Goal: Task Accomplishment & Management: Complete application form

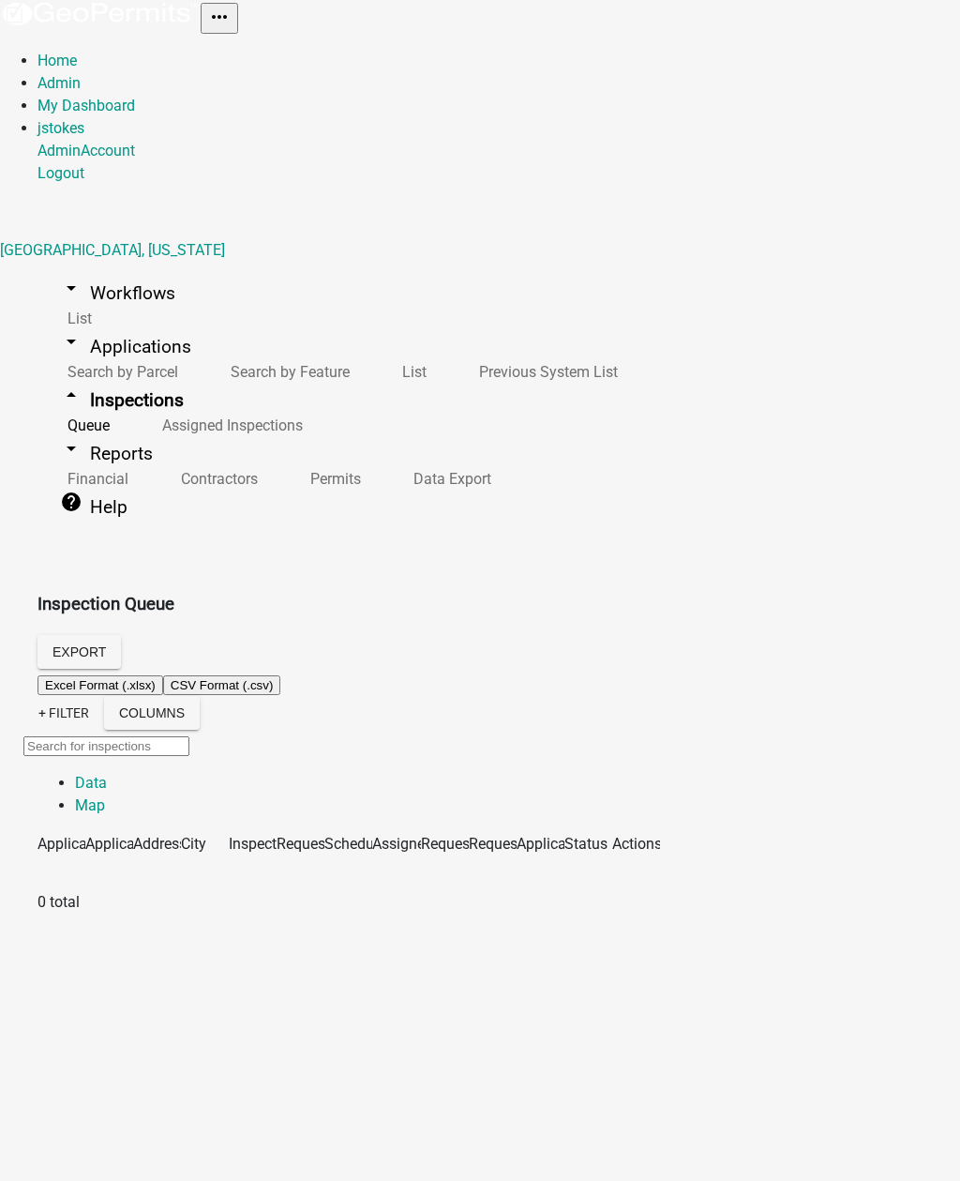
select select "2: 50"
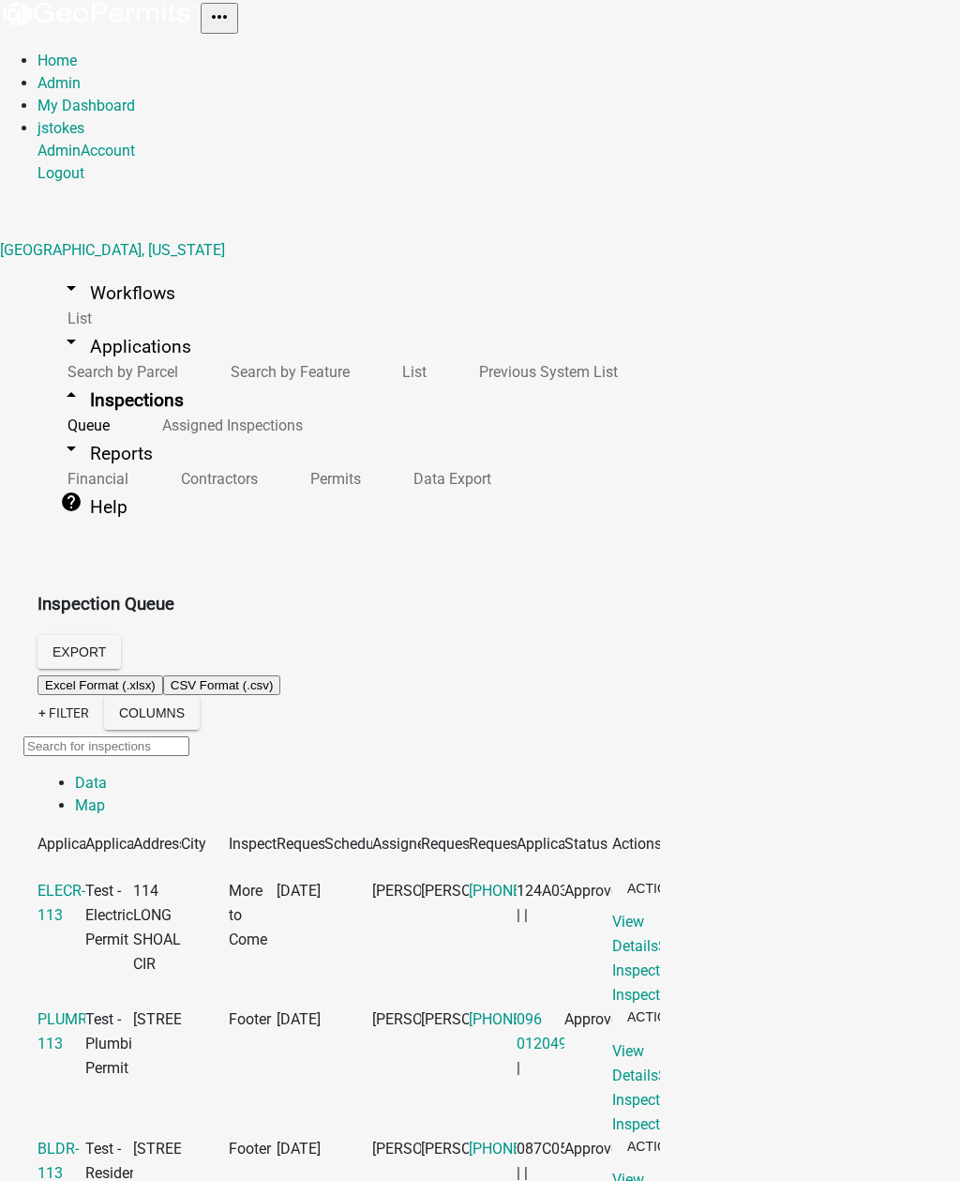
click at [121, 378] on link "arrow_drop_up Inspections" at bounding box center [122, 400] width 169 height 44
click at [133, 378] on link "arrow_drop_up Inspections" at bounding box center [122, 400] width 169 height 44
click at [100, 378] on link "arrow_drop_up Inspections" at bounding box center [122, 400] width 169 height 44
click at [134, 378] on link "arrow_drop_up Inspections" at bounding box center [122, 400] width 169 height 44
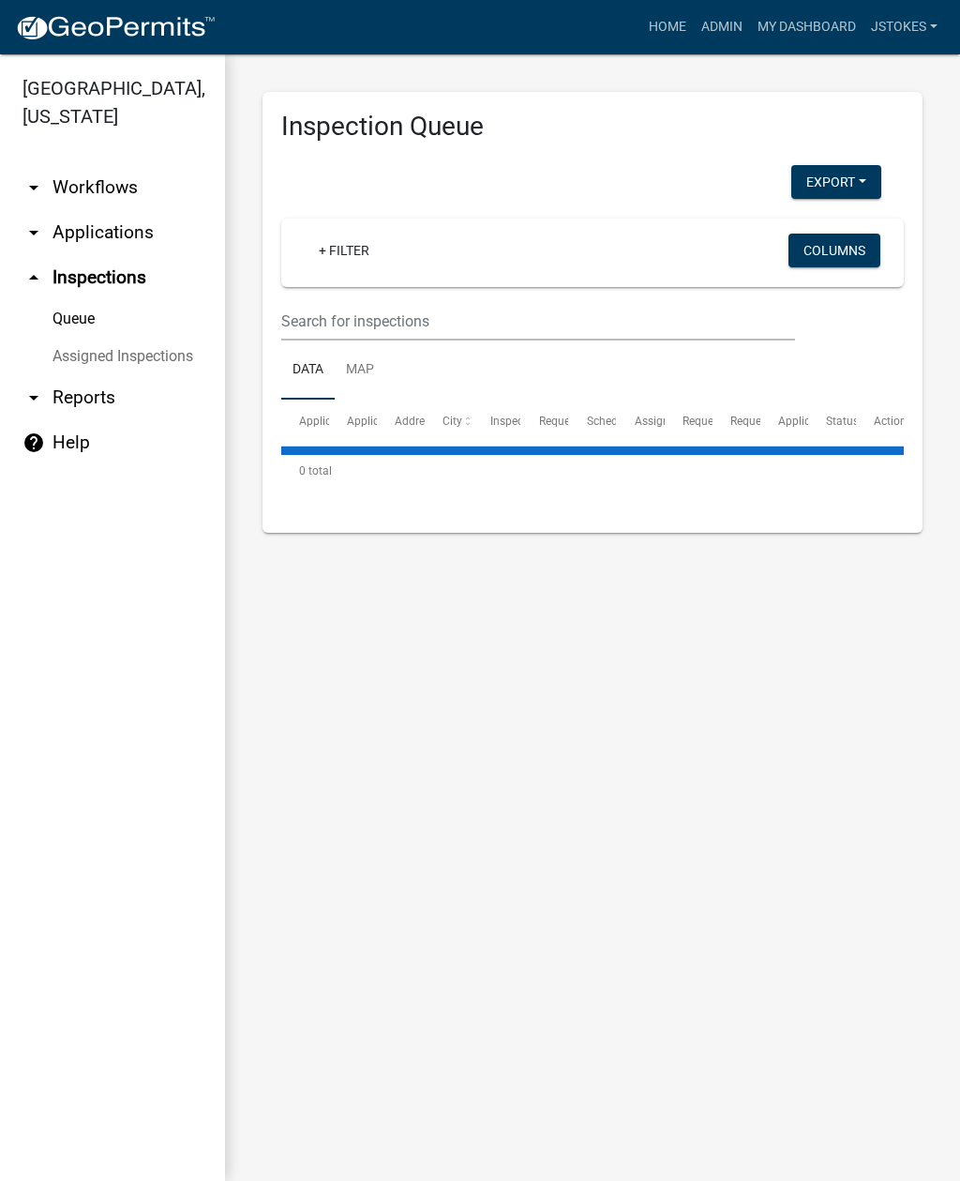
select select "2: 50"
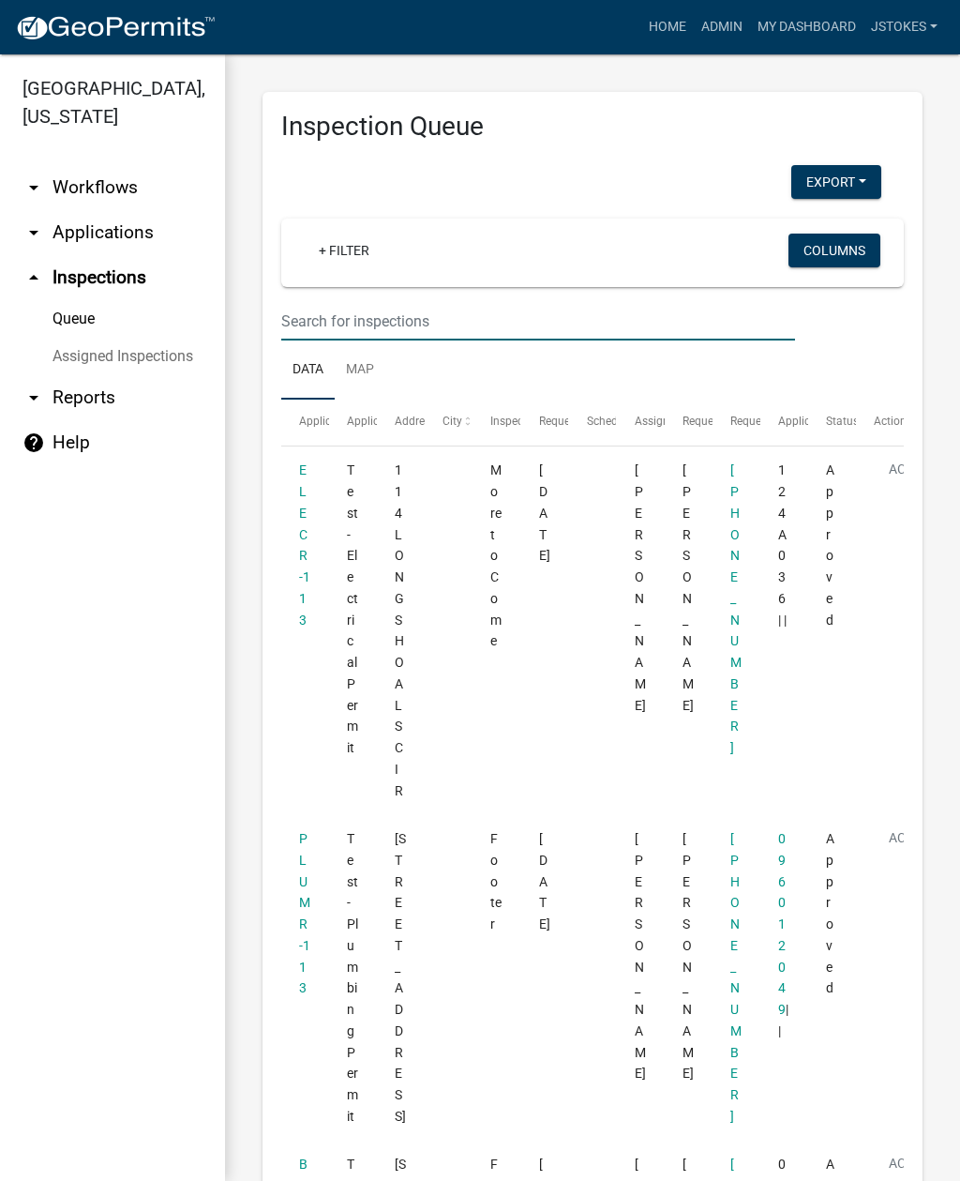
click at [383, 323] on input "text" at bounding box center [538, 321] width 514 height 38
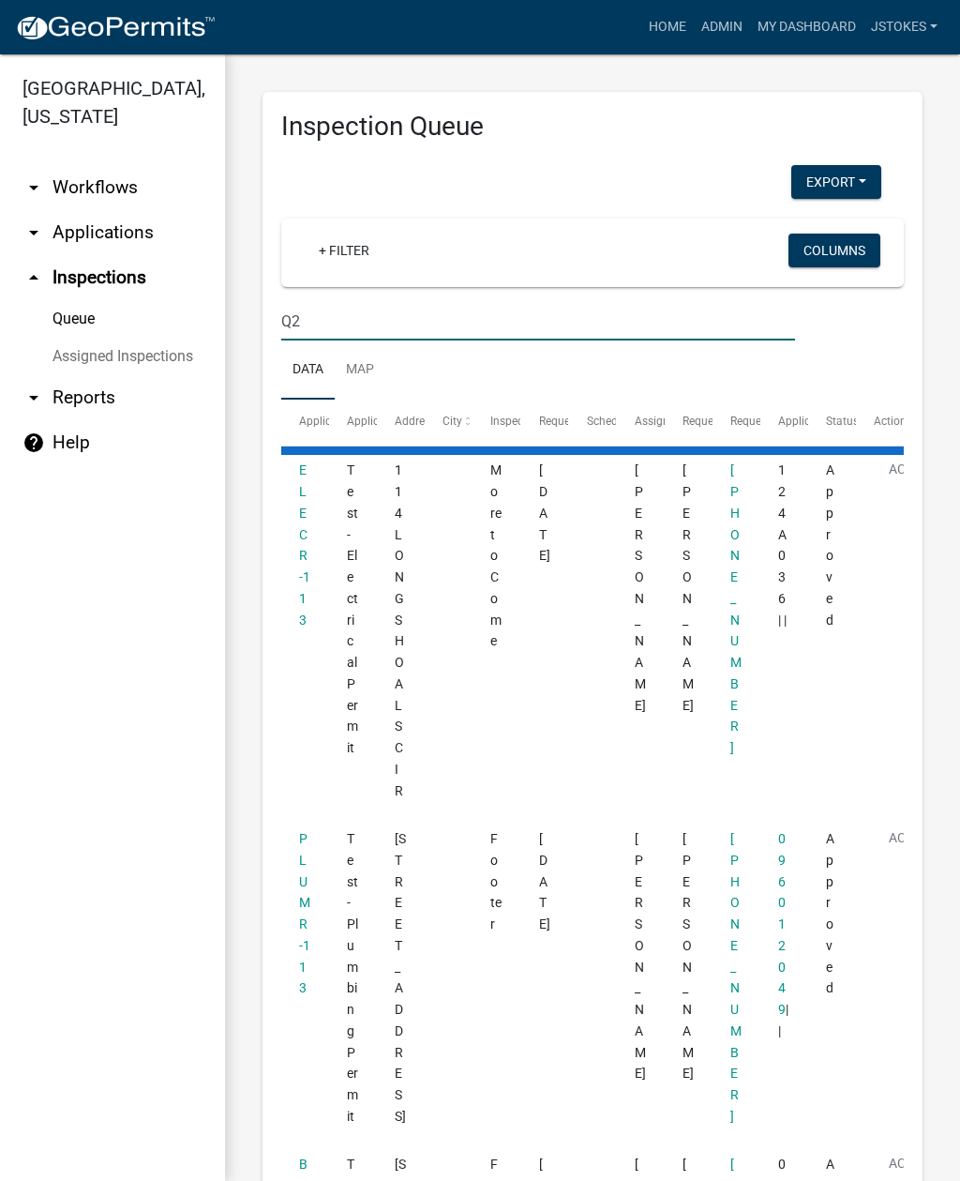
type input "Q"
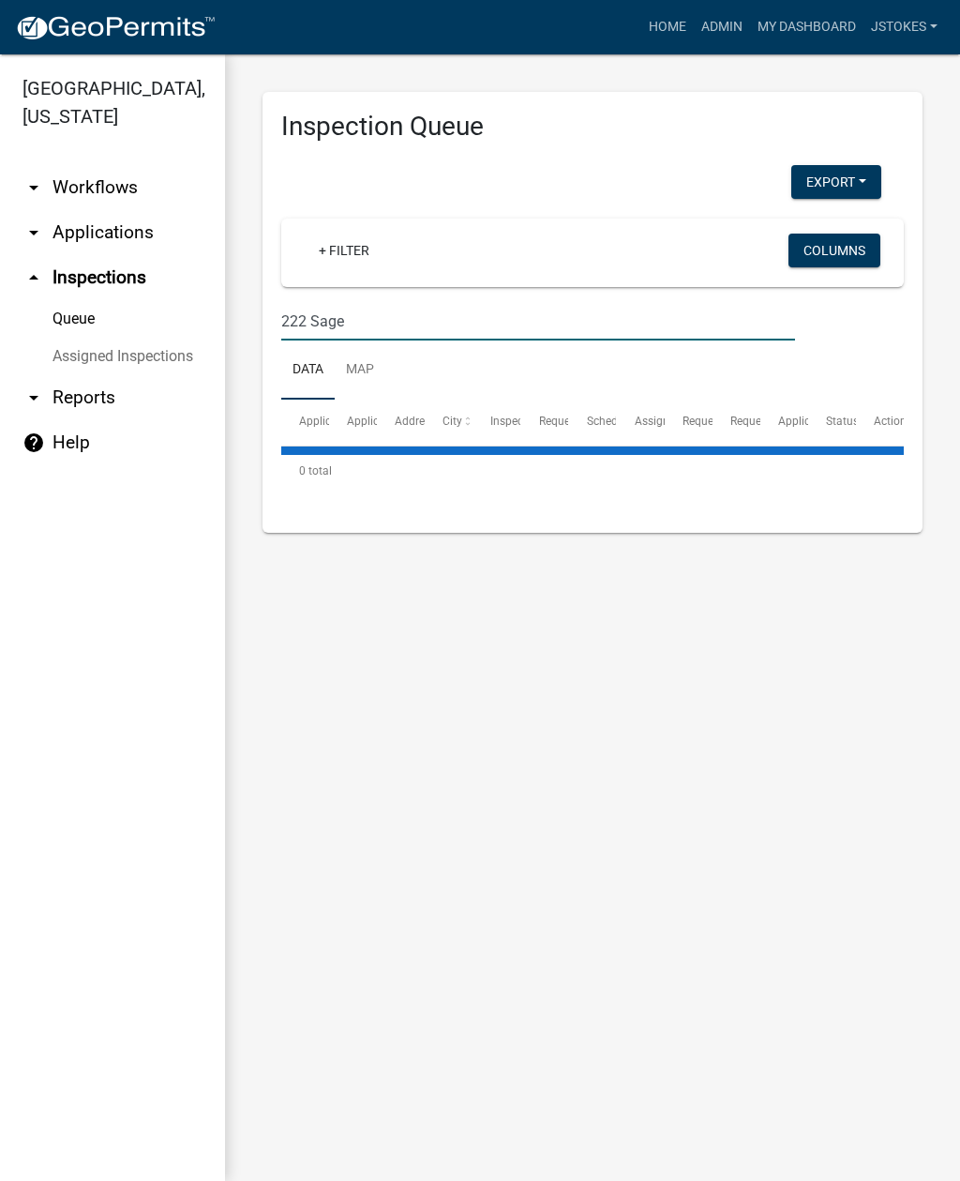
type input "222 Sage"
select select "2: 50"
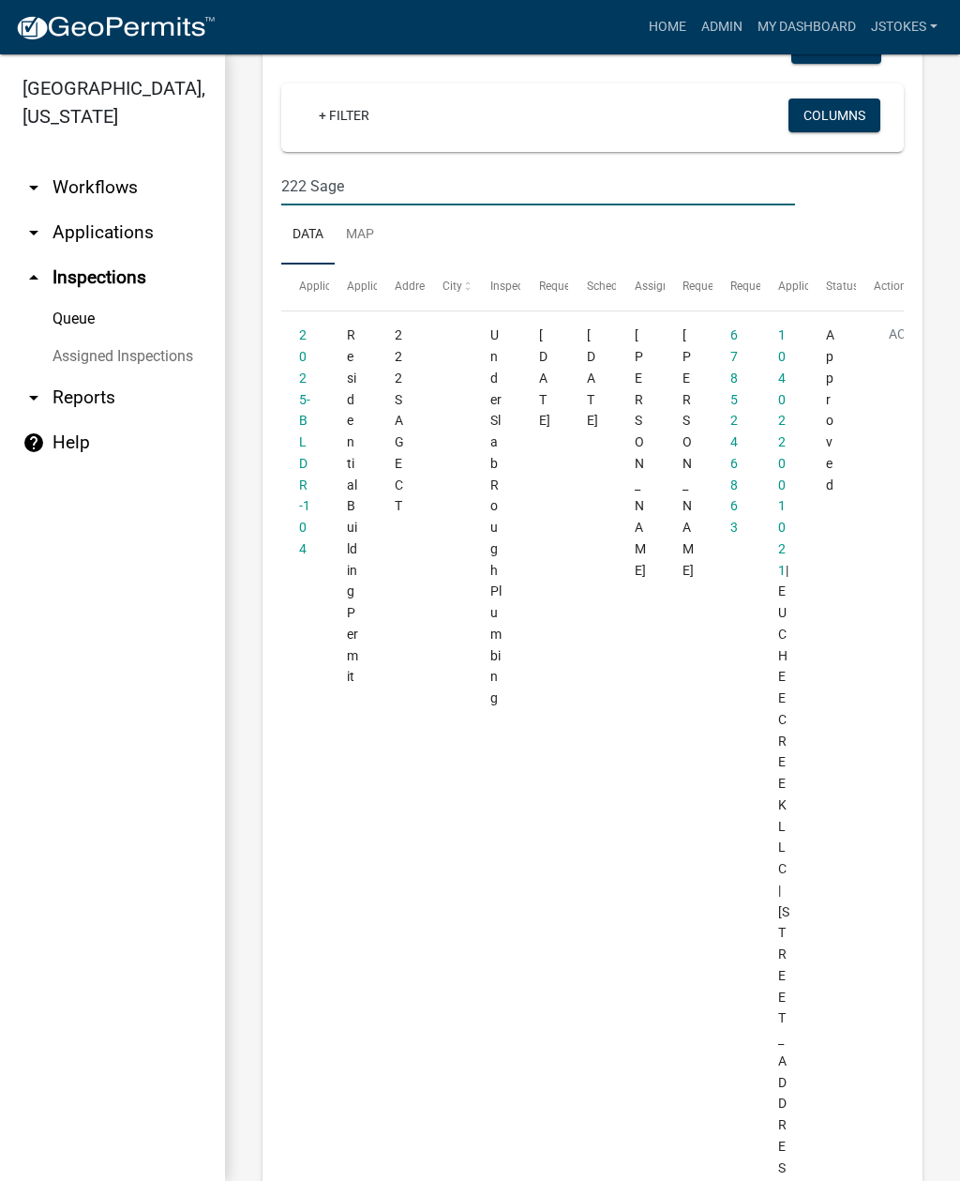
scroll to position [132, 0]
type input "222 Sage"
click at [326, 442] on datatable-body-cell "2025-BLDR-104" at bounding box center [305, 765] width 48 height 902
click at [301, 458] on link "2025-BLDR-104" at bounding box center [304, 444] width 11 height 229
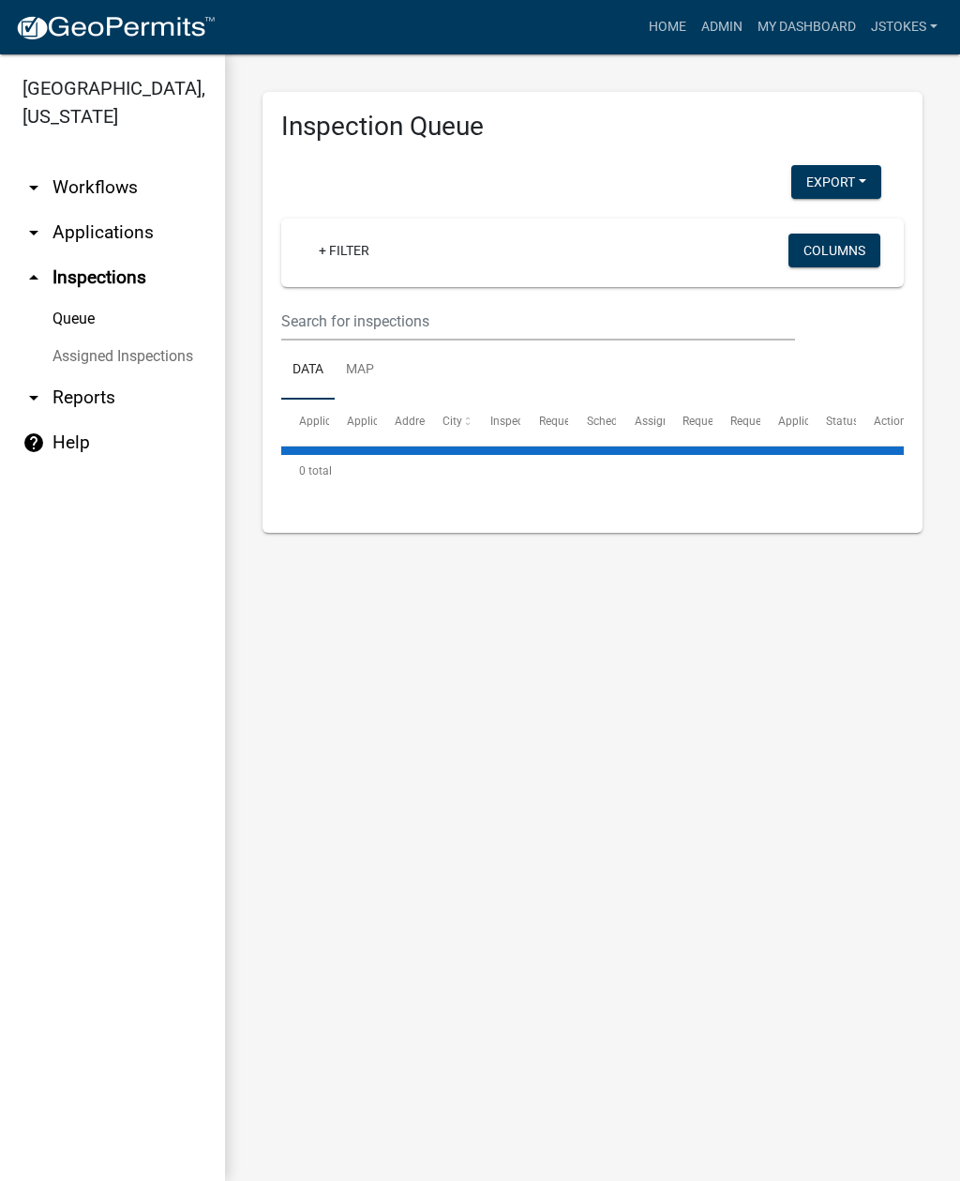
select select "2: 50"
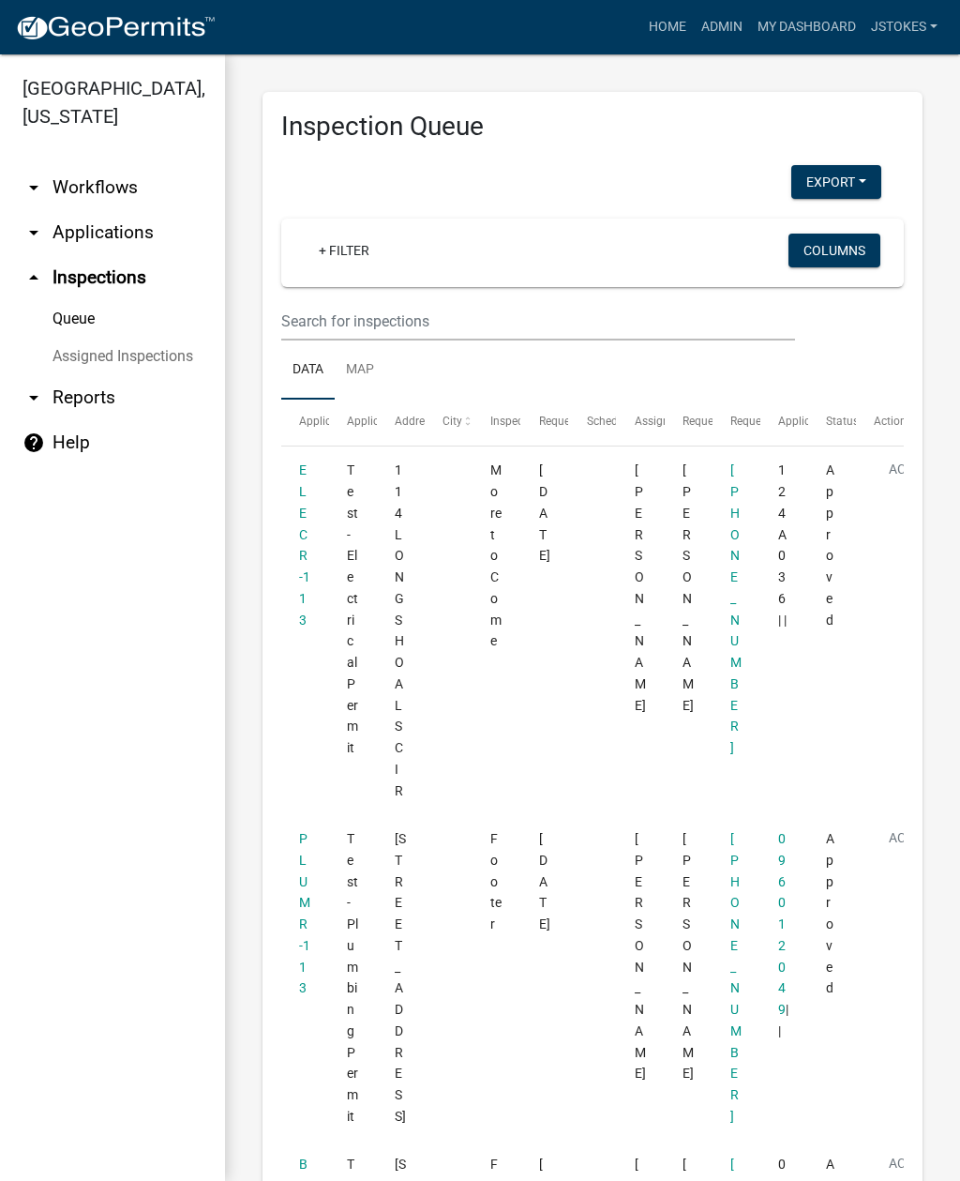
click at [118, 187] on link "arrow_drop_down Workflows" at bounding box center [112, 187] width 225 height 45
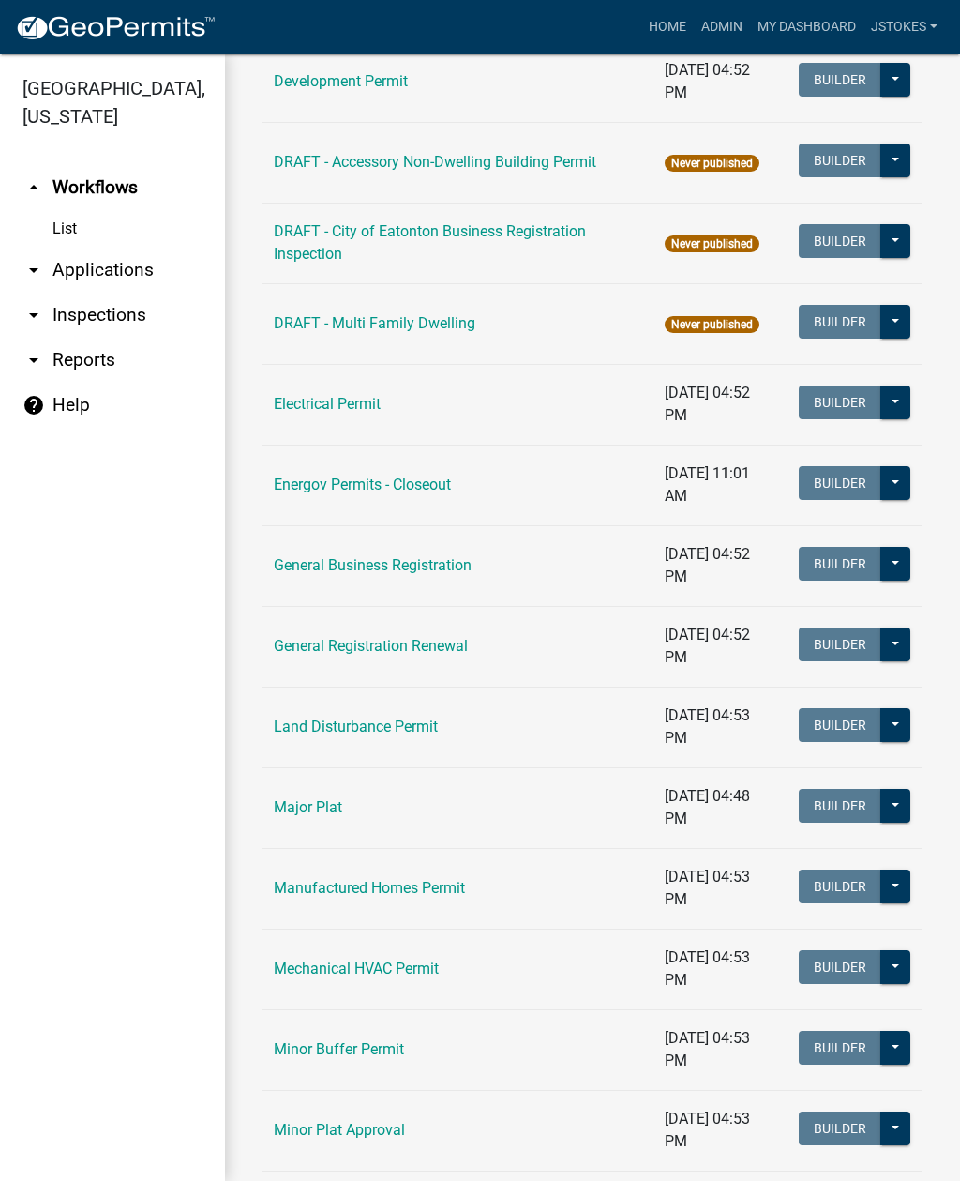
scroll to position [906, 0]
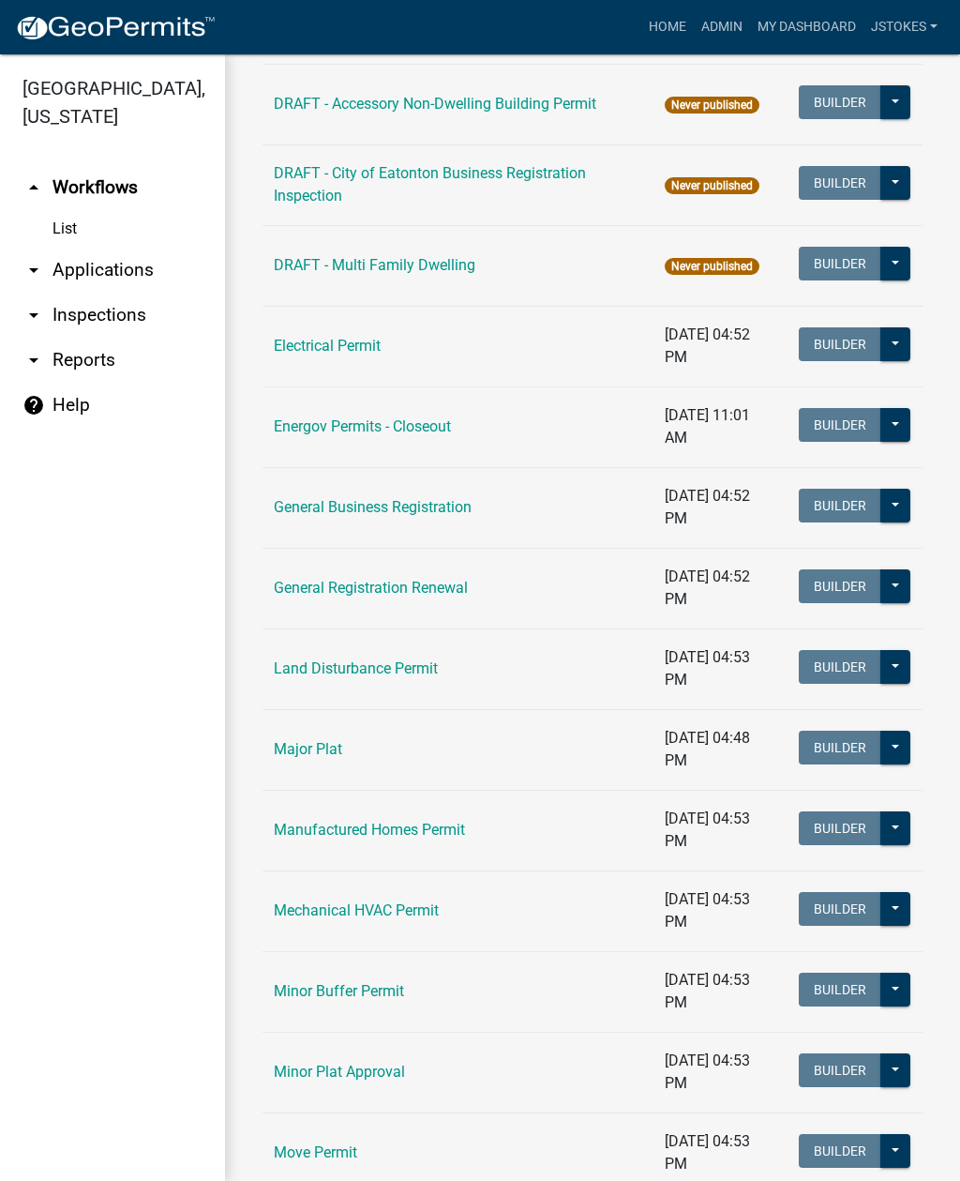
click at [424, 676] on link "Land Disturbance Permit" at bounding box center [356, 668] width 164 height 18
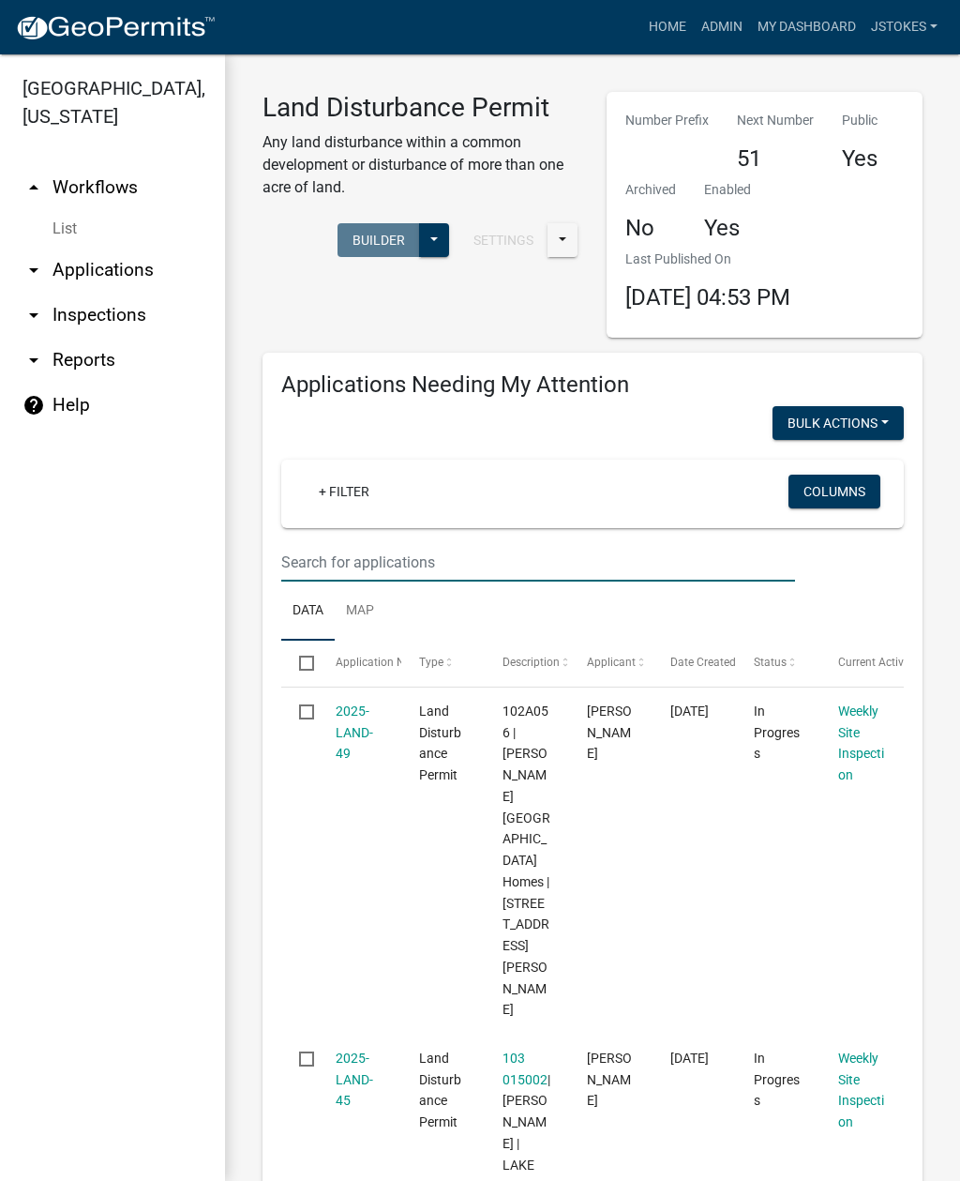
click at [336, 563] on input "text" at bounding box center [538, 562] width 514 height 38
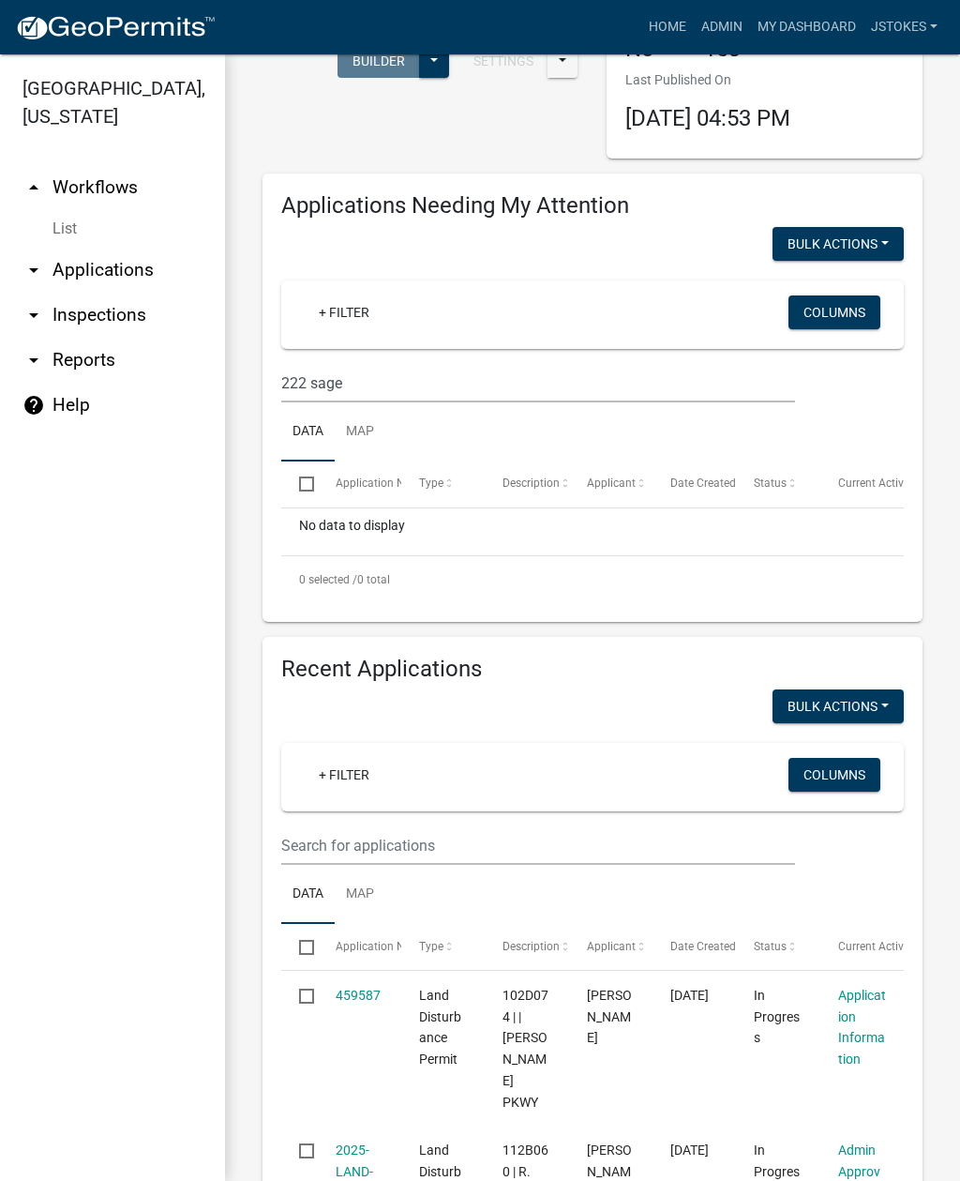
scroll to position [238, 0]
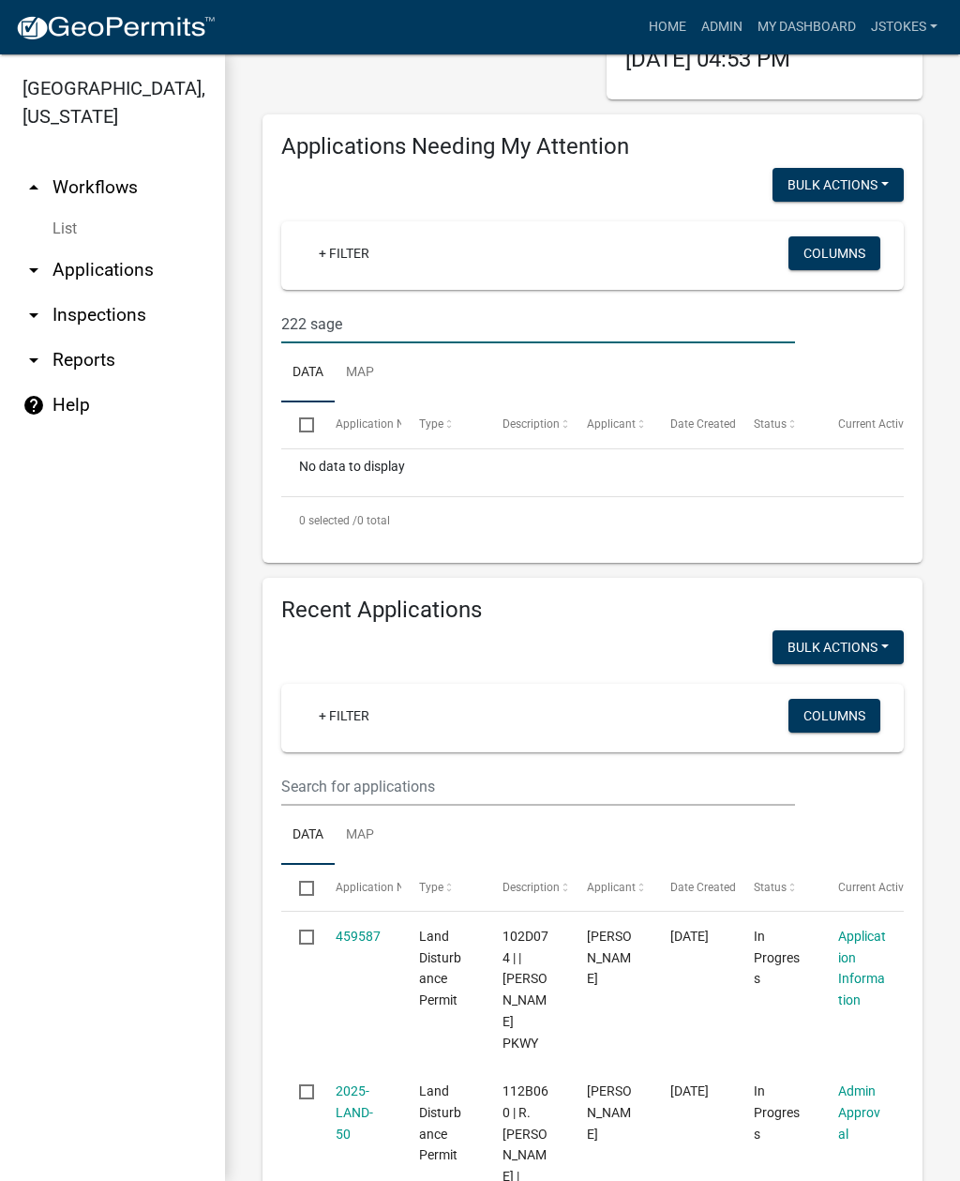
type input "222 sage"
click at [350, 781] on input "text" at bounding box center [538, 786] width 514 height 38
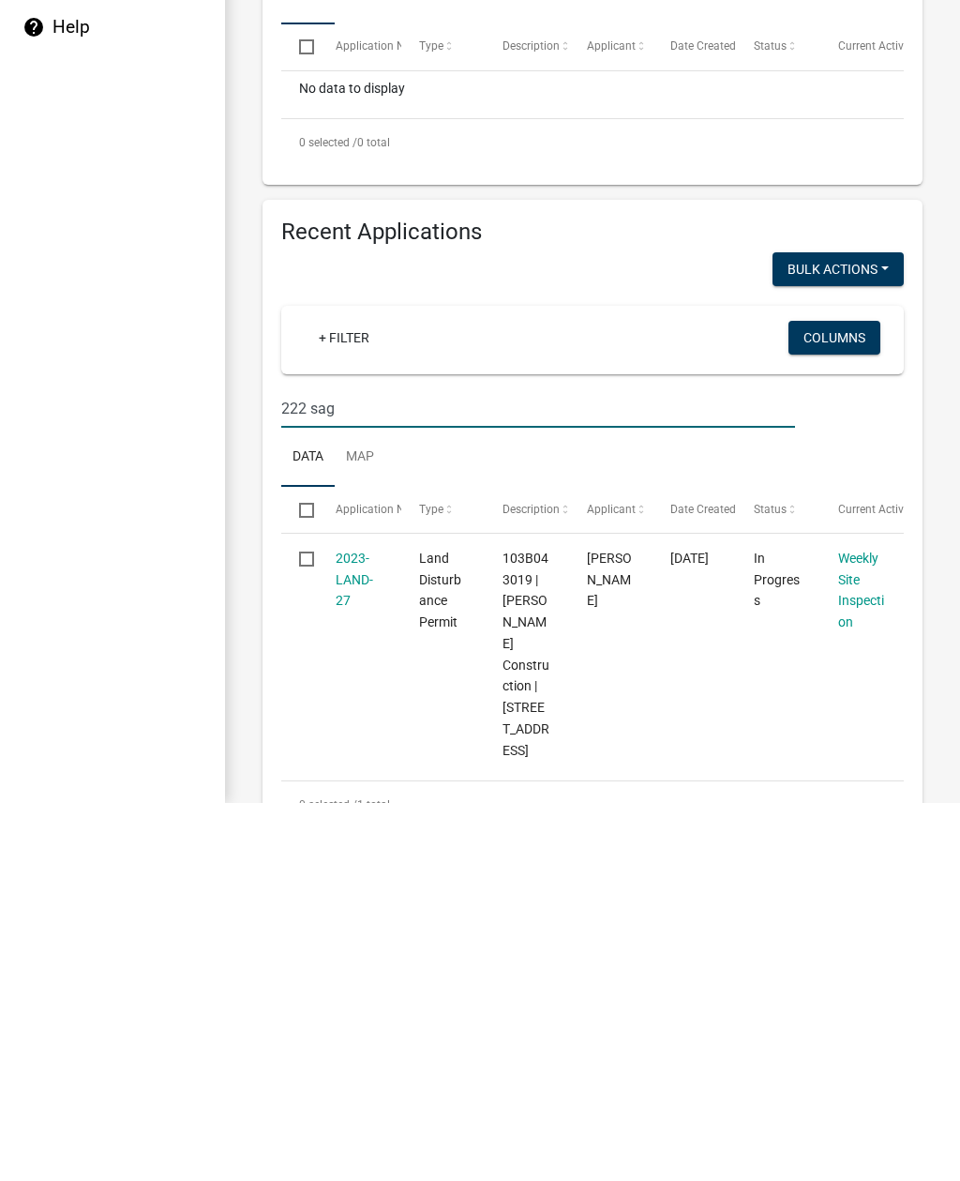
type input "222 sage"
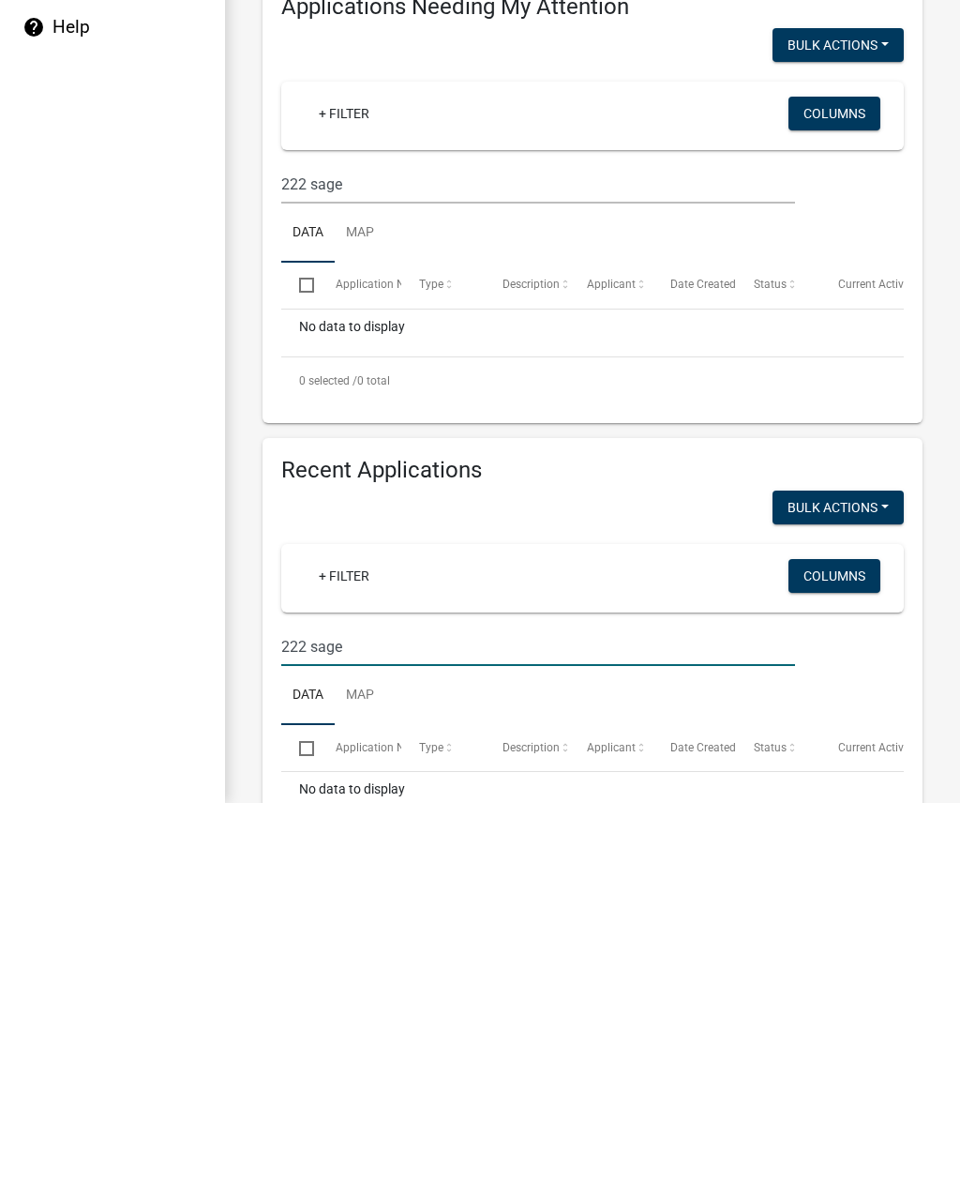
scroll to position [0, 0]
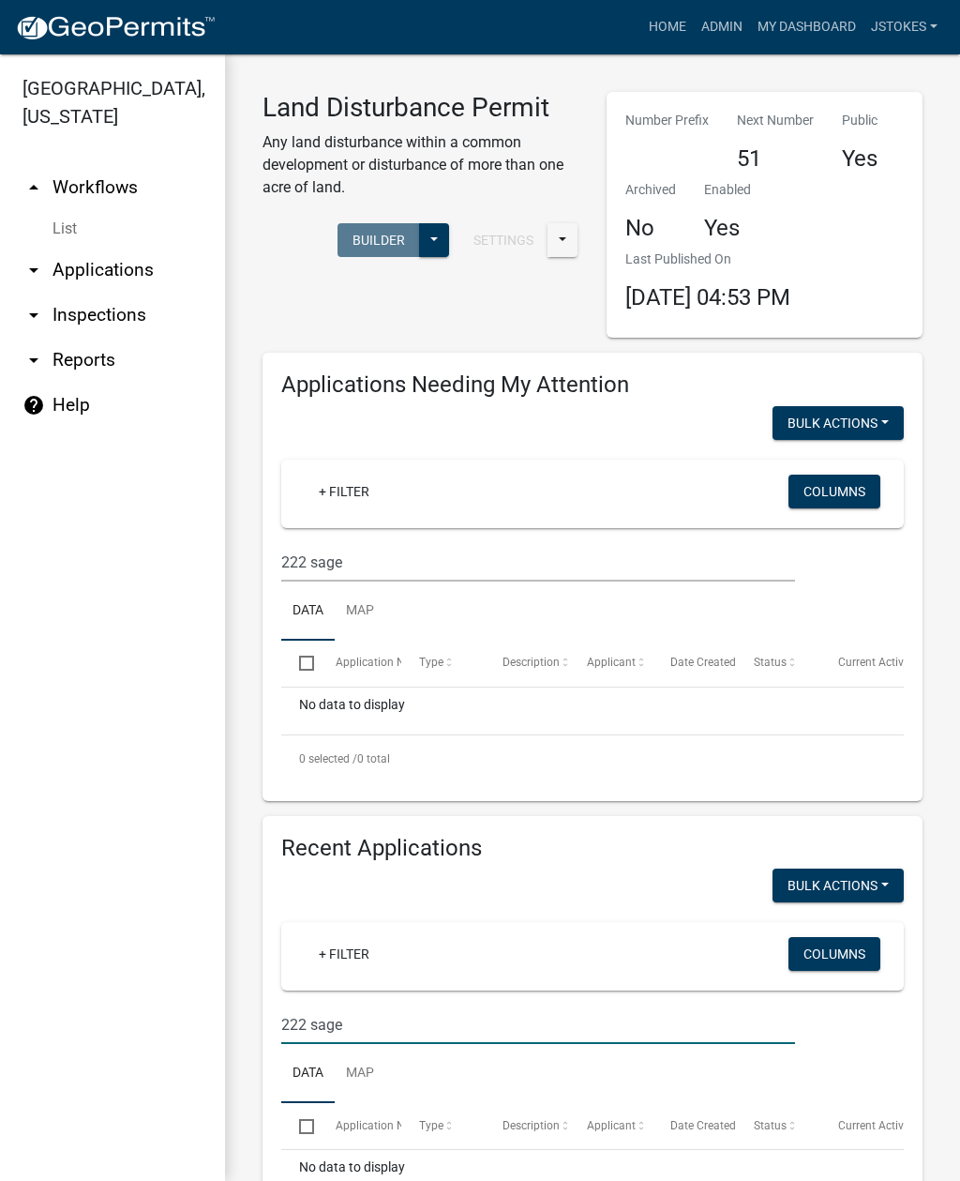
click at [81, 326] on link "arrow_drop_down Inspections" at bounding box center [112, 315] width 225 height 45
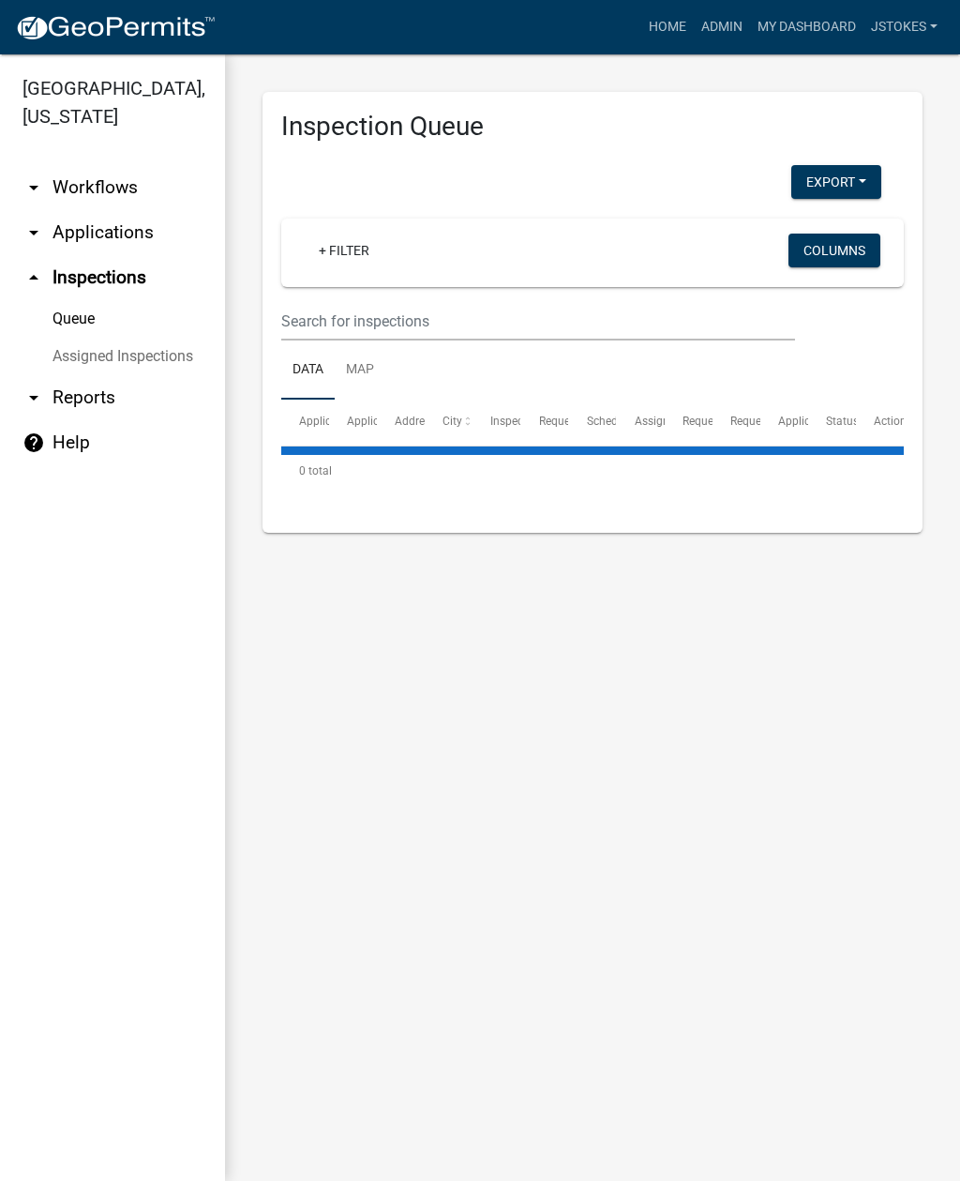
select select "2: 50"
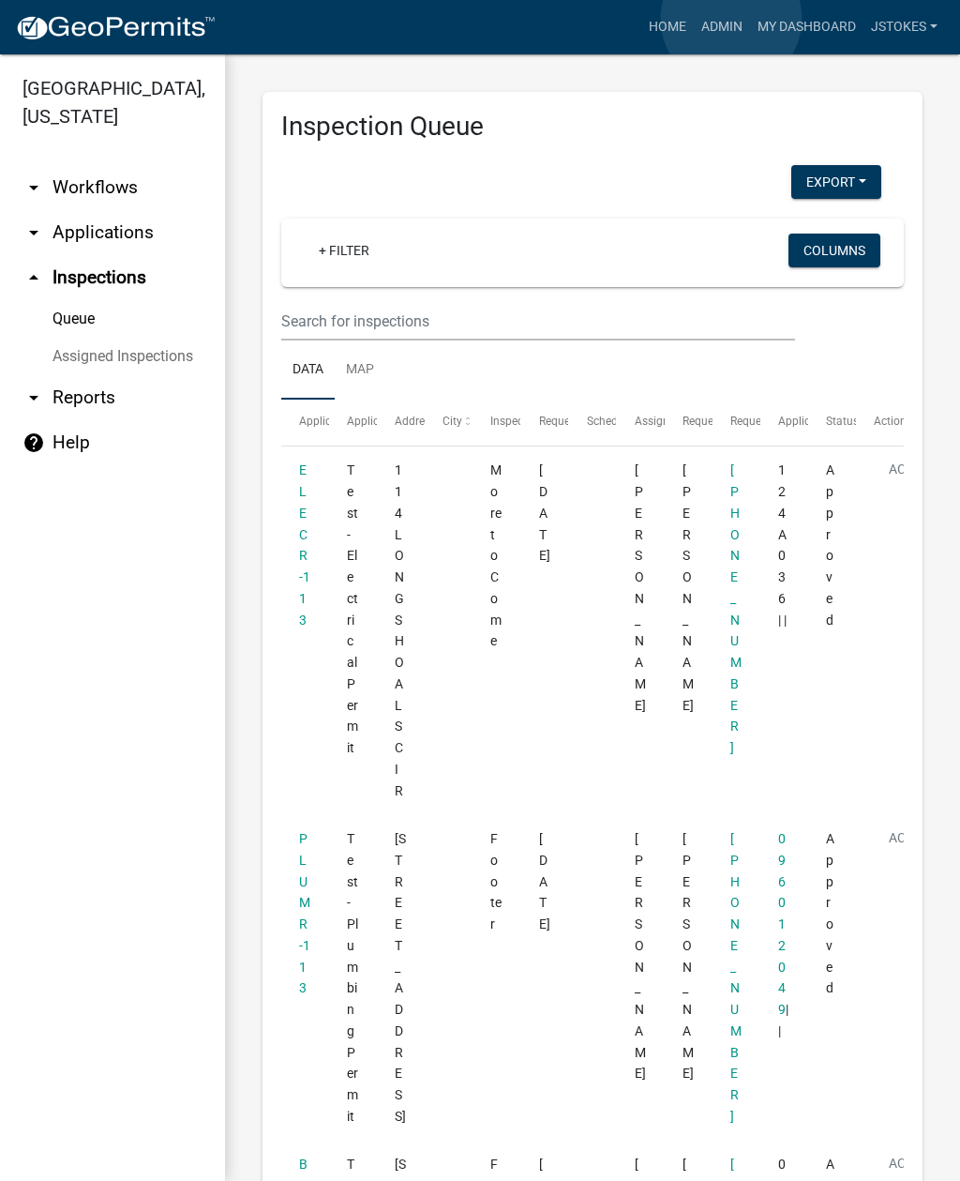
click at [731, 19] on link "Admin" at bounding box center [722, 27] width 56 height 36
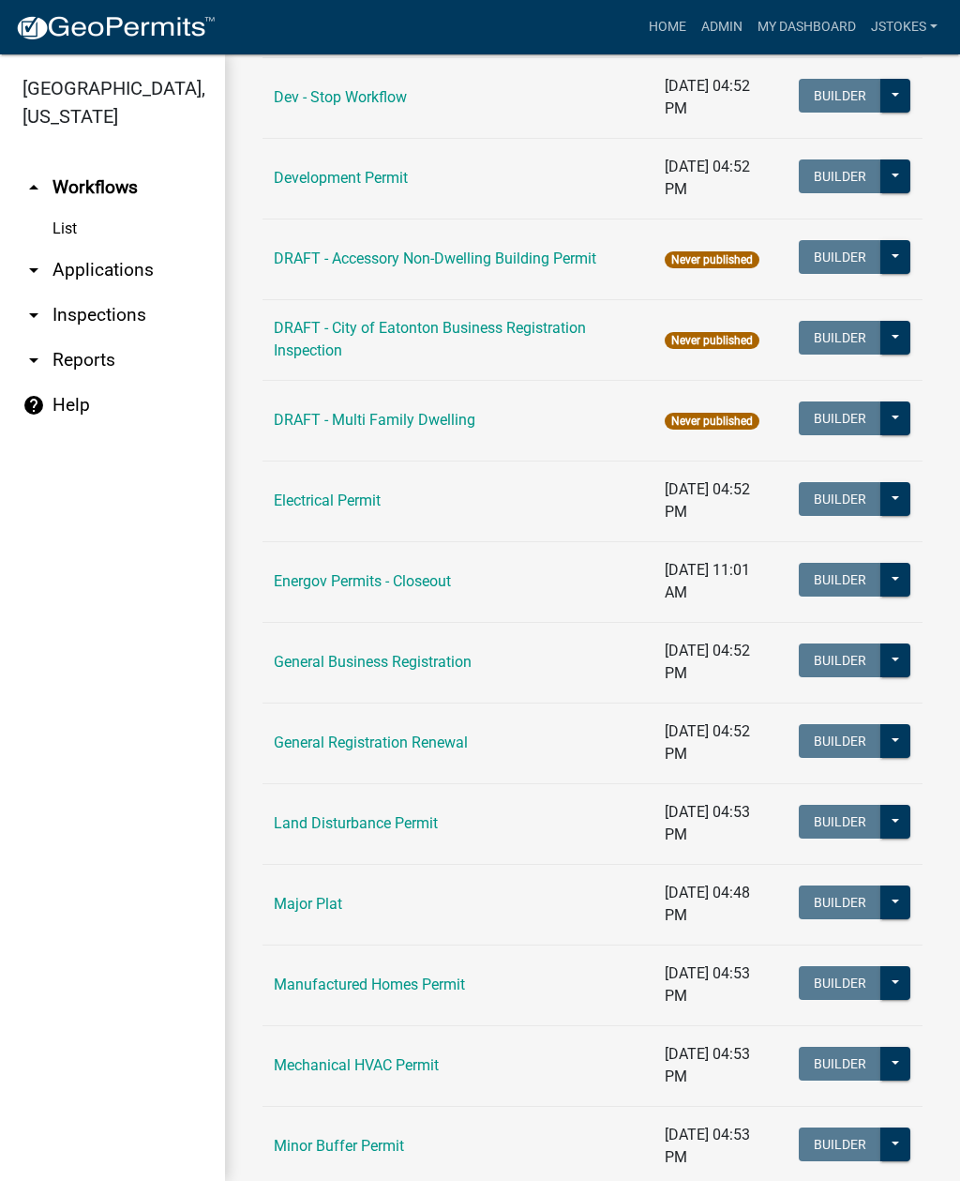
scroll to position [755, 0]
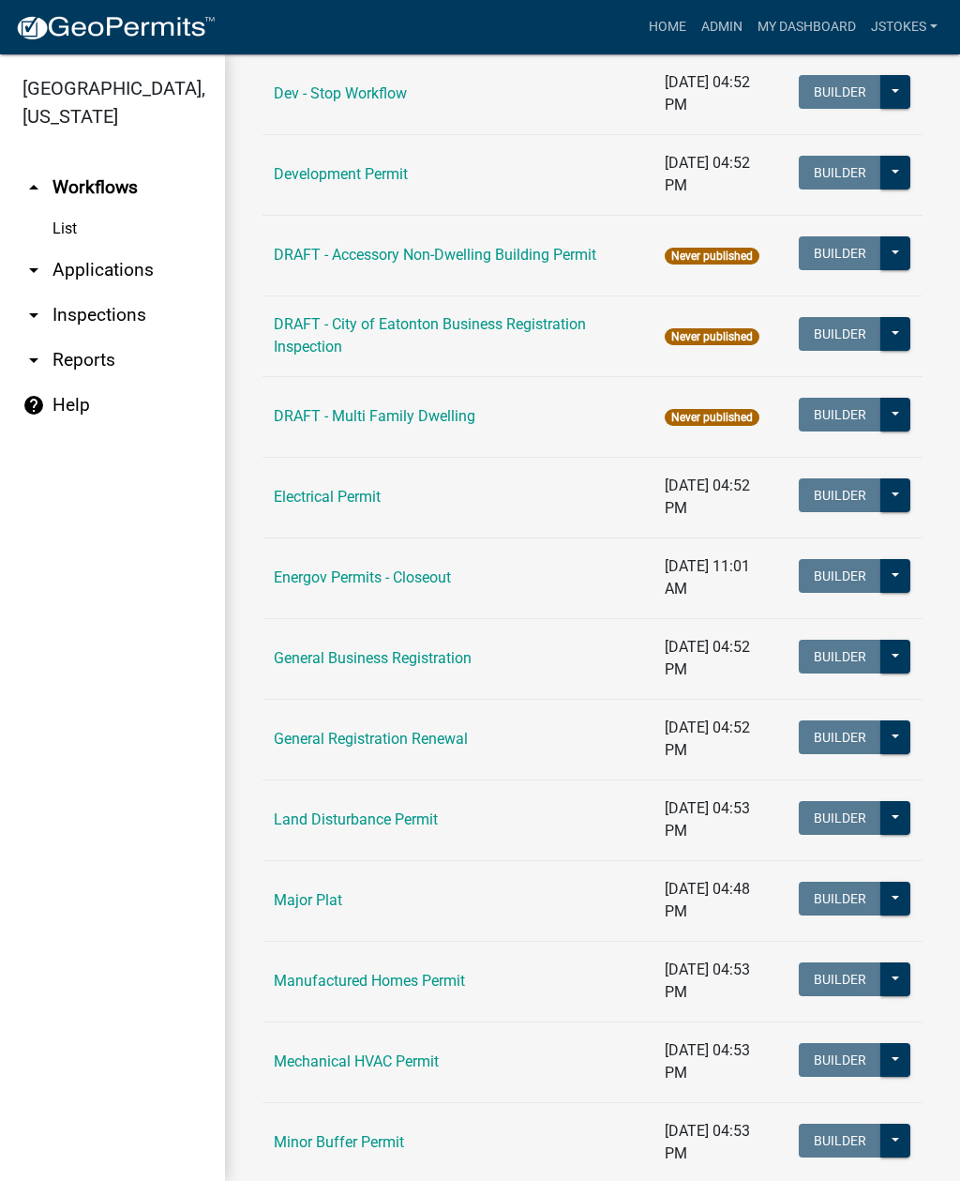
click at [416, 839] on td "Land Disturbance Permit" at bounding box center [458, 819] width 391 height 81
click at [432, 816] on link "Land Disturbance Permit" at bounding box center [356, 819] width 164 height 18
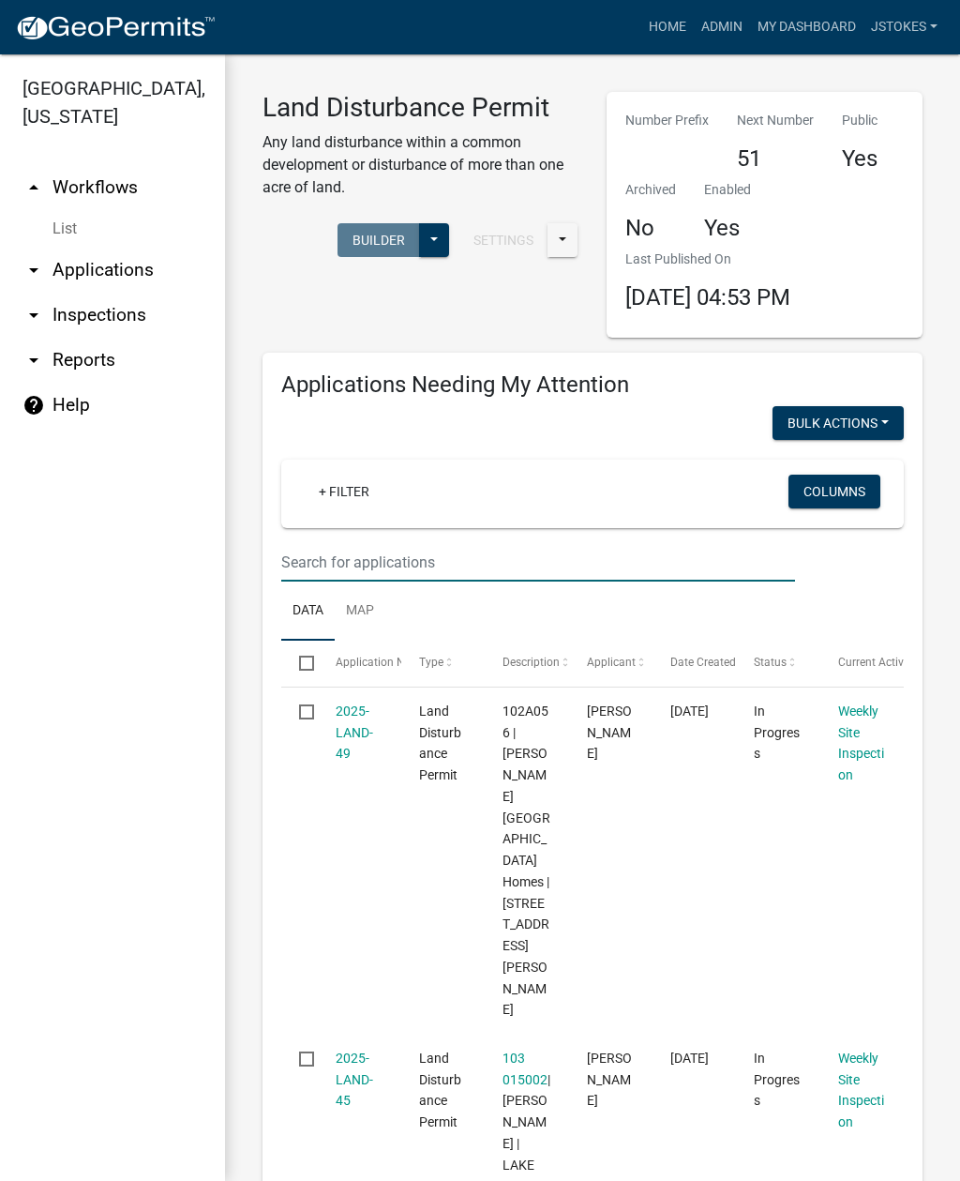
click at [334, 563] on input "text" at bounding box center [538, 562] width 514 height 38
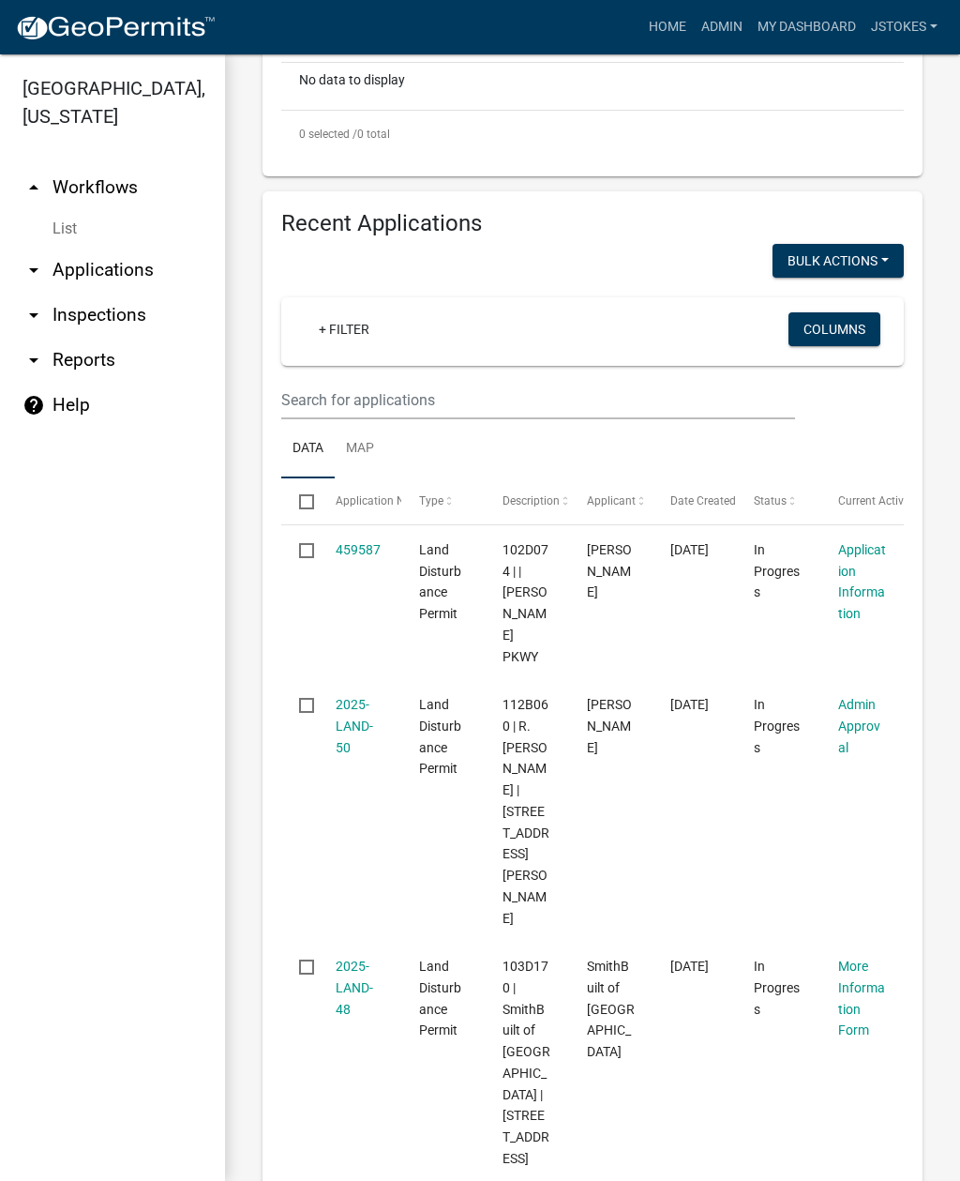
scroll to position [626, 0]
type input "222 sage"
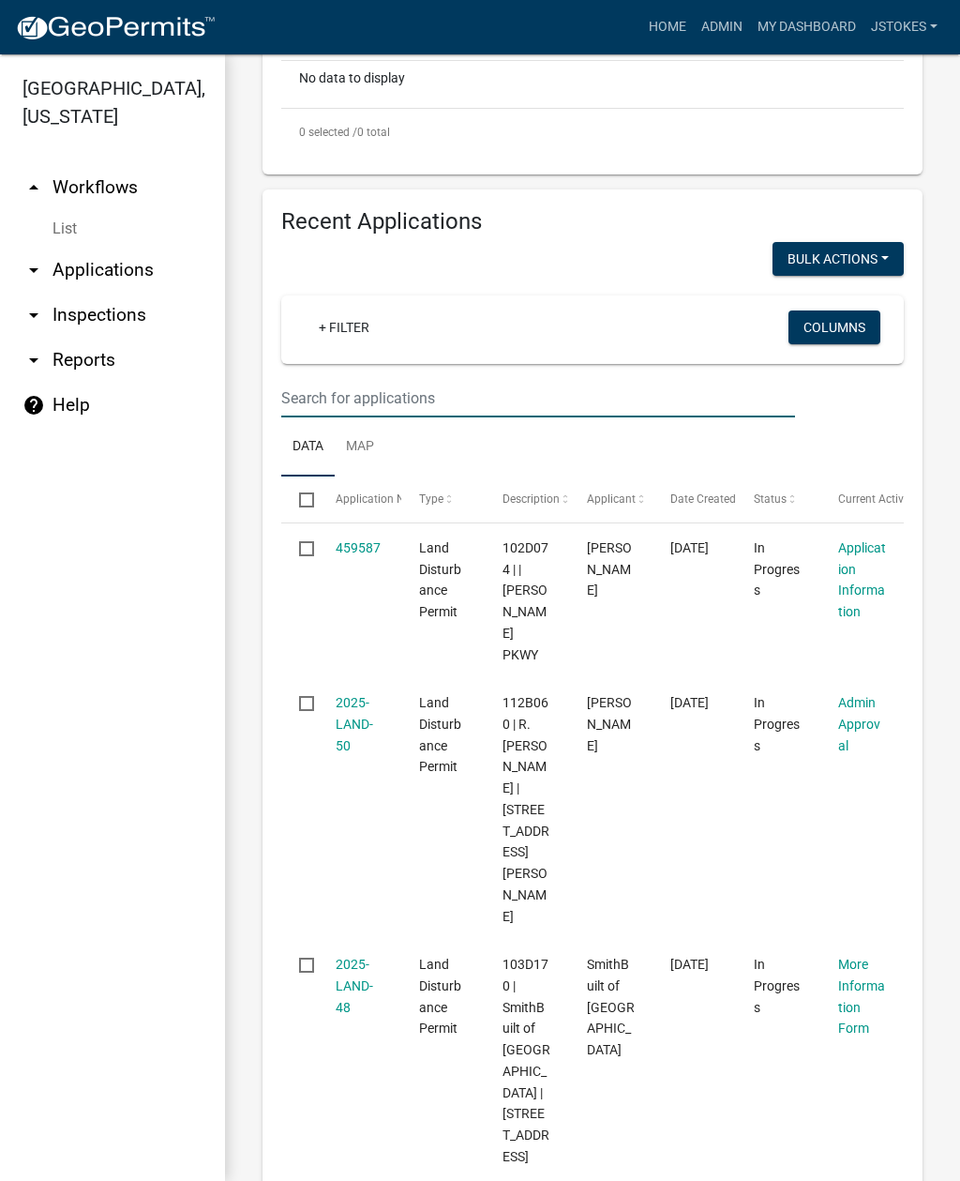
click at [373, 391] on input "text" at bounding box center [538, 398] width 514 height 38
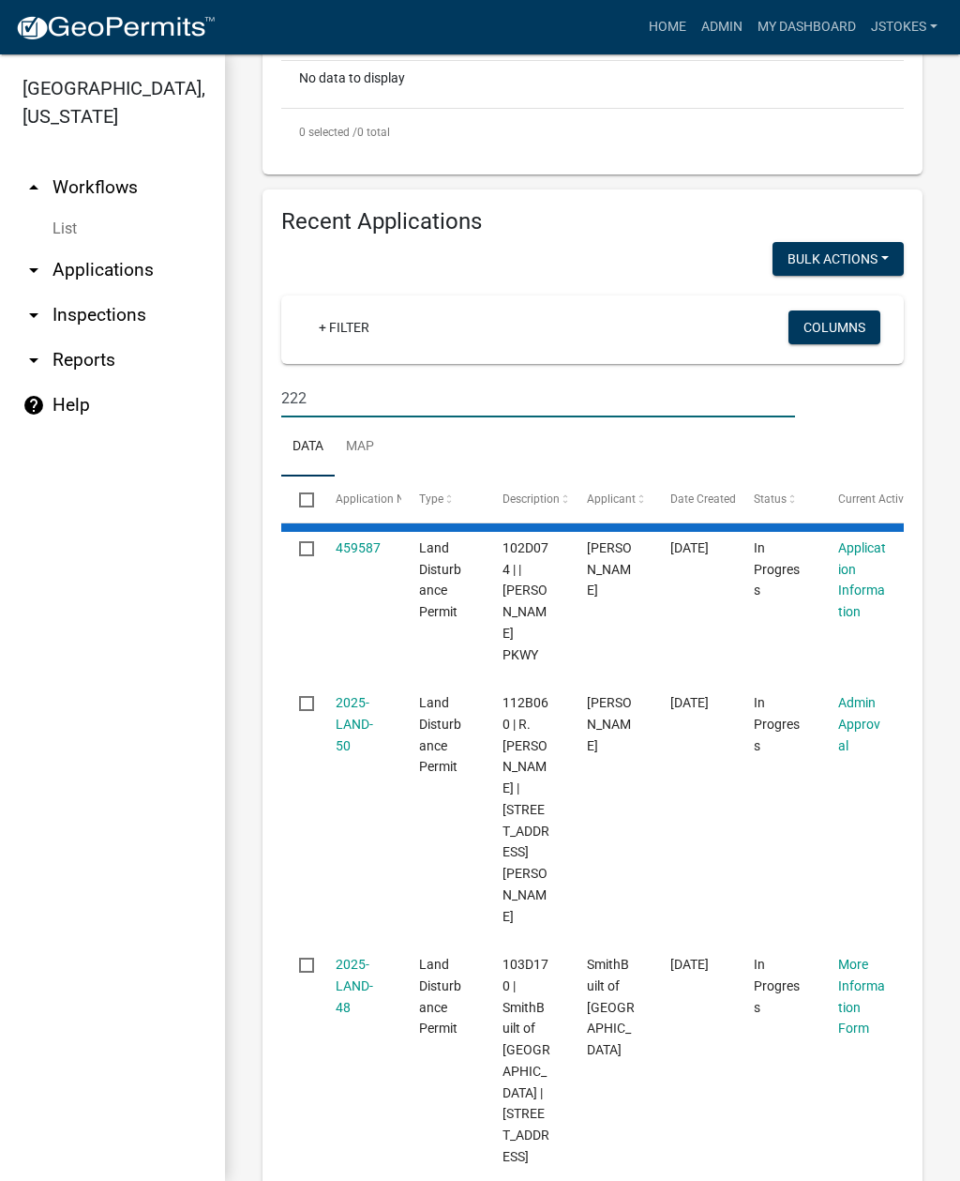
scroll to position [266, 0]
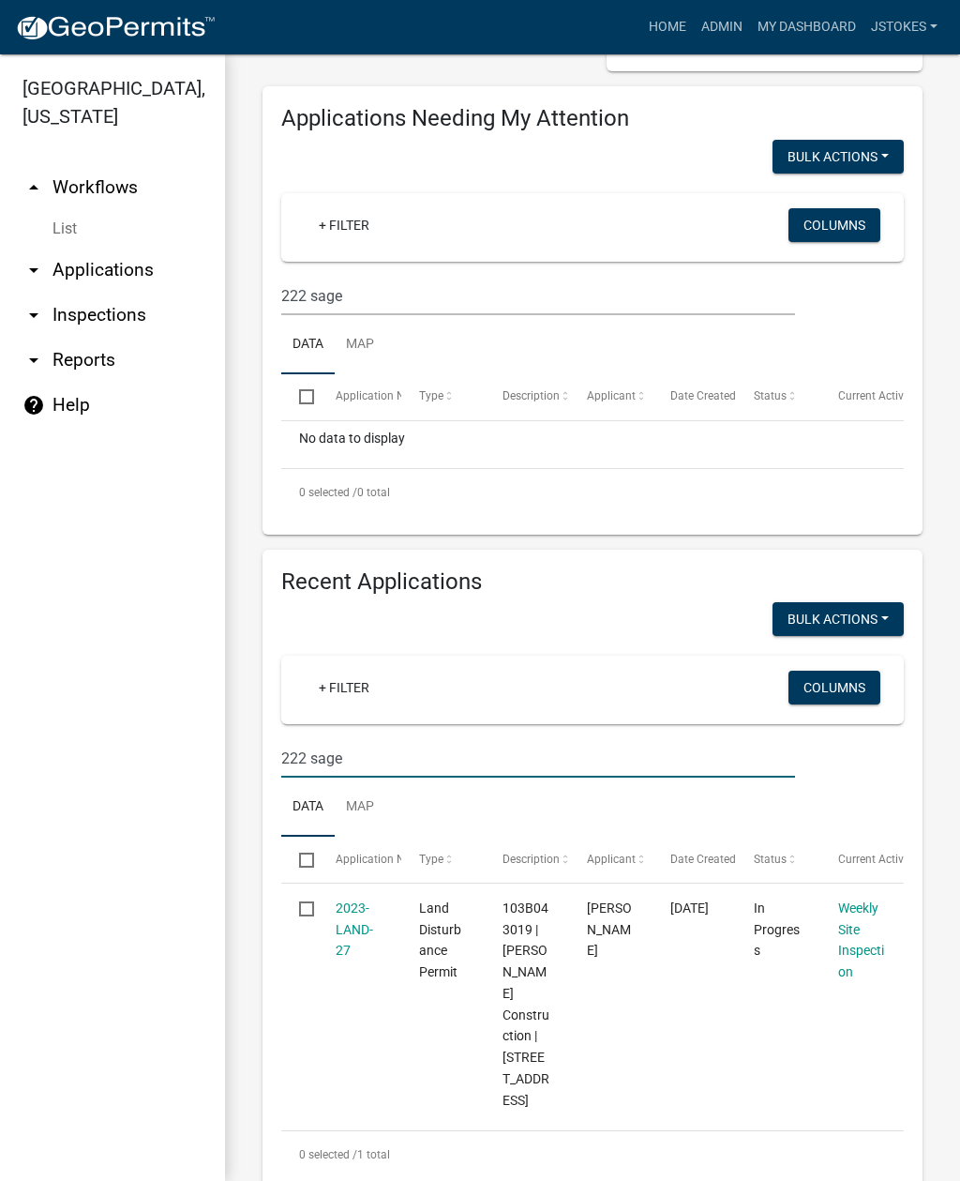
type input "222 sage"
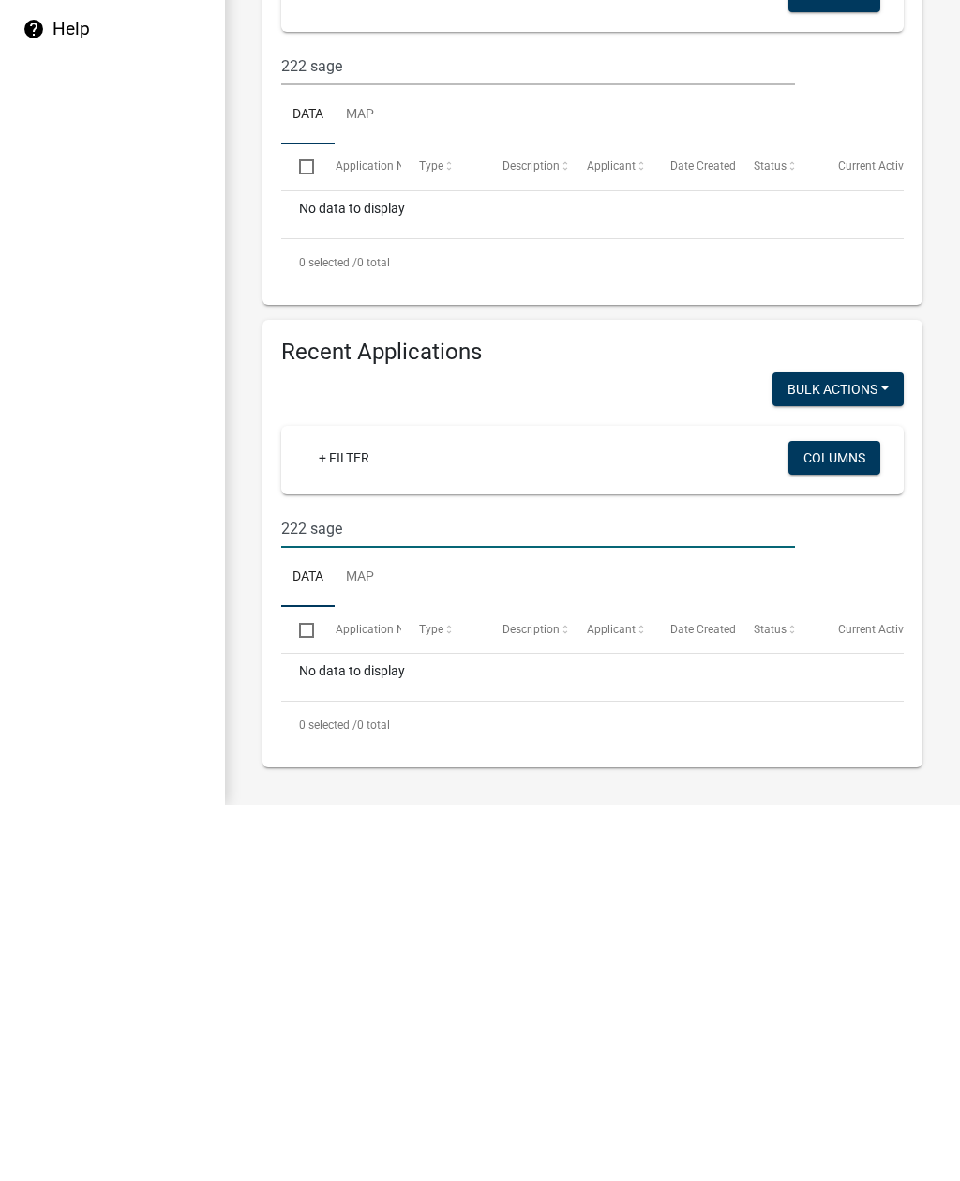
scroll to position [116, 0]
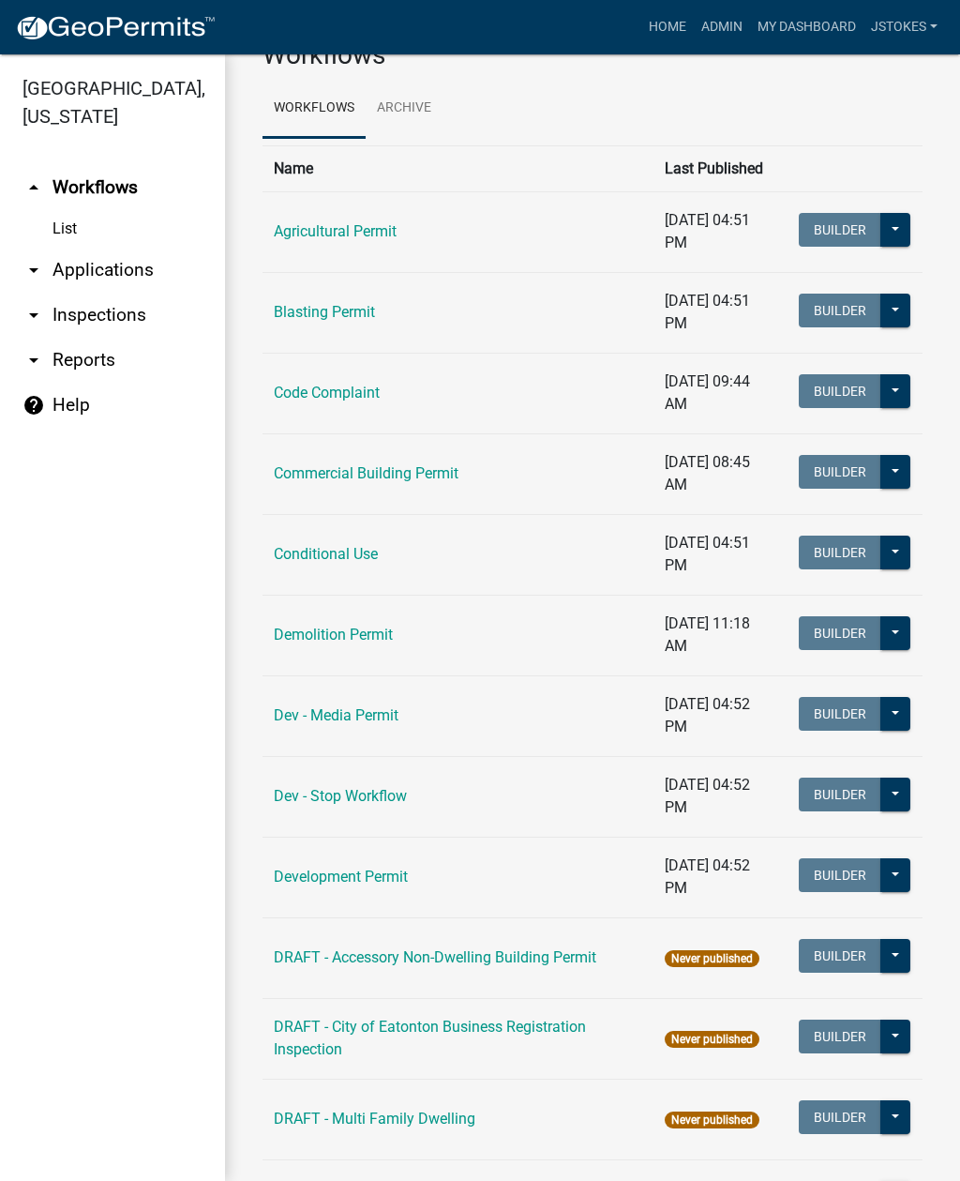
scroll to position [53, 0]
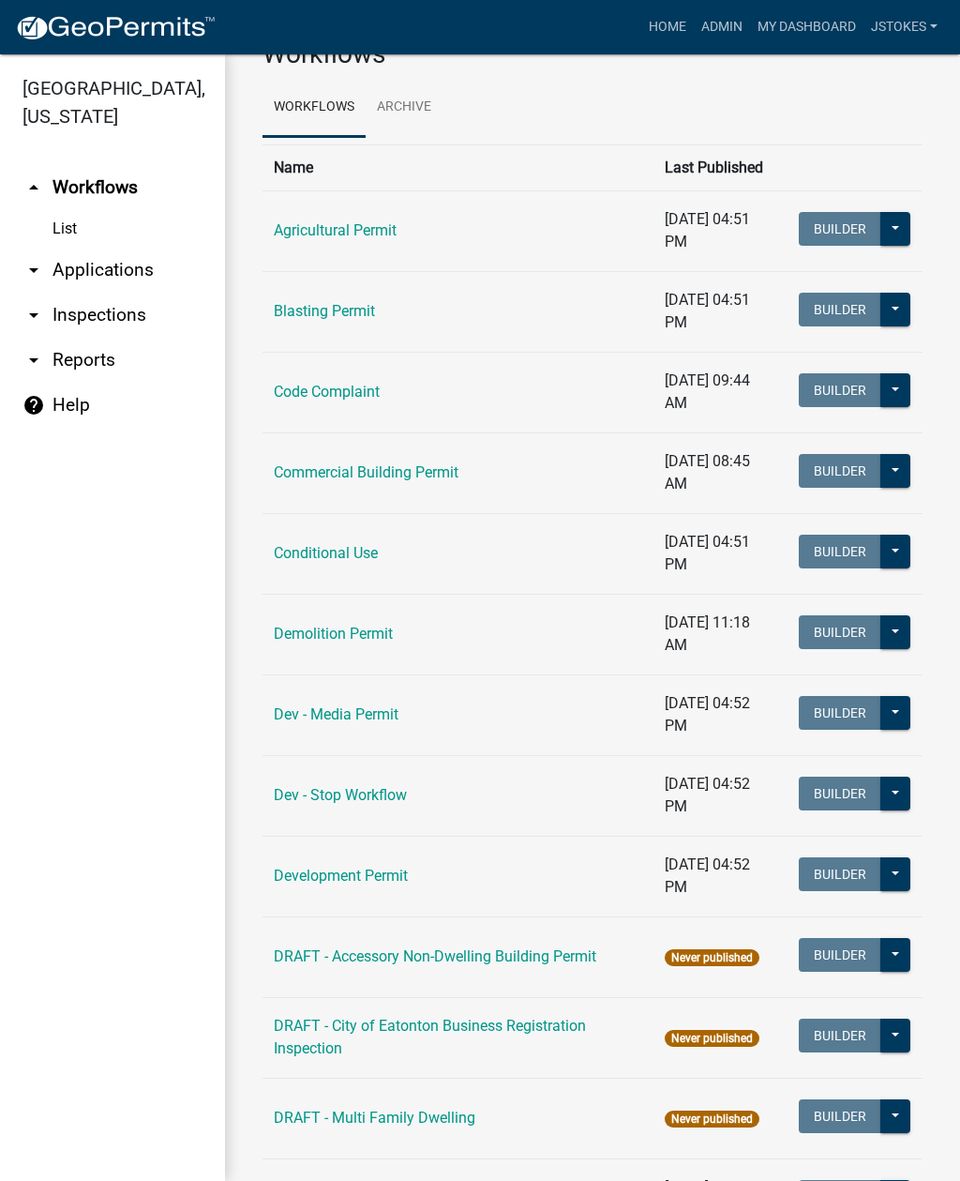
click at [377, 410] on td "Code Complaint" at bounding box center [458, 392] width 391 height 81
click at [329, 410] on td "Code Complaint" at bounding box center [458, 392] width 391 height 81
click at [327, 397] on link "Code Complaint" at bounding box center [327, 392] width 106 height 18
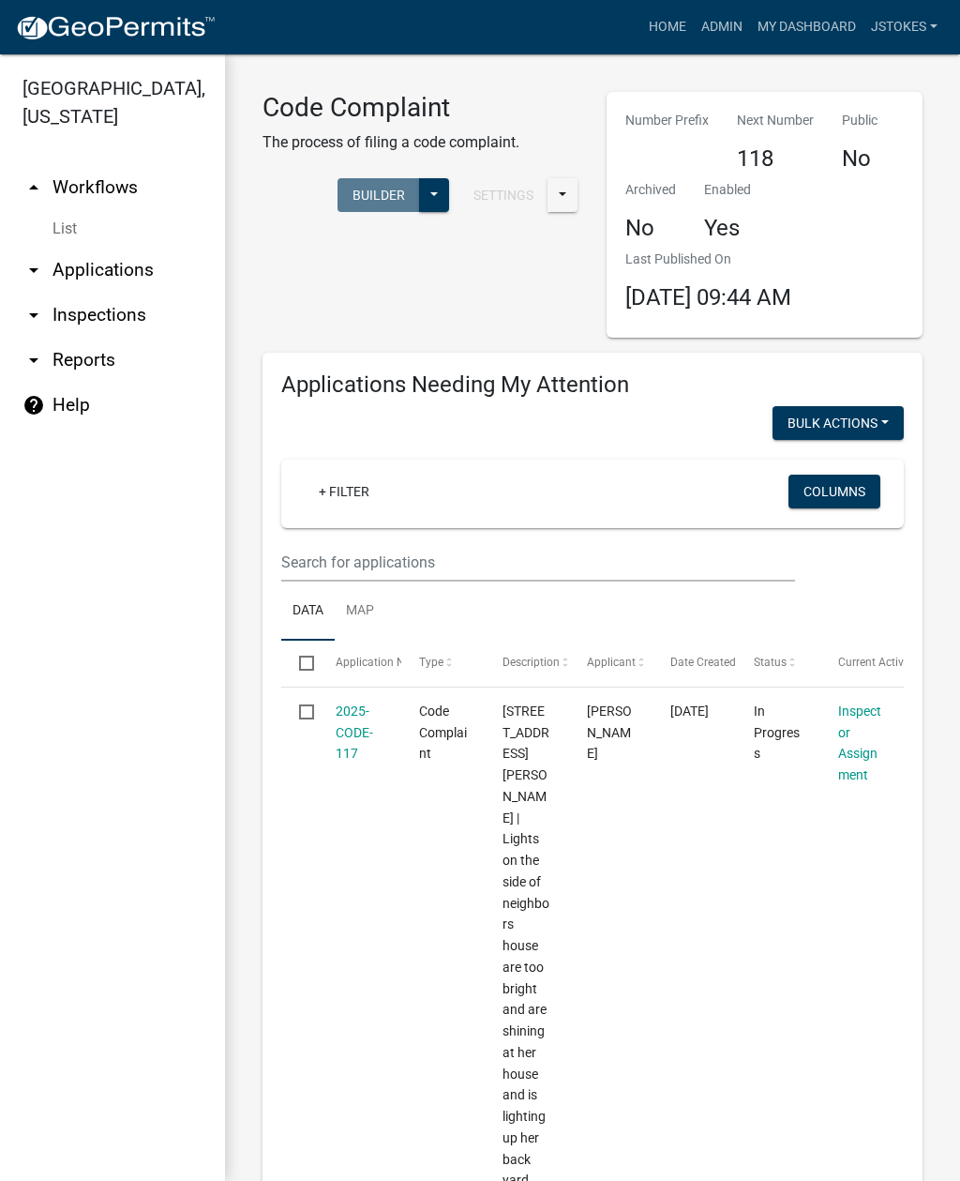
click at [383, 503] on link "+ Filter" at bounding box center [344, 491] width 81 height 34
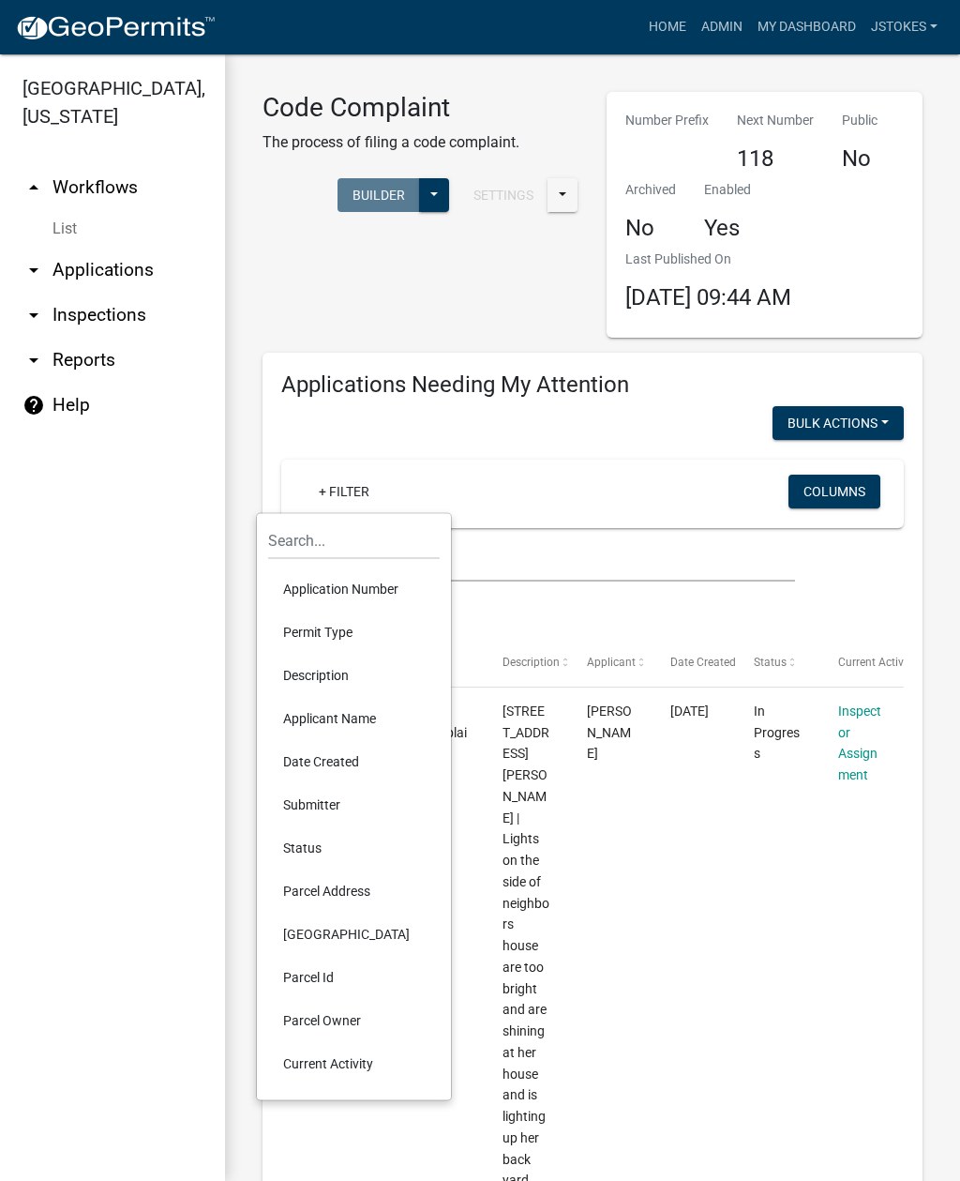
click at [554, 470] on div "+ Filter Columns" at bounding box center [593, 493] width 606 height 68
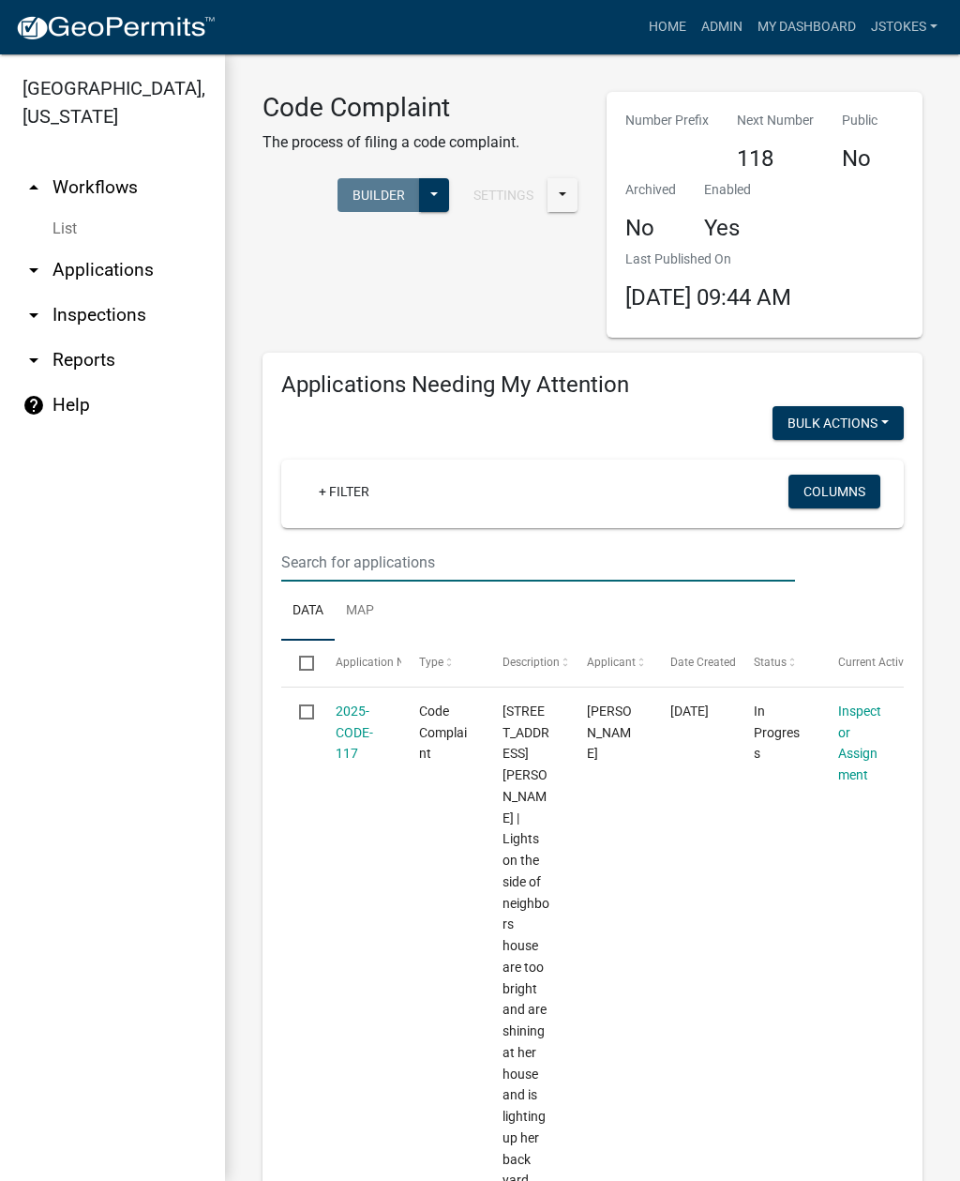
click at [543, 564] on input "text" at bounding box center [538, 562] width 514 height 38
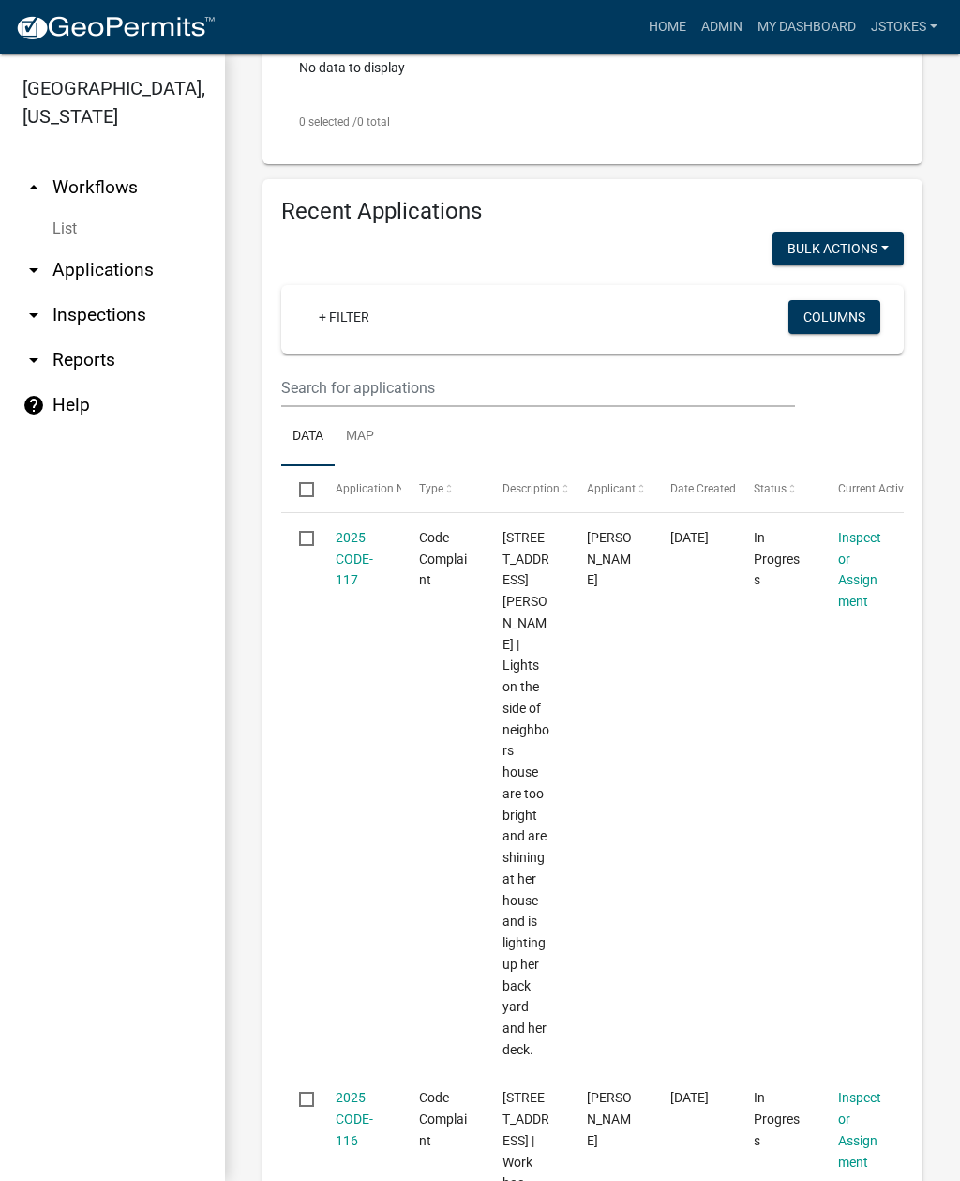
scroll to position [630, 0]
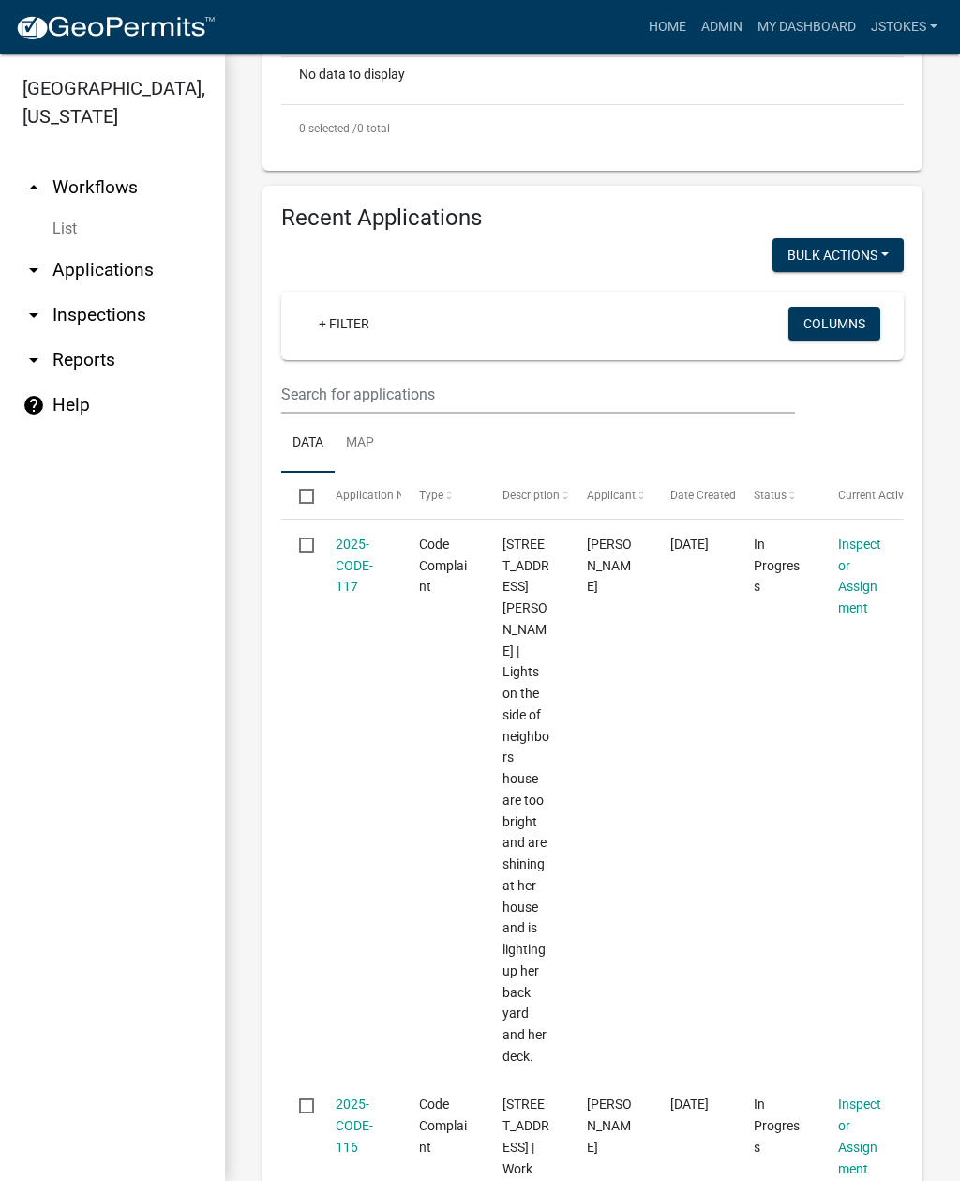
type input "222"
click at [337, 395] on input "text" at bounding box center [538, 394] width 514 height 38
type input "222"
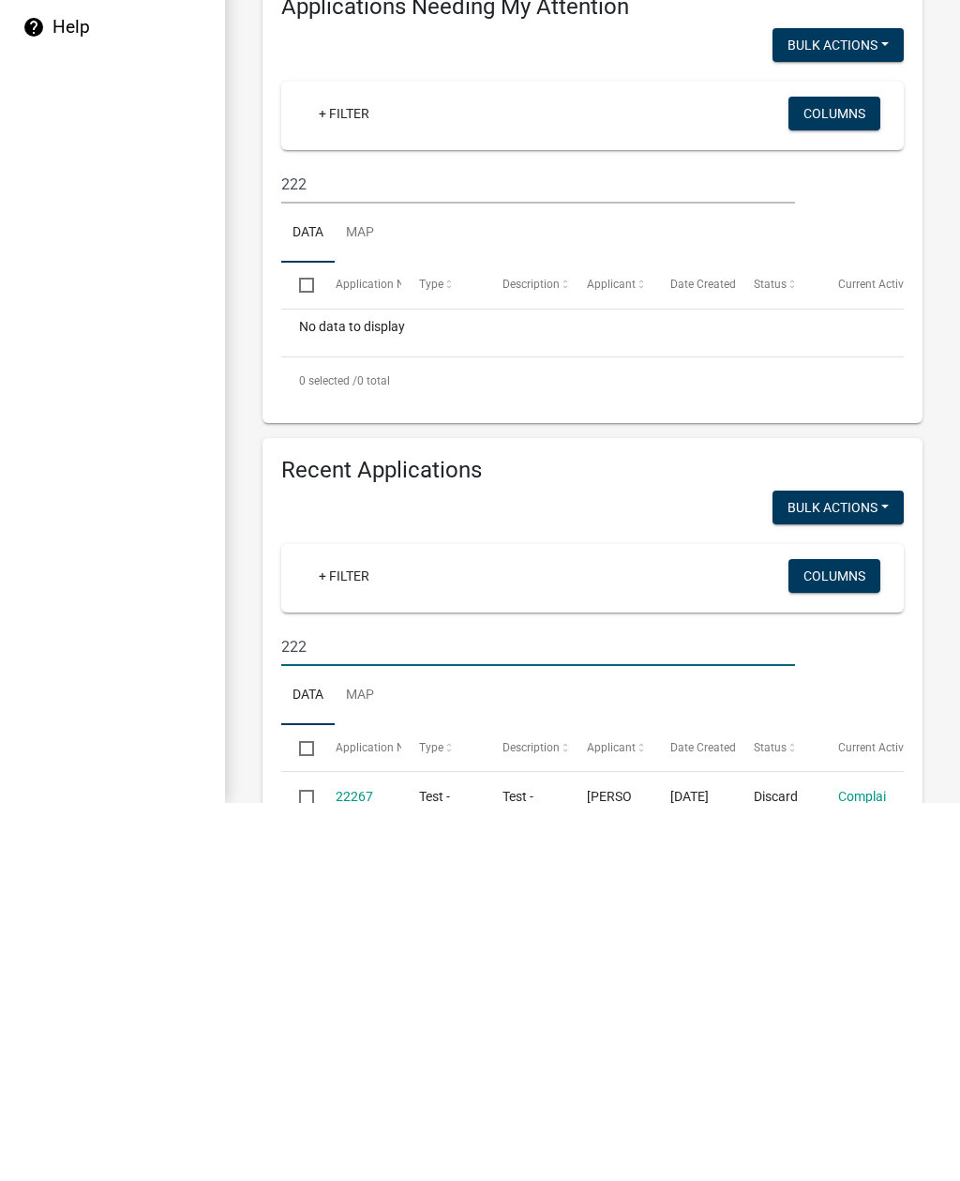
scroll to position [0, 0]
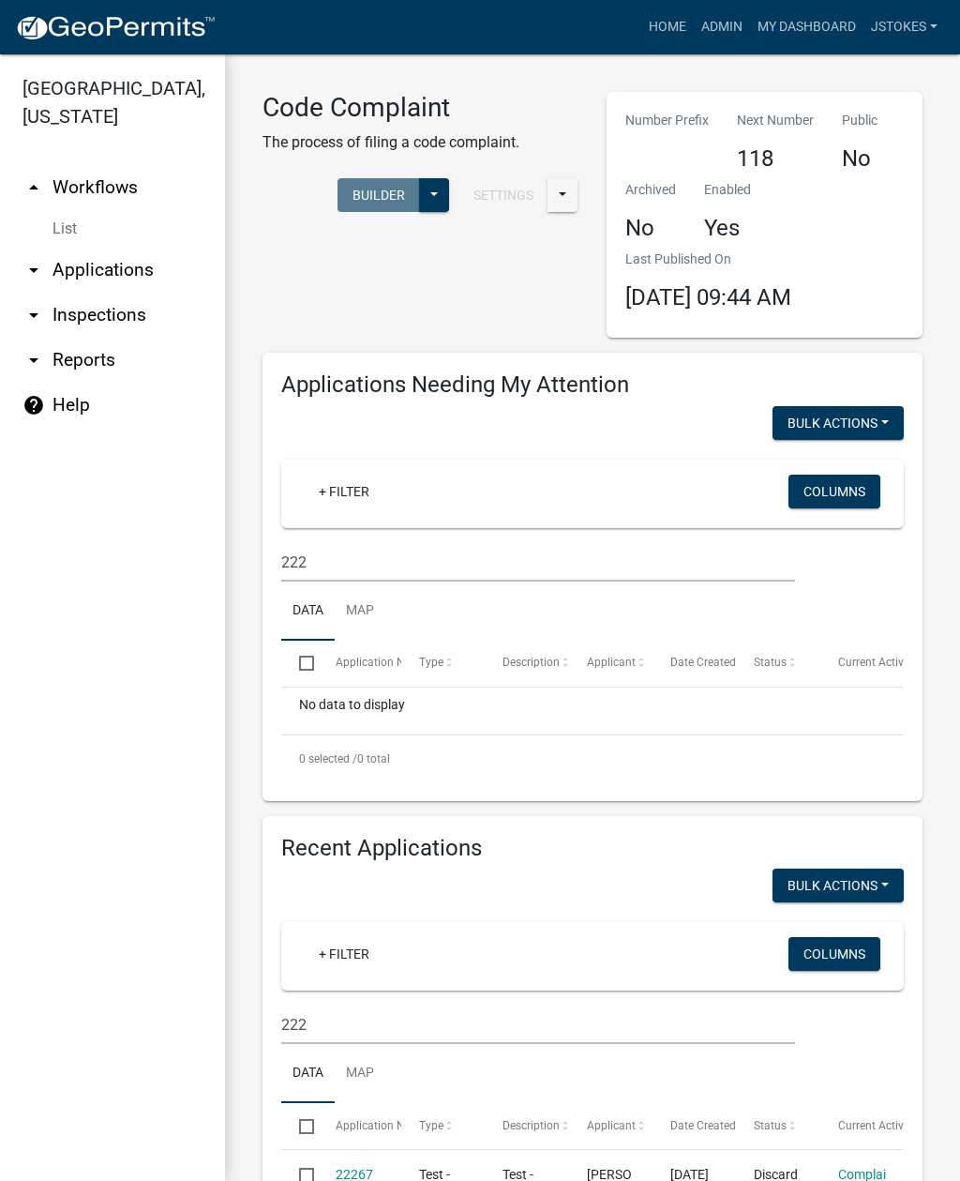
click at [156, 305] on link "arrow_drop_down Inspections" at bounding box center [112, 315] width 225 height 45
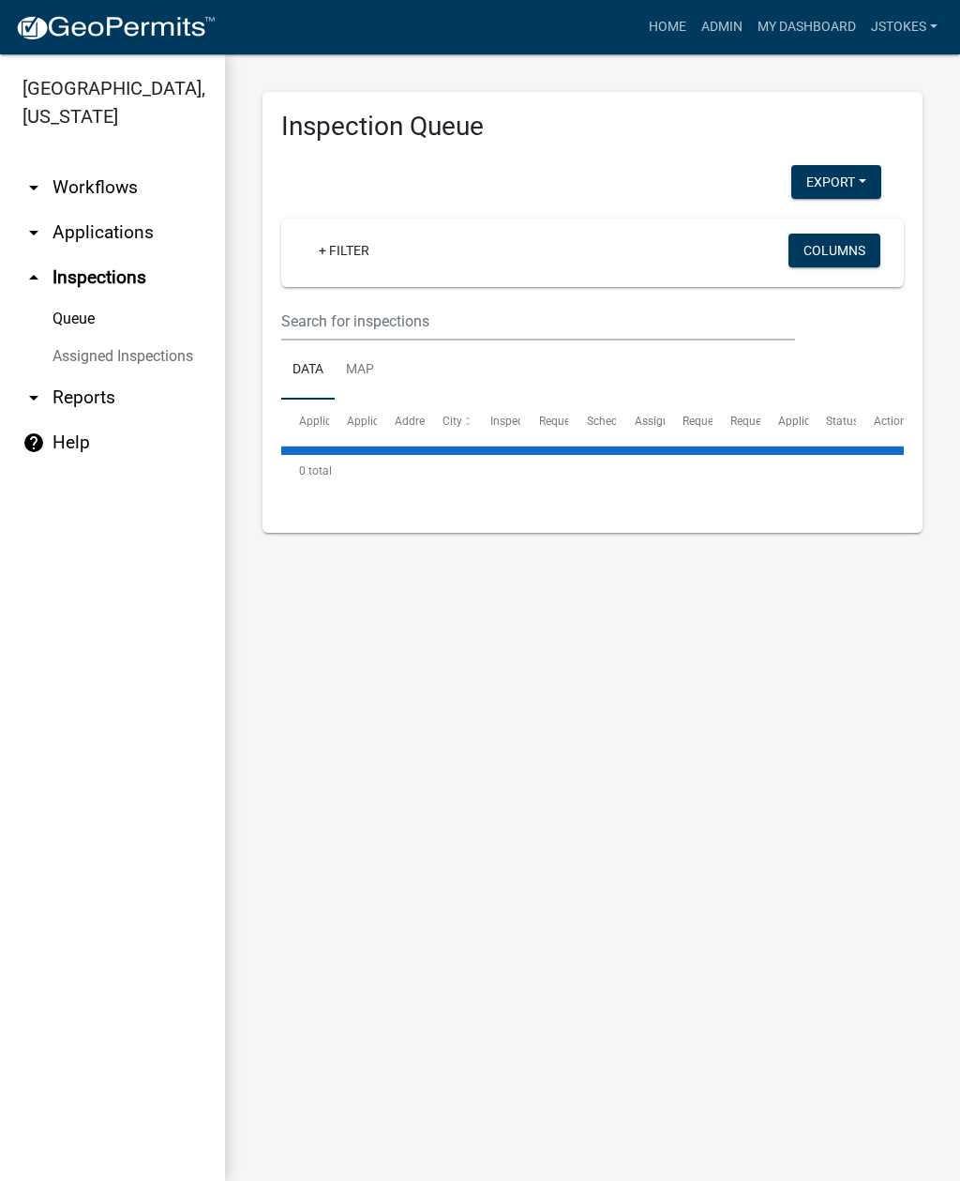
select select "2: 50"
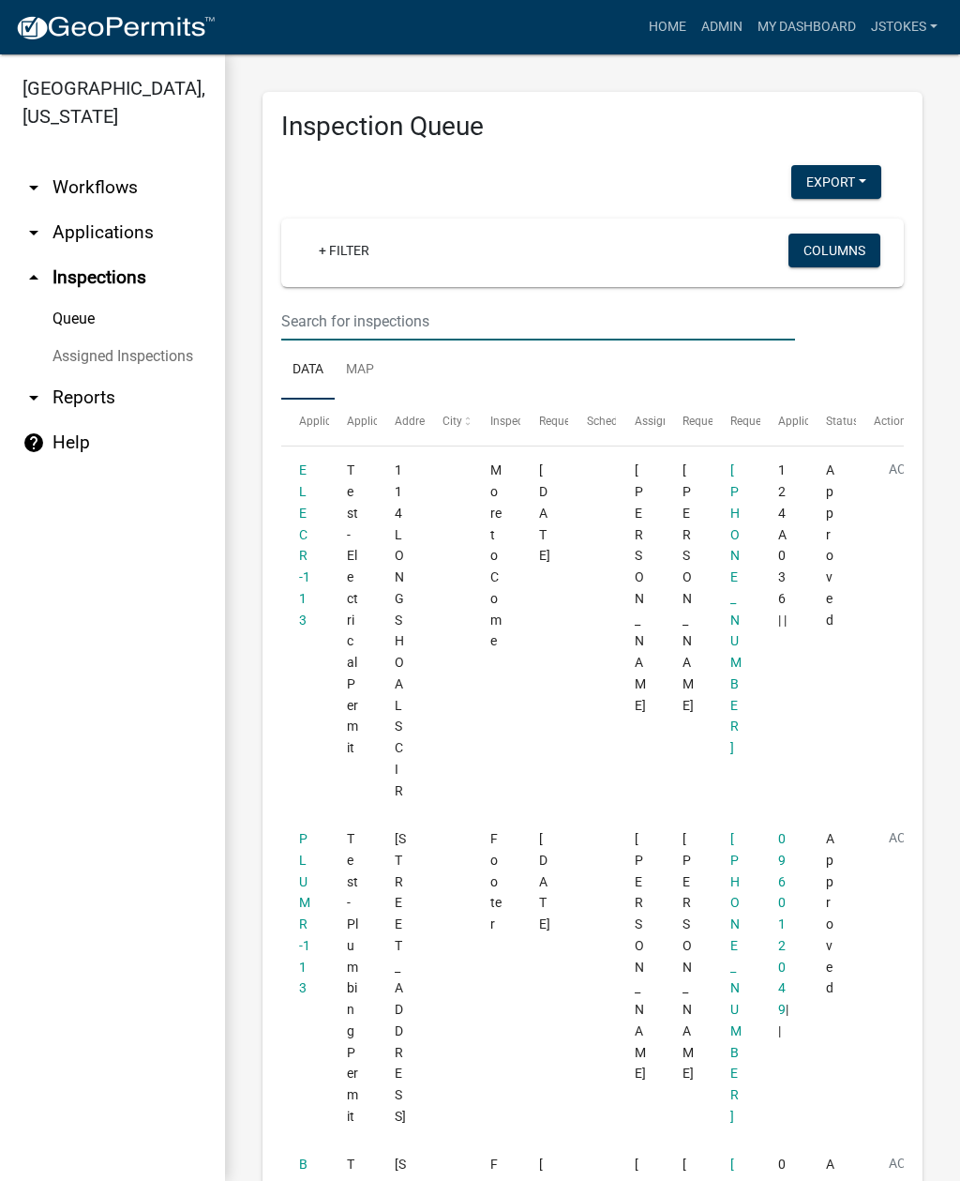
click at [308, 323] on input "text" at bounding box center [538, 321] width 514 height 38
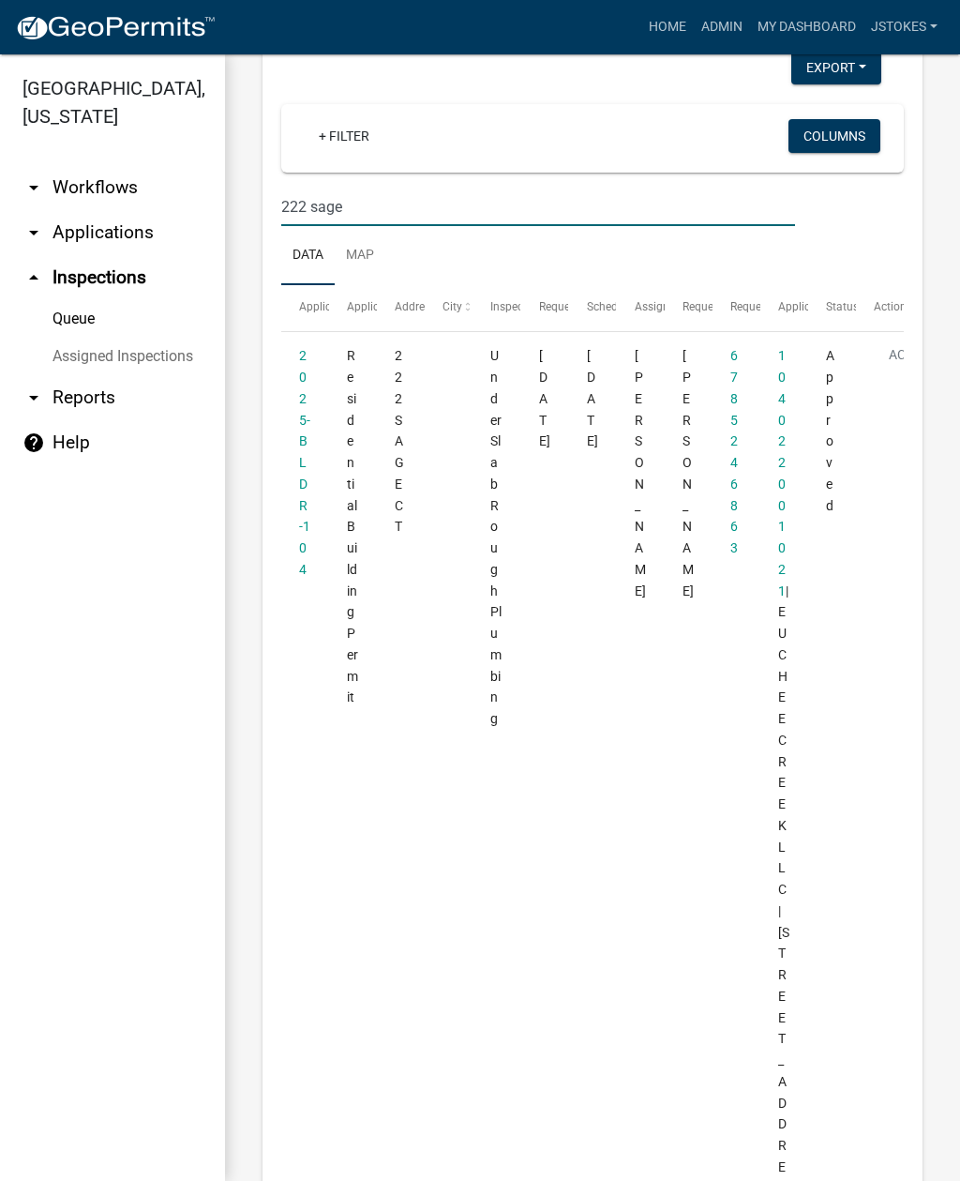
scroll to position [113, 0]
type input "222 sage"
click at [306, 472] on link "2025-BLDR-104" at bounding box center [304, 463] width 11 height 229
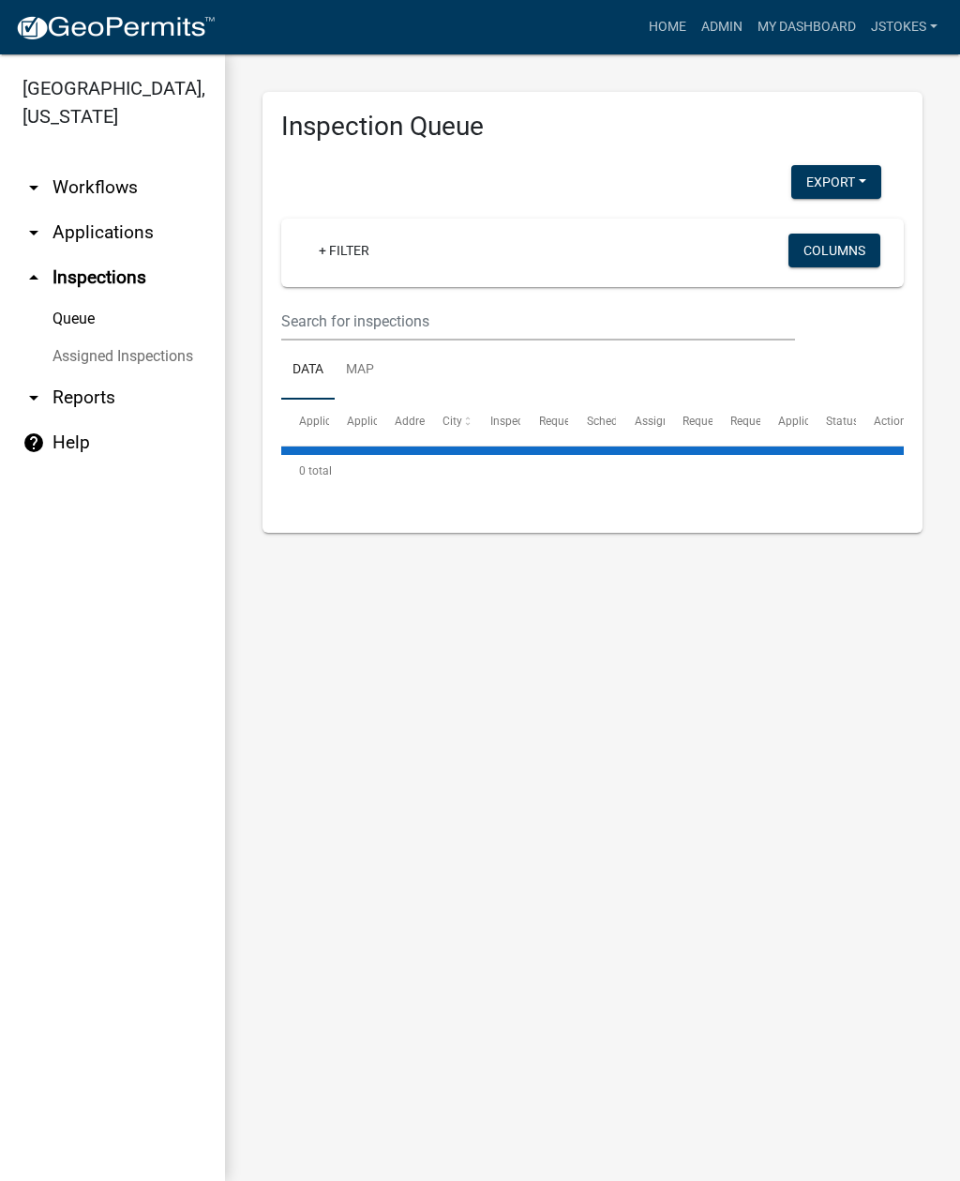
select select "2: 50"
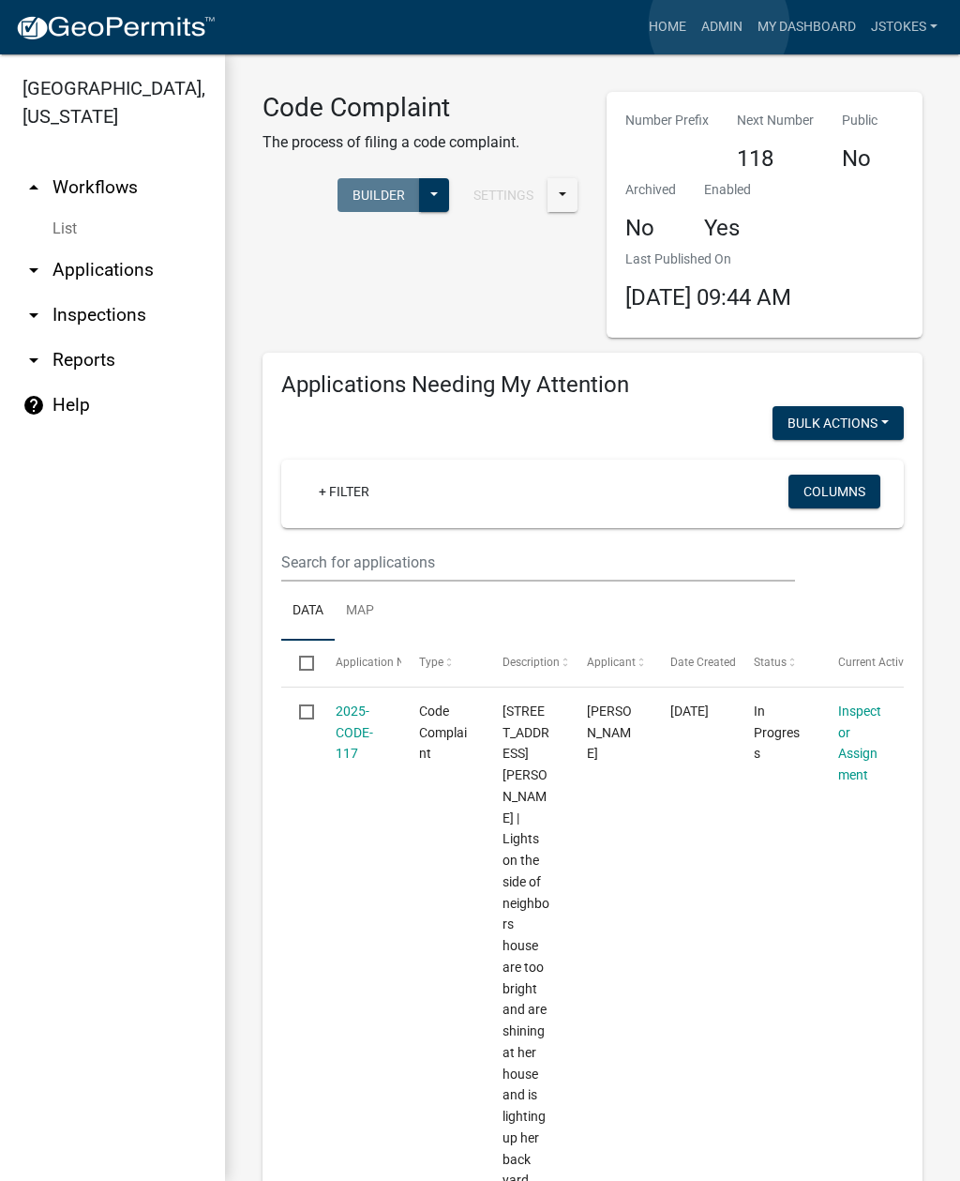
click at [720, 26] on link "Admin" at bounding box center [722, 27] width 56 height 36
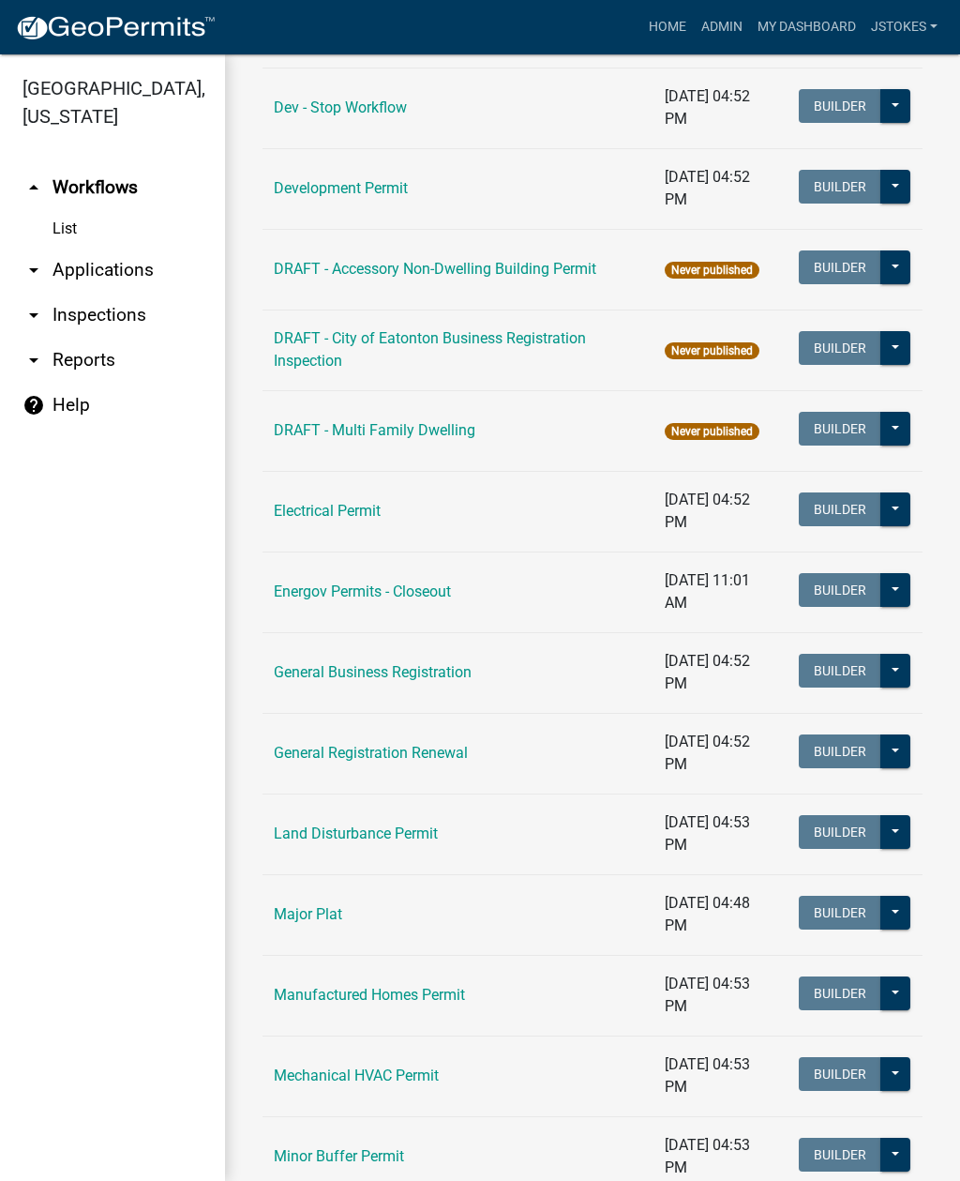
scroll to position [735, 0]
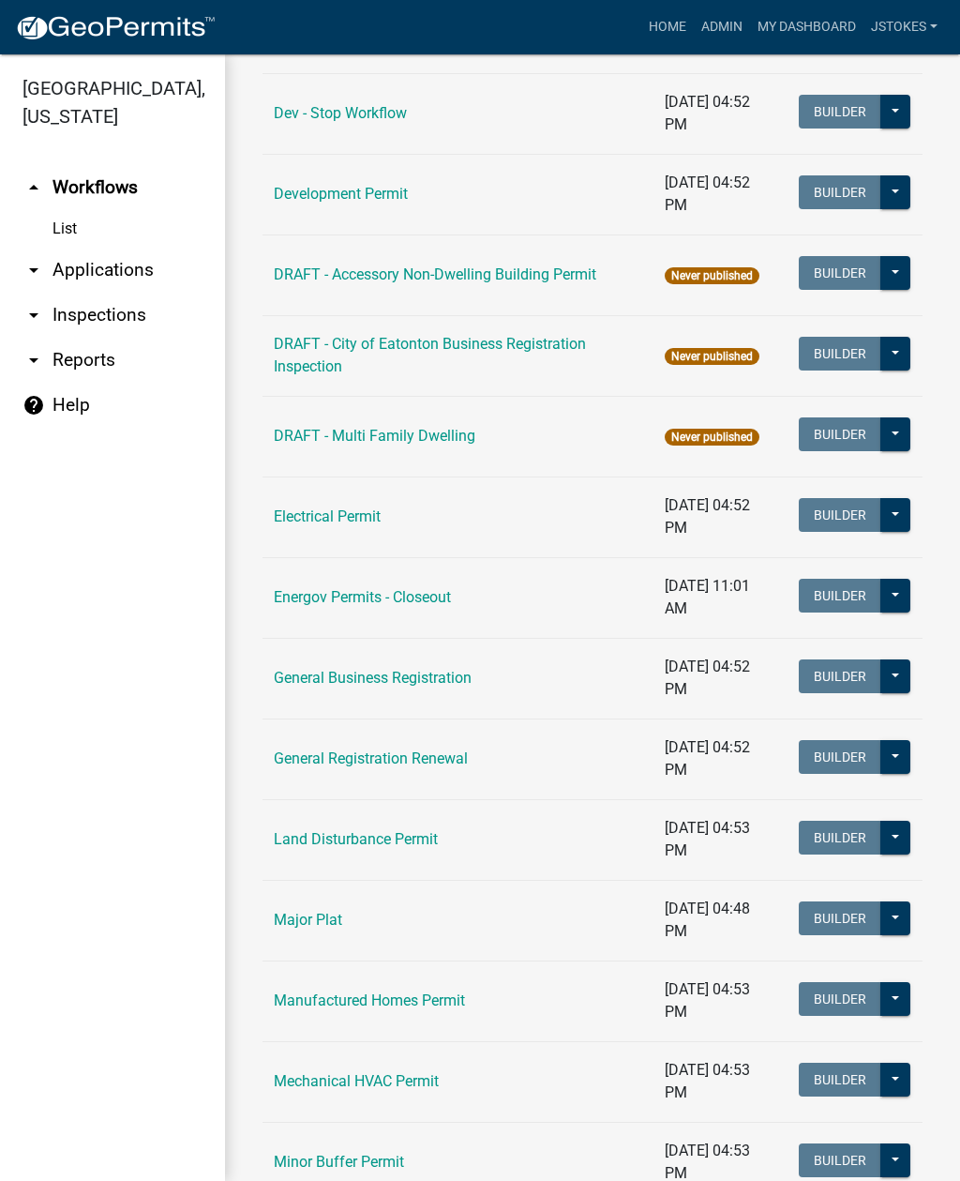
click at [375, 830] on link "Land Disturbance Permit" at bounding box center [356, 839] width 164 height 18
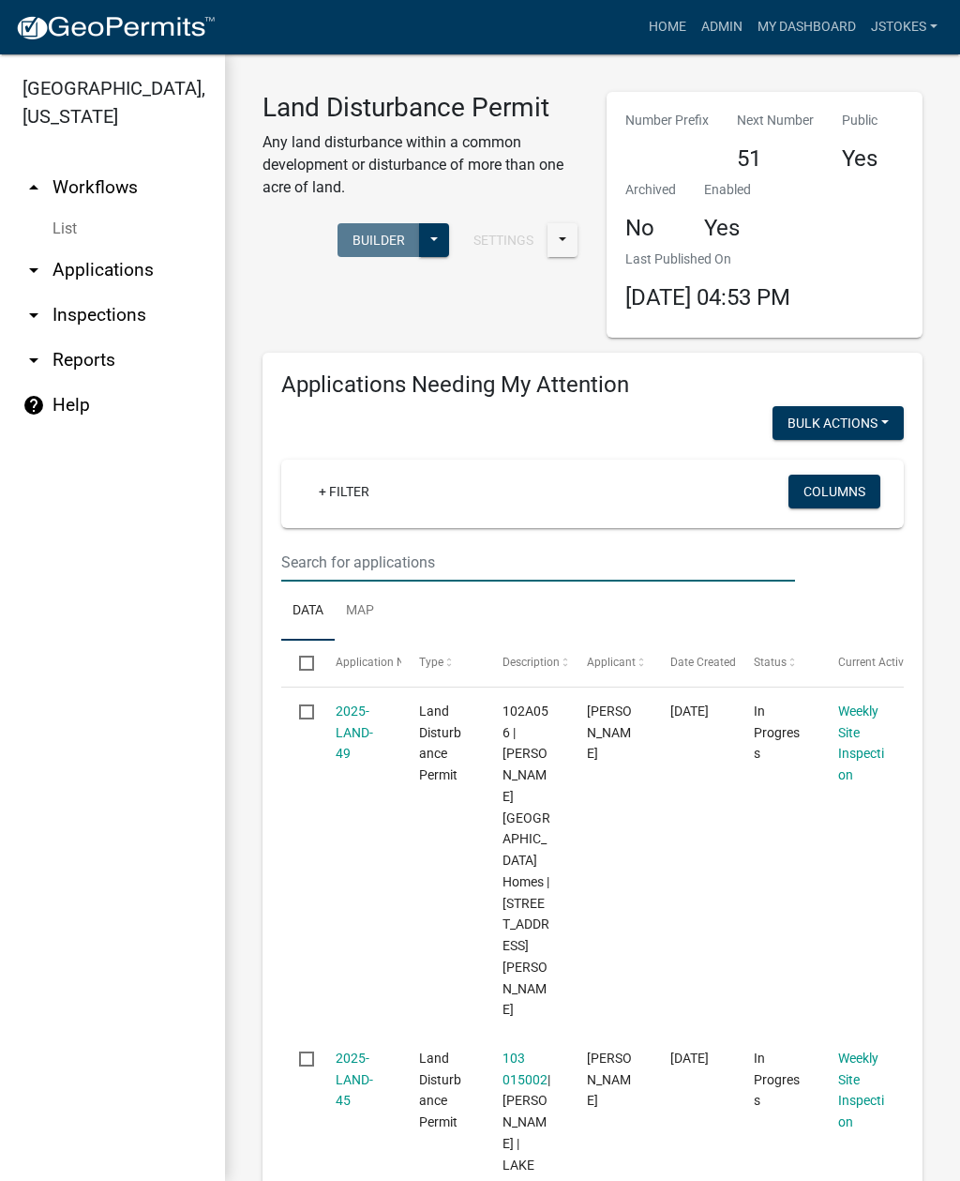
click at [336, 565] on input "text" at bounding box center [538, 562] width 514 height 38
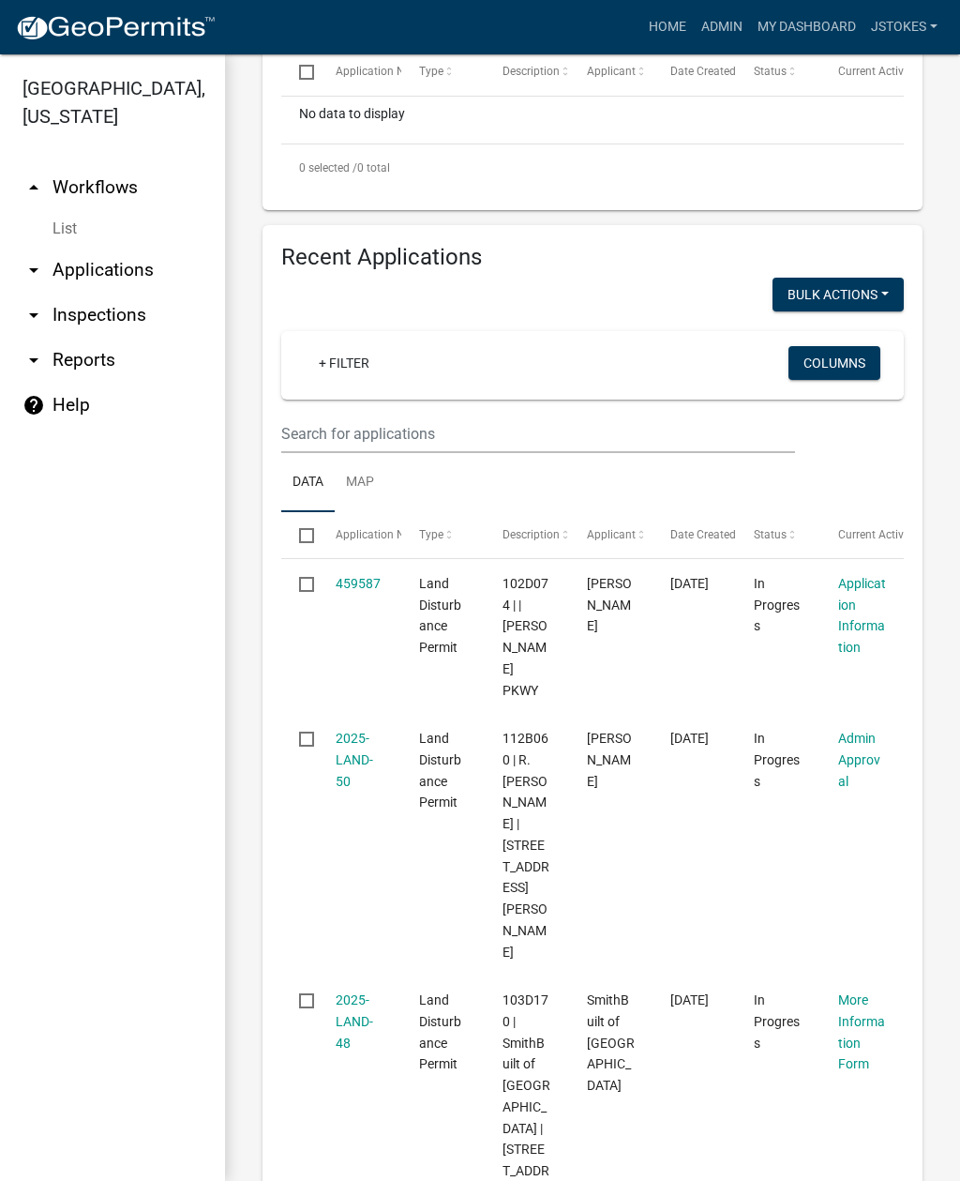
scroll to position [530, 0]
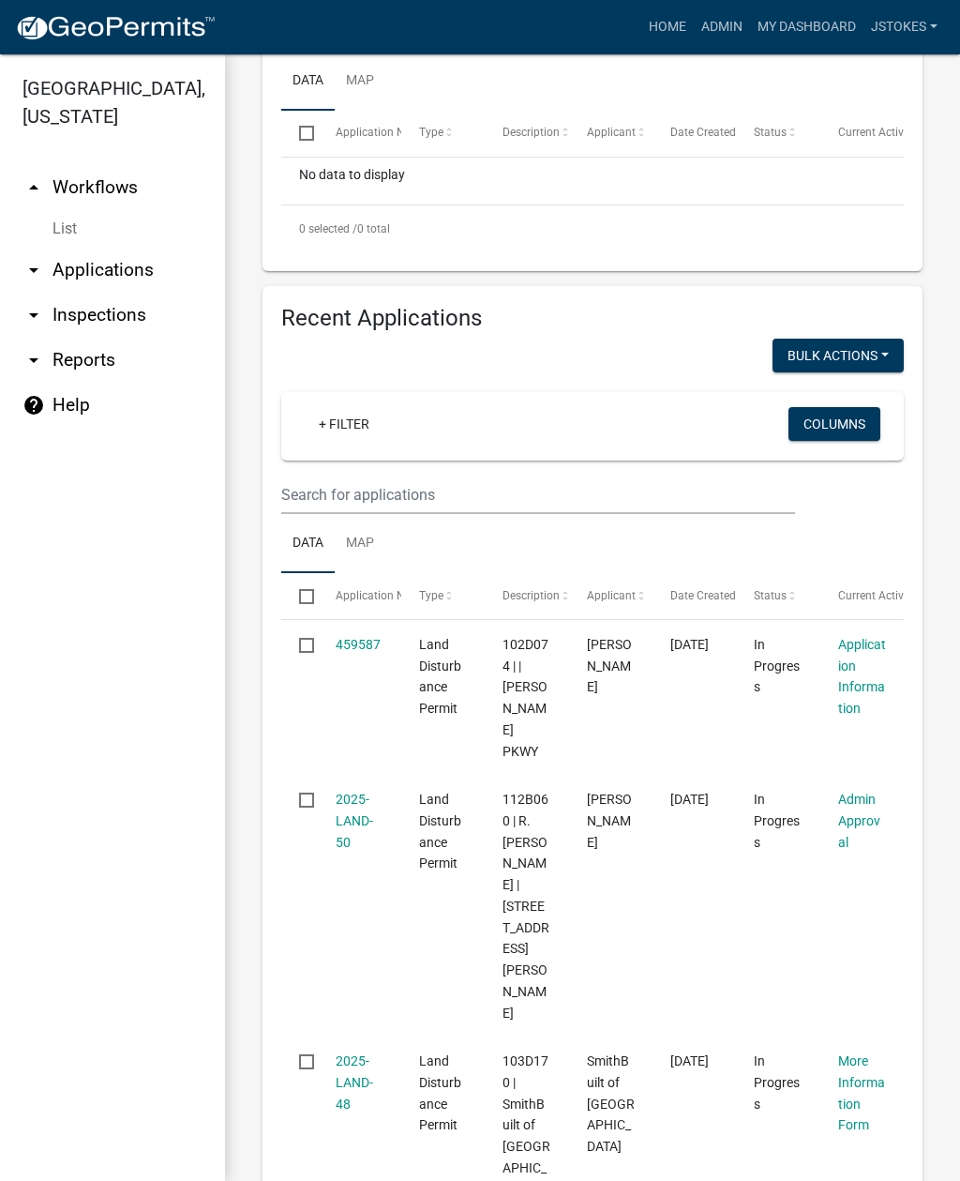
type input "222 sage"
click at [327, 489] on input "text" at bounding box center [538, 494] width 514 height 38
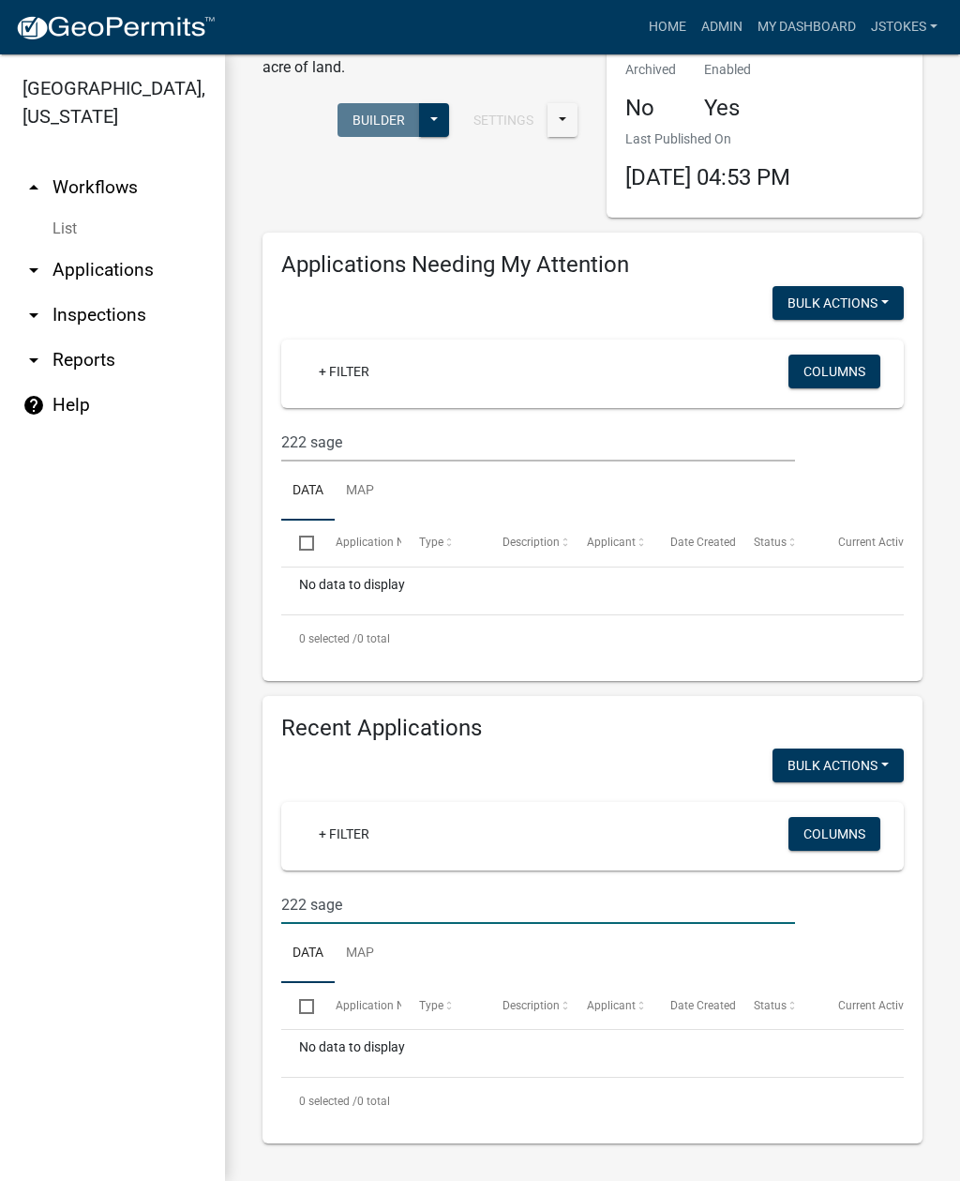
scroll to position [116, 0]
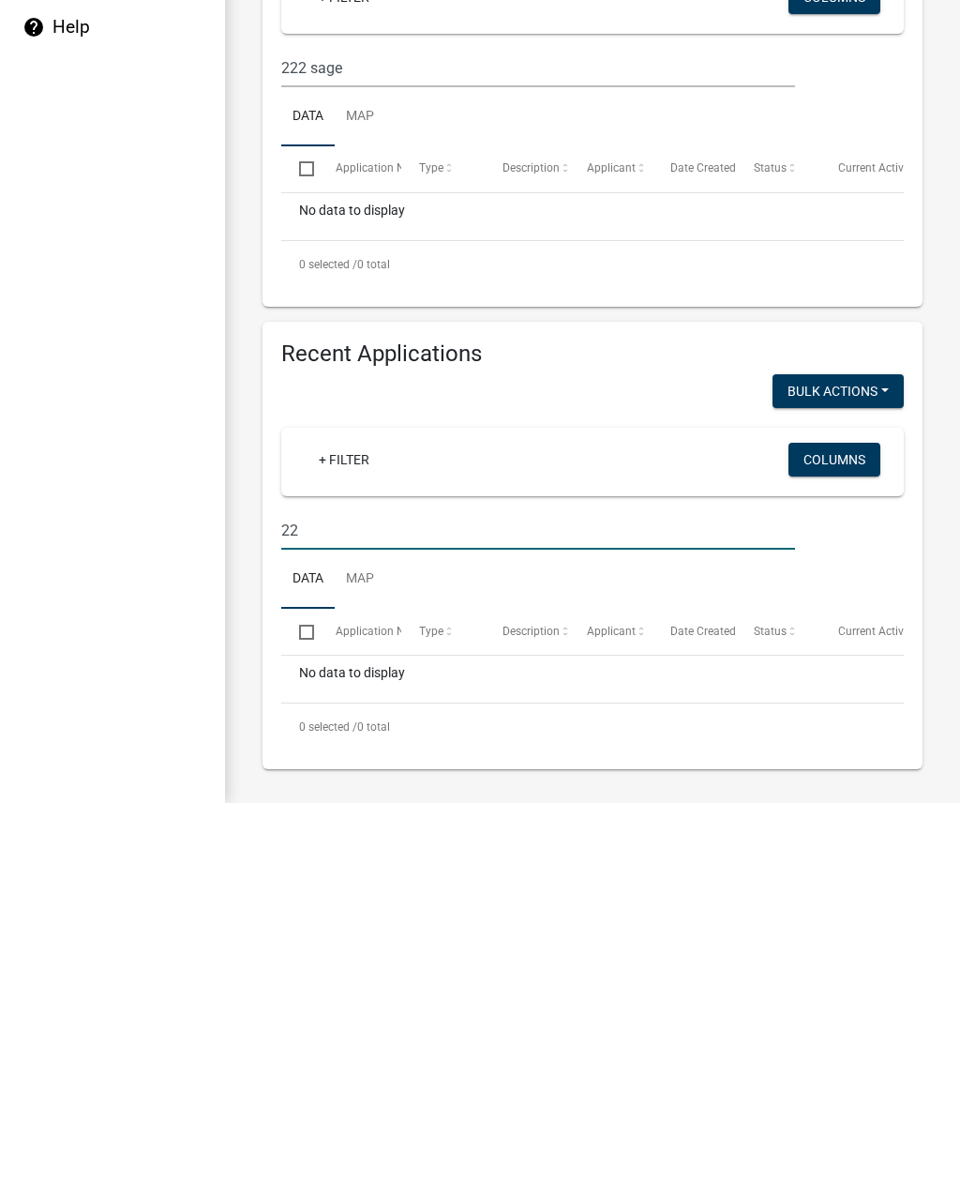
type input "2"
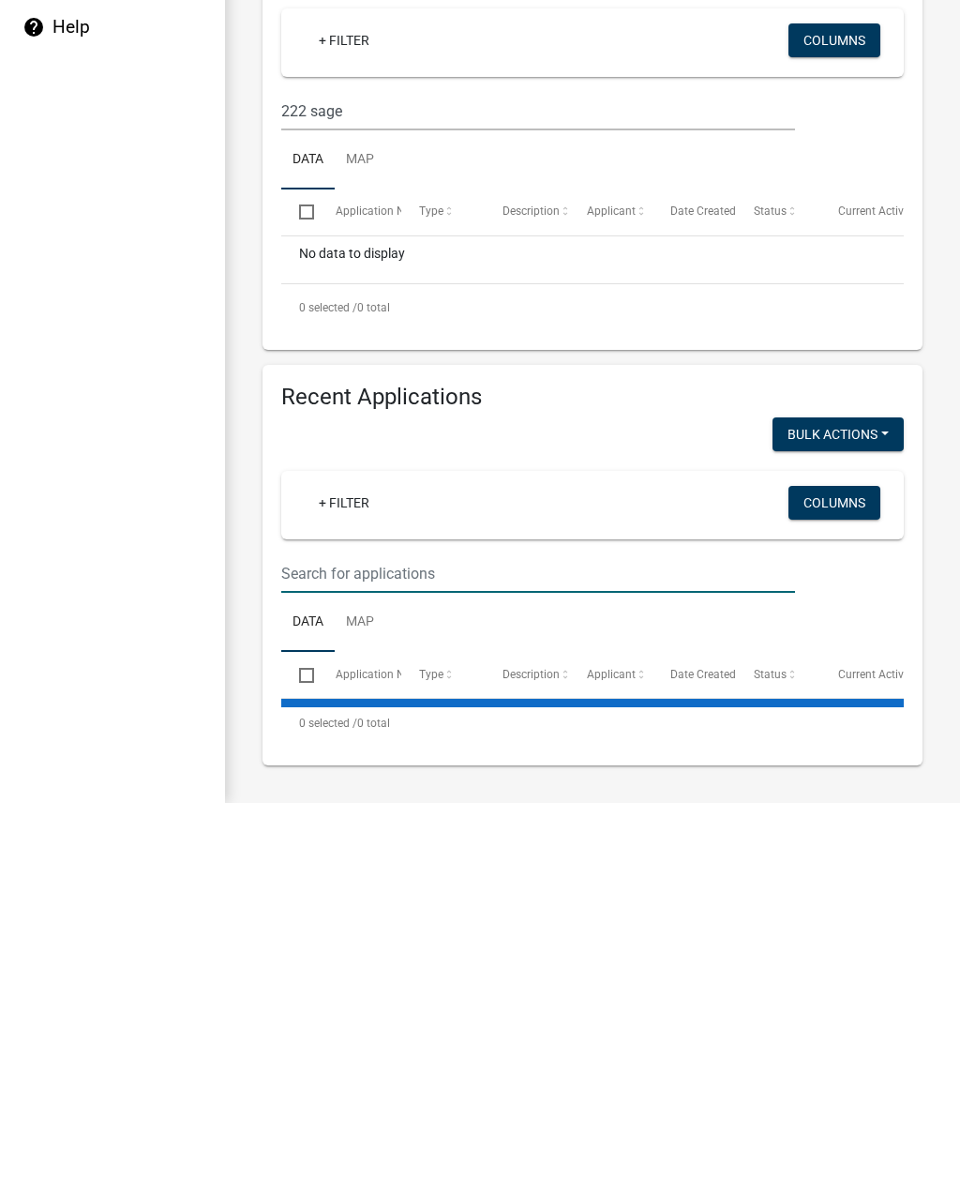
scroll to position [69, 0]
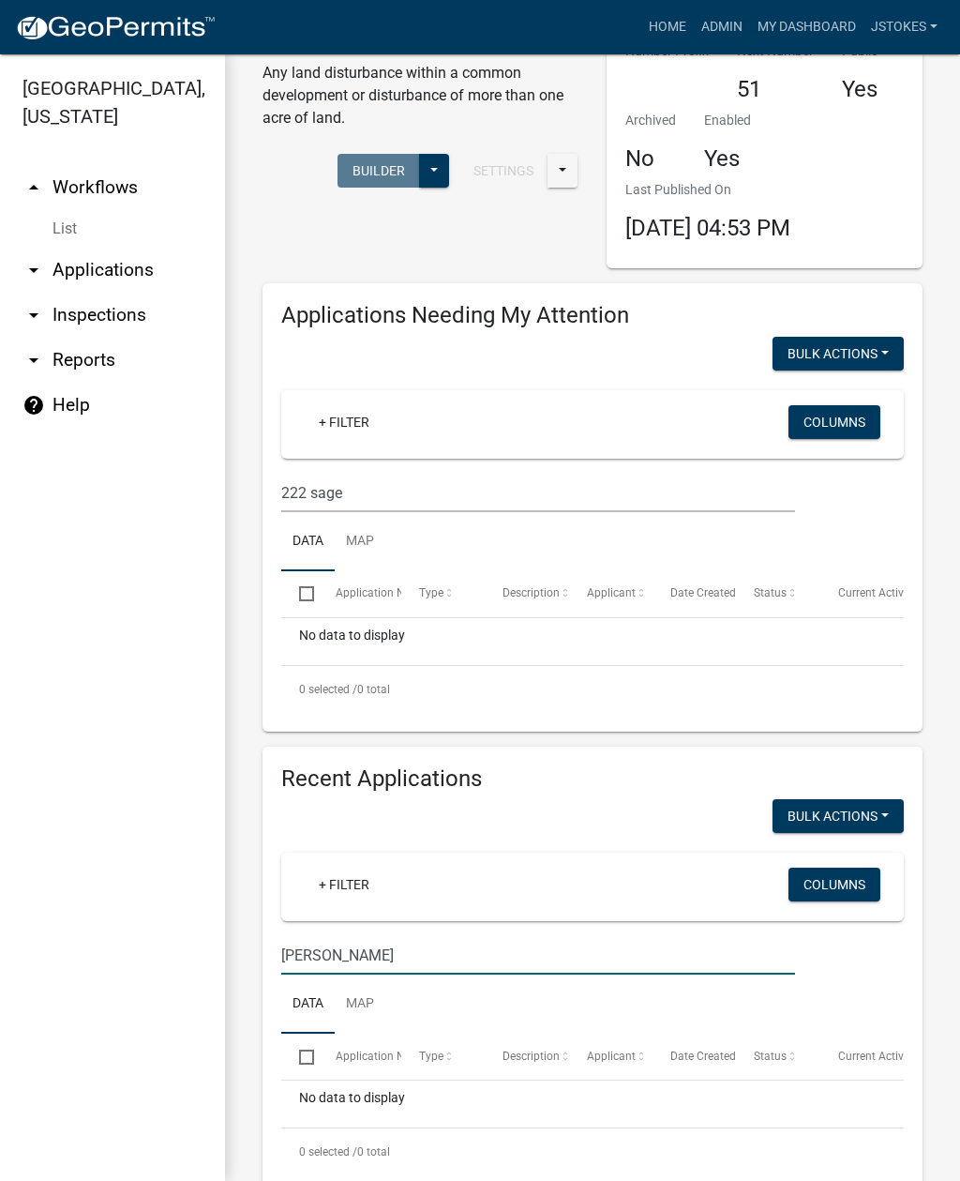
click at [355, 512] on input "Diaz" at bounding box center [538, 493] width 514 height 38
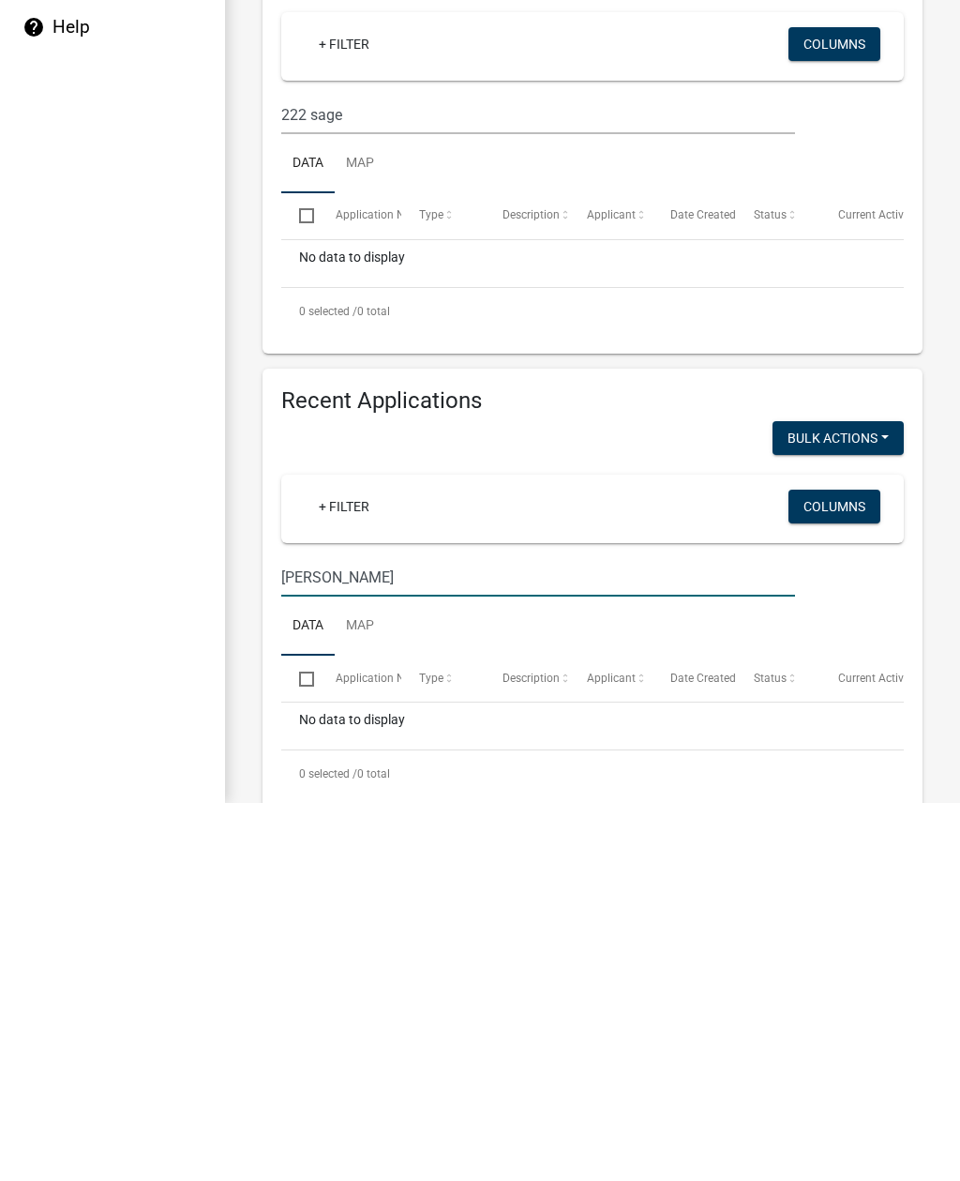
click at [444, 936] on input "Diaz" at bounding box center [538, 955] width 514 height 38
type input "D"
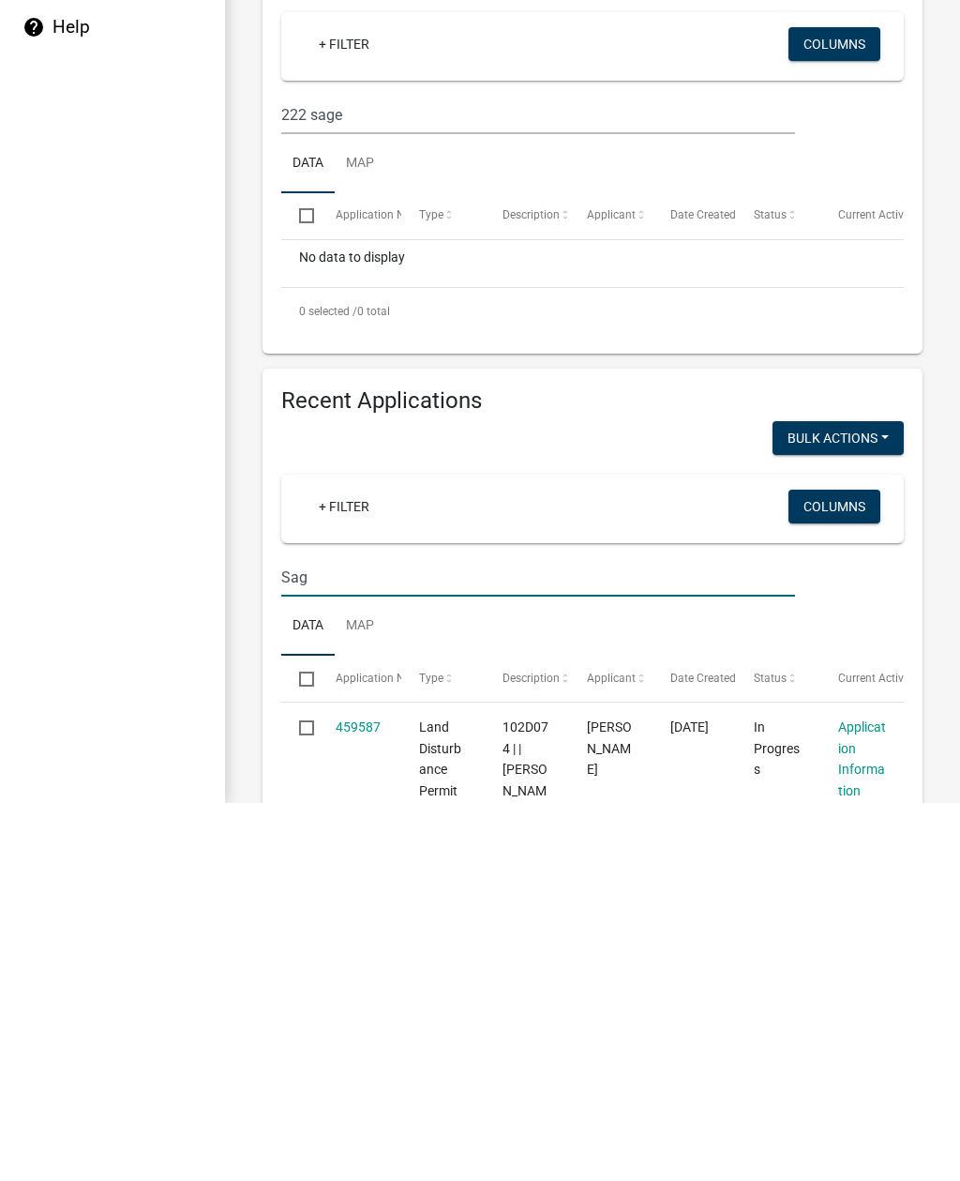
type input "Sage"
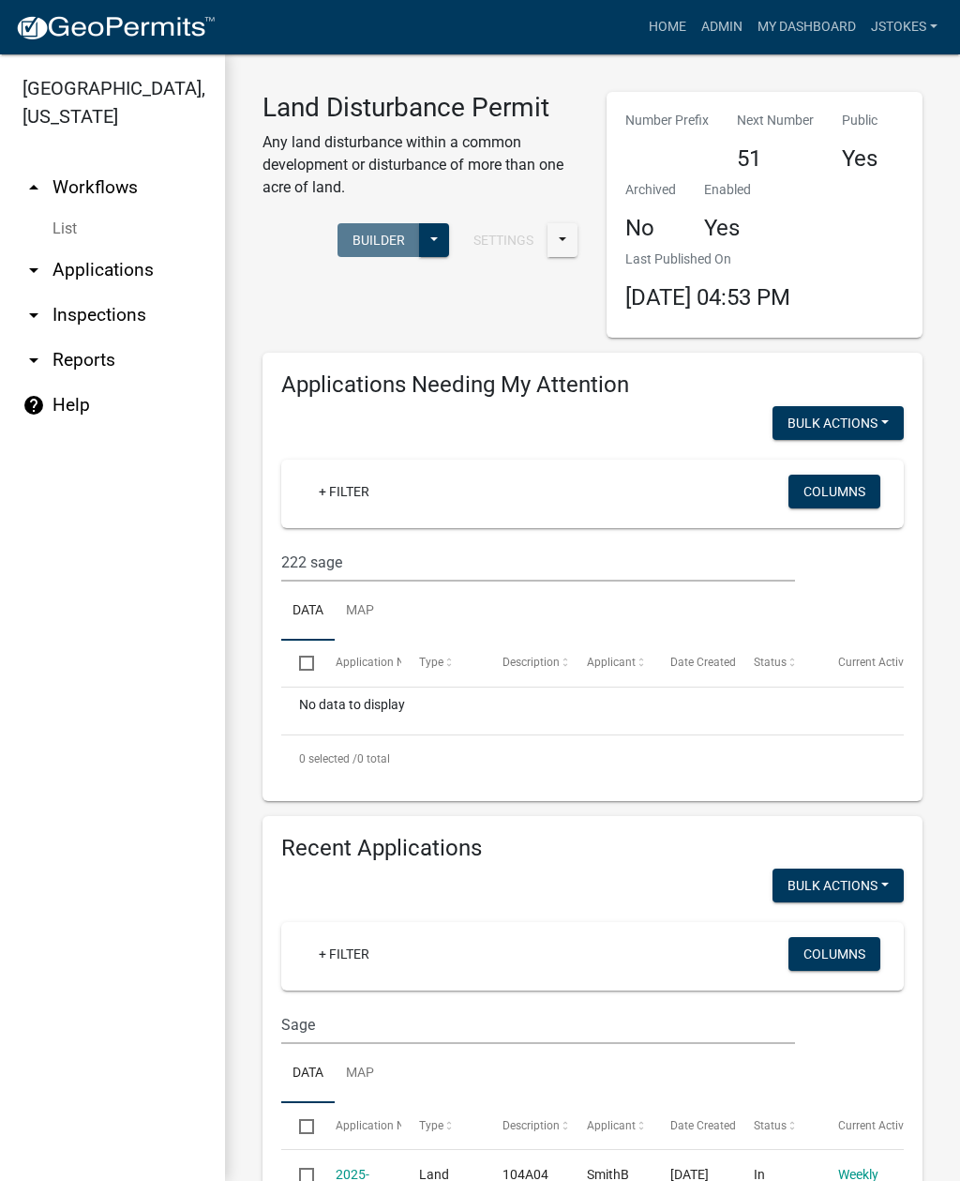
scroll to position [0, 0]
click at [661, 32] on link "Home" at bounding box center [667, 27] width 53 height 36
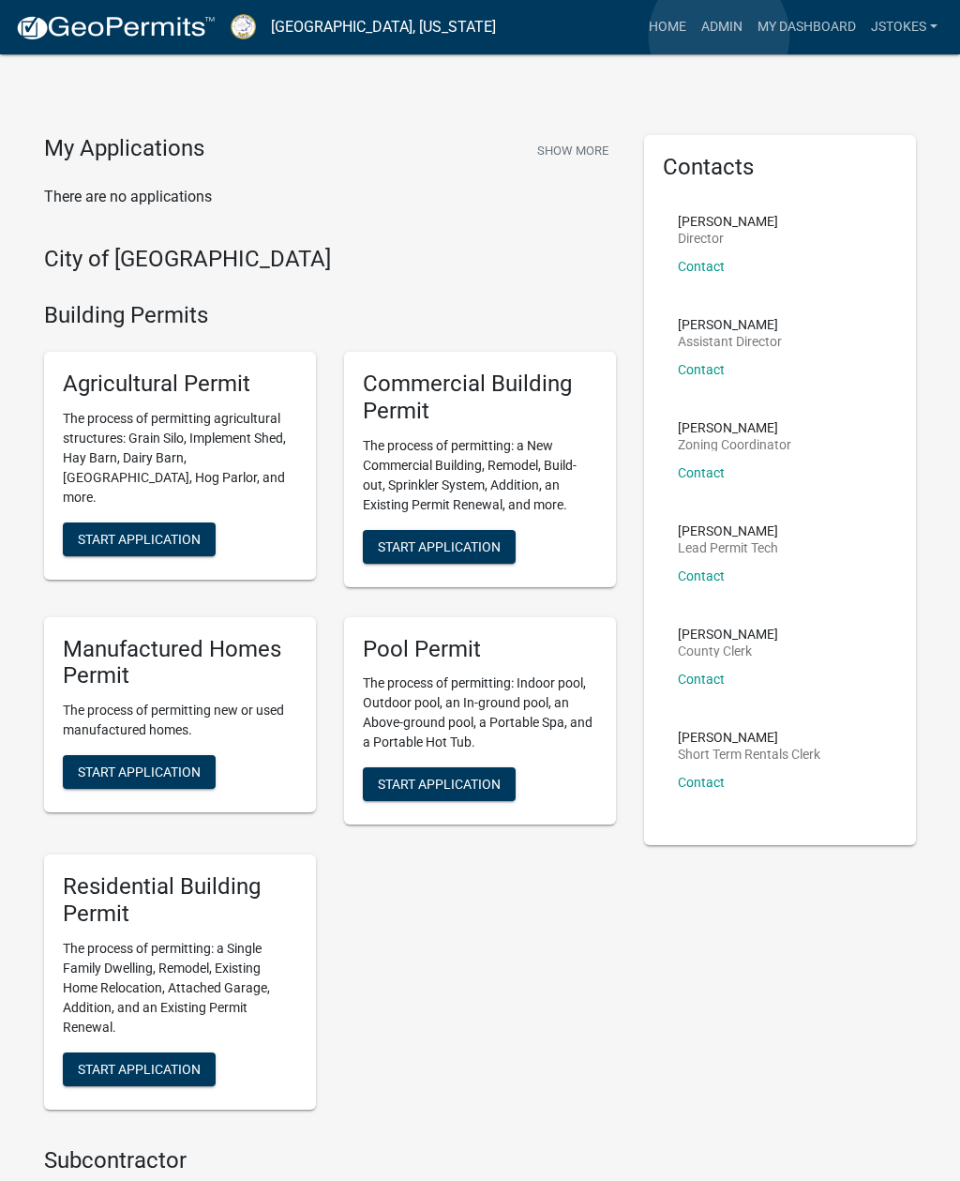
click at [720, 37] on link "Admin" at bounding box center [722, 27] width 56 height 36
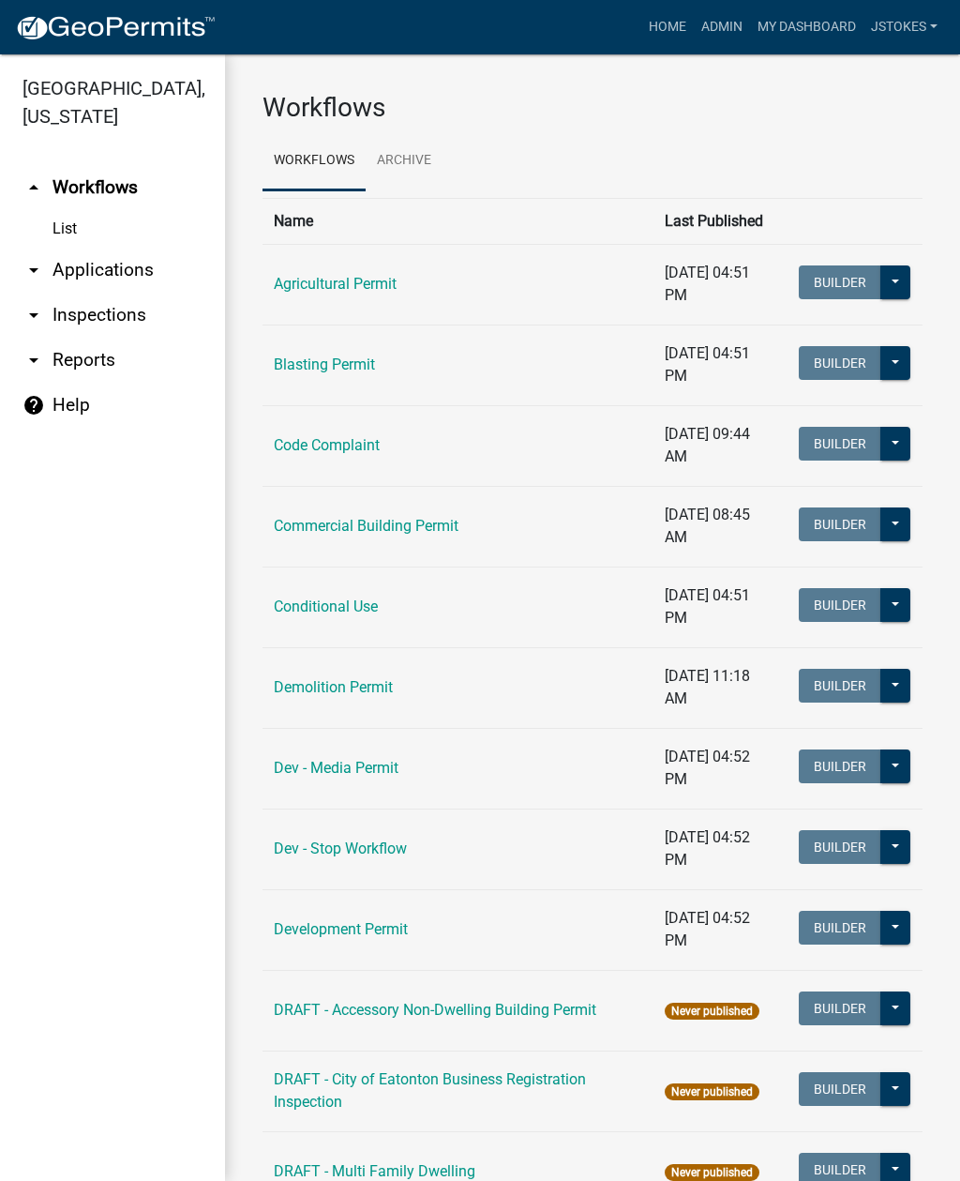
click at [105, 184] on link "arrow_drop_up Workflows" at bounding box center [112, 187] width 225 height 45
click at [117, 268] on link "arrow_drop_down Applications" at bounding box center [112, 270] width 225 height 45
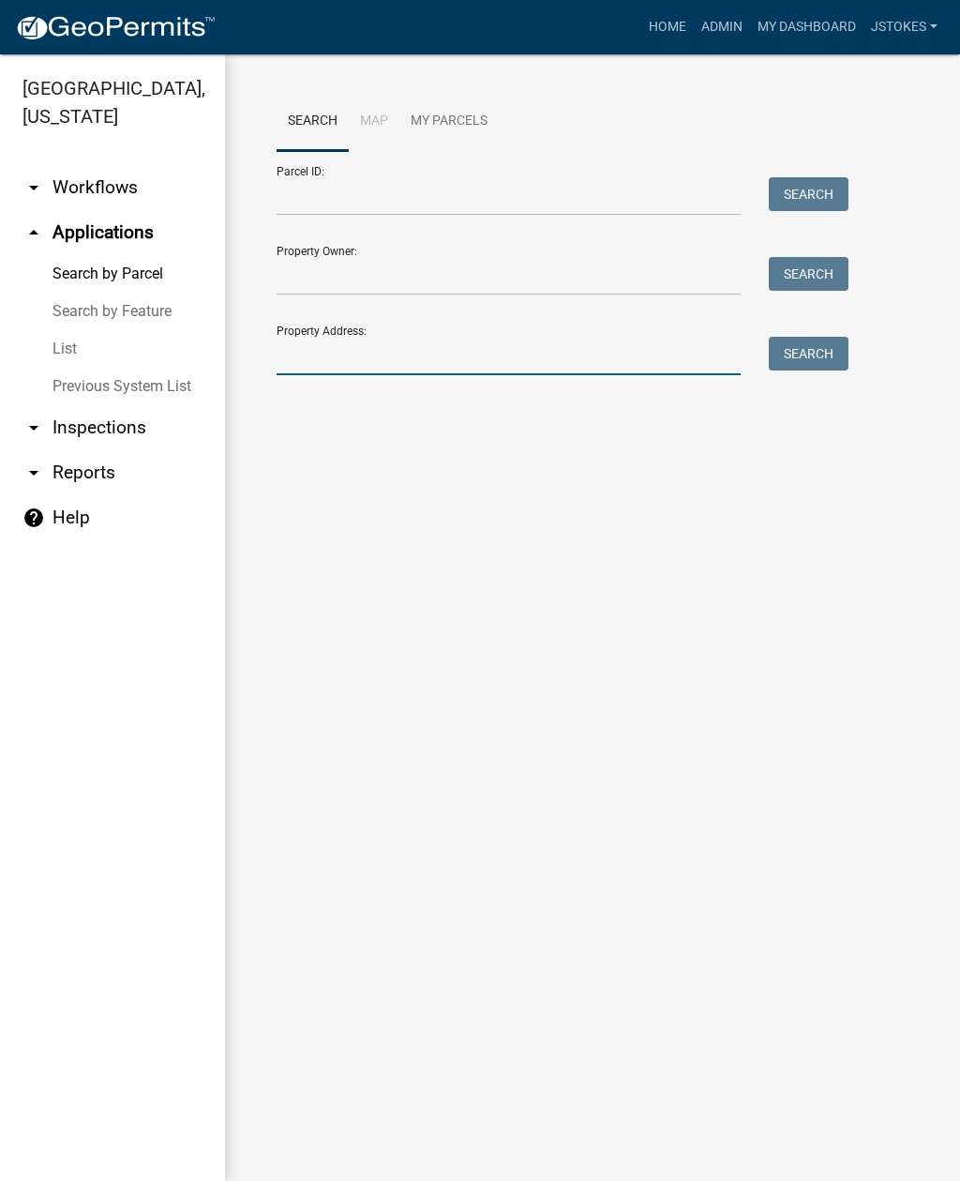
click at [340, 375] on input "Property Address:" at bounding box center [509, 356] width 464 height 38
click at [794, 361] on button "Search" at bounding box center [809, 354] width 80 height 34
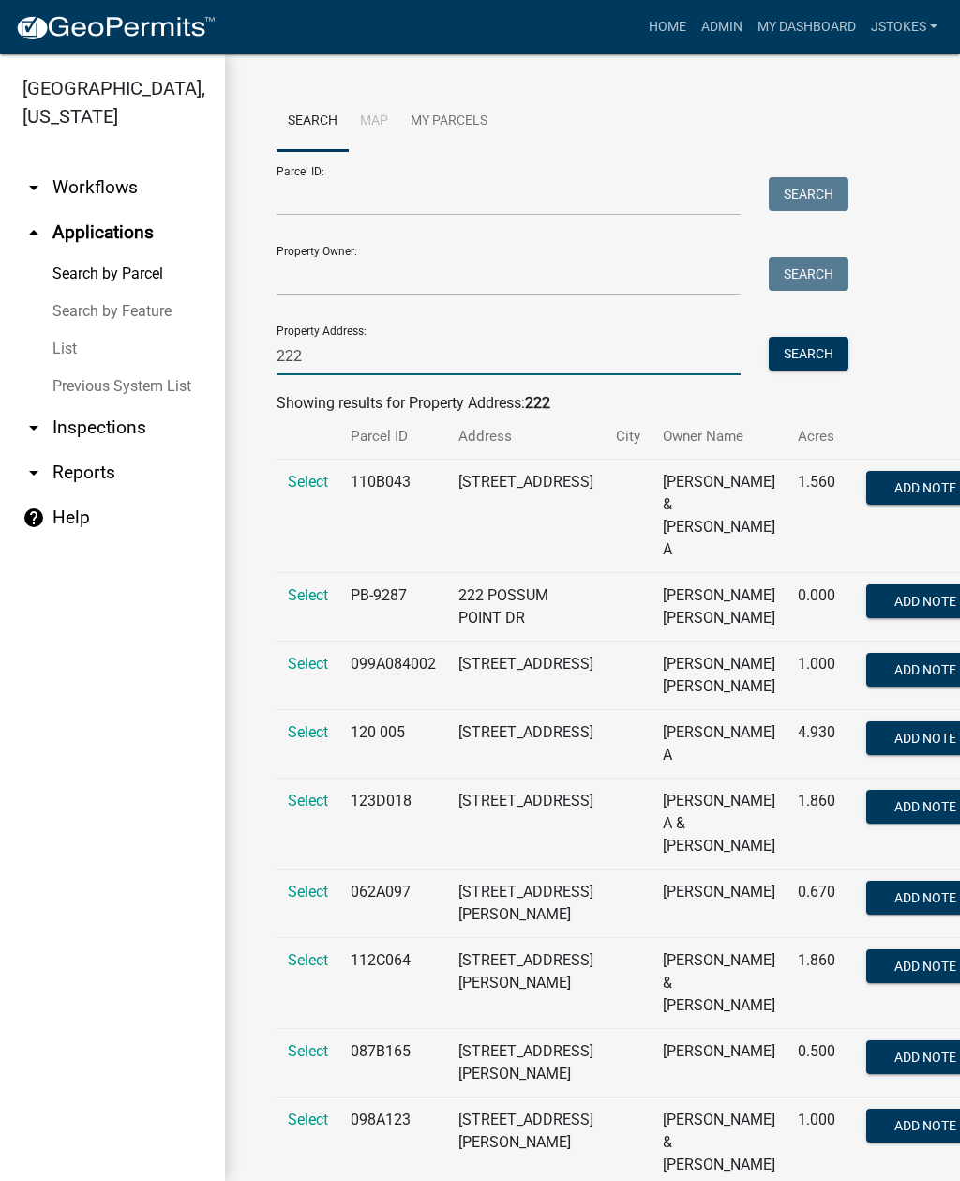
click at [384, 356] on input "222" at bounding box center [509, 356] width 464 height 38
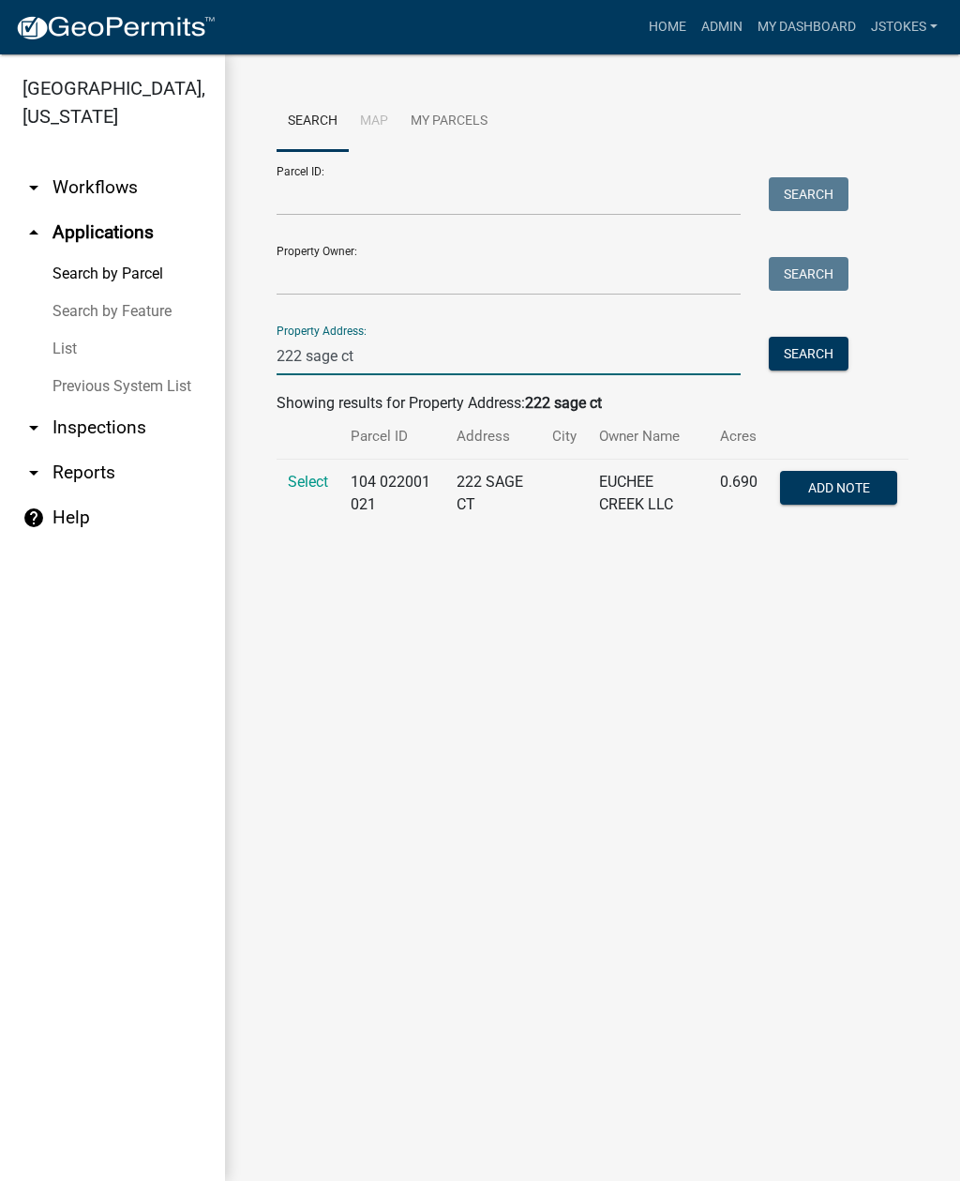
type input "222 sage ct"
click at [307, 489] on span "Select" at bounding box center [308, 482] width 40 height 18
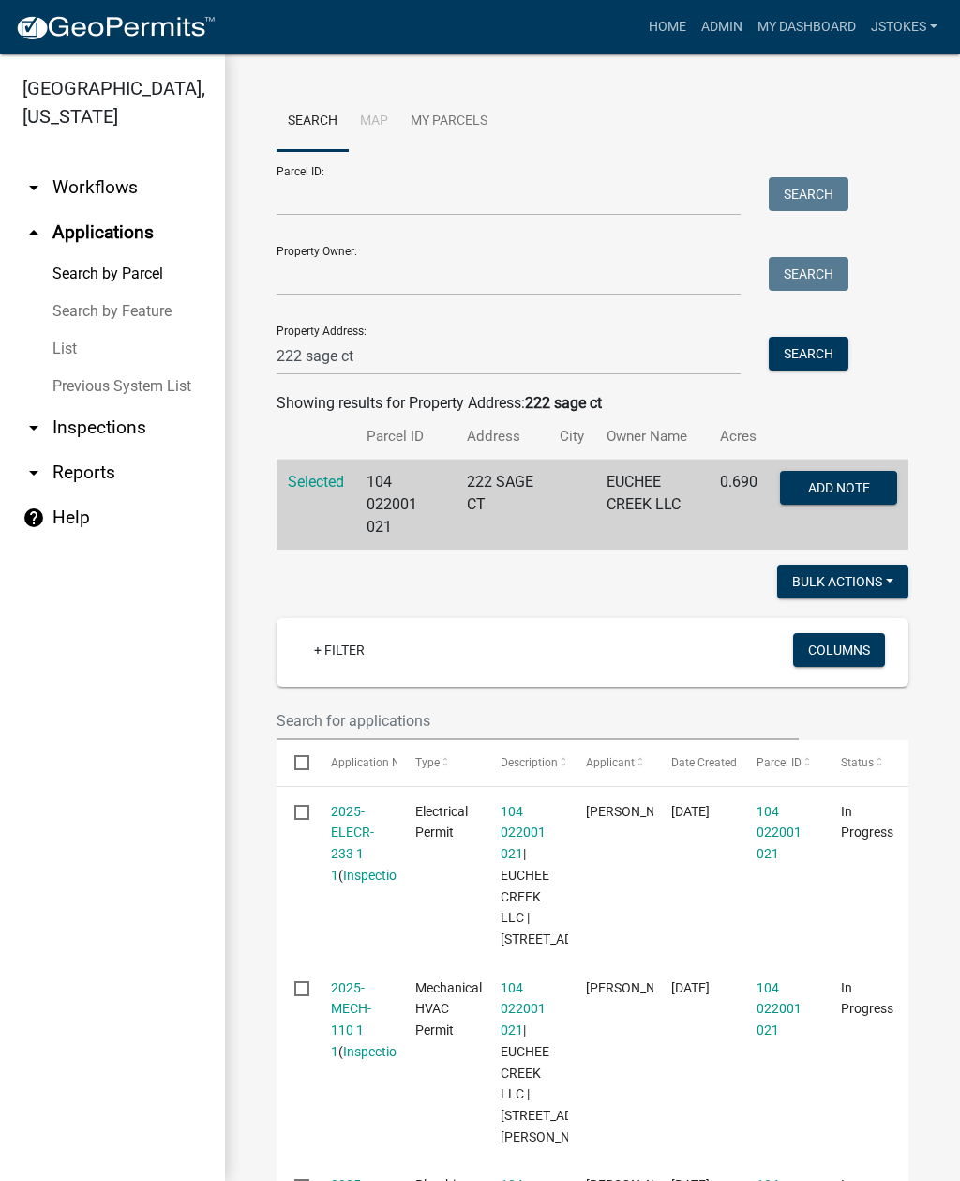
click at [611, 491] on td "EUCHEE CREEK LLC" at bounding box center [651, 504] width 113 height 91
click at [303, 474] on span "Selected" at bounding box center [316, 482] width 56 height 18
click at [315, 488] on span "Selected" at bounding box center [316, 482] width 56 height 18
click at [831, 491] on span "Add Note" at bounding box center [838, 487] width 62 height 15
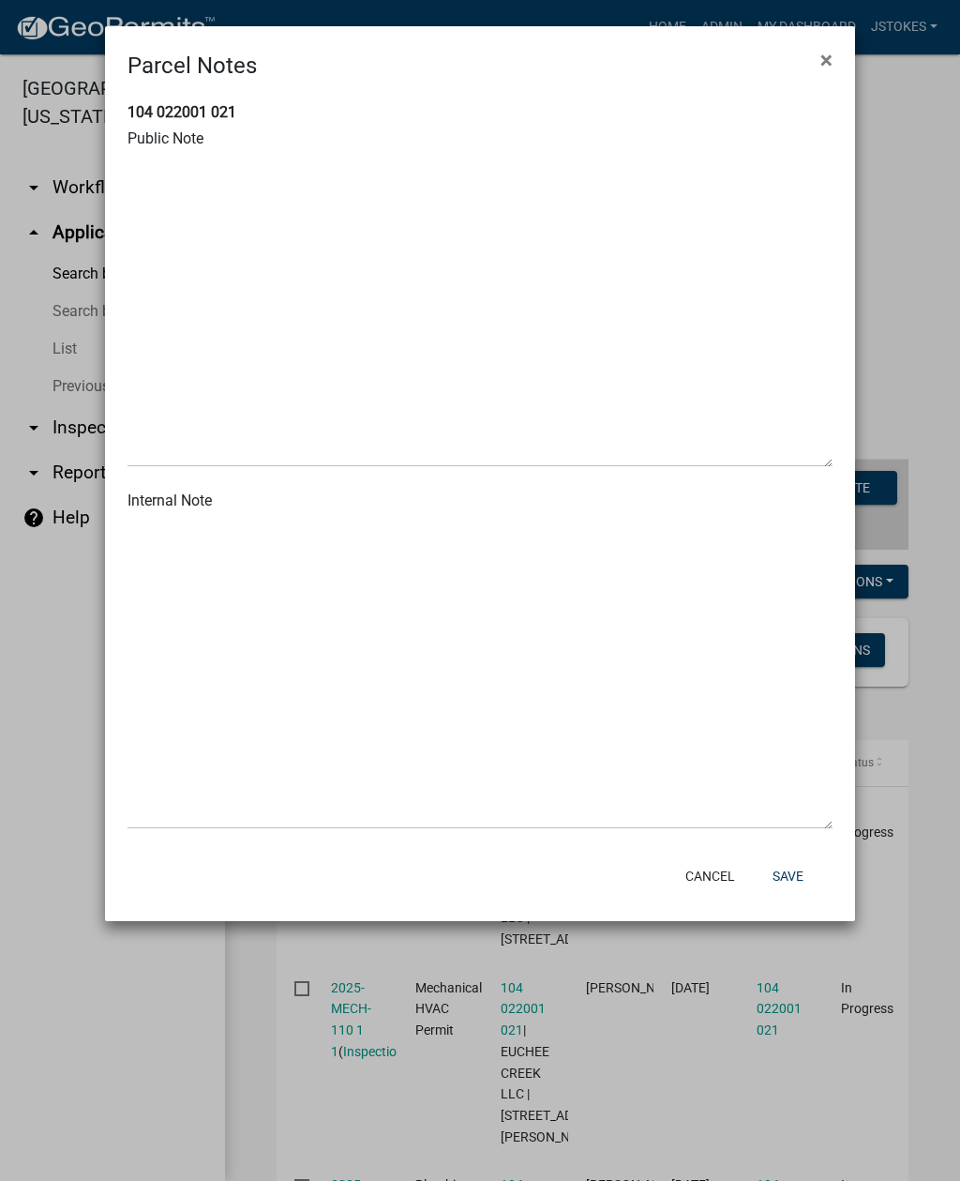
click at [824, 59] on span "×" at bounding box center [826, 60] width 12 height 26
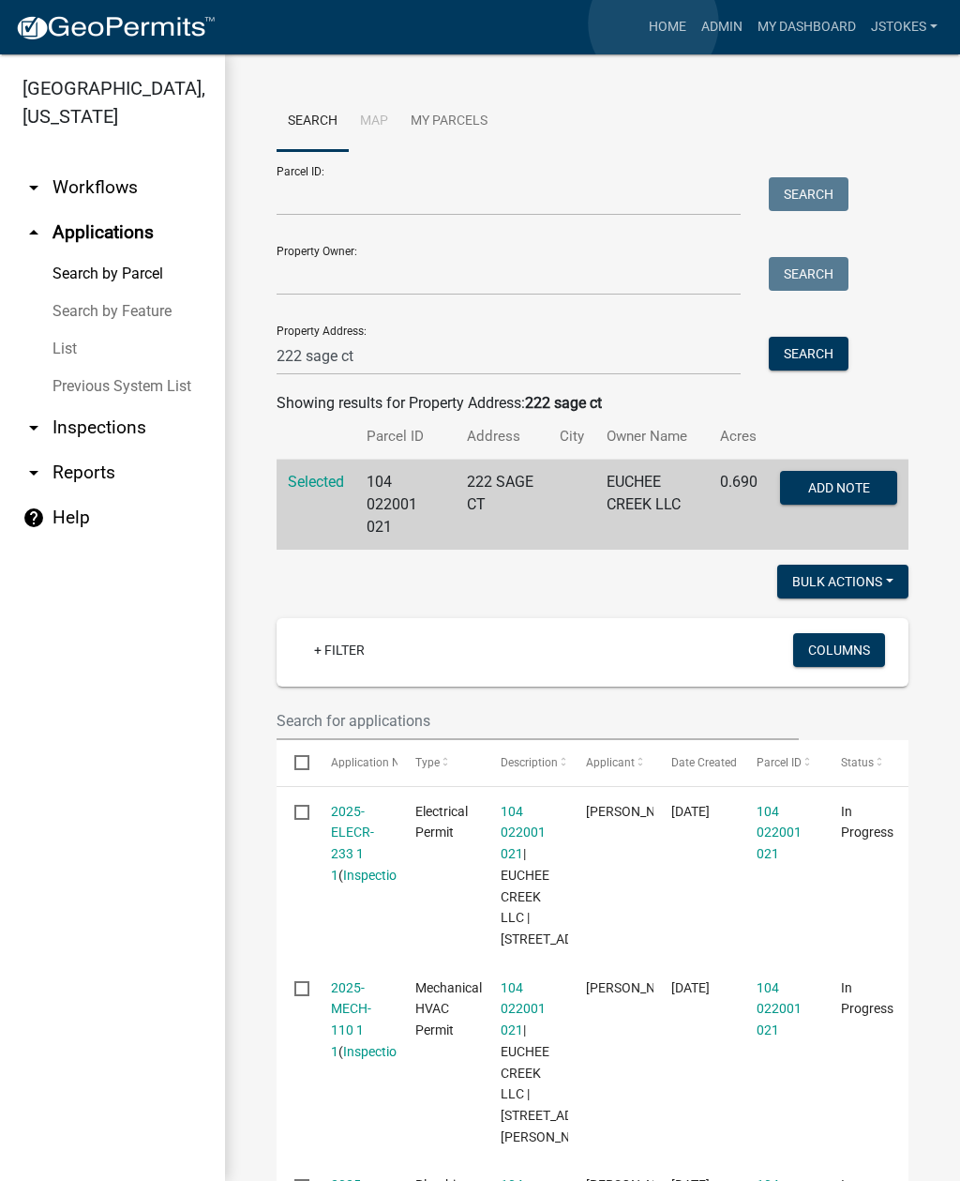
click at [654, 24] on link "Home" at bounding box center [667, 27] width 53 height 36
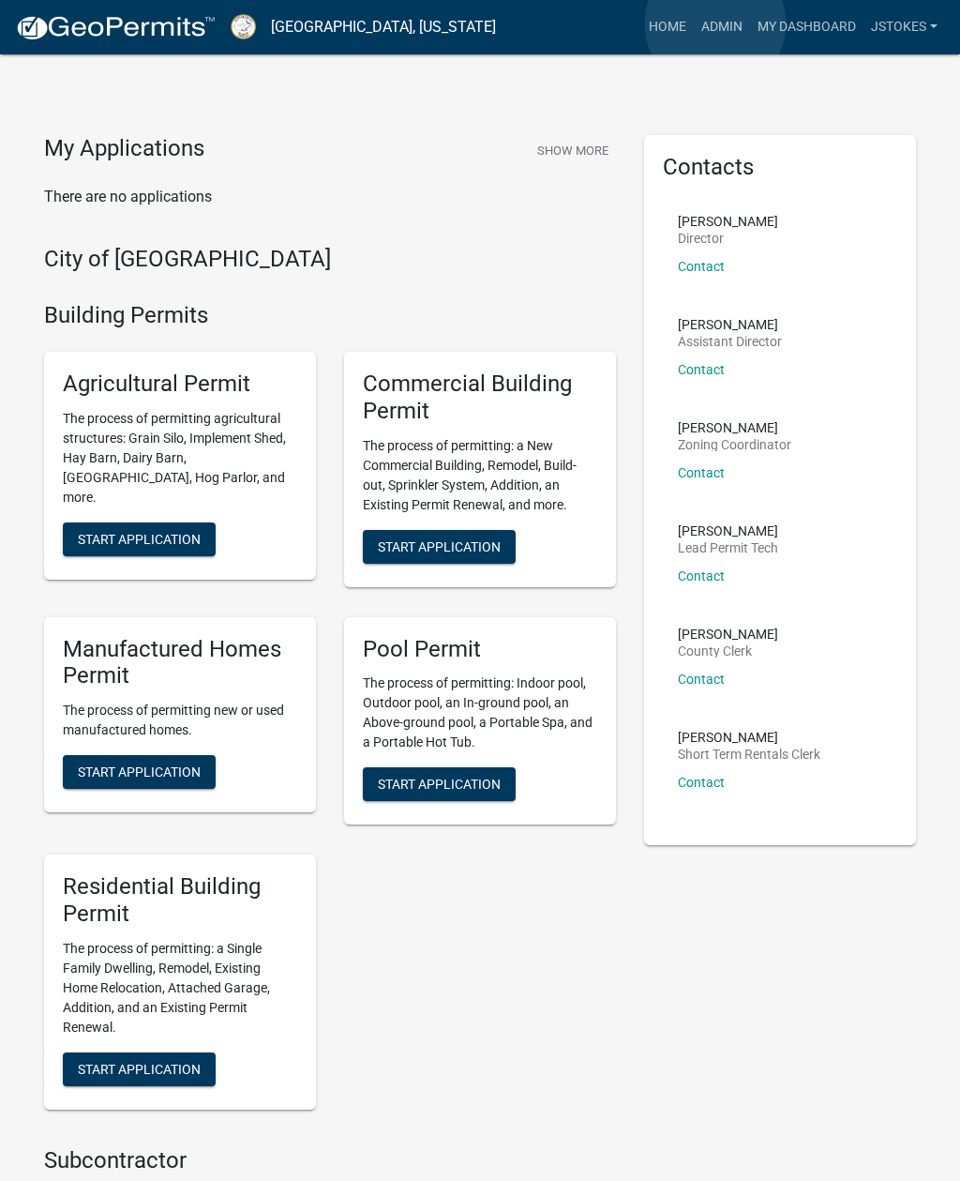
click at [716, 24] on link "Admin" at bounding box center [722, 27] width 56 height 36
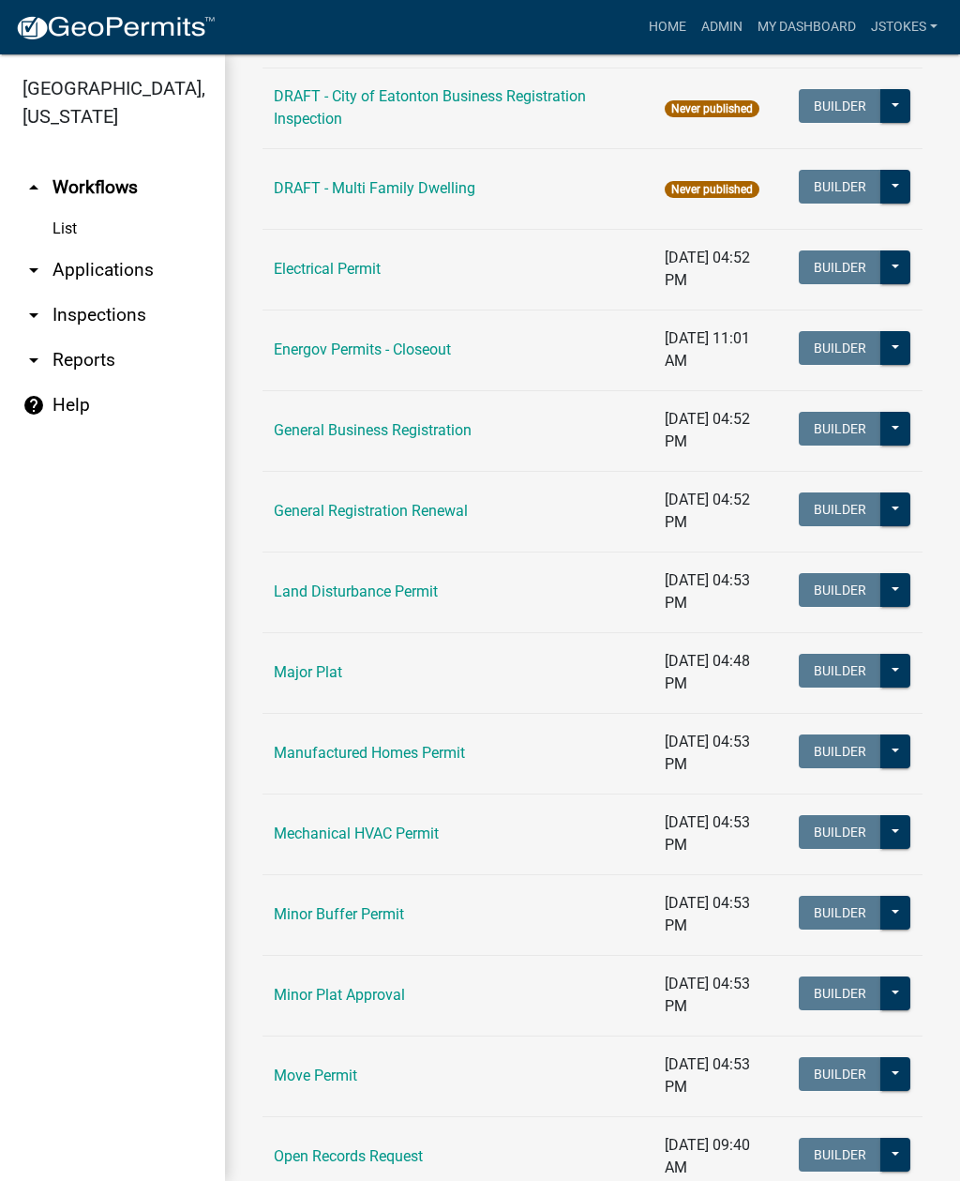
scroll to position [1002, 0]
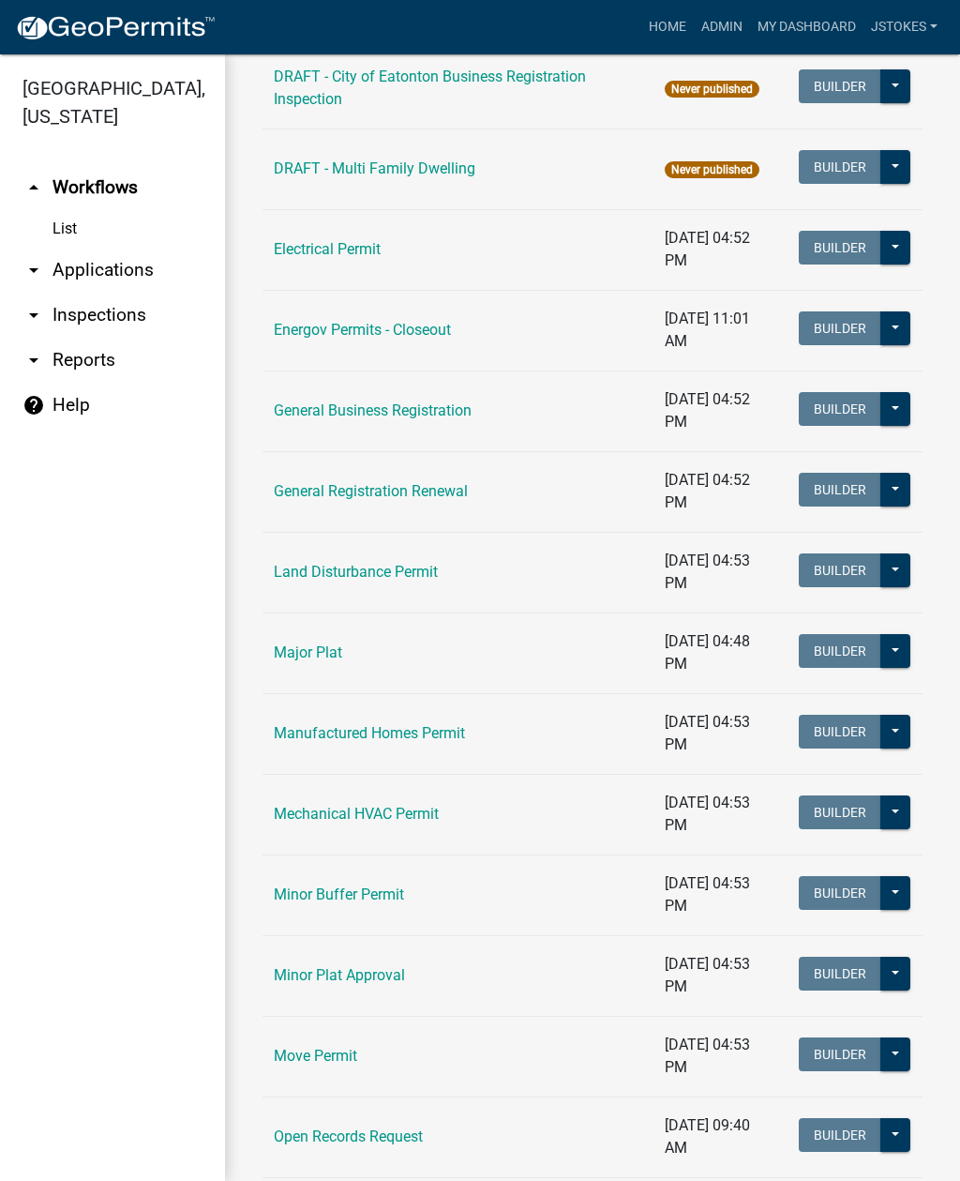
click at [429, 570] on link "Land Disturbance Permit" at bounding box center [356, 572] width 164 height 18
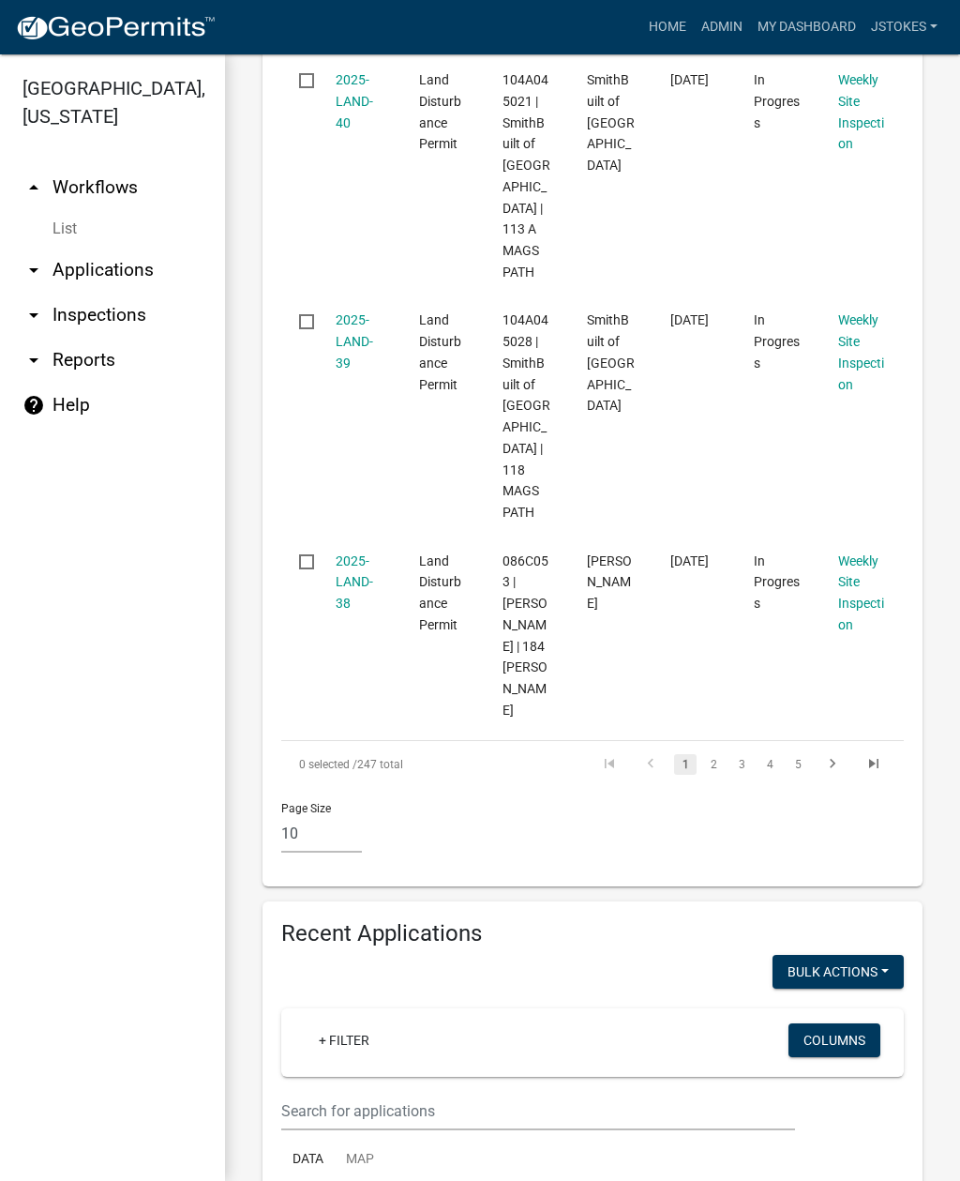
scroll to position [2291, 0]
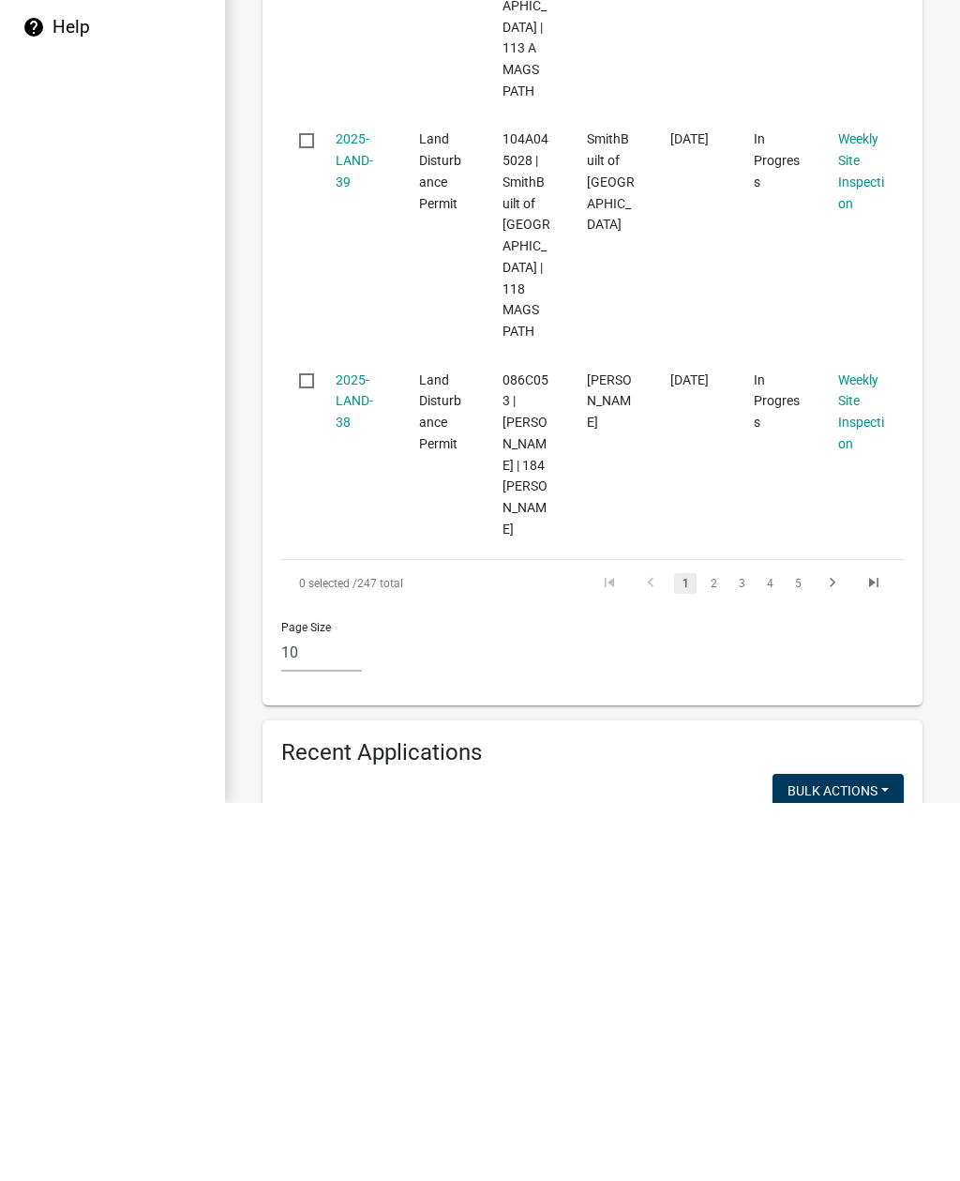
scroll to position [2048, 0]
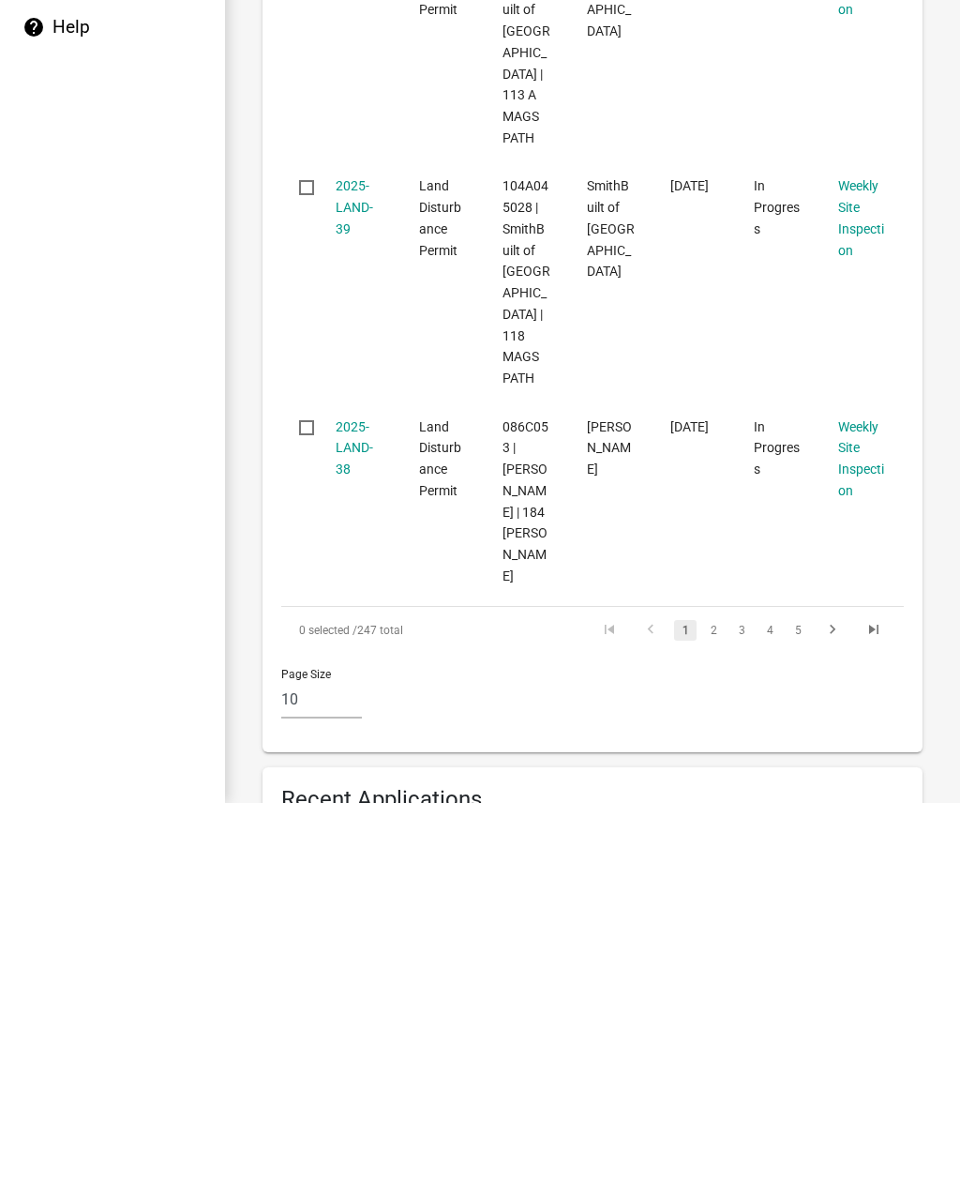
type input "E"
type input "Meadow crest"
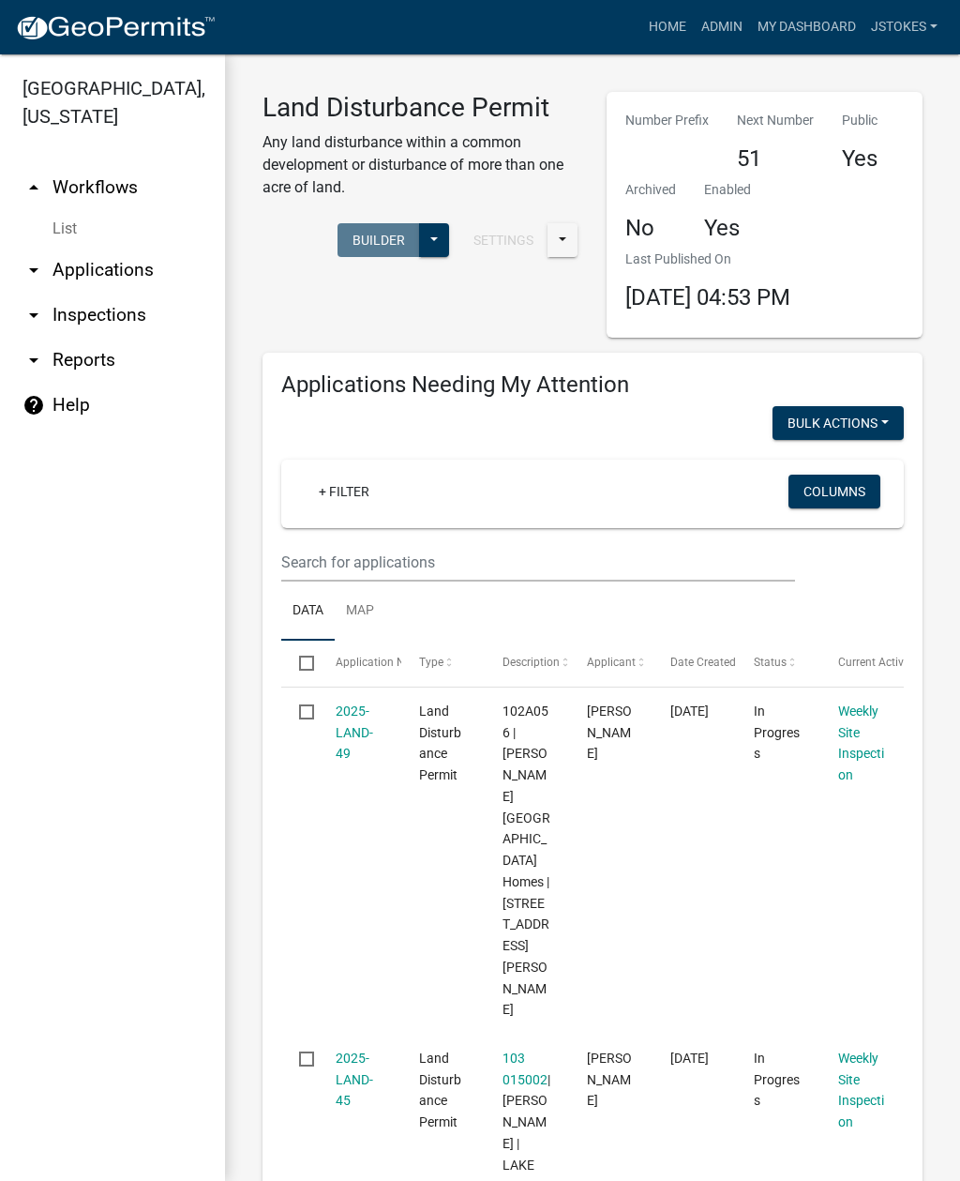
scroll to position [0, 0]
click at [668, 25] on link "Home" at bounding box center [667, 27] width 53 height 36
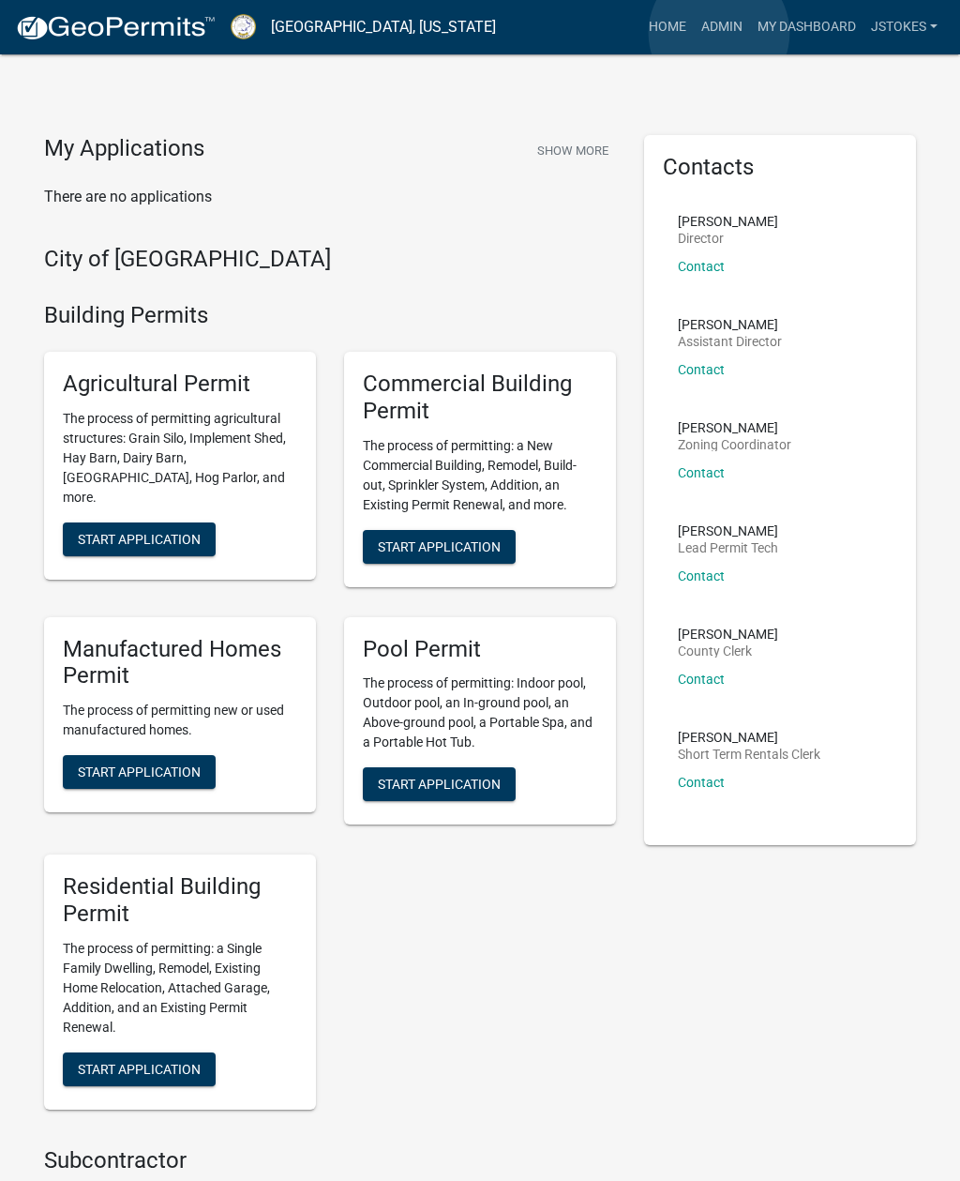
click at [719, 33] on link "Admin" at bounding box center [722, 27] width 56 height 36
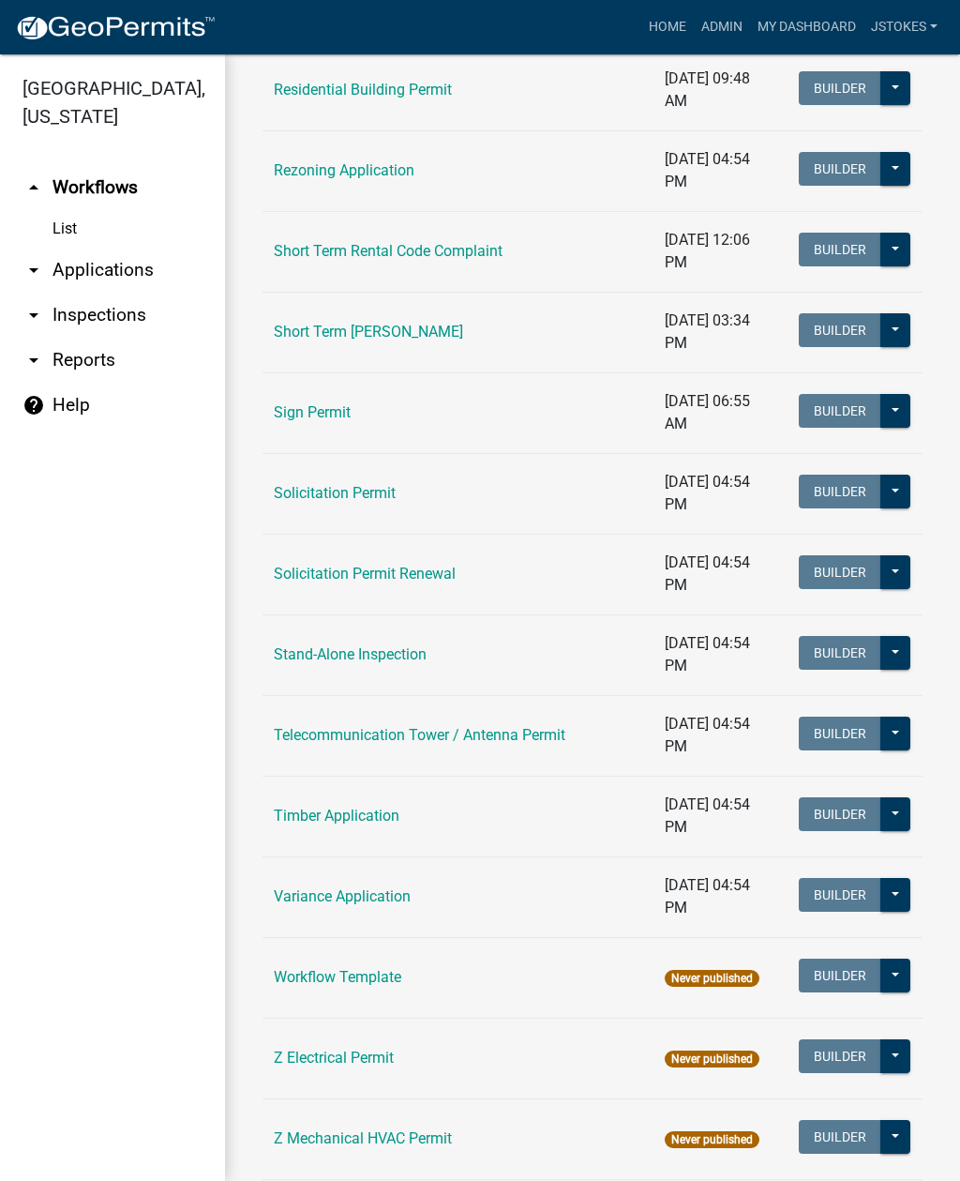
scroll to position [2328, 0]
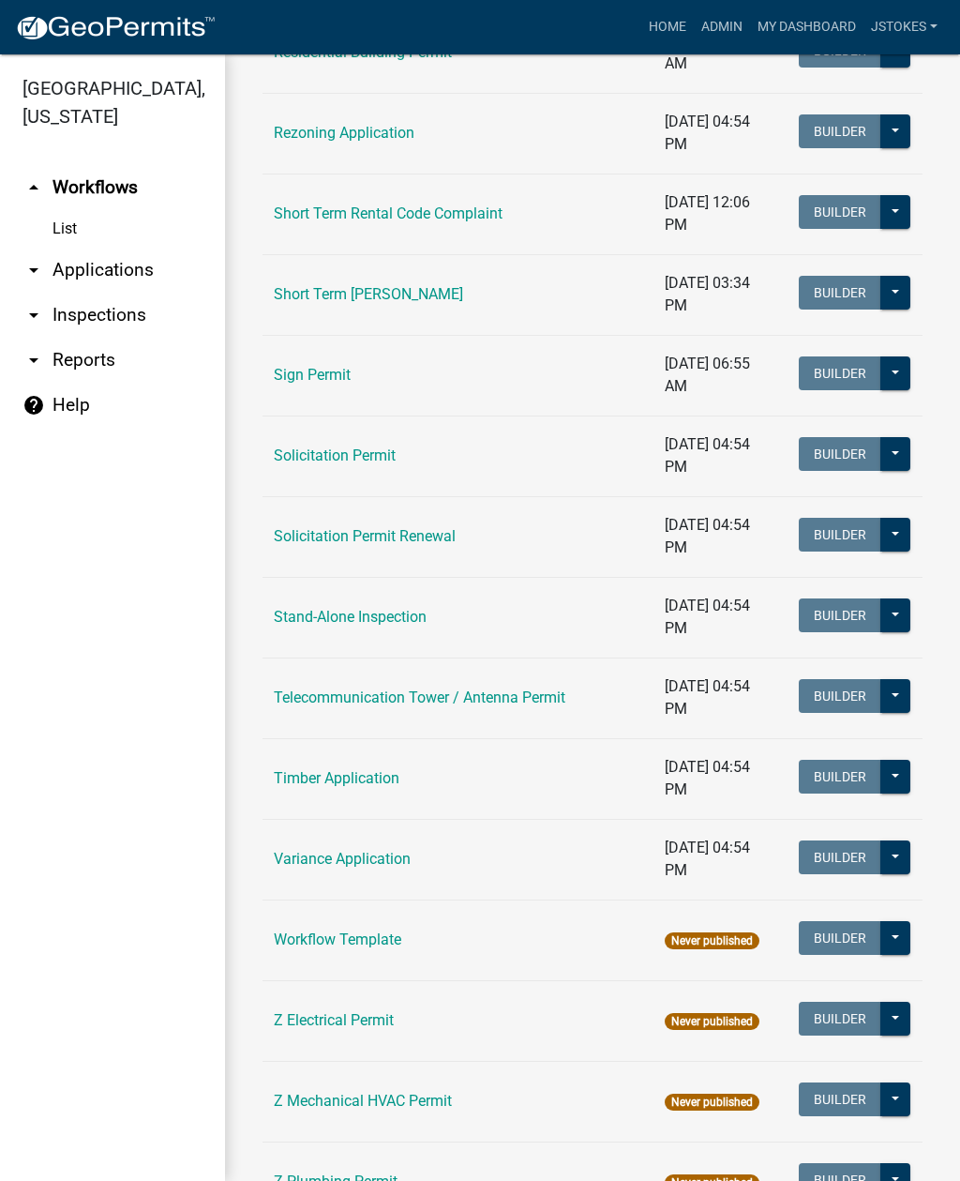
click at [397, 608] on link "Stand-Alone Inspection" at bounding box center [350, 617] width 153 height 18
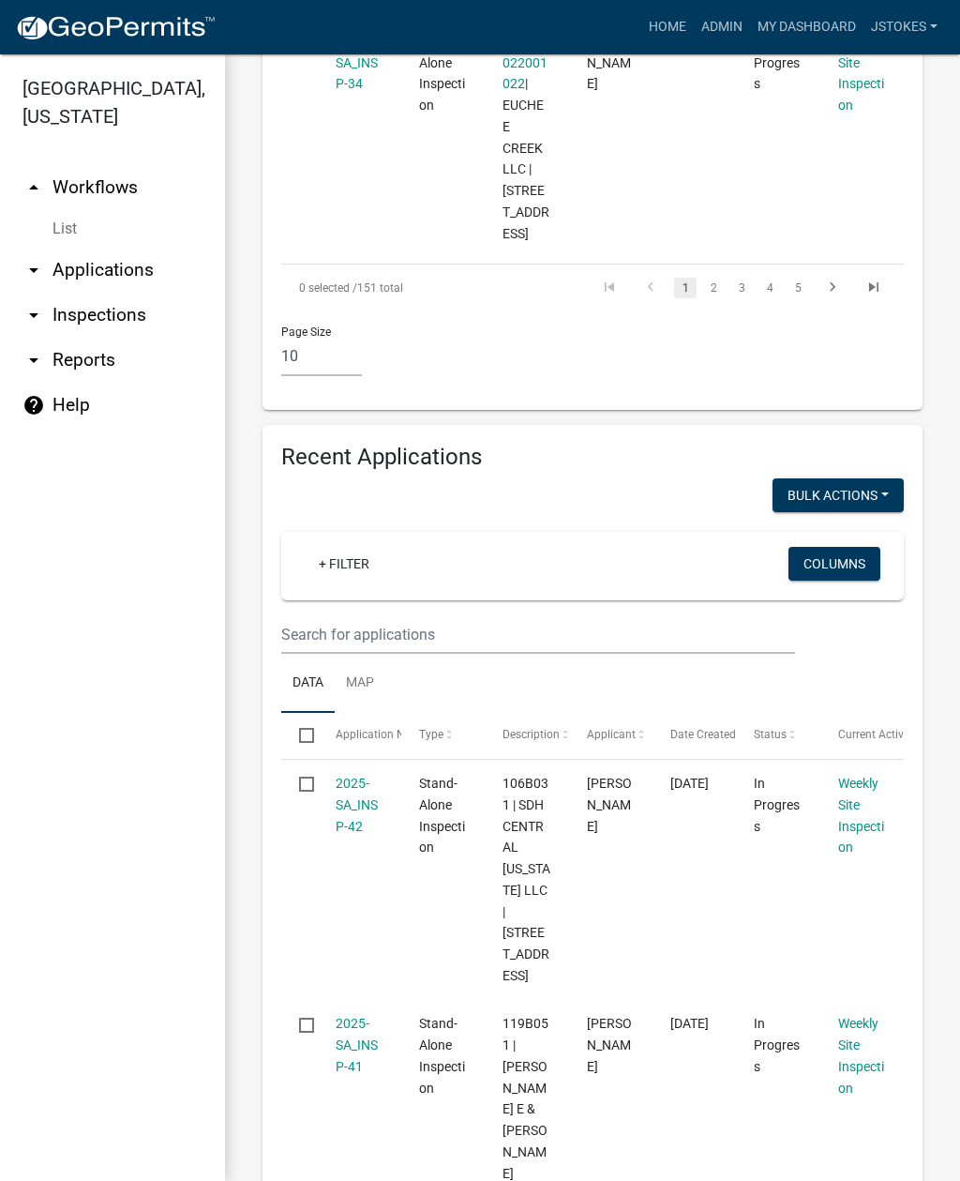
scroll to position [2957, 0]
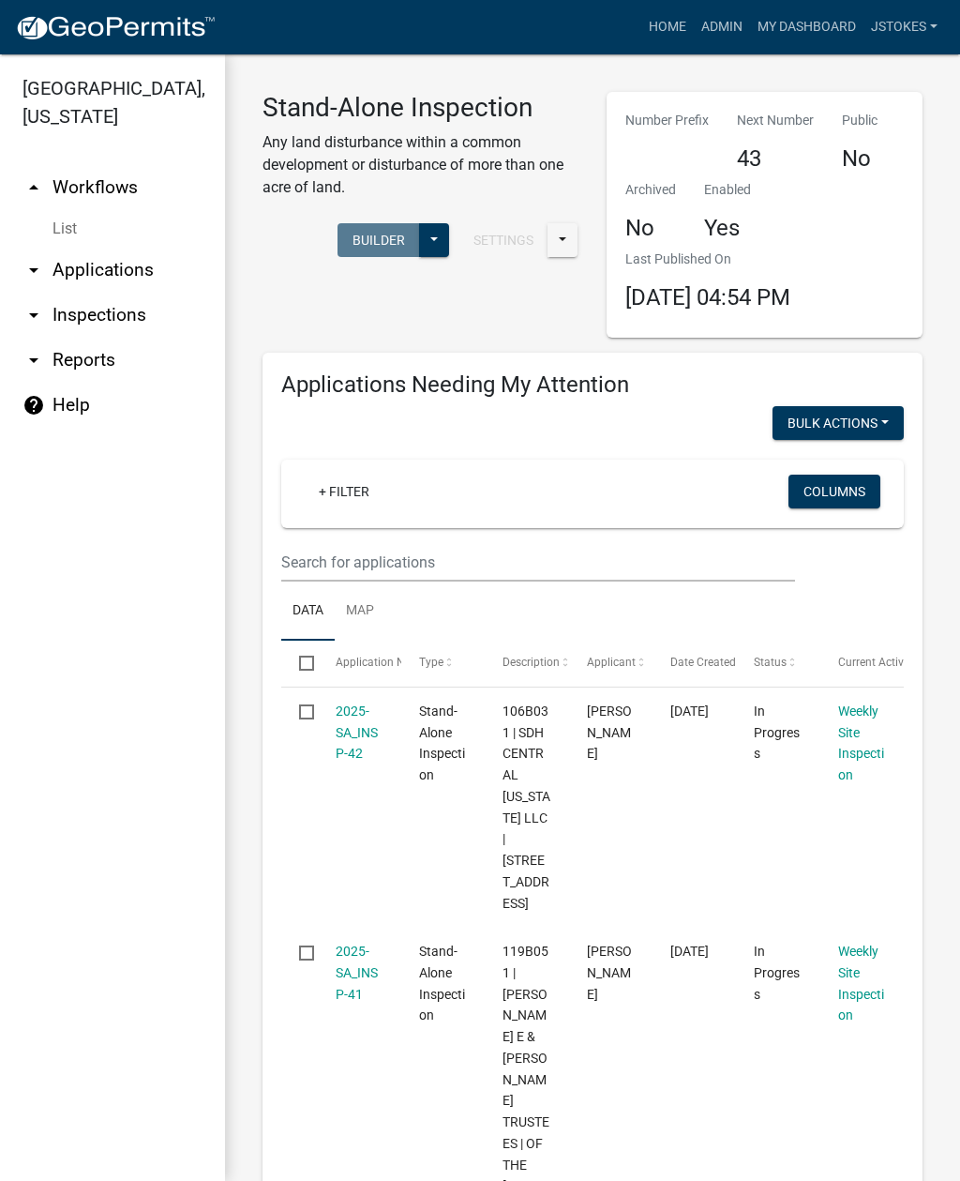
scroll to position [0, 0]
type input "222 sage ct"
click at [400, 545] on input "text" at bounding box center [538, 562] width 514 height 38
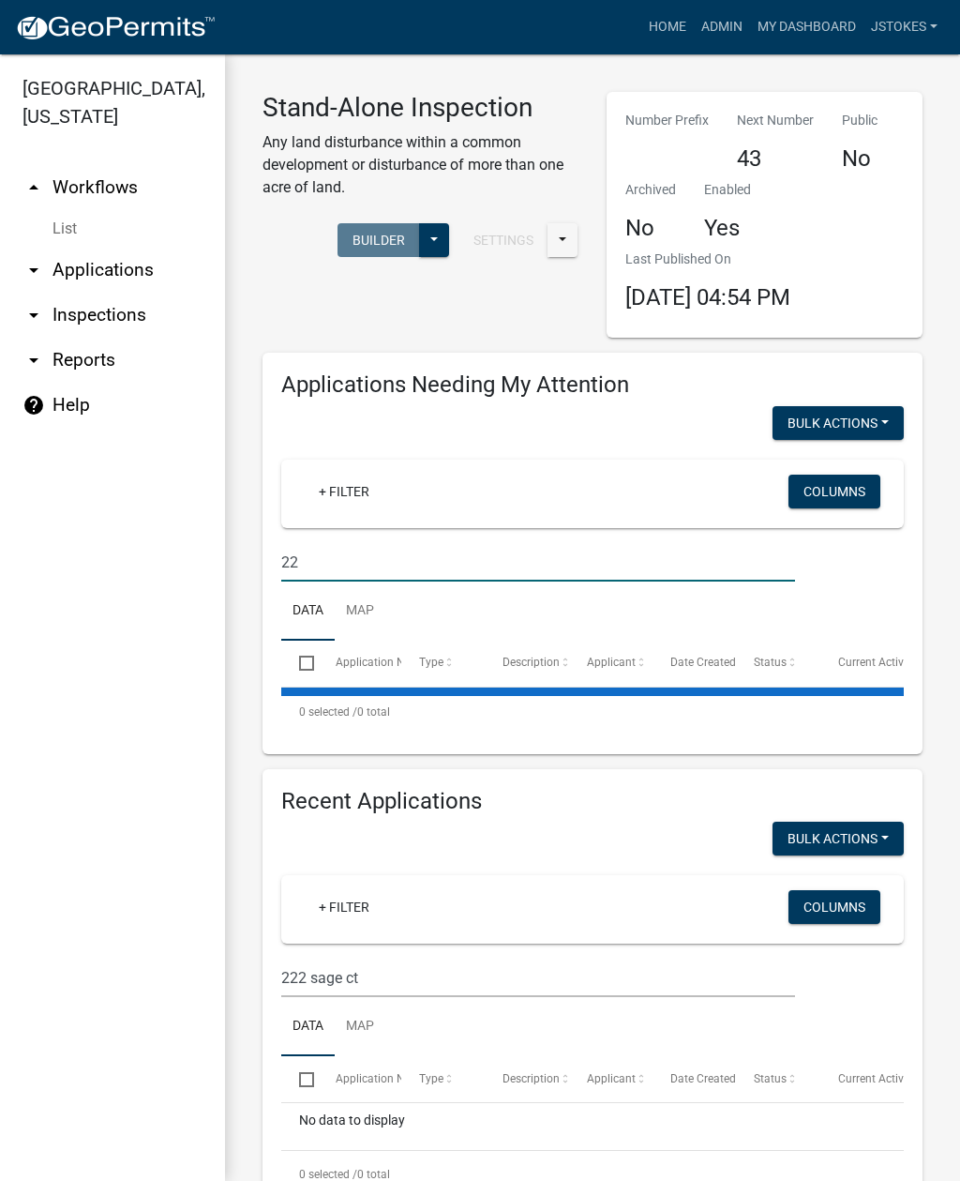
type input "2"
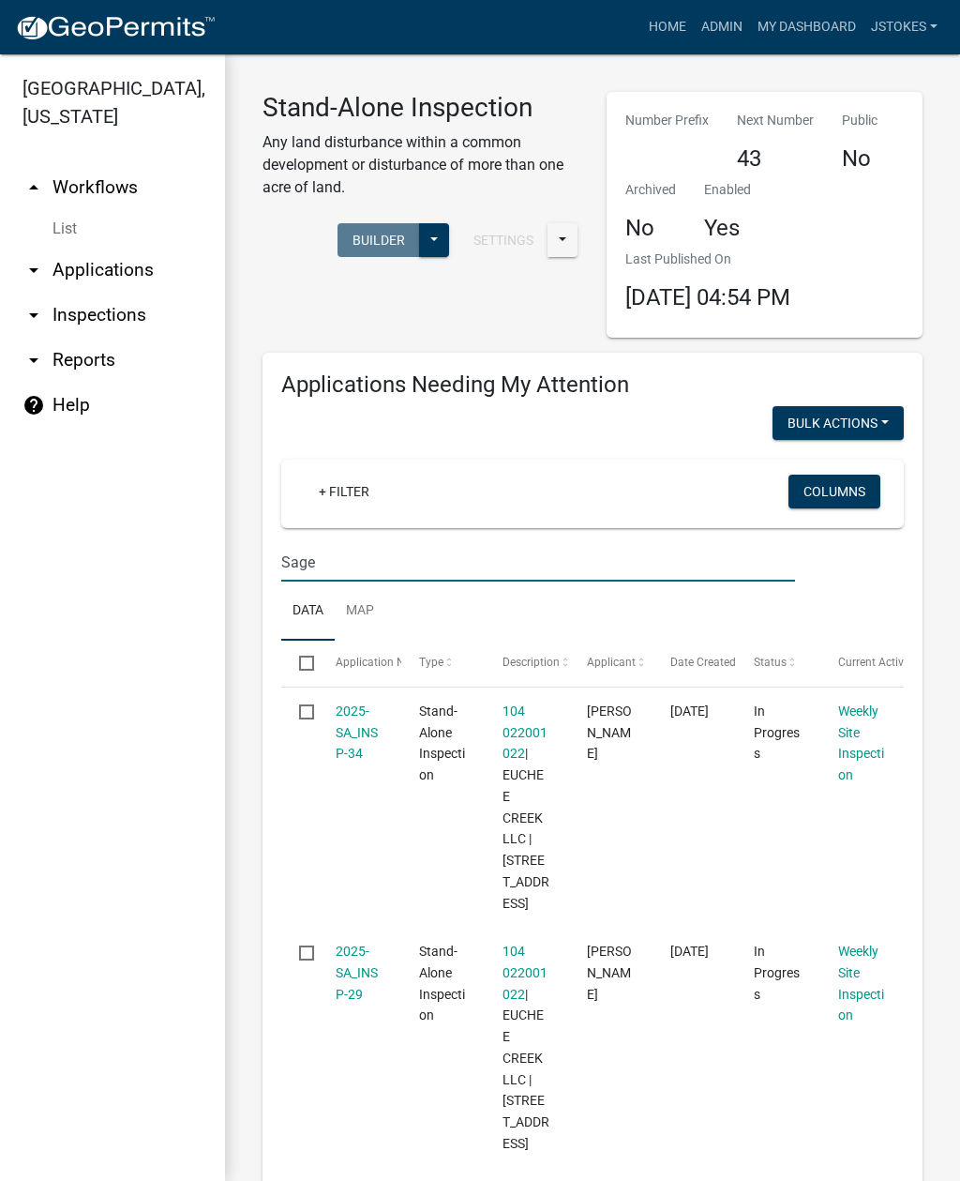
type input "Sage"
click at [863, 744] on link "Weekly Site Inspection" at bounding box center [861, 742] width 46 height 79
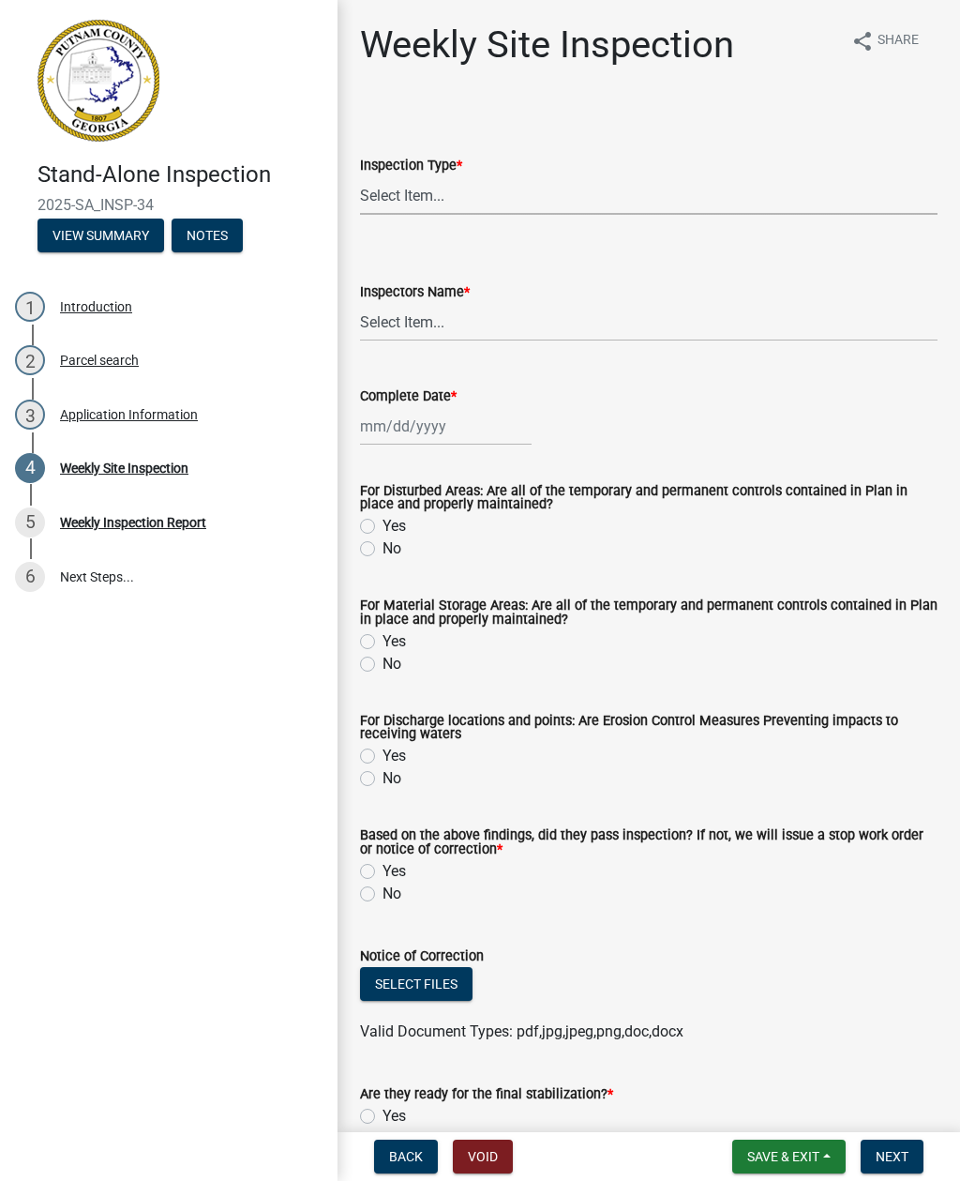
click at [429, 186] on select "Select Item... Site Inspection Initial Inspection Within 24 hours of a 0.5" sto…" at bounding box center [649, 195] width 578 height 38
select select "93c72d9c-4ccd-4a4f-9c87-9d2cfc81a2e2"
click at [427, 317] on select "Select Item... mrivera ([PERSON_NAME]) jstokes ([PERSON_NAME]) asmith105 ([PERS…" at bounding box center [649, 322] width 578 height 38
select select "41005c5c-e1e6-4724-b212-606768993ffb"
click at [393, 431] on div at bounding box center [446, 426] width 172 height 38
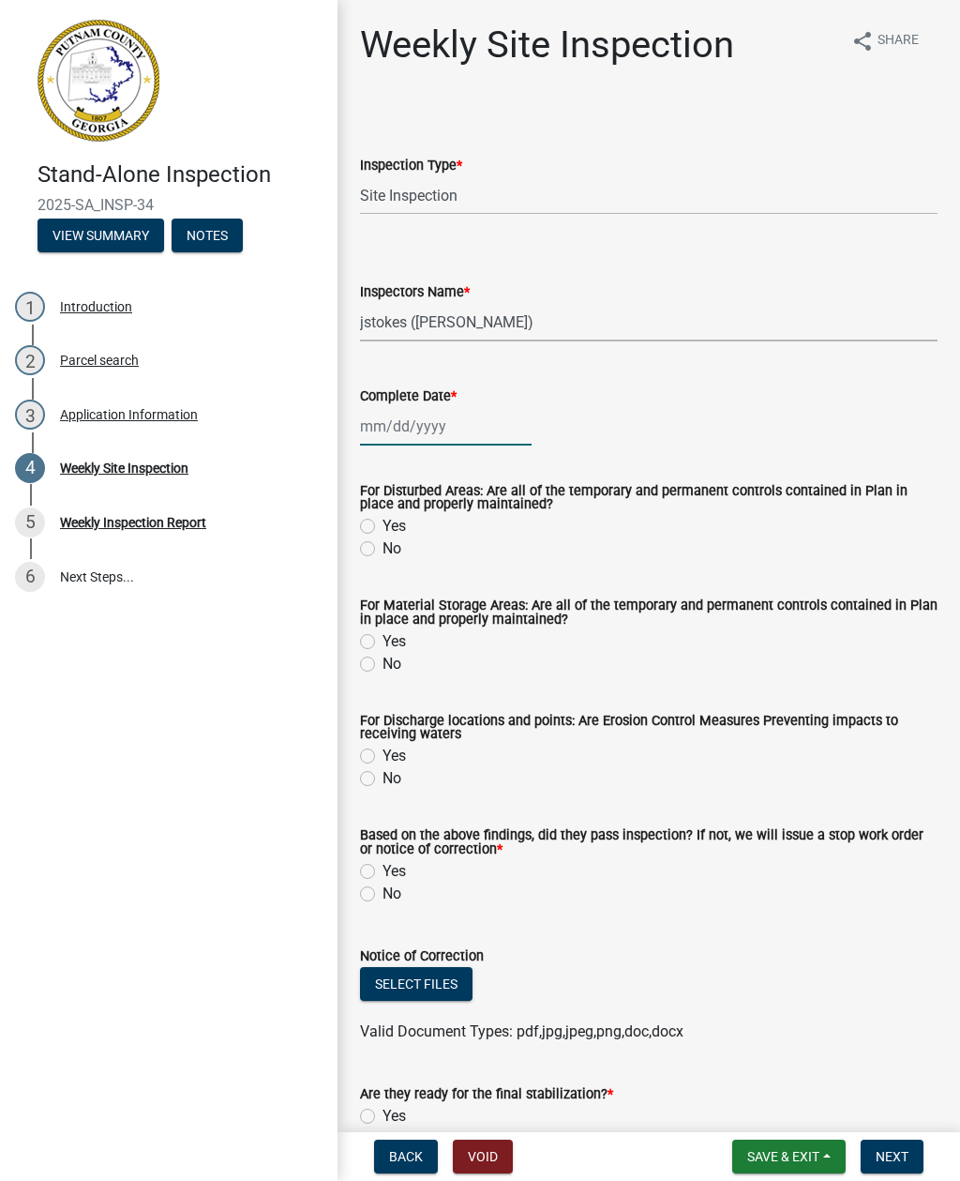
select select "8"
select select "2025"
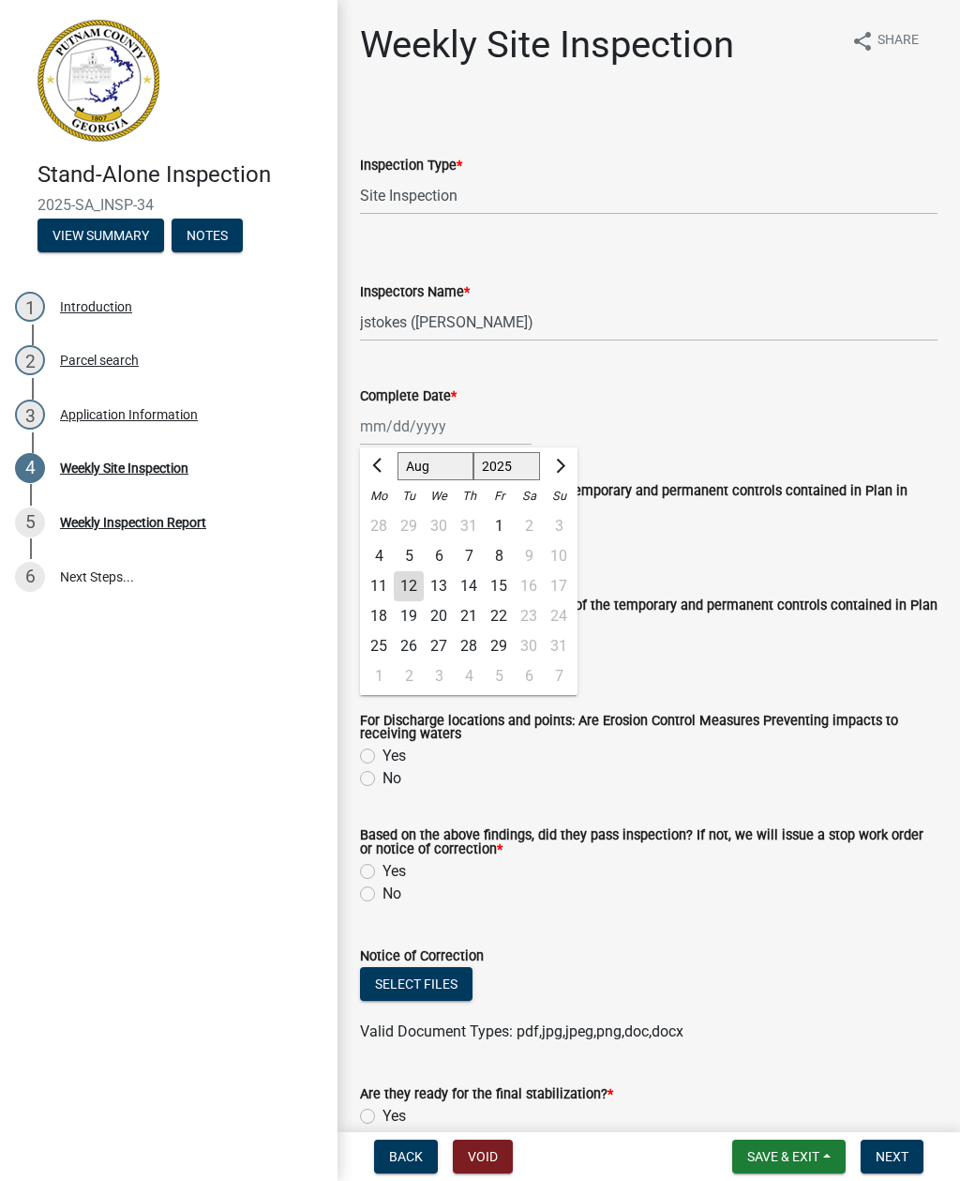
click at [505, 546] on div "8" at bounding box center [499, 556] width 30 height 30
type input "[DATE]"
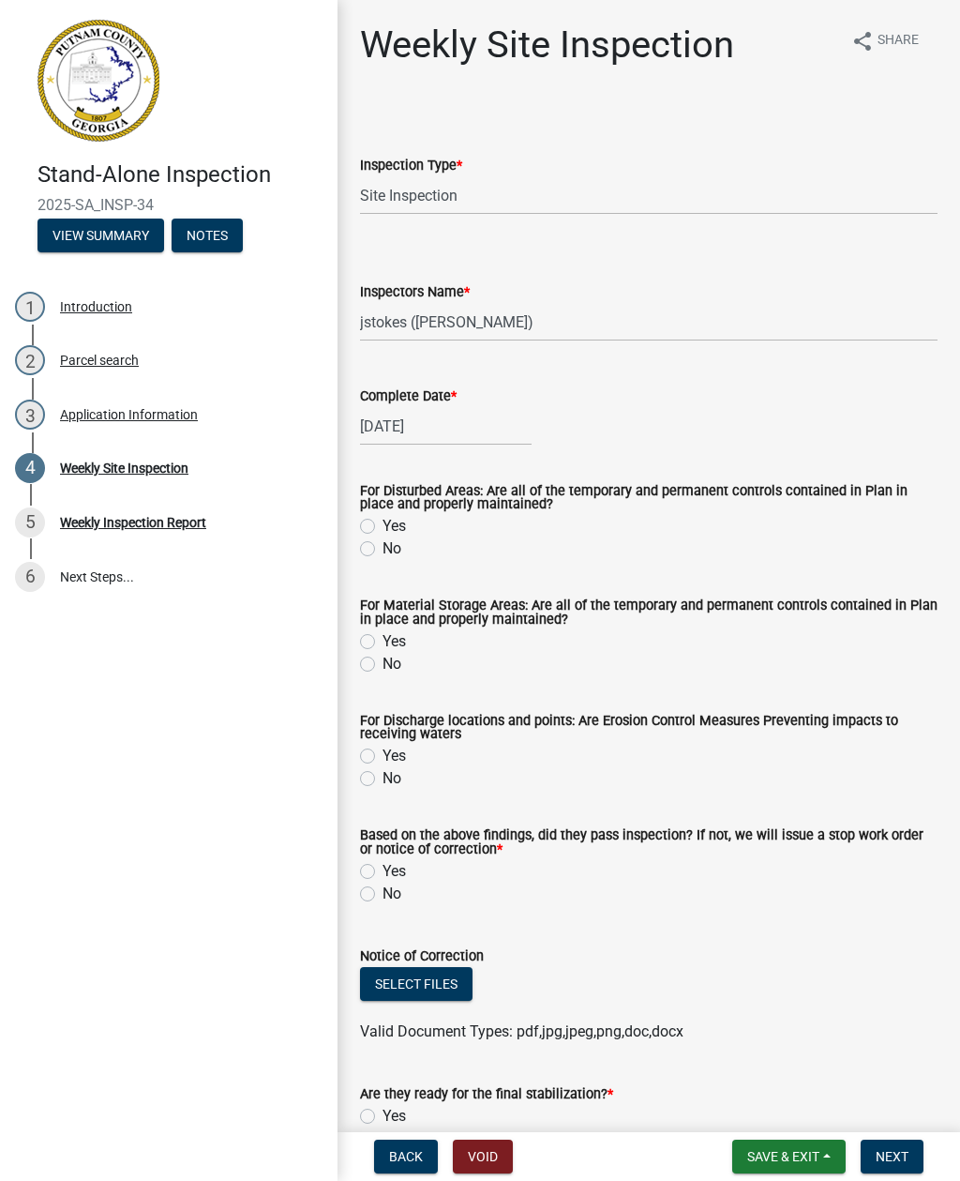
click at [383, 521] on label "Yes" at bounding box center [394, 526] width 23 height 23
click at [383, 521] on input "Yes" at bounding box center [389, 521] width 12 height 12
radio input "true"
click at [373, 632] on div "Yes" at bounding box center [649, 641] width 578 height 23
click at [383, 647] on label "Yes" at bounding box center [394, 641] width 23 height 23
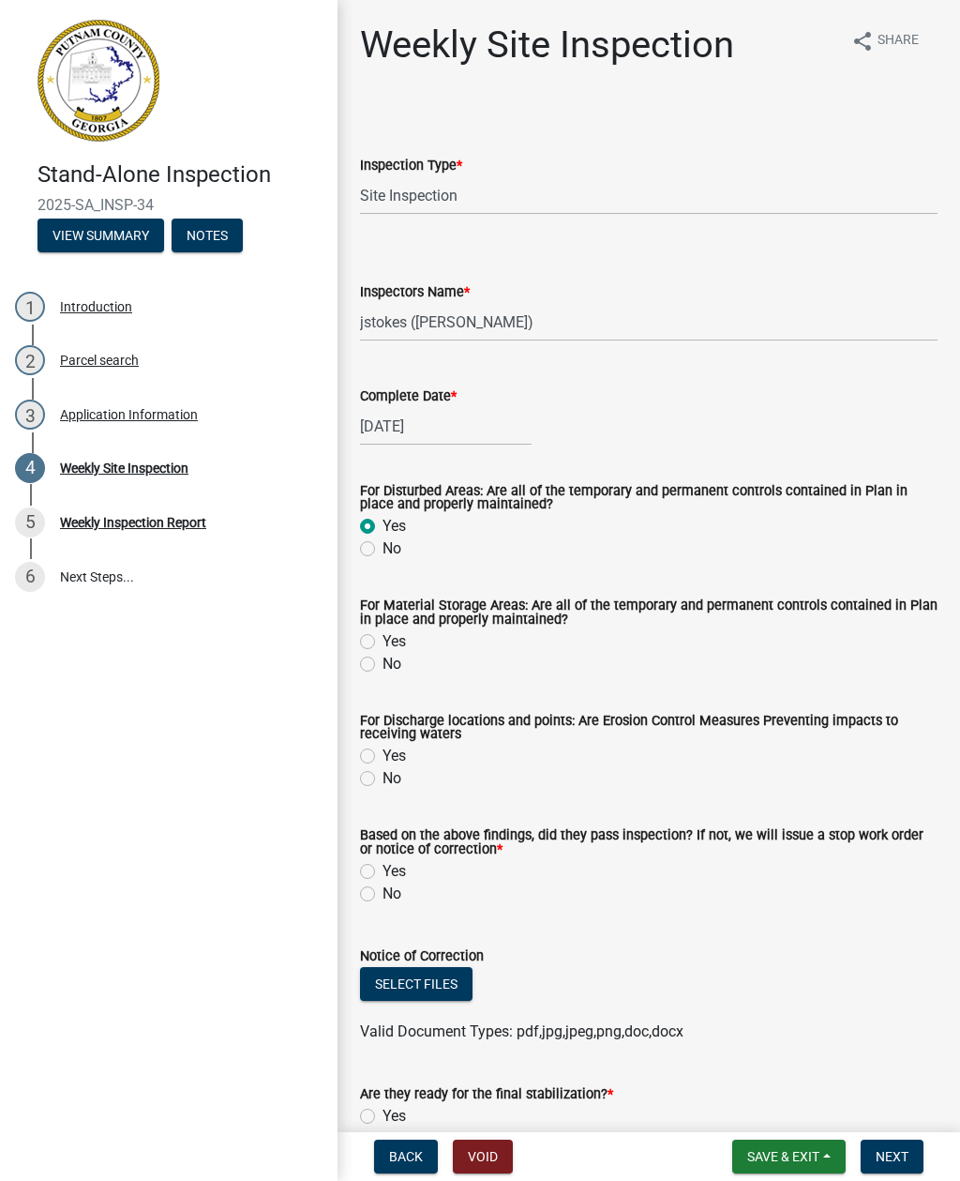
click at [383, 642] on input "Yes" at bounding box center [389, 636] width 12 height 12
radio input "true"
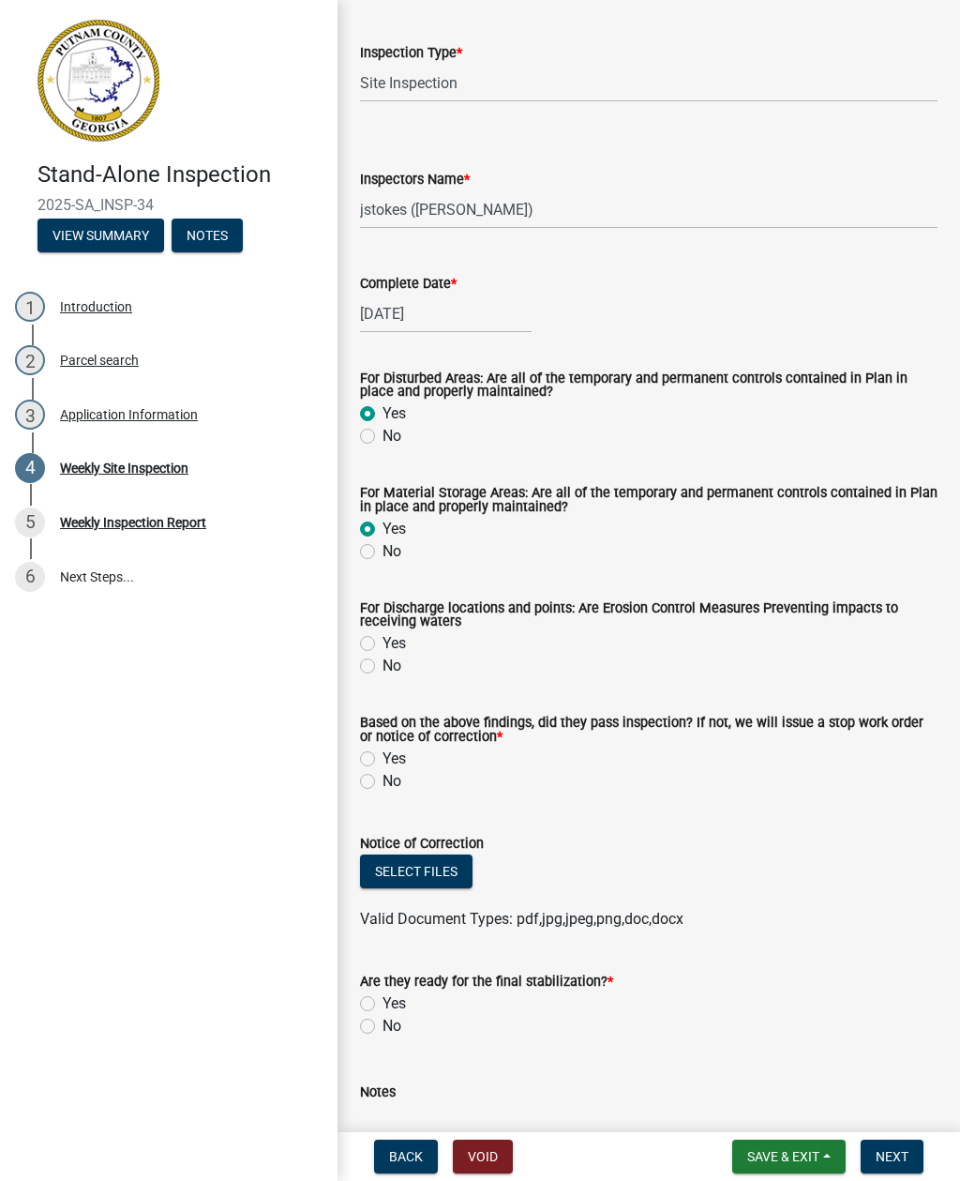
scroll to position [119, 0]
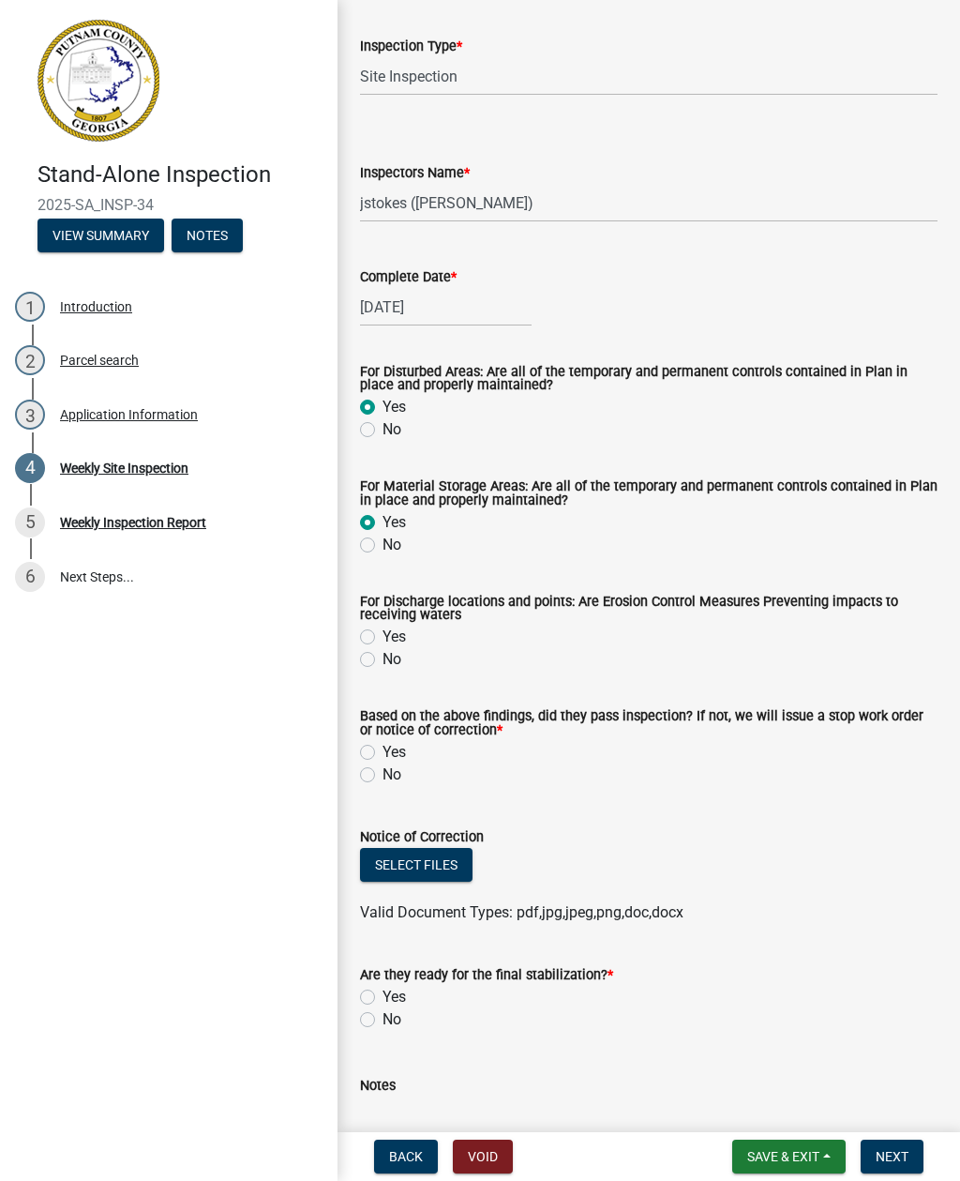
click at [362, 647] on div "Yes" at bounding box center [649, 636] width 578 height 23
click at [383, 645] on label "Yes" at bounding box center [394, 636] width 23 height 23
click at [383, 638] on input "Yes" at bounding box center [389, 631] width 12 height 12
radio input "true"
click at [376, 681] on wm-data-entity-input "For Discharge locations and points: Are Erosion Control Measures Preventing imp…" at bounding box center [649, 630] width 578 height 114
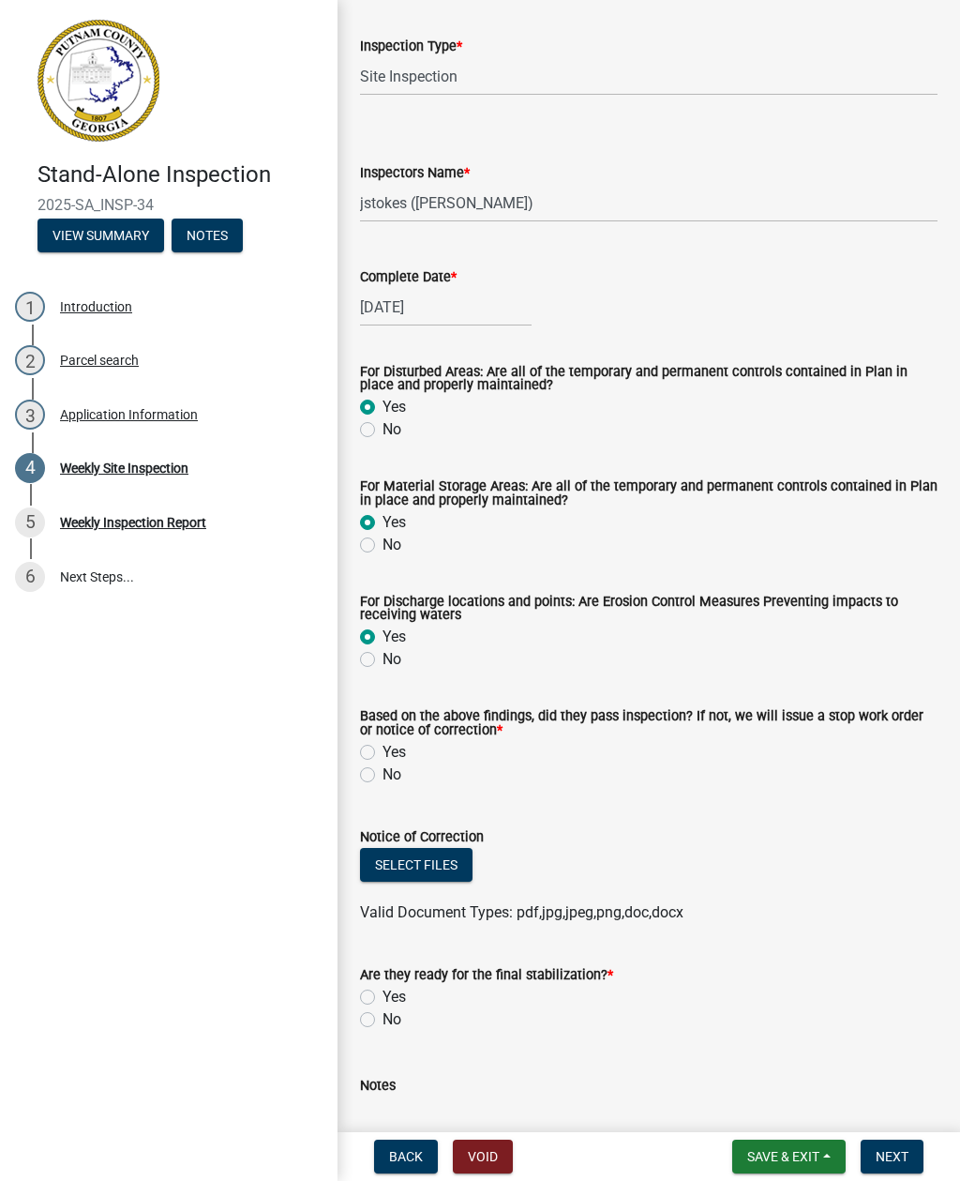
click at [371, 681] on wm-data-entity-input "For Discharge locations and points: Are Erosion Control Measures Preventing imp…" at bounding box center [649, 630] width 578 height 114
click at [383, 665] on label "No" at bounding box center [392, 659] width 19 height 23
click at [383, 660] on input "No" at bounding box center [389, 654] width 12 height 12
radio input "true"
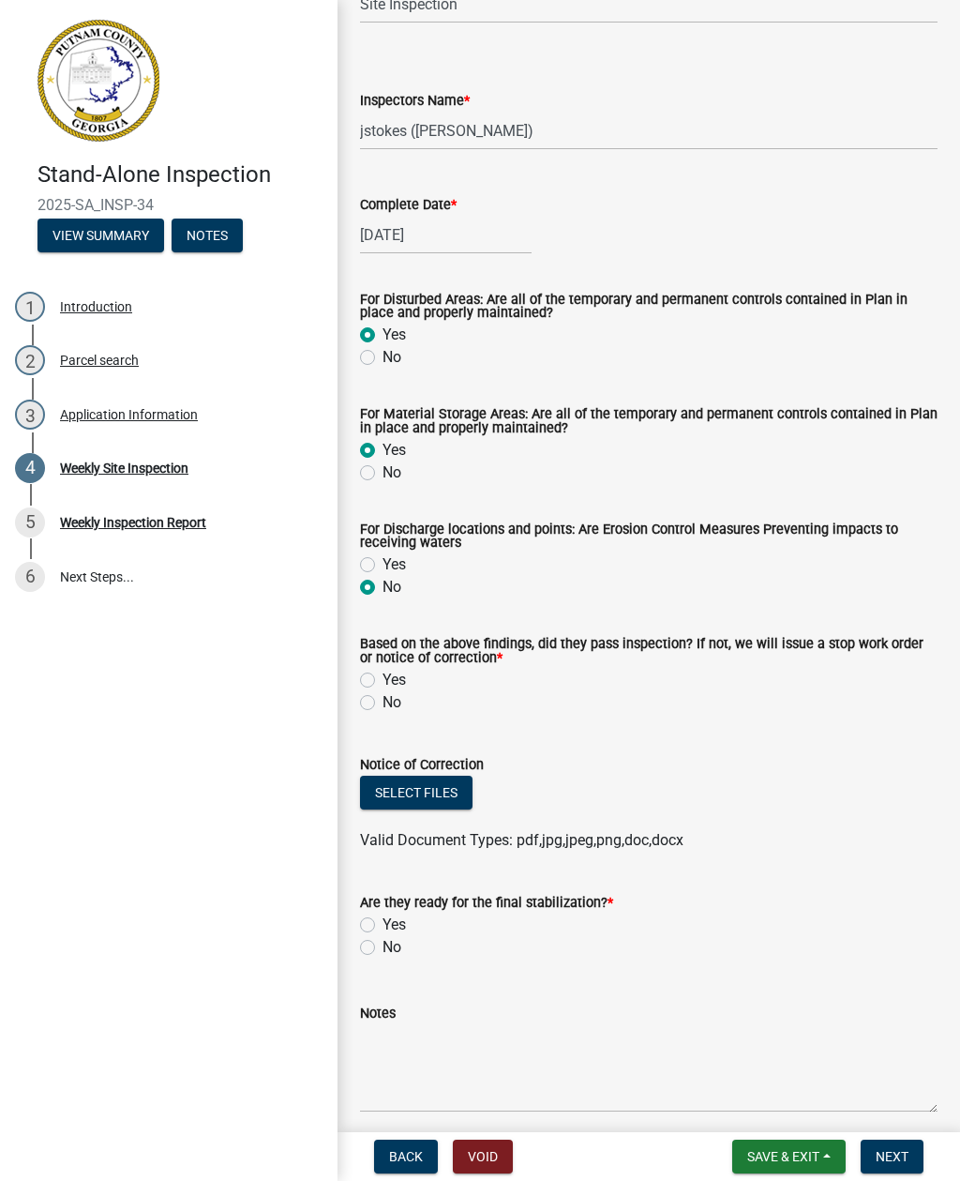
scroll to position [230, 0]
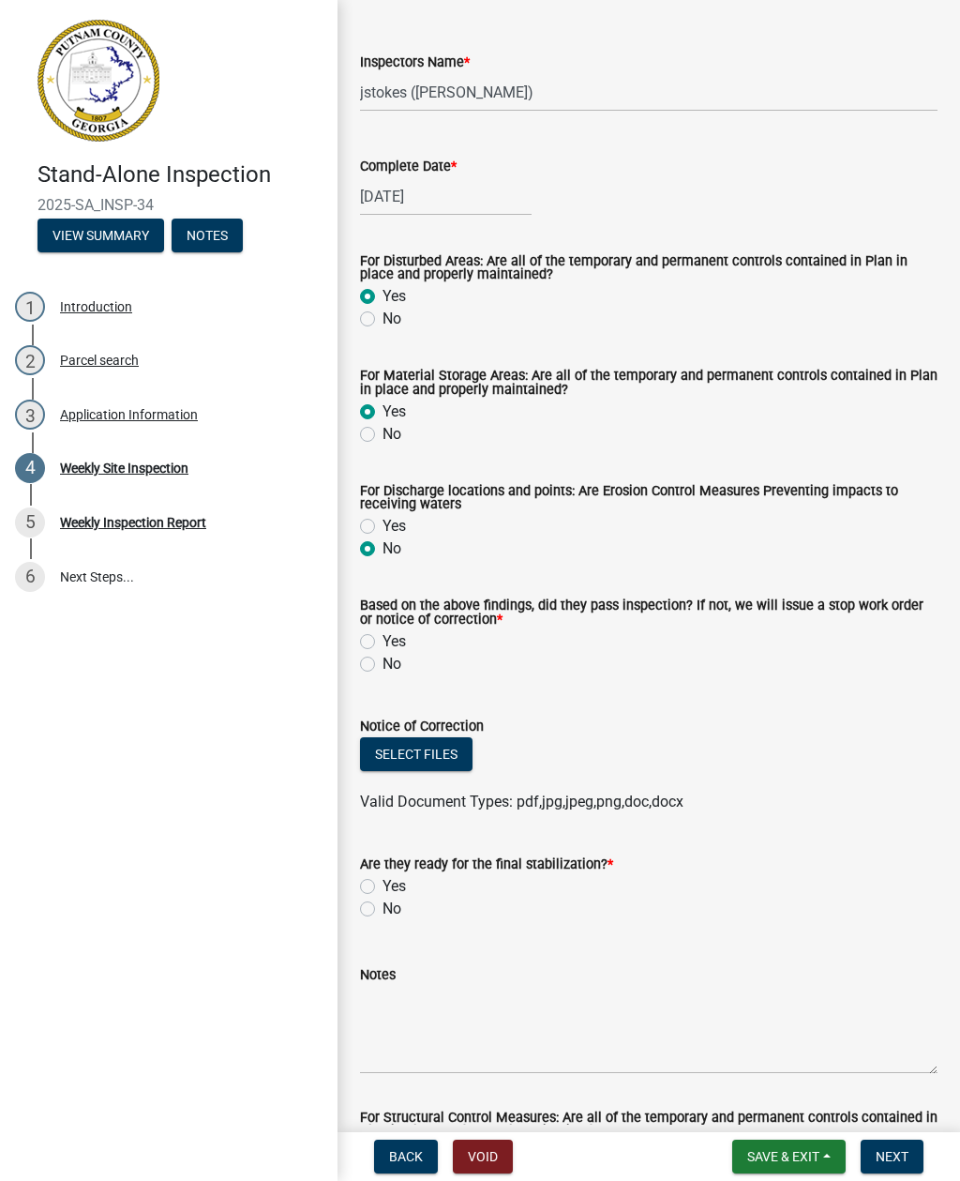
click at [383, 672] on label "No" at bounding box center [392, 664] width 19 height 23
click at [383, 665] on input "No" at bounding box center [389, 659] width 12 height 12
radio input "true"
click at [431, 755] on button "Select files" at bounding box center [416, 754] width 113 height 34
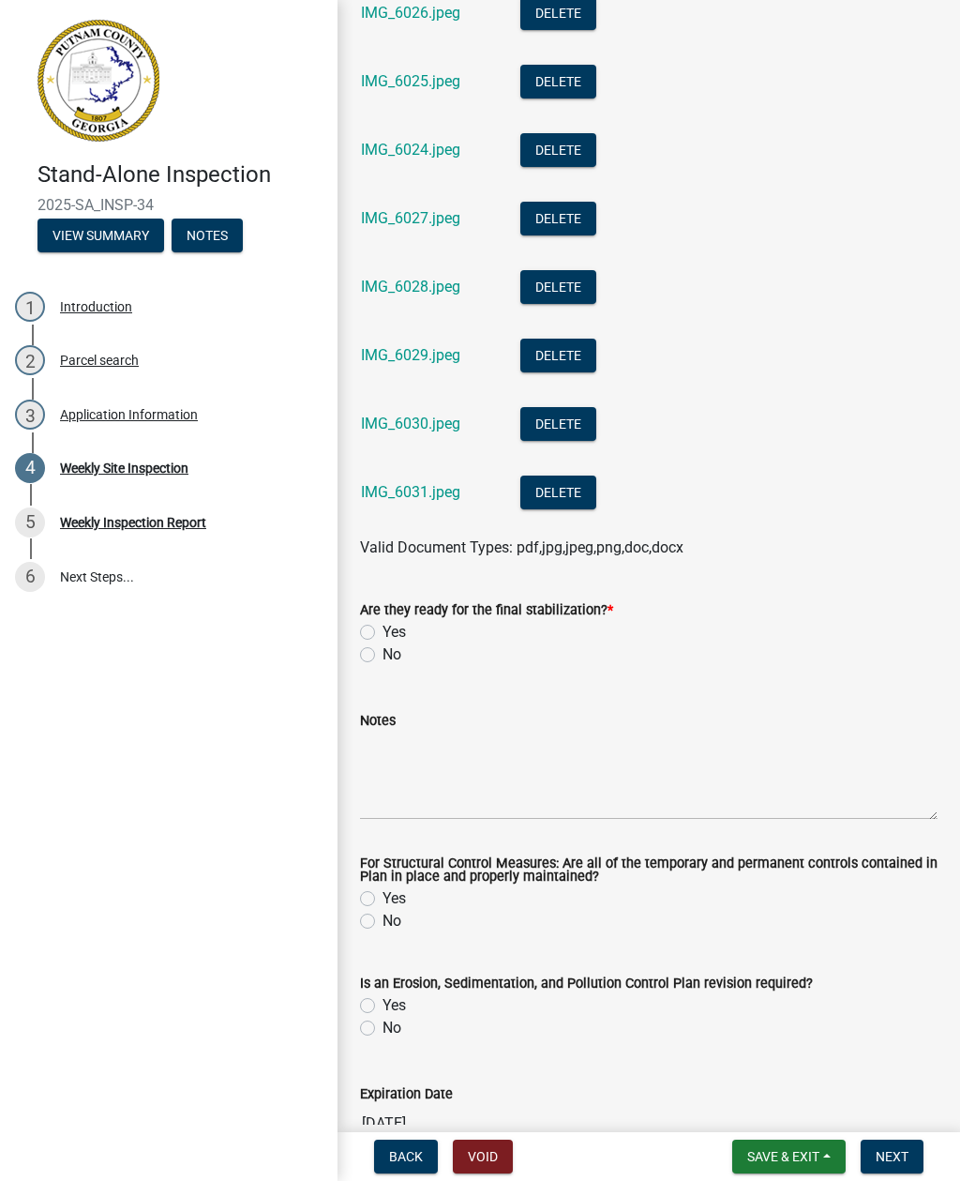
scroll to position [1375, 0]
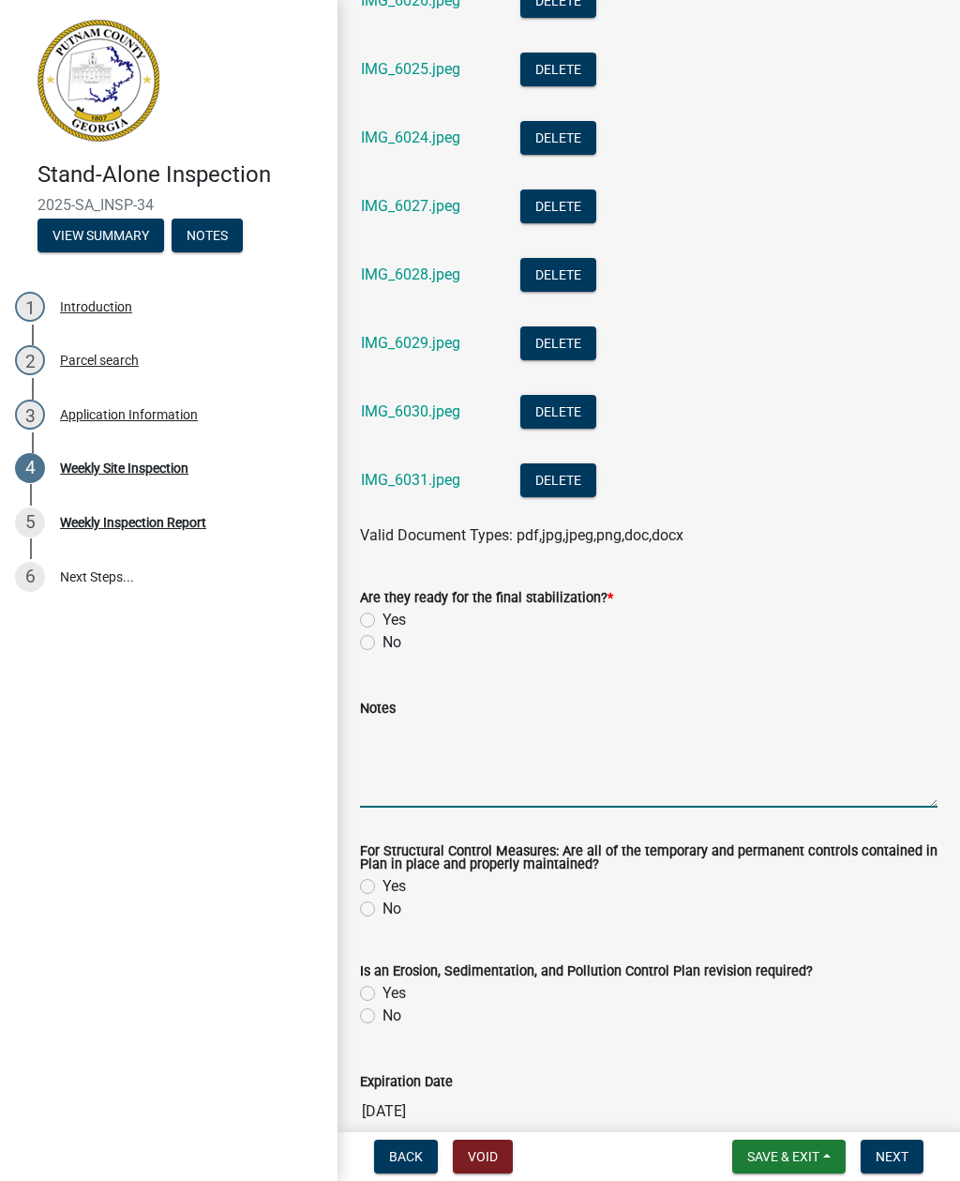
click at [408, 806] on textarea "Notes" at bounding box center [649, 763] width 578 height 88
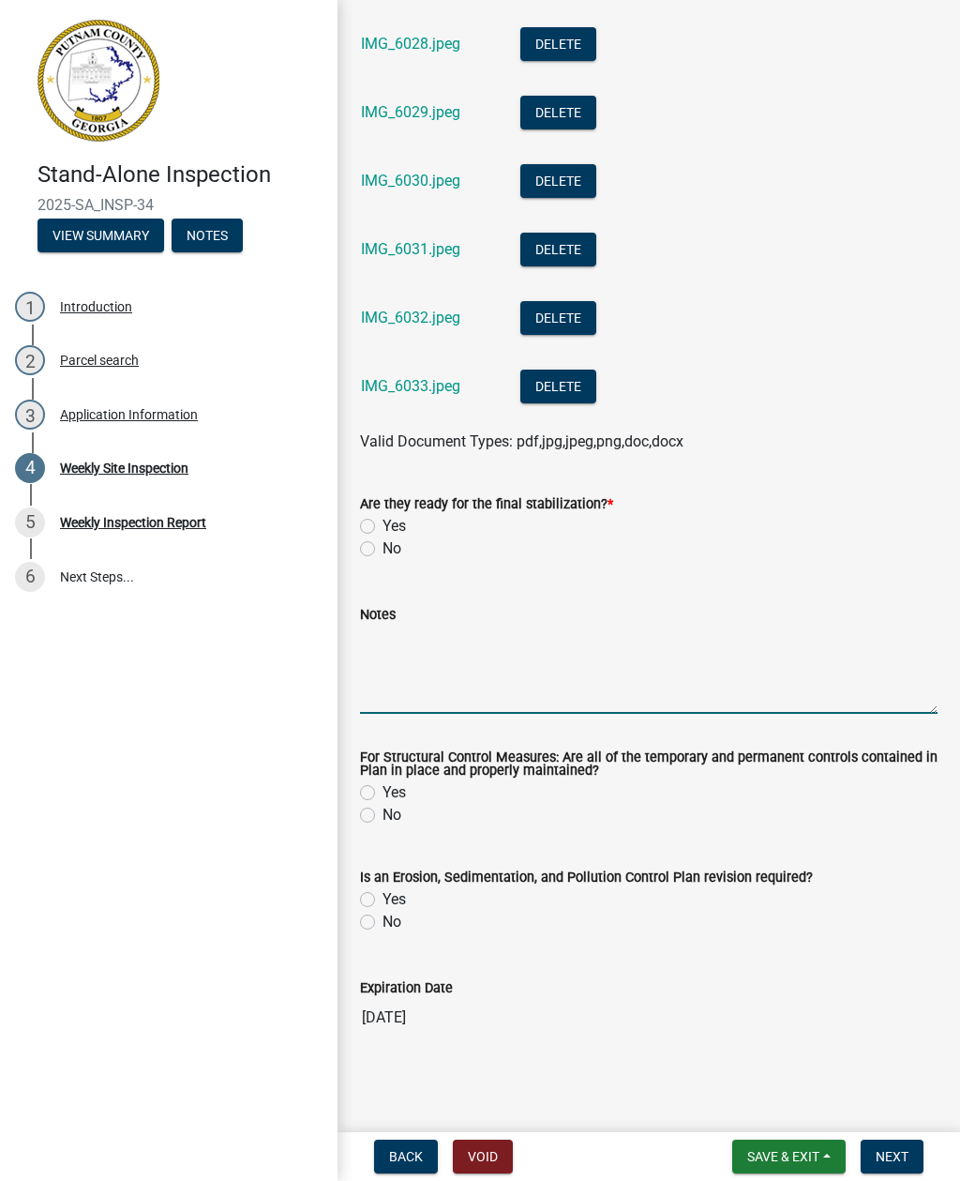
scroll to position [1346, 0]
type textarea "R"
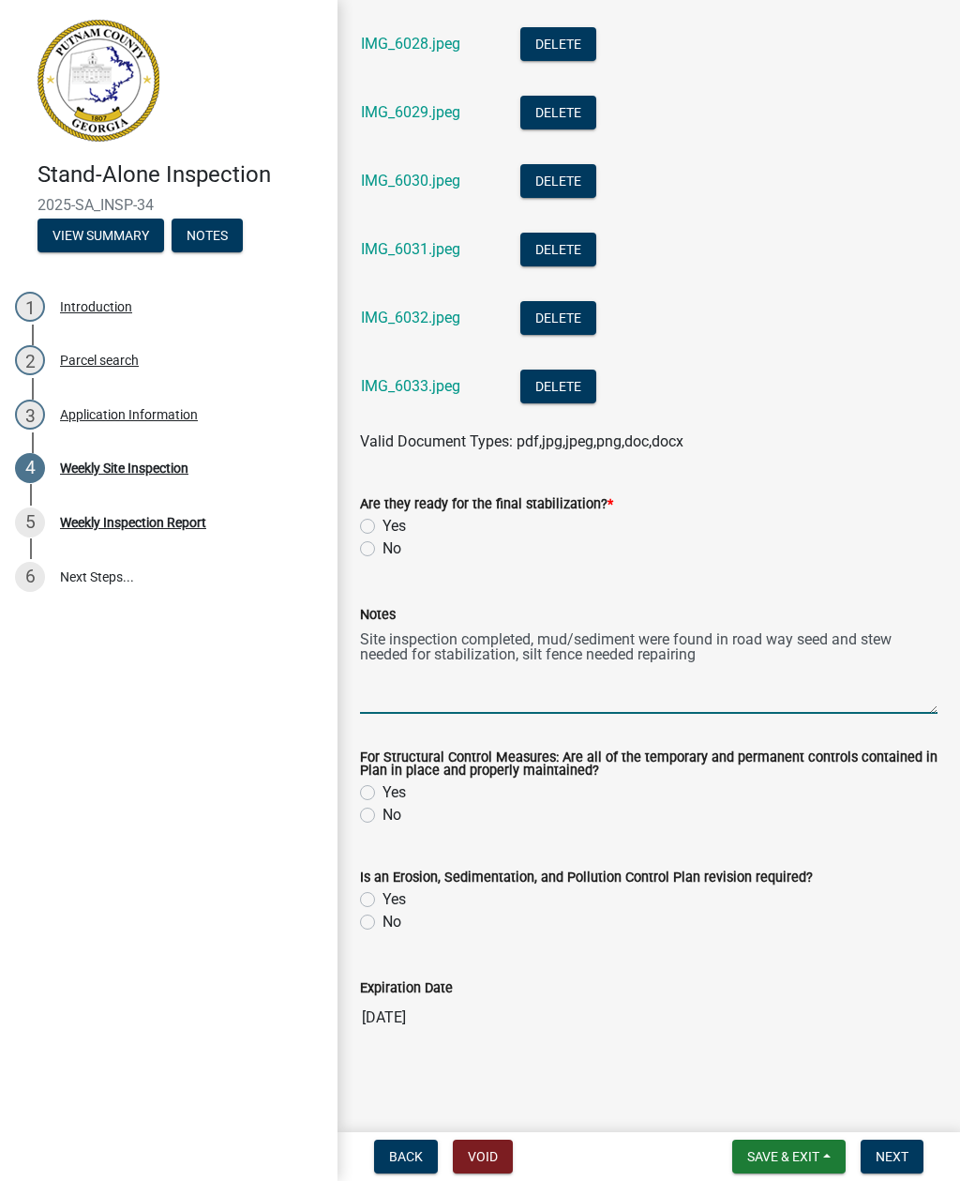
click at [376, 652] on textarea "Site inspection completed, mud/sediment were found in road way seed and stew ne…" at bounding box center [649, 669] width 578 height 88
click at [385, 643] on textarea "Site inspection completed, mud/sediment were found in road way seed and stew ne…" at bounding box center [649, 669] width 578 height 88
type textarea "Site inspection completed, mud/sediment were found in road way seed and stew ne…"
click at [383, 550] on label "No" at bounding box center [392, 548] width 19 height 23
click at [383, 549] on input "No" at bounding box center [389, 543] width 12 height 12
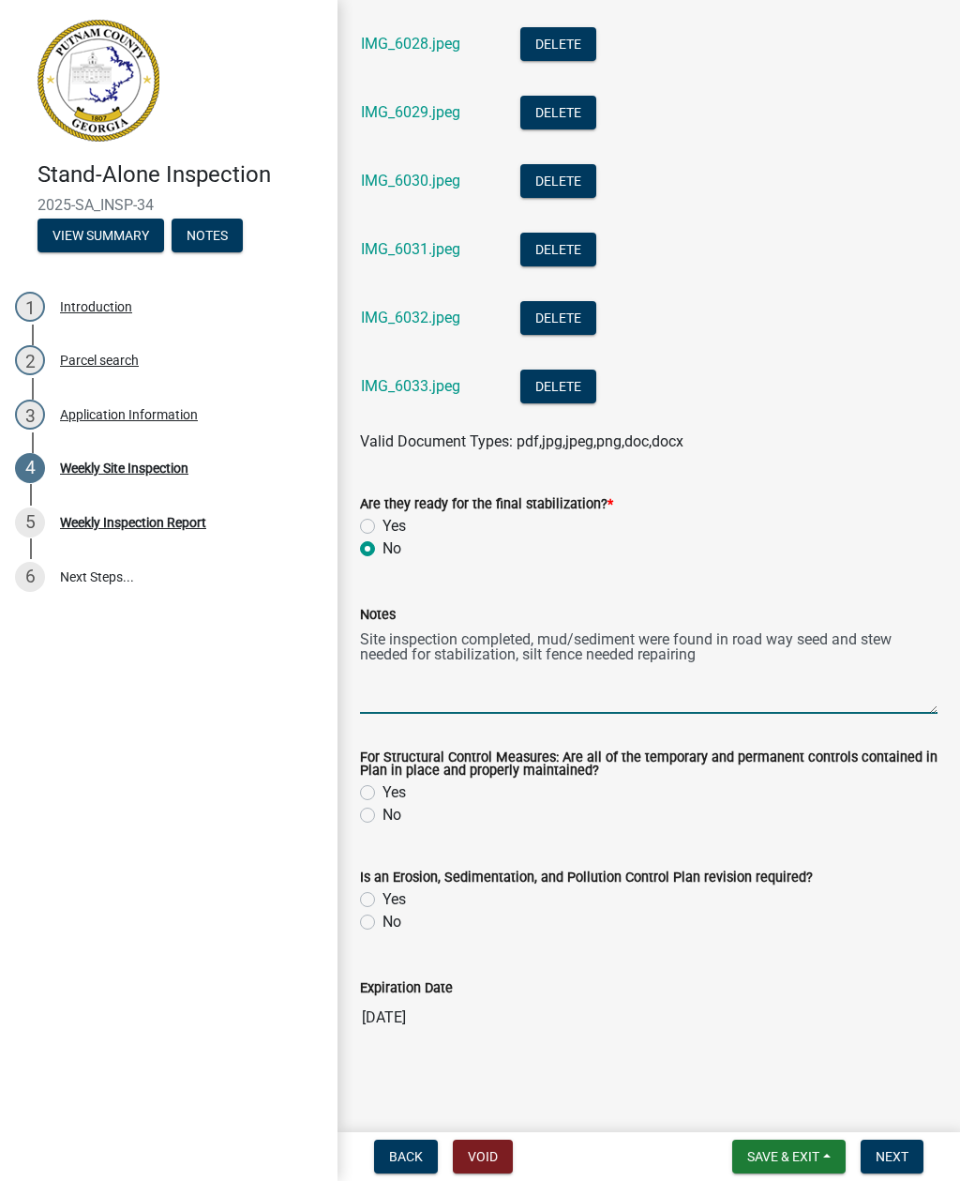
radio input "true"
click at [385, 790] on label "Yes" at bounding box center [394, 792] width 23 height 23
click at [385, 790] on input "Yes" at bounding box center [389, 787] width 12 height 12
radio input "true"
click at [383, 903] on label "Yes" at bounding box center [394, 899] width 23 height 23
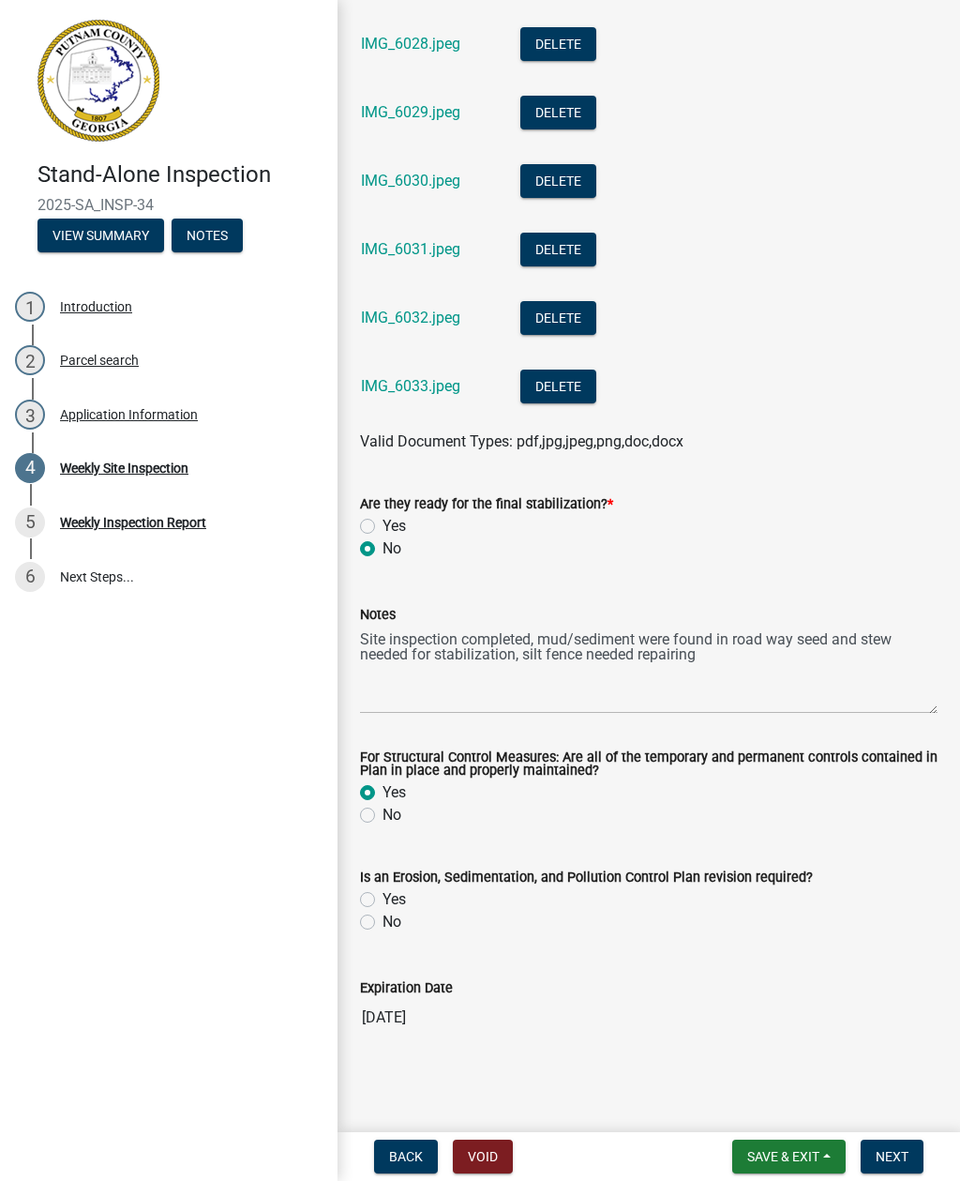
click at [383, 900] on input "Yes" at bounding box center [389, 894] width 12 height 12
radio input "true"
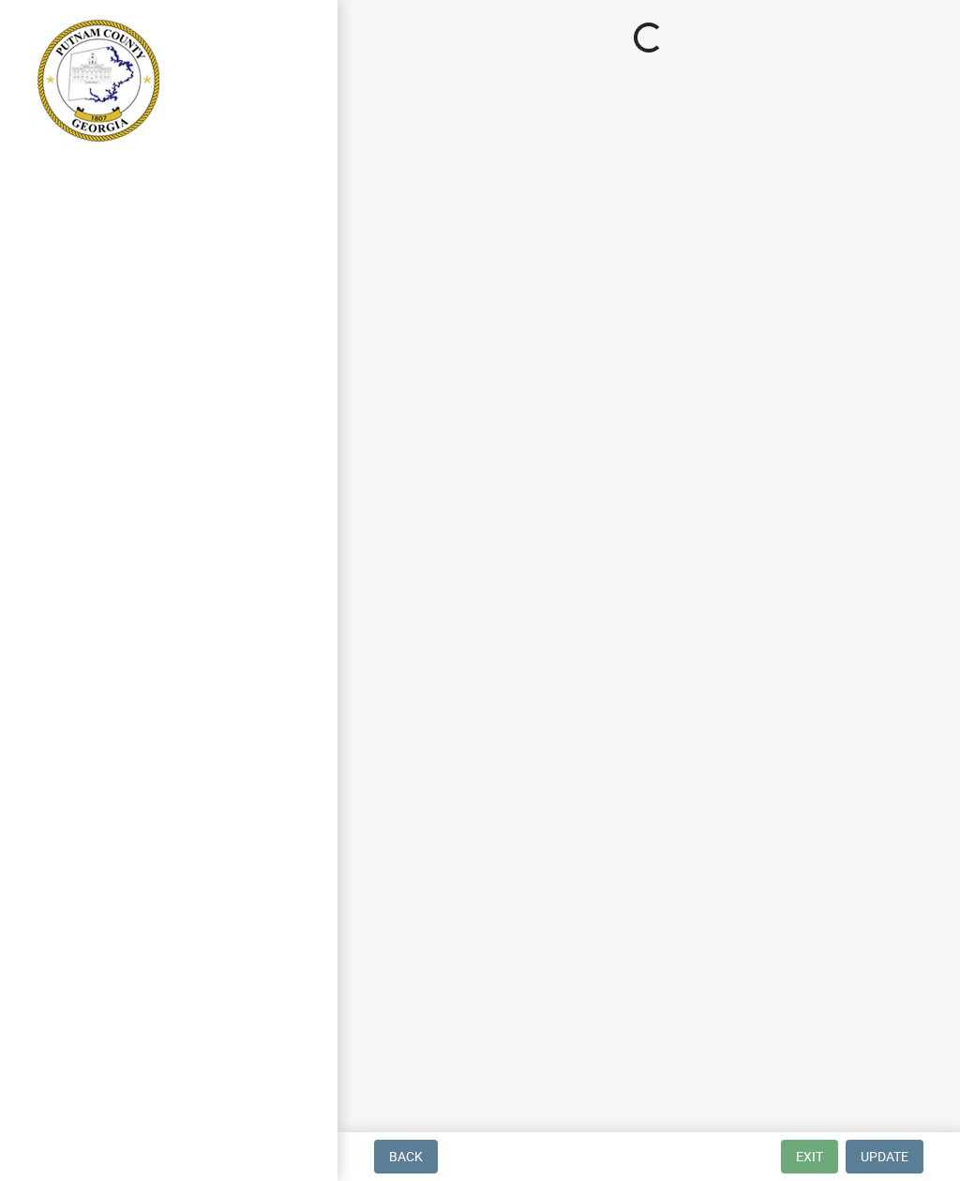
scroll to position [3, 0]
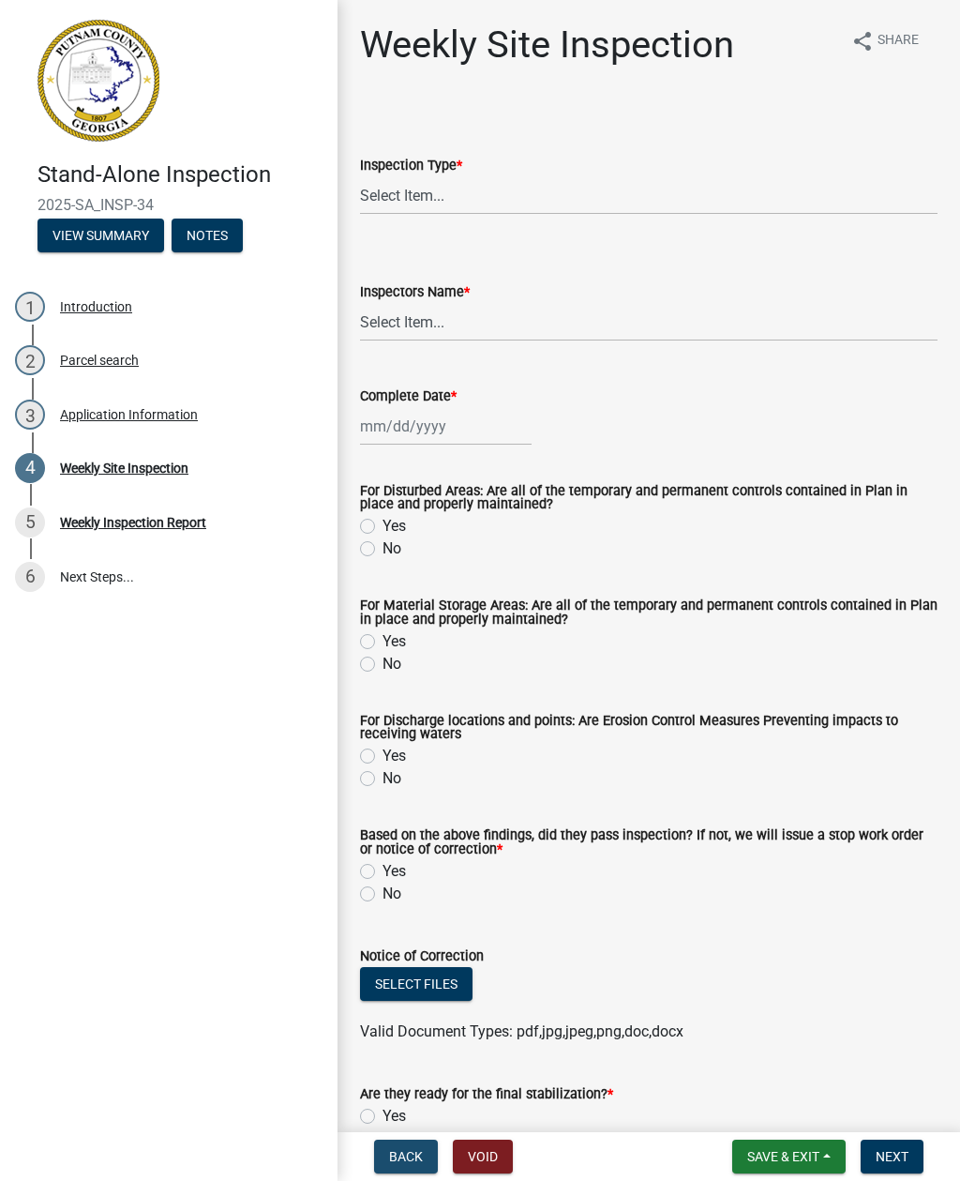
click at [405, 1154] on span "Back" at bounding box center [406, 1156] width 34 height 15
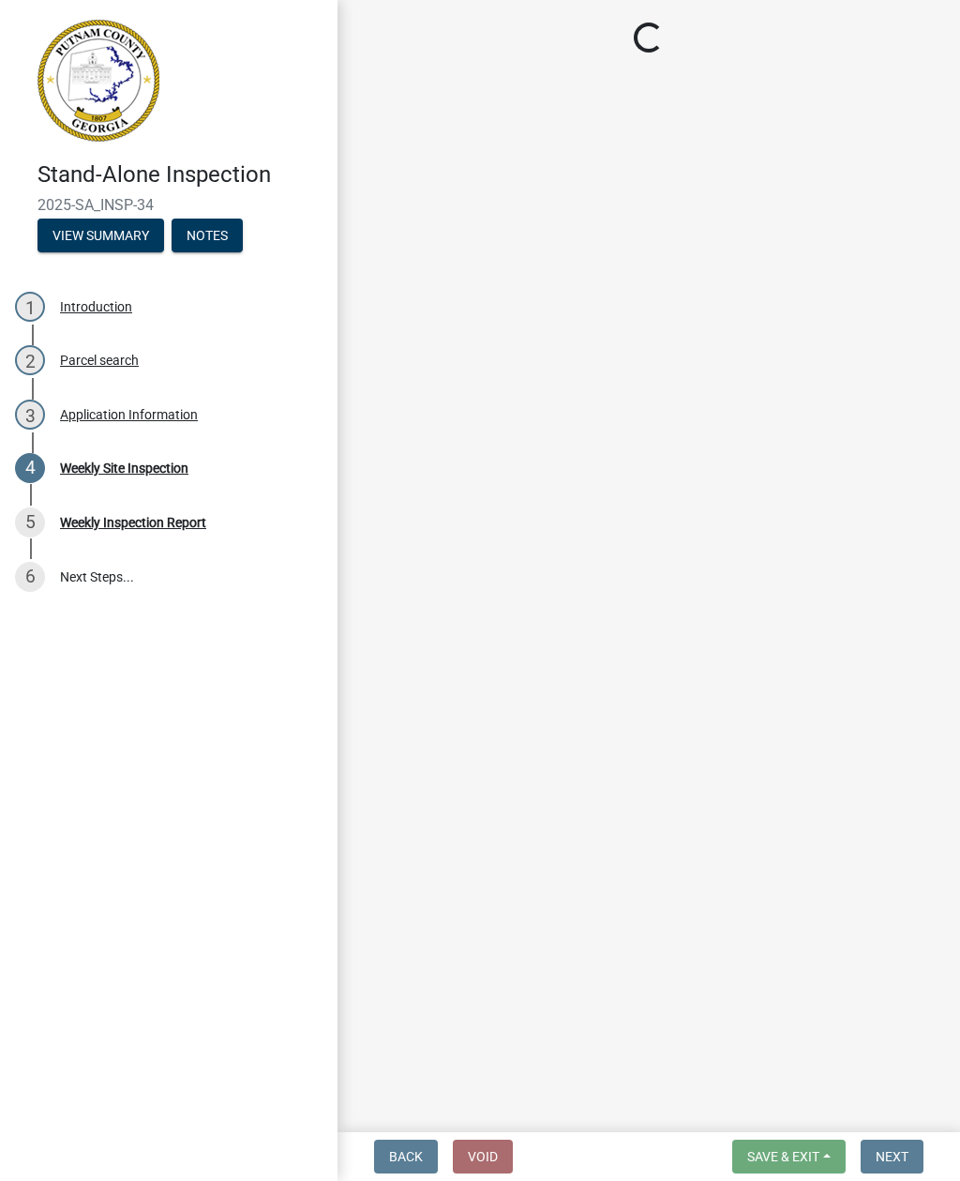
select select "93c72d9c-4ccd-4a4f-9c87-9d2cfc81a2e2"
select select "d7a0faba-e553-4552-95d1-828f2bc82b6a"
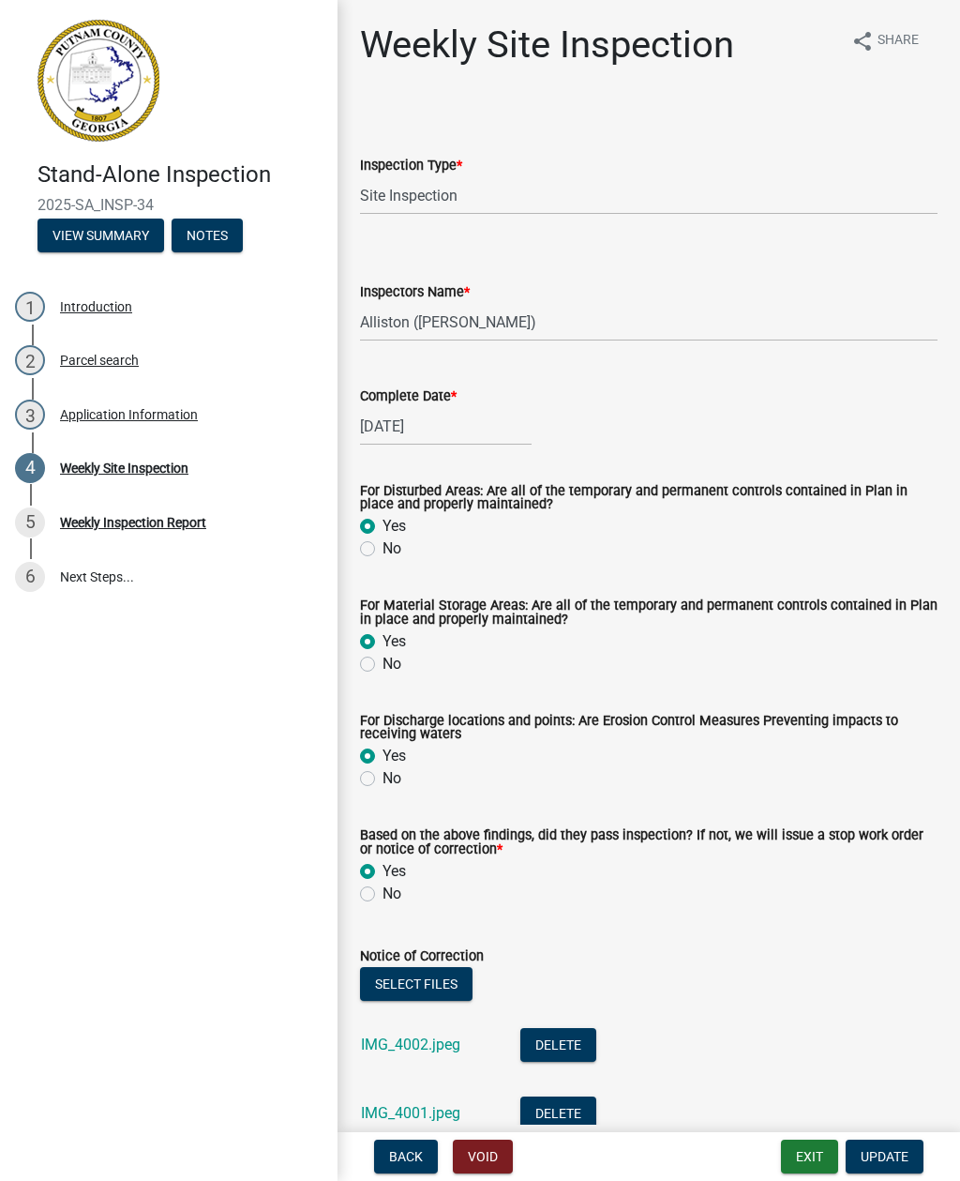
scroll to position [0, 0]
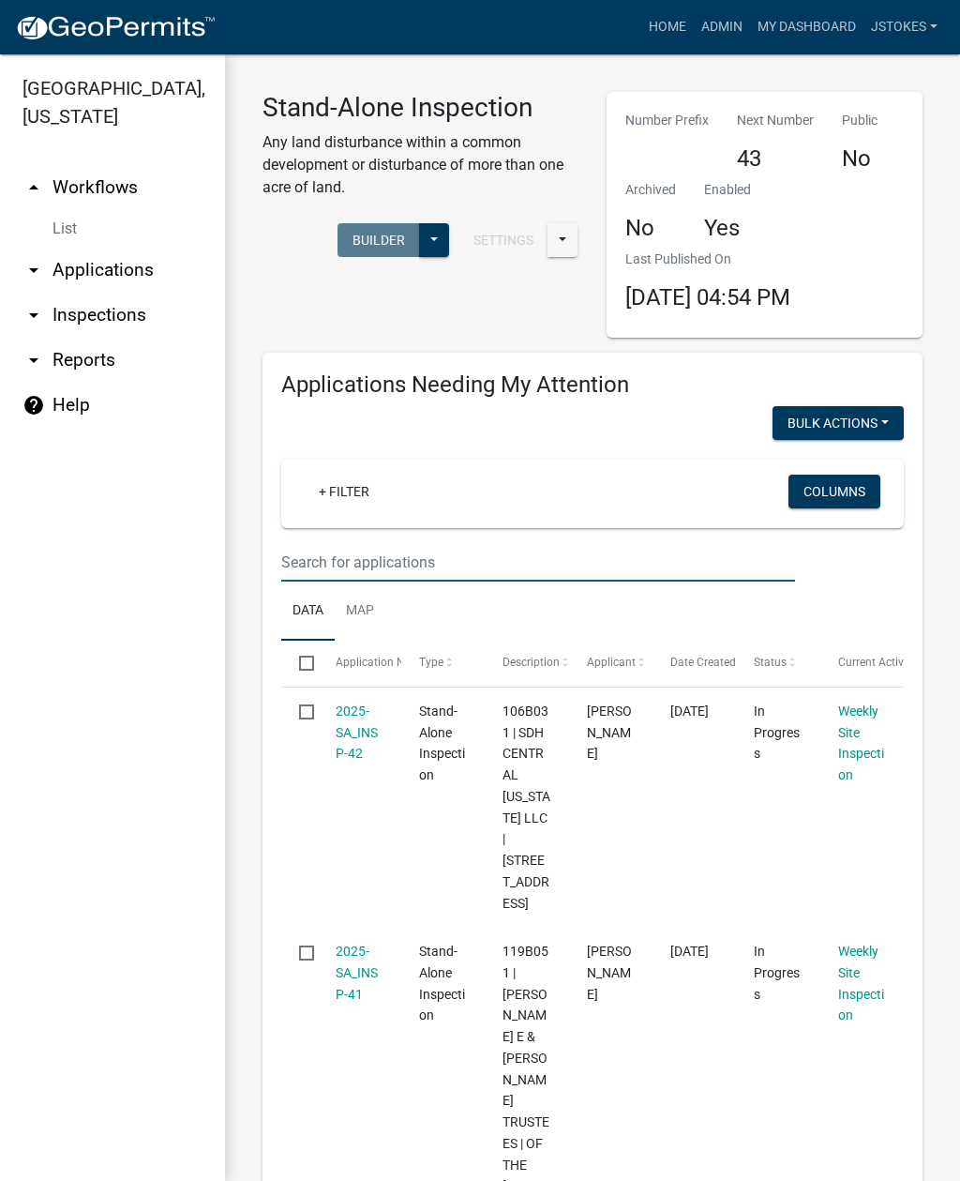
click at [349, 551] on input "text" at bounding box center [538, 562] width 514 height 38
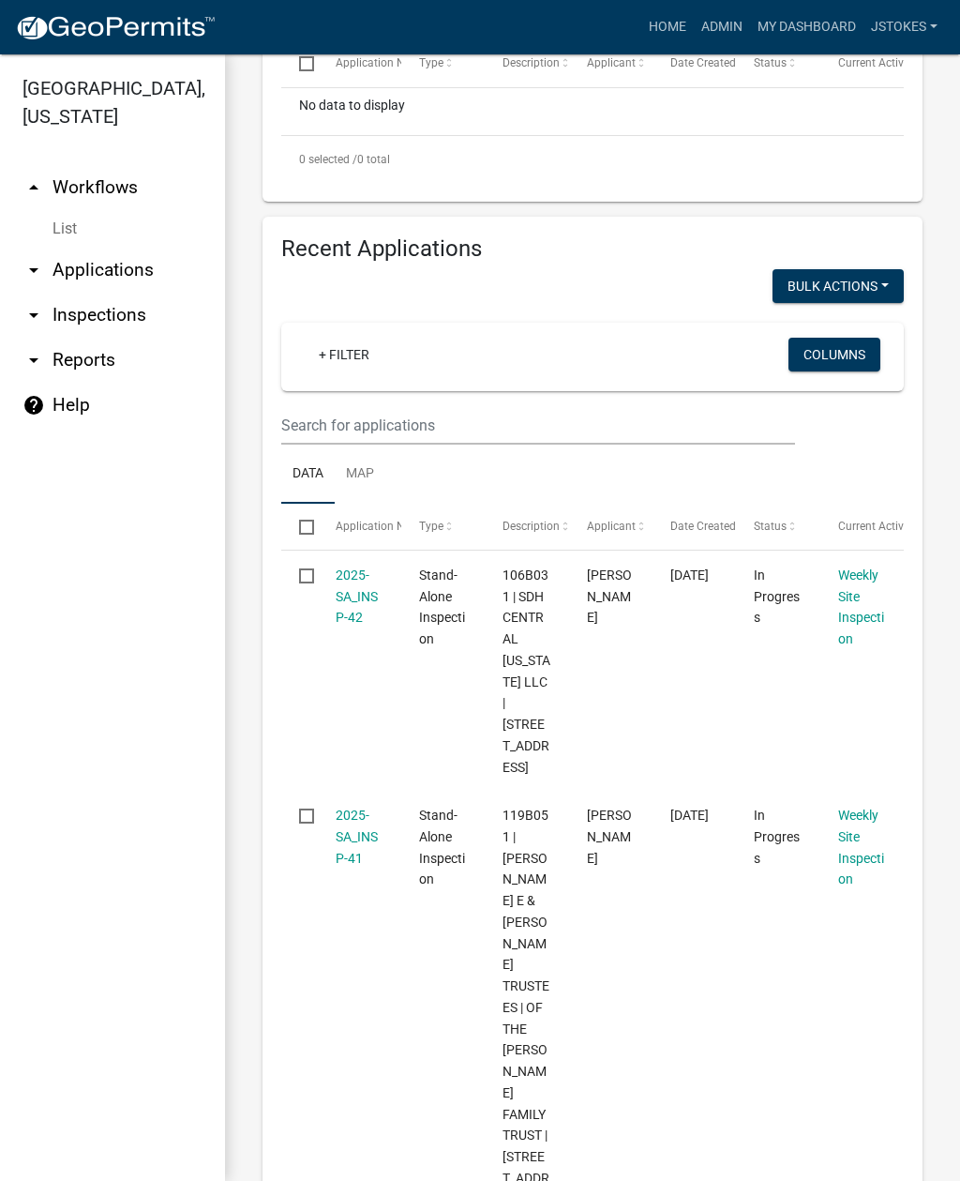
scroll to position [600, 0]
type input "222"
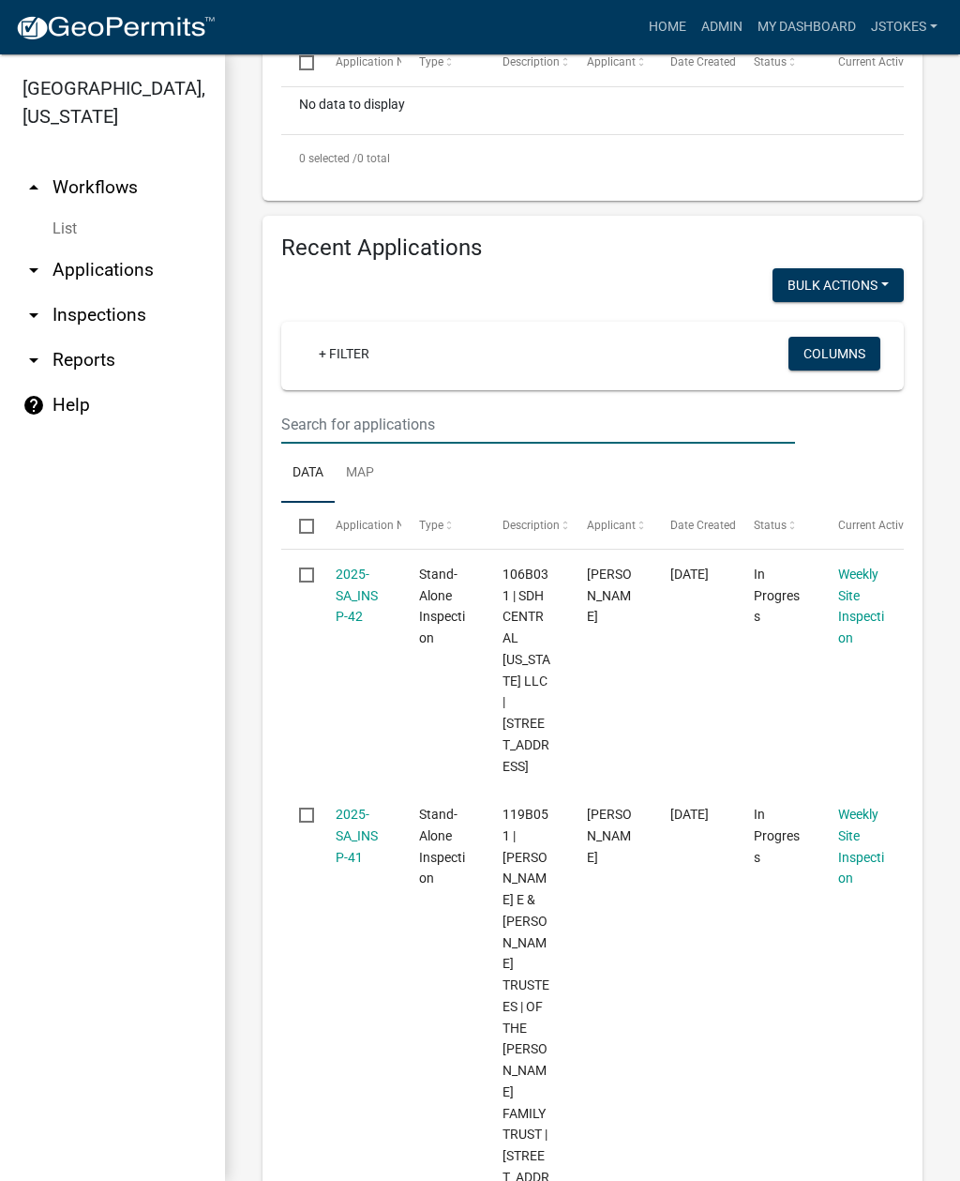
click at [349, 428] on input "text" at bounding box center [538, 424] width 514 height 38
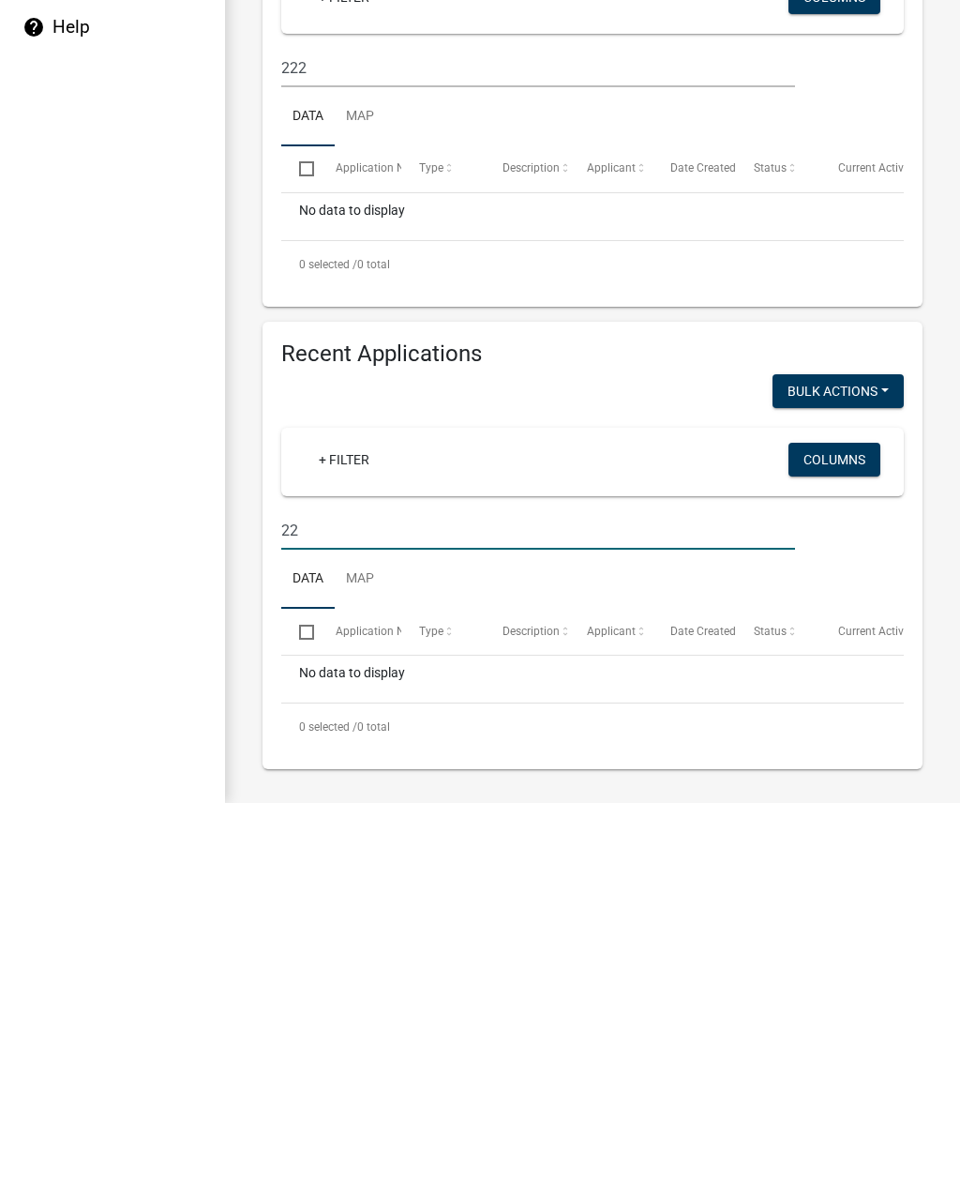
type input "2"
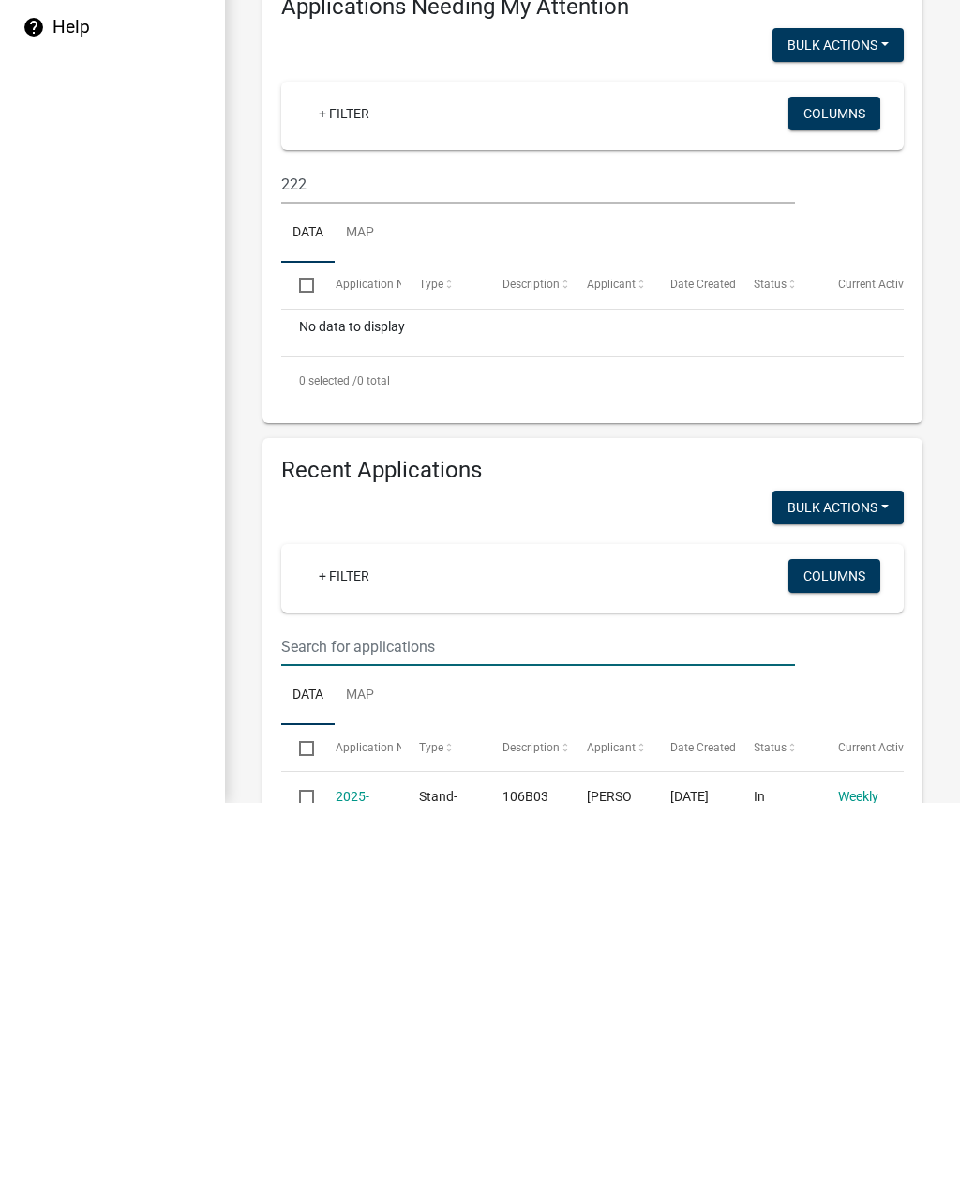
scroll to position [0, 0]
click at [394, 543] on input "222" at bounding box center [538, 562] width 514 height 38
type input "2"
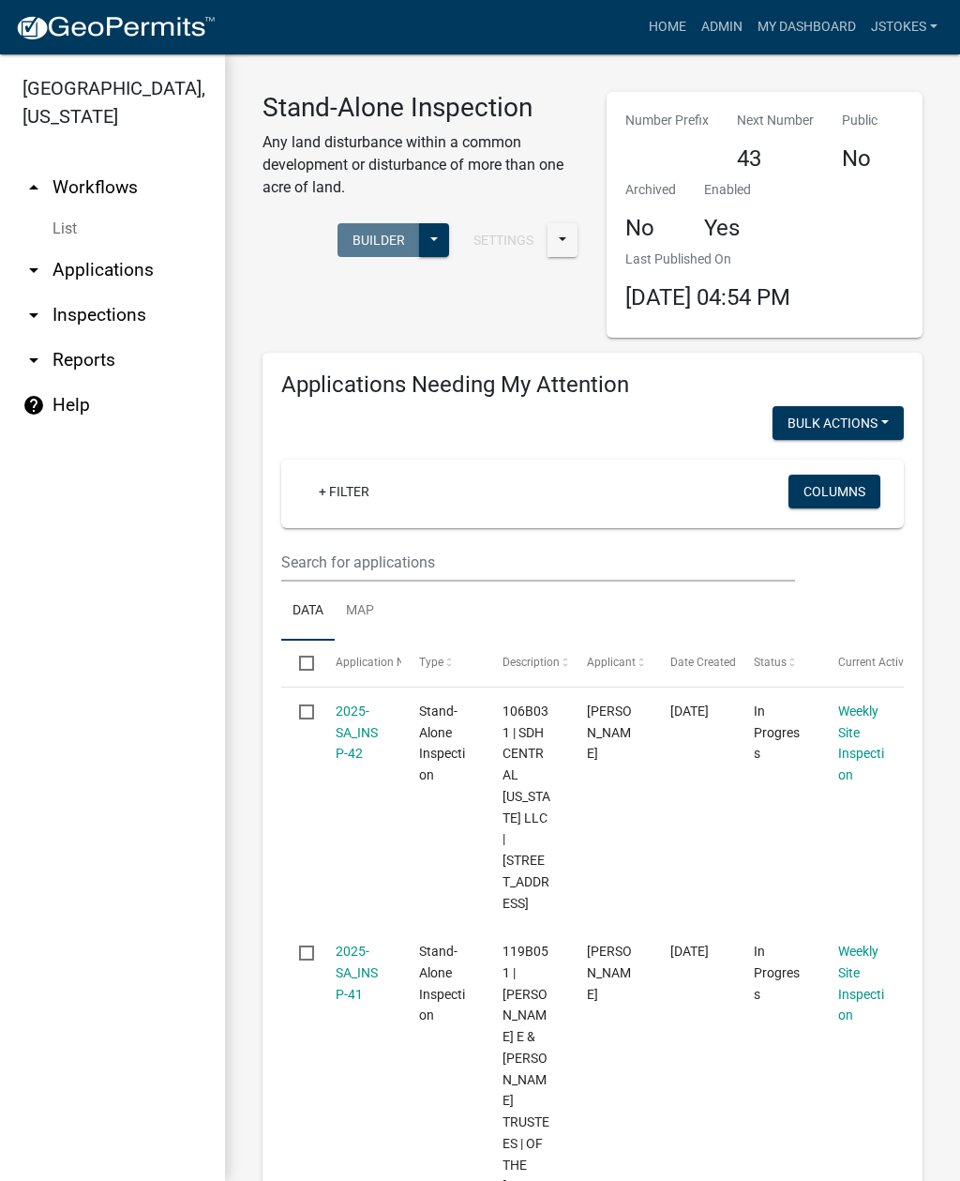
click at [884, 726] on div "Weekly Site Inspection" at bounding box center [862, 742] width 48 height 85
click at [735, 28] on link "Admin" at bounding box center [722, 27] width 56 height 36
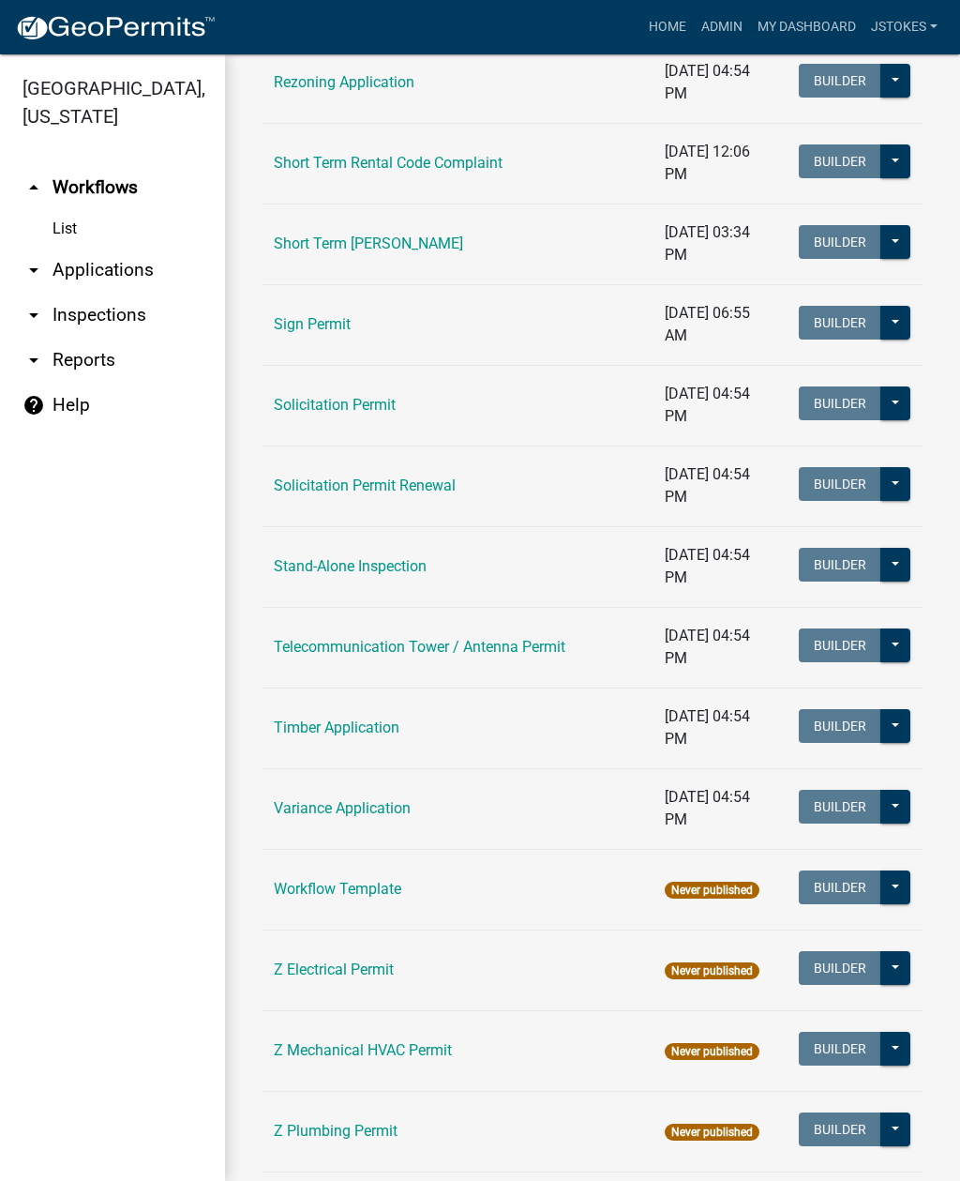
scroll to position [2380, 0]
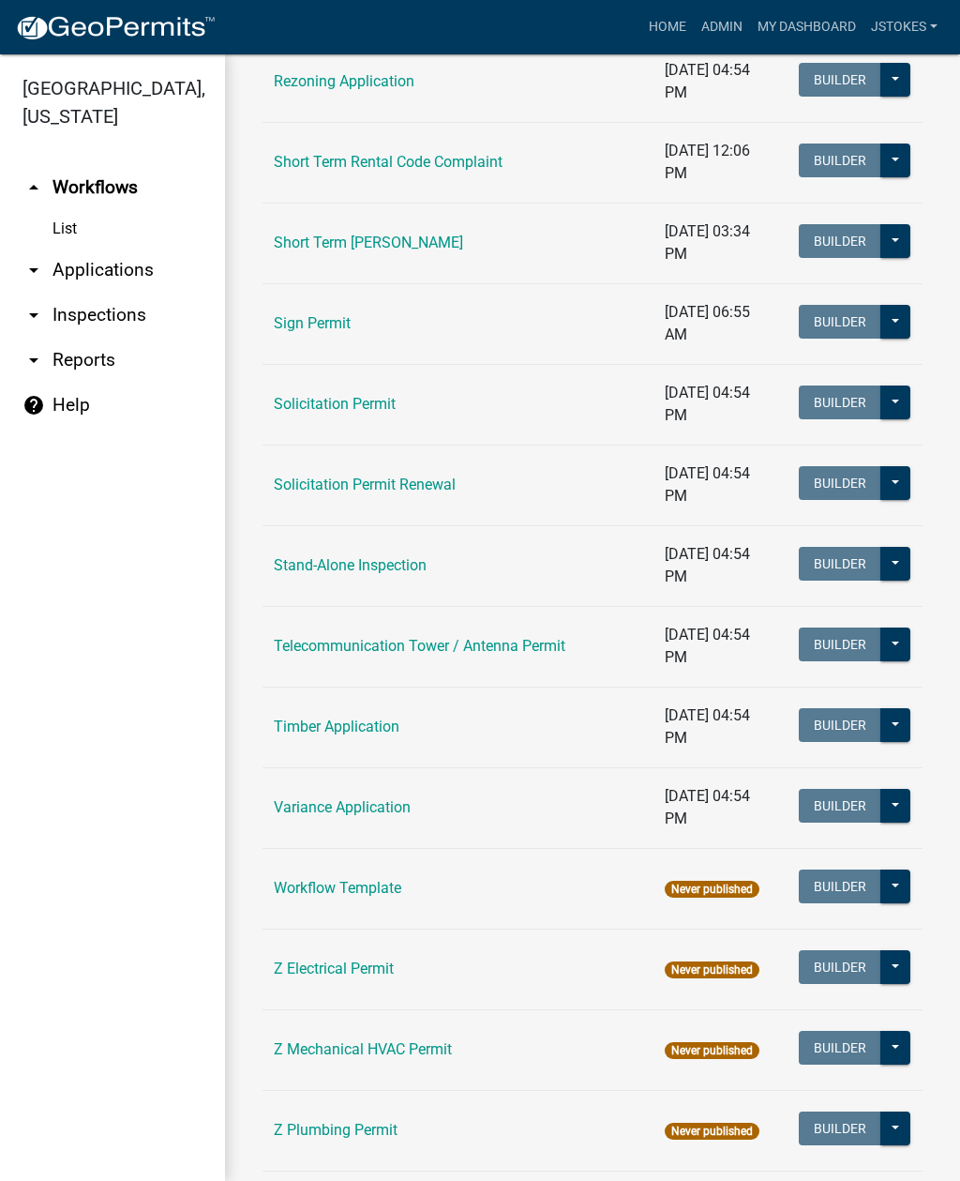
click at [380, 569] on link "Stand-Alone Inspection" at bounding box center [350, 565] width 153 height 18
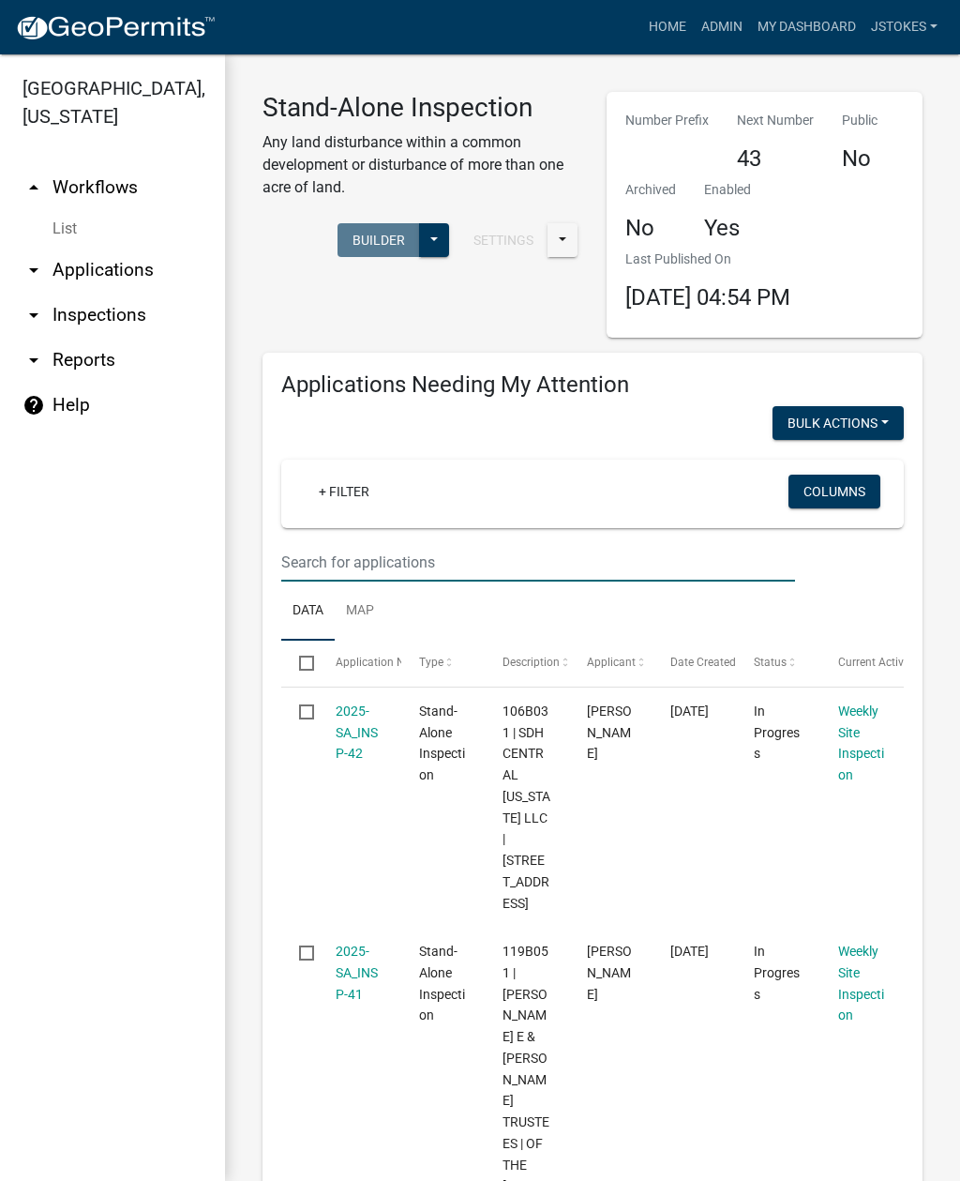
click at [334, 559] on input "text" at bounding box center [538, 562] width 514 height 38
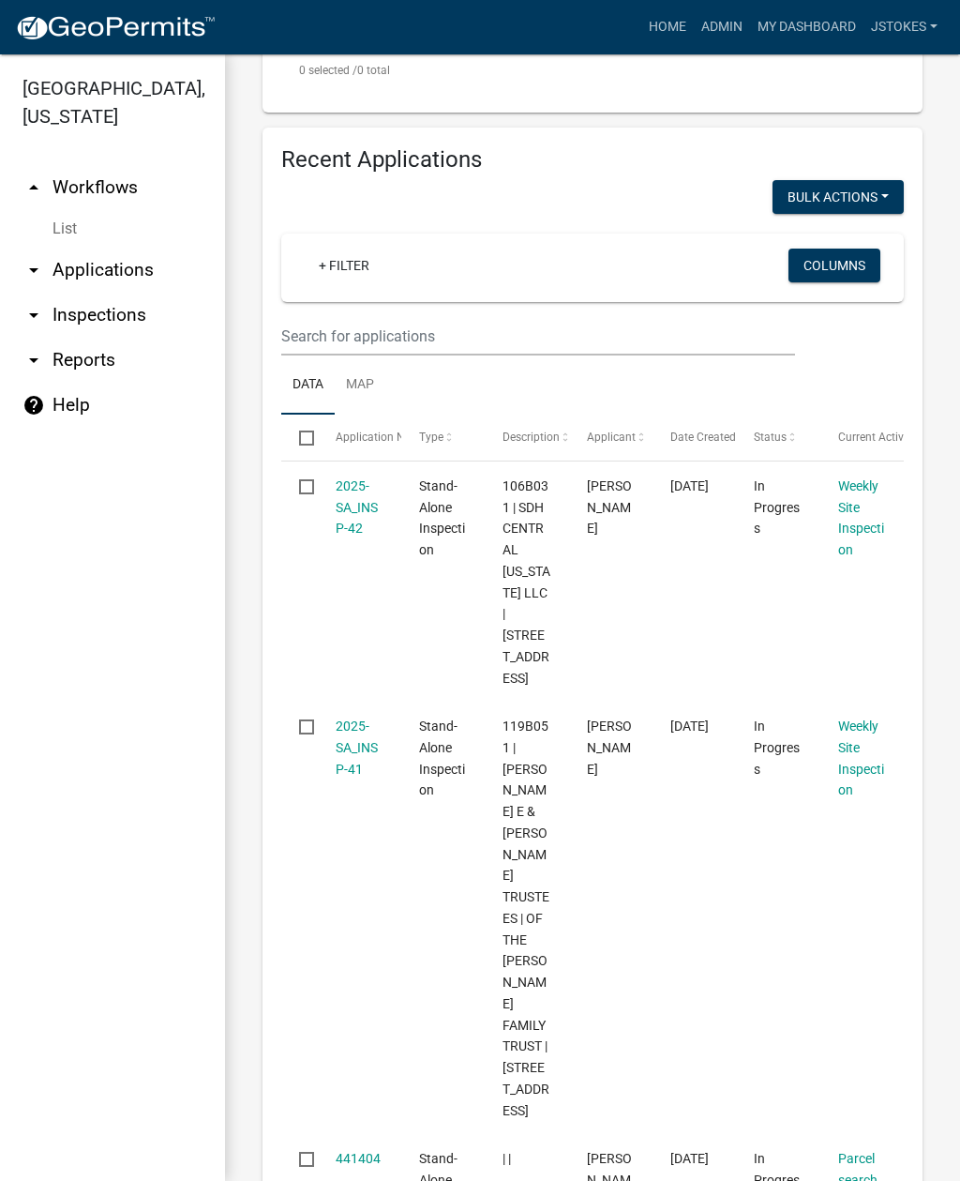
scroll to position [685, 0]
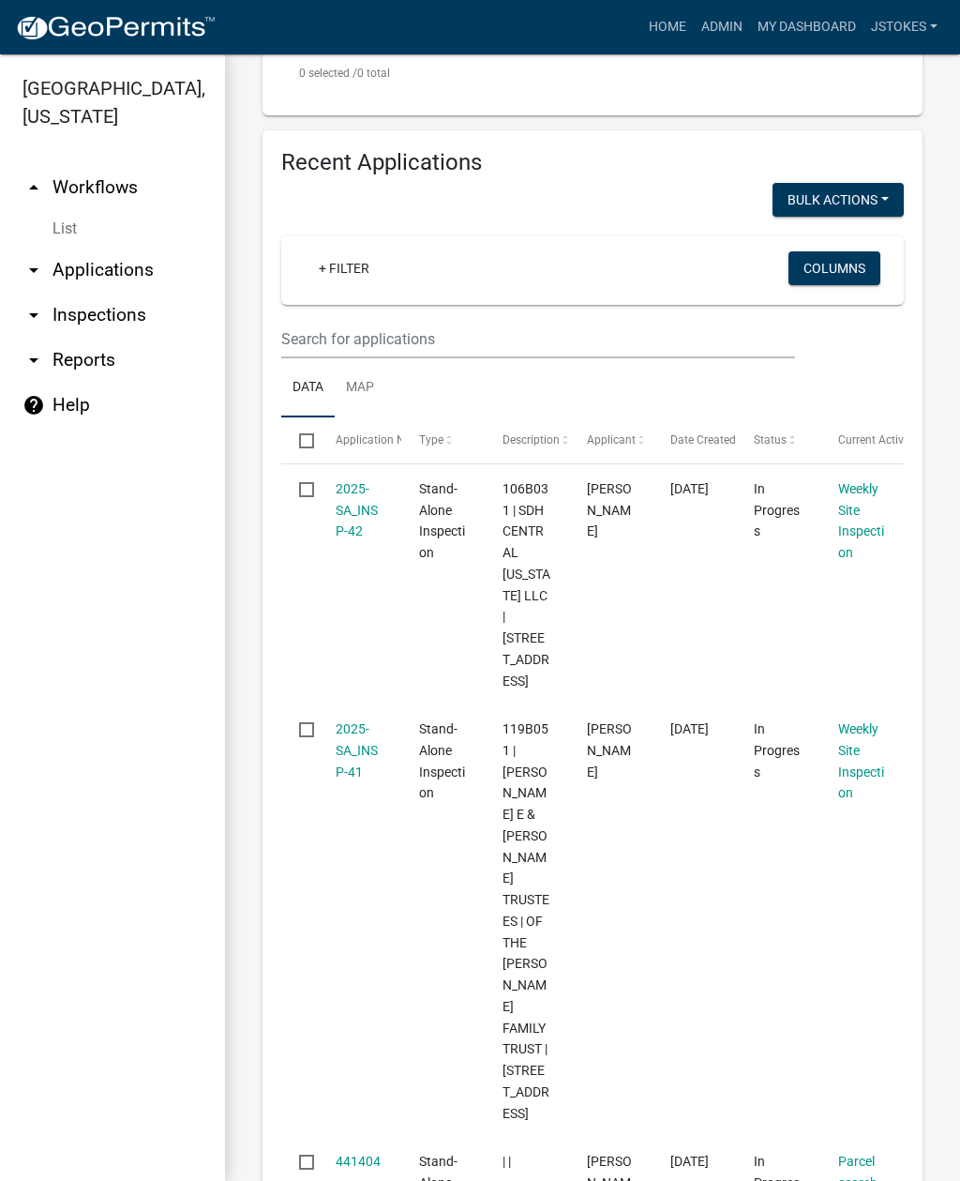
type input "222 sage"
click at [344, 336] on input "text" at bounding box center [538, 339] width 514 height 38
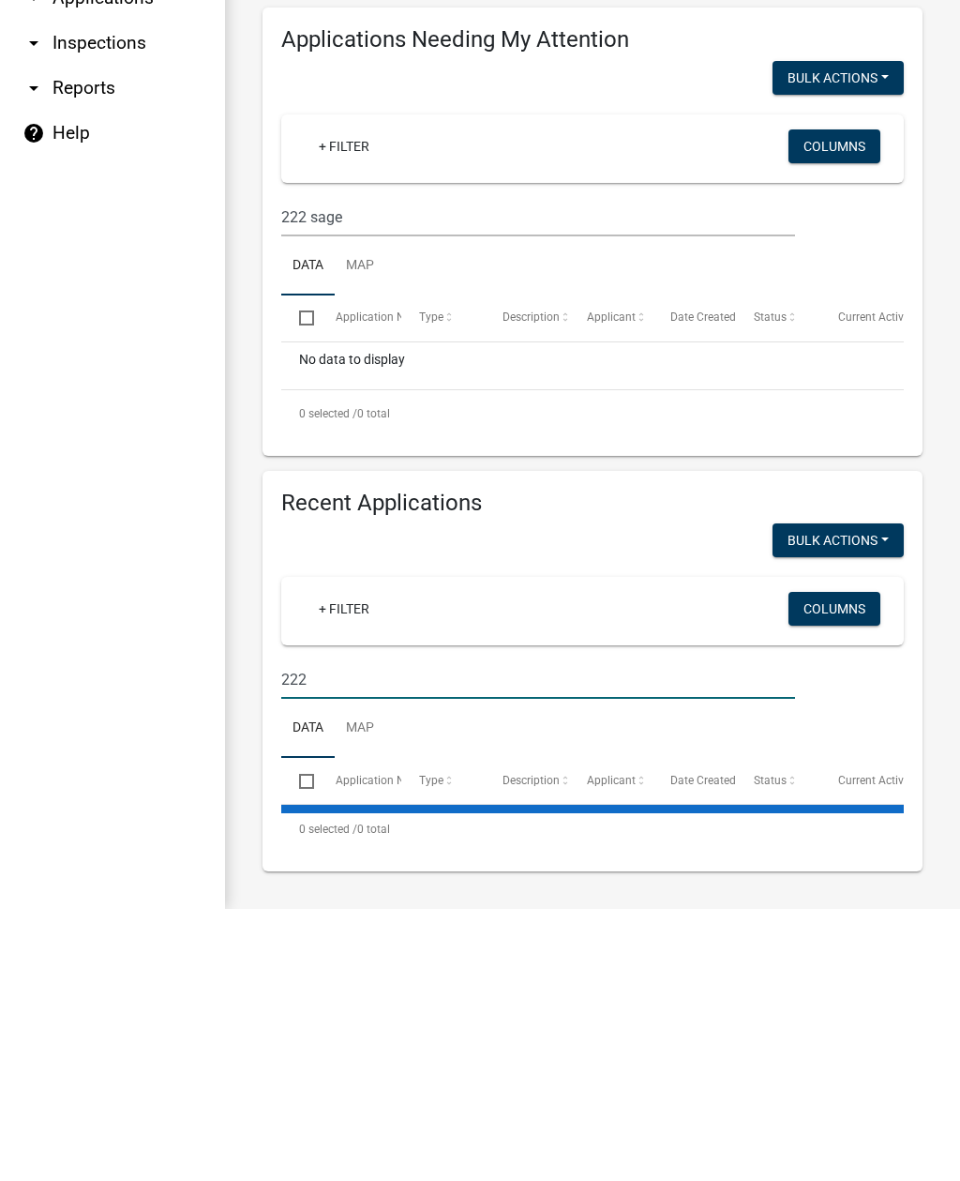
scroll to position [69, 0]
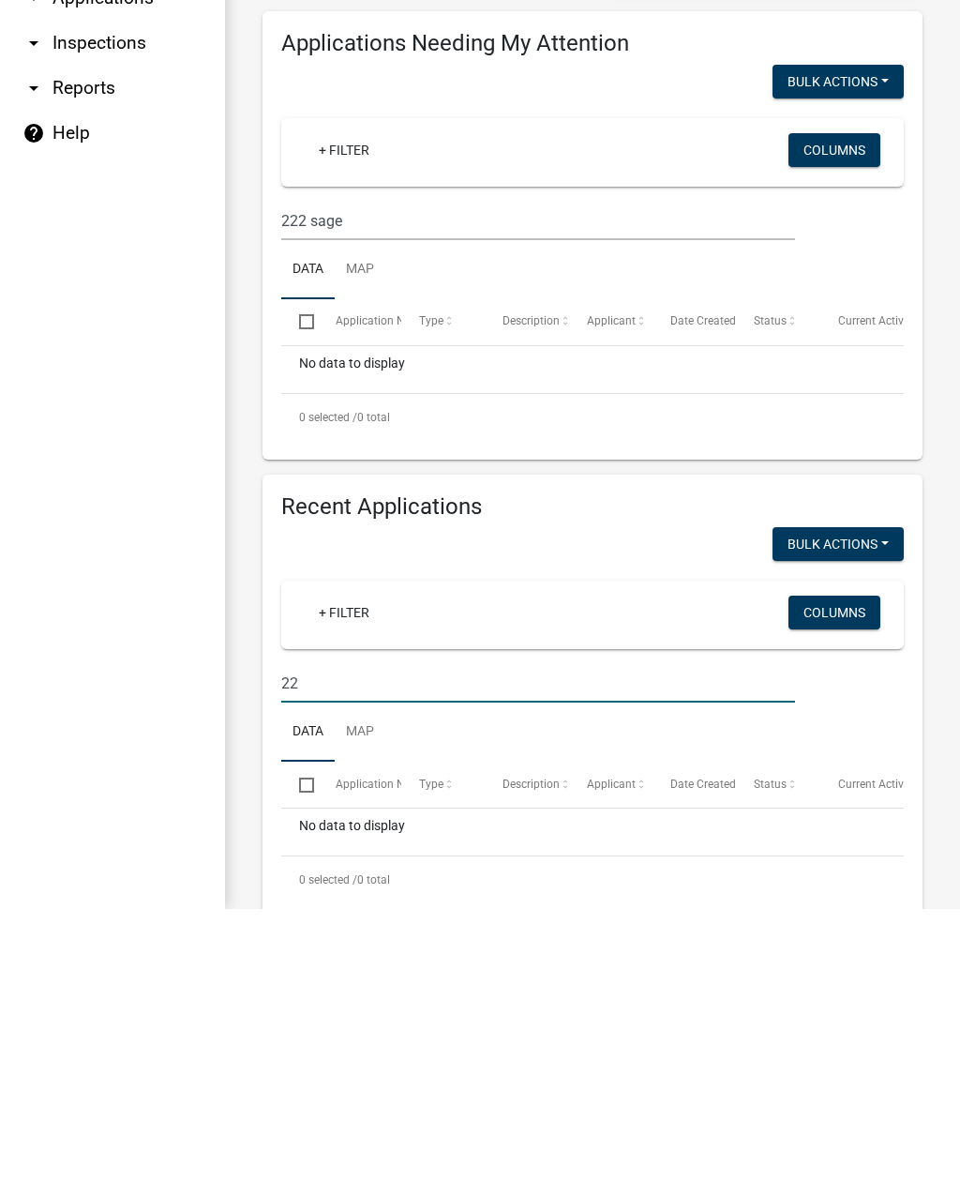
type input "2"
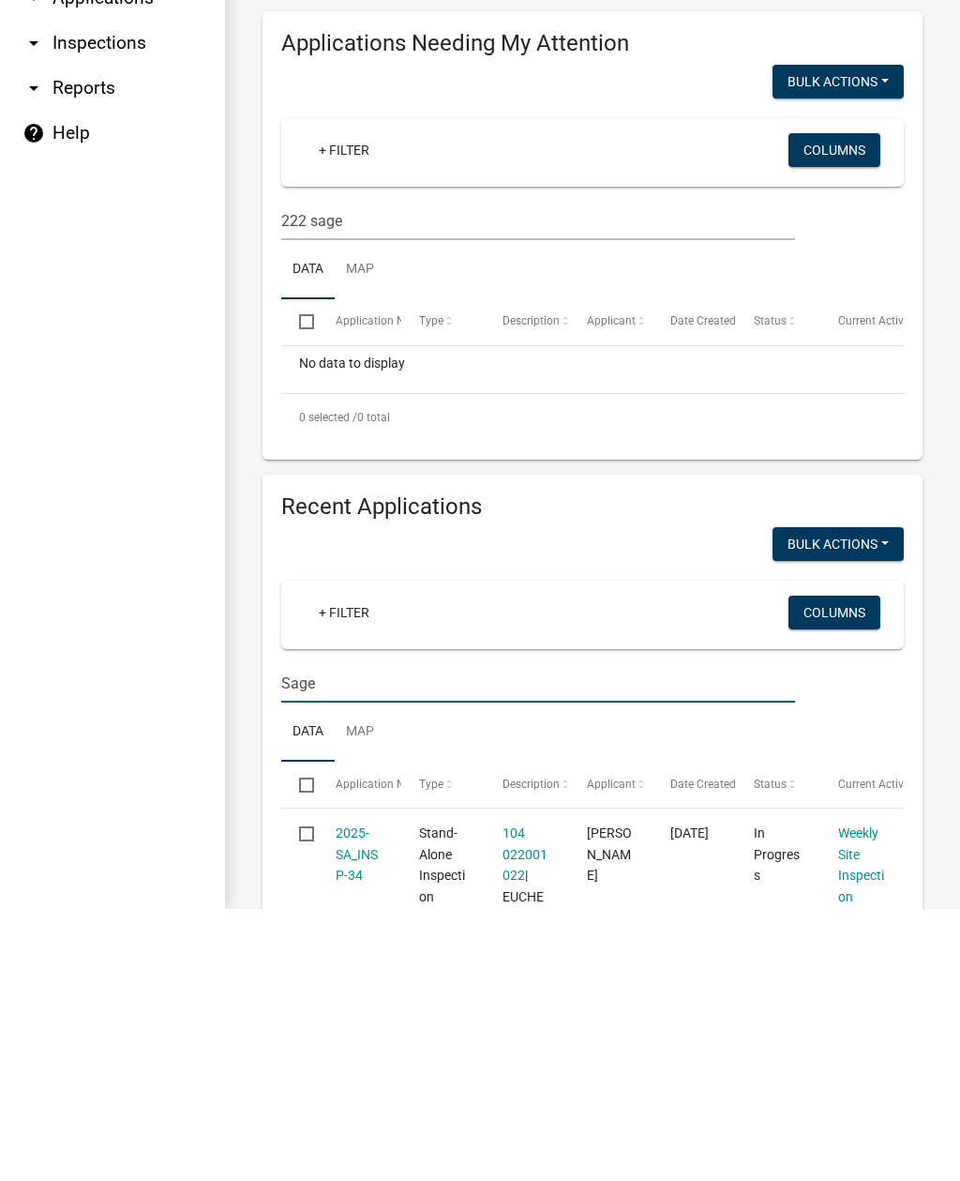
type input "Sage"
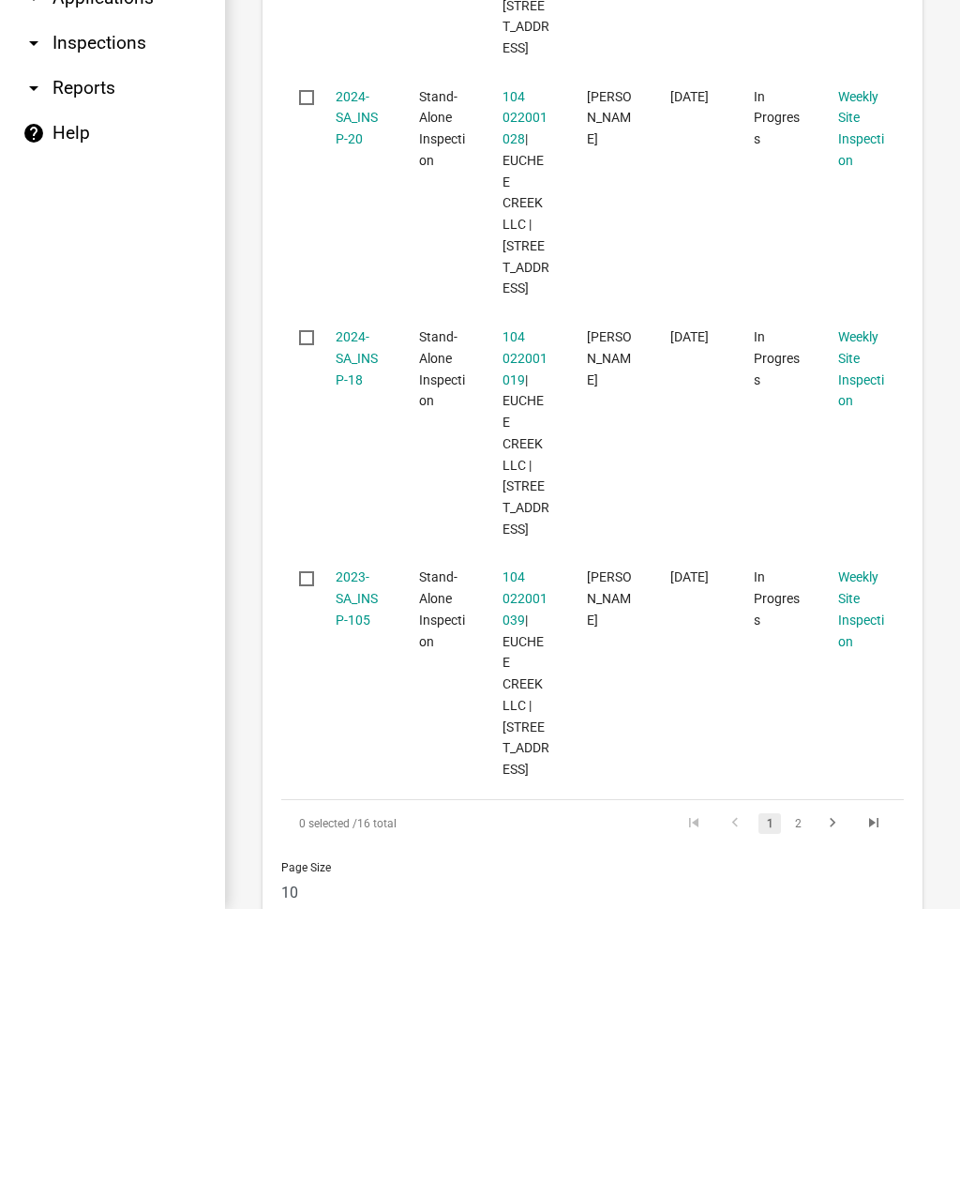
scroll to position [2487, 0]
click at [802, 1086] on link "2" at bounding box center [798, 1096] width 23 height 21
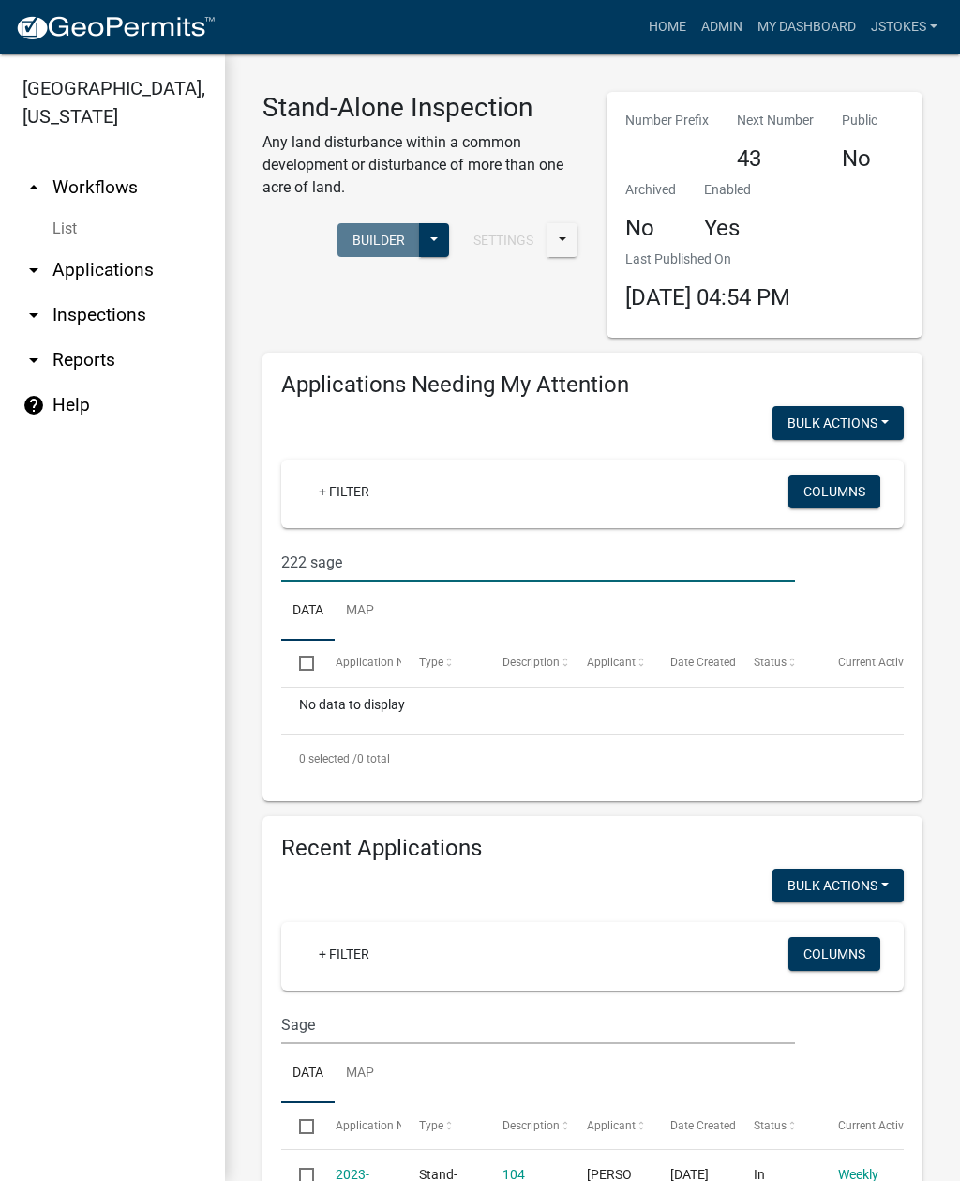
click at [414, 545] on input "222 sage" at bounding box center [538, 562] width 514 height 38
click at [428, 564] on input "222 sage" at bounding box center [538, 562] width 514 height 38
type input "2"
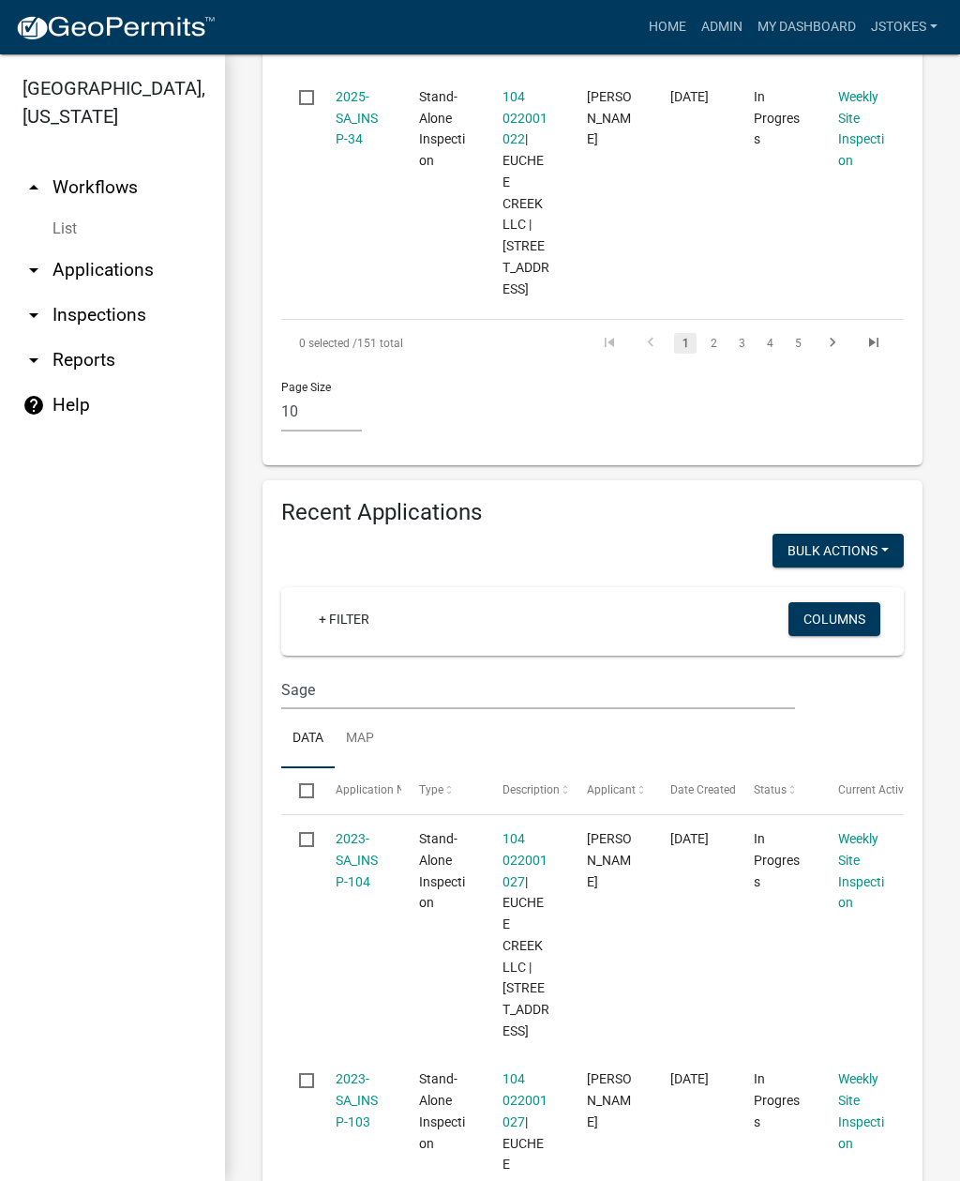
scroll to position [2904, 0]
click at [357, 671] on input "Sage" at bounding box center [538, 690] width 514 height 38
type input "S"
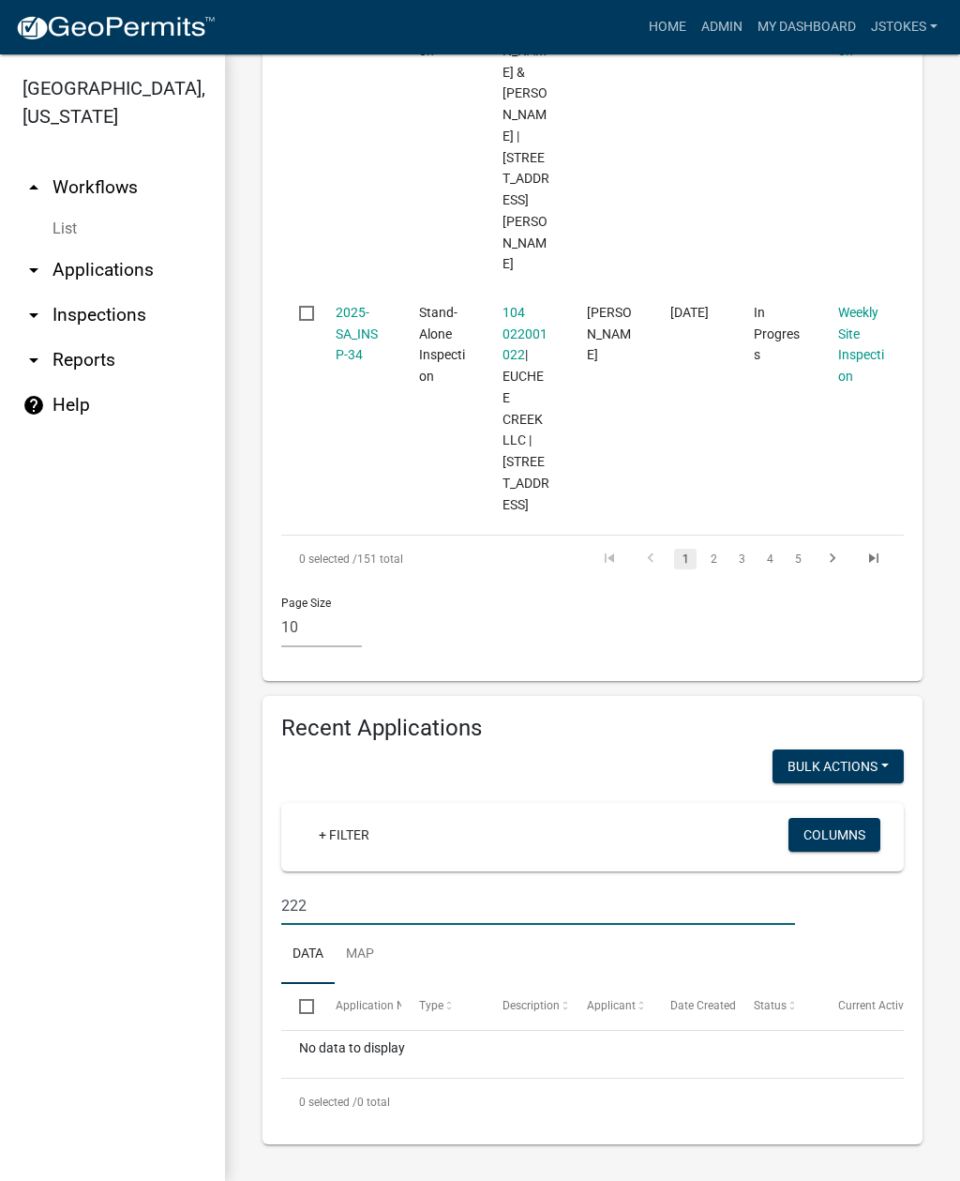
scroll to position [2466, 0]
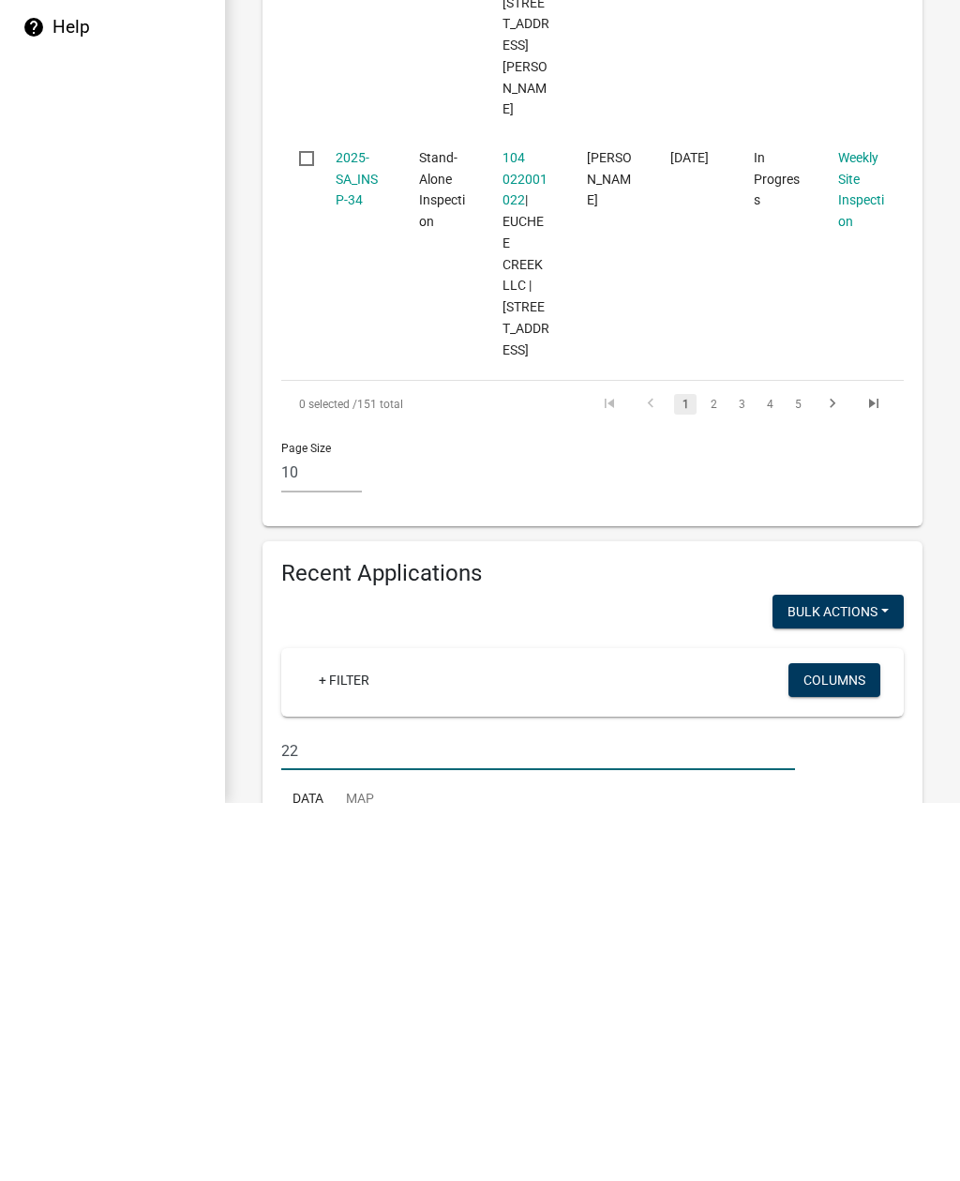
type input "2"
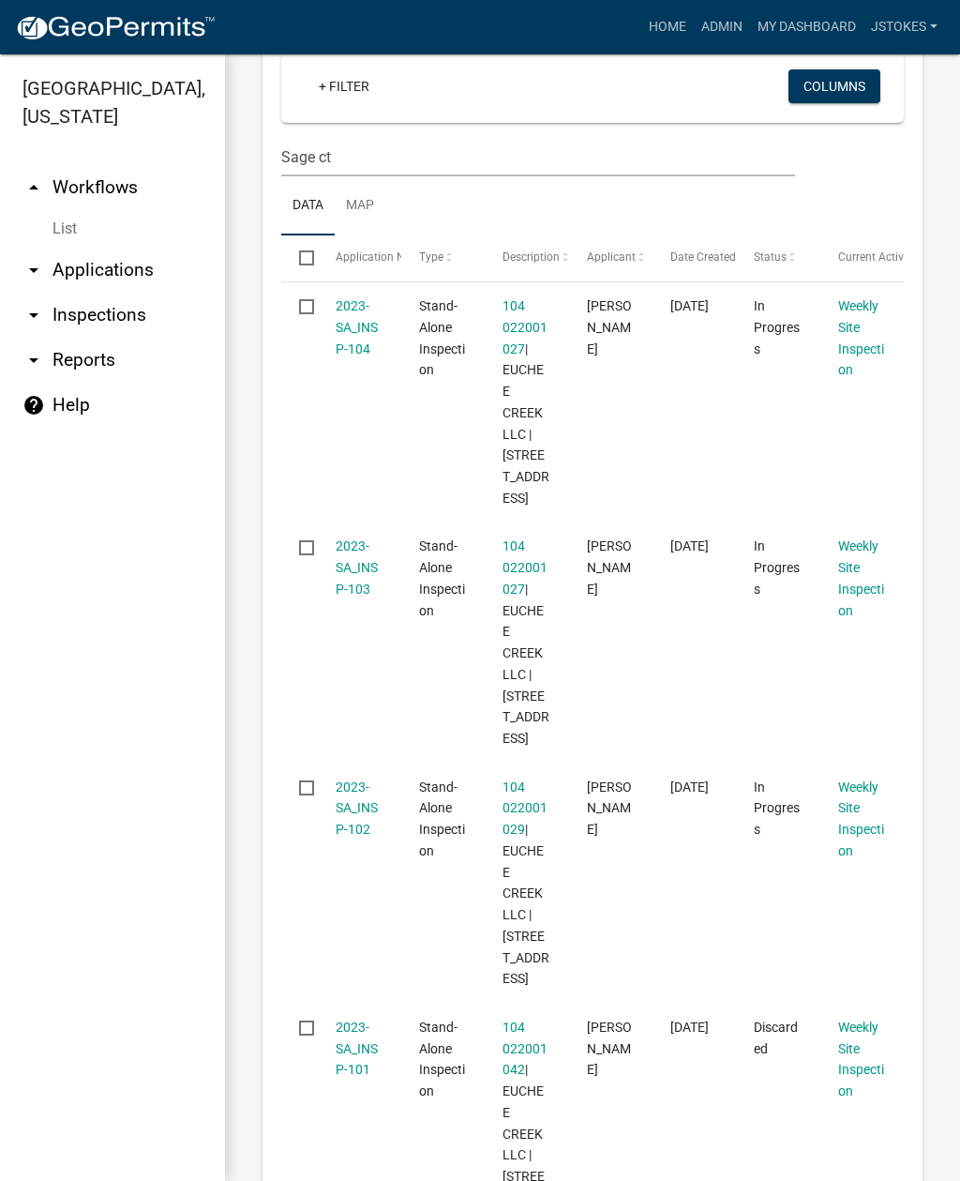
scroll to position [3436, 0]
type input "Sage ct"
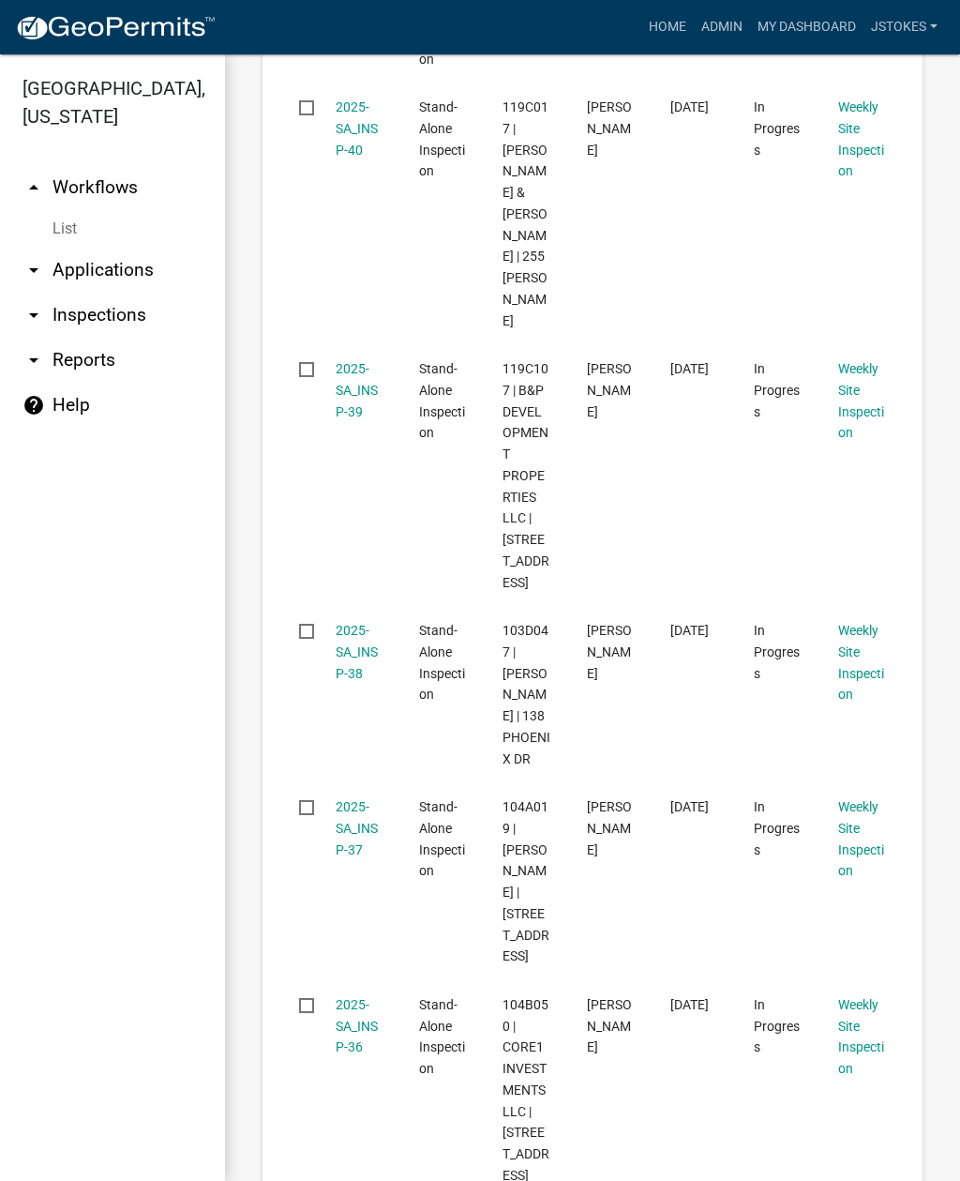
scroll to position [1381, 0]
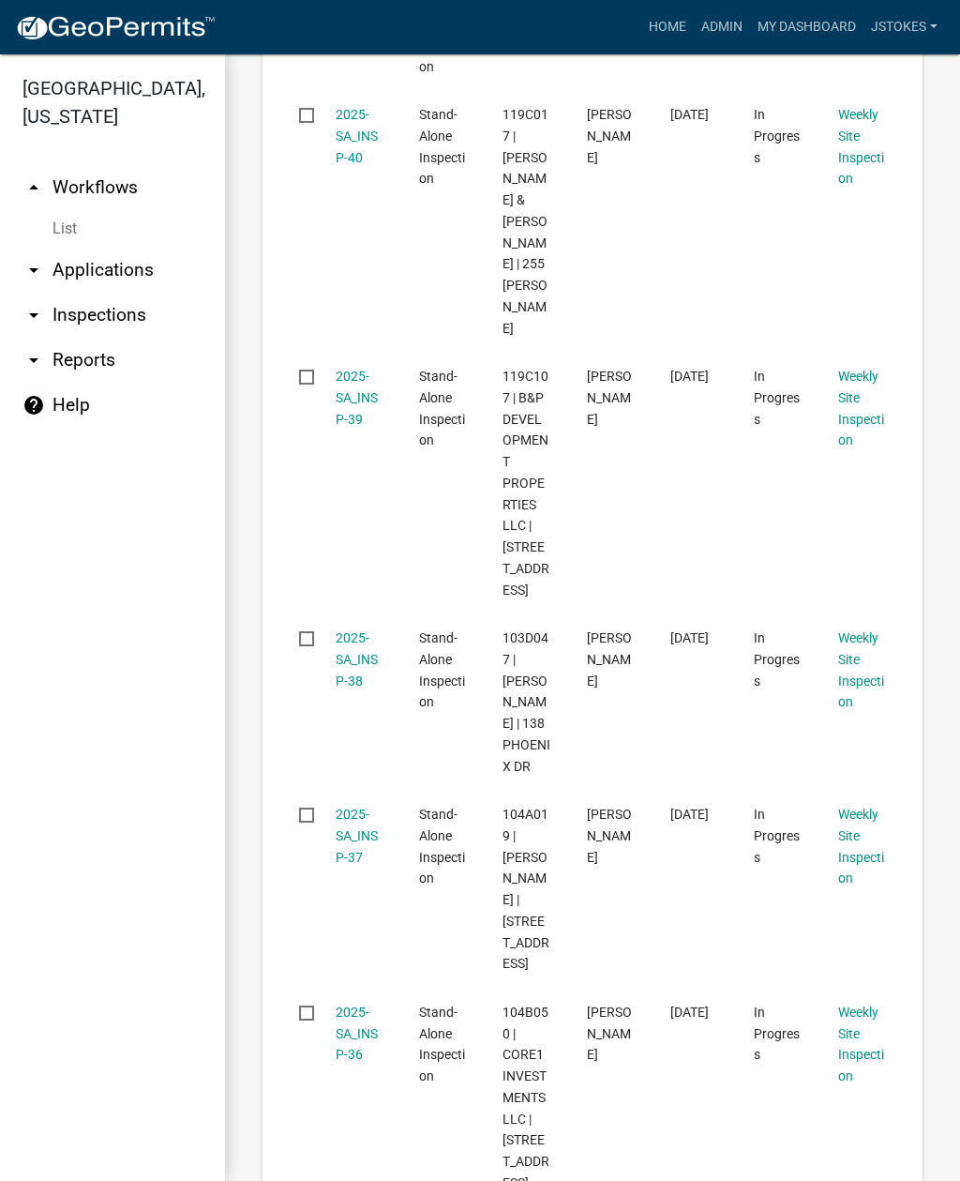
click at [82, 265] on link "arrow_drop_down Applications" at bounding box center [112, 270] width 225 height 45
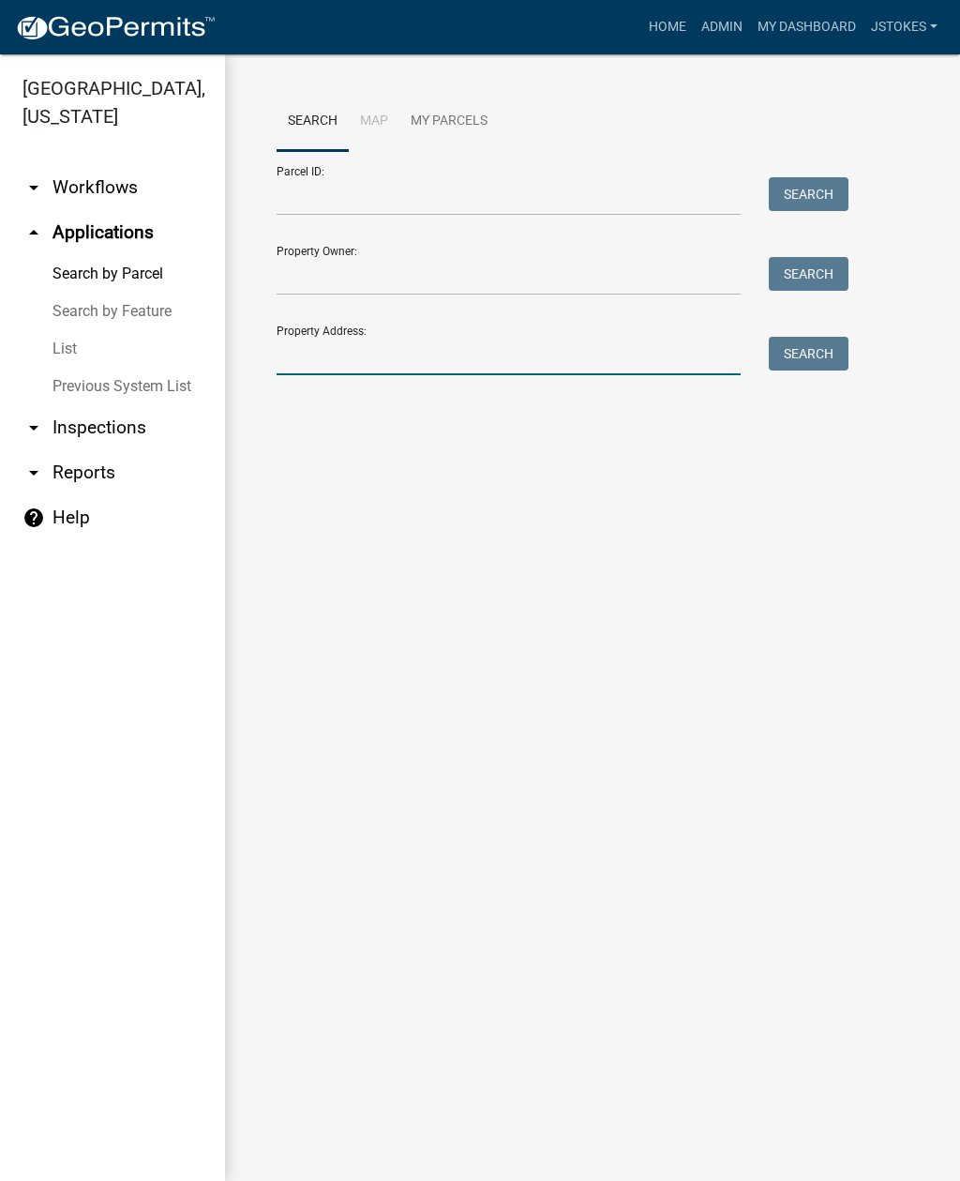
click at [353, 368] on input "Property Address:" at bounding box center [509, 356] width 464 height 38
type input "222 sage ct"
click at [835, 348] on button "Search" at bounding box center [809, 354] width 80 height 34
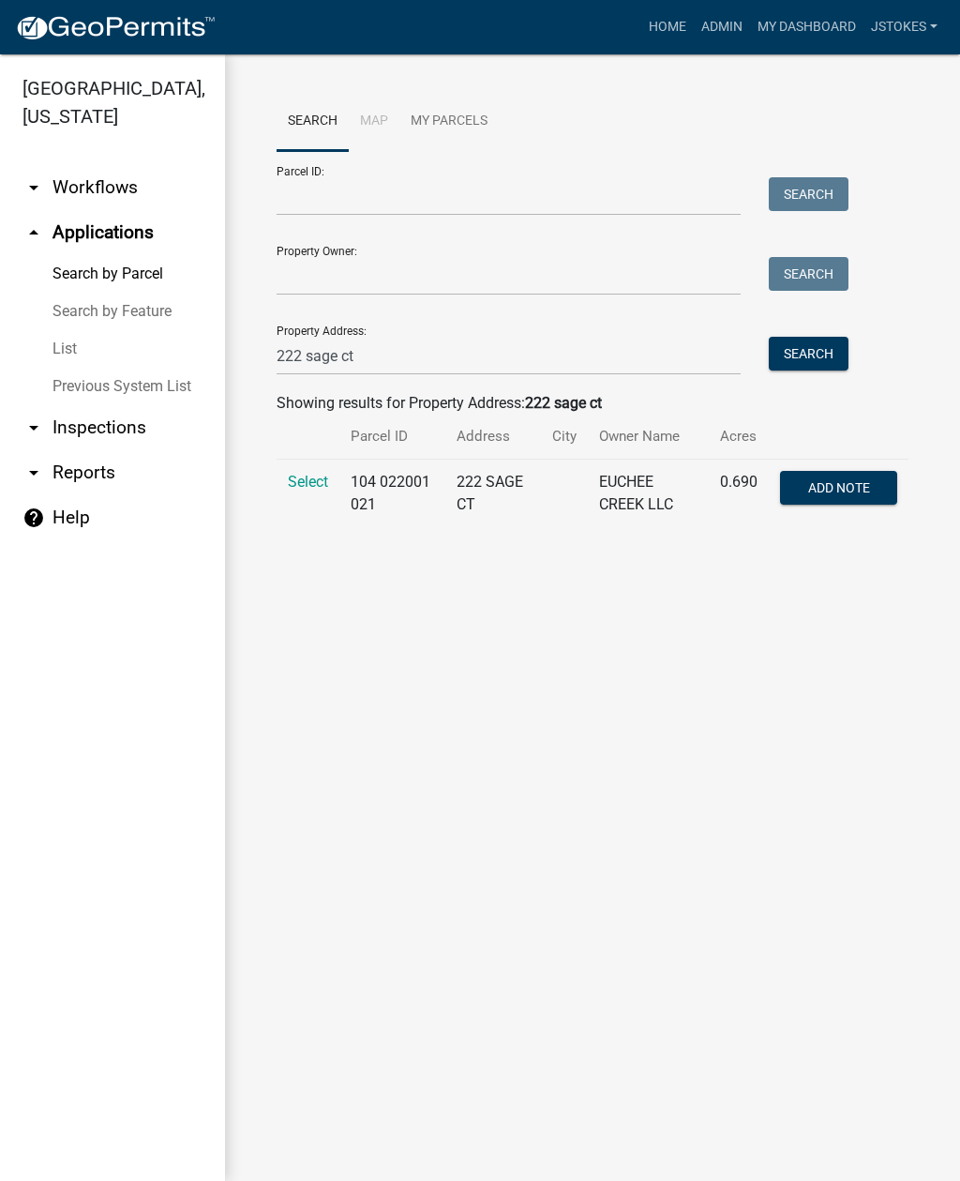
click at [305, 478] on span "Select" at bounding box center [308, 482] width 40 height 18
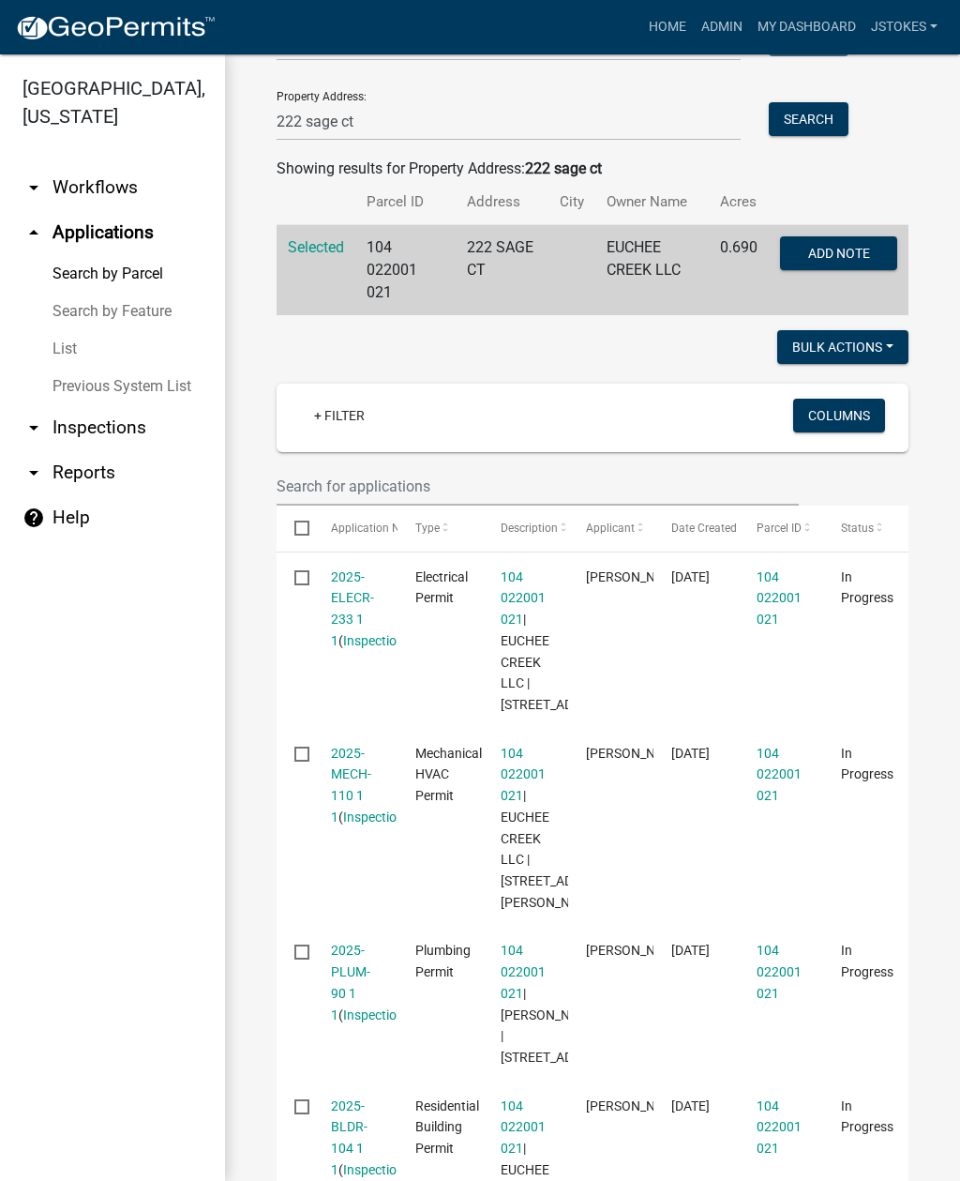
scroll to position [209, 0]
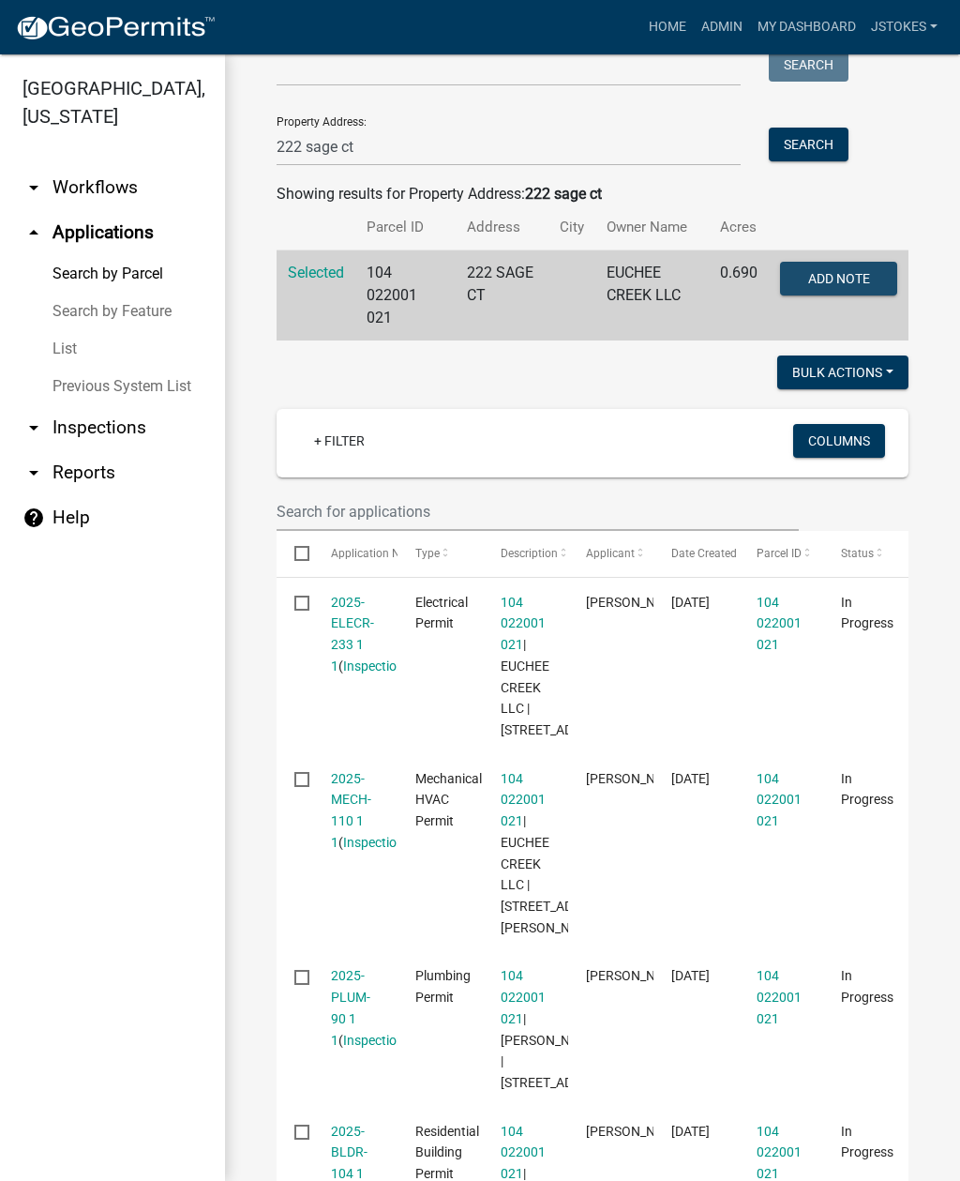
click at [847, 266] on button "Add Note" at bounding box center [838, 279] width 117 height 34
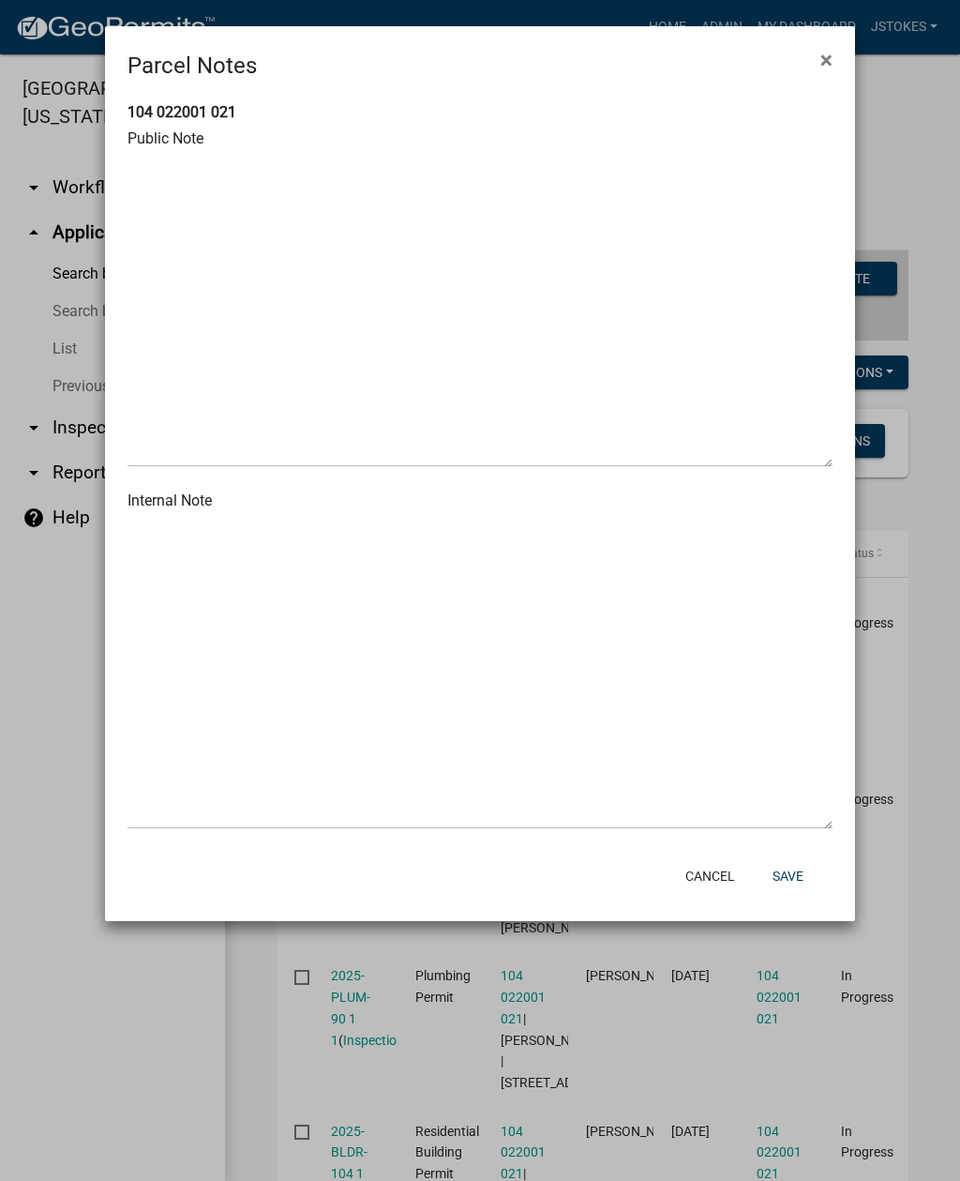
click at [822, 61] on span "×" at bounding box center [826, 60] width 12 height 26
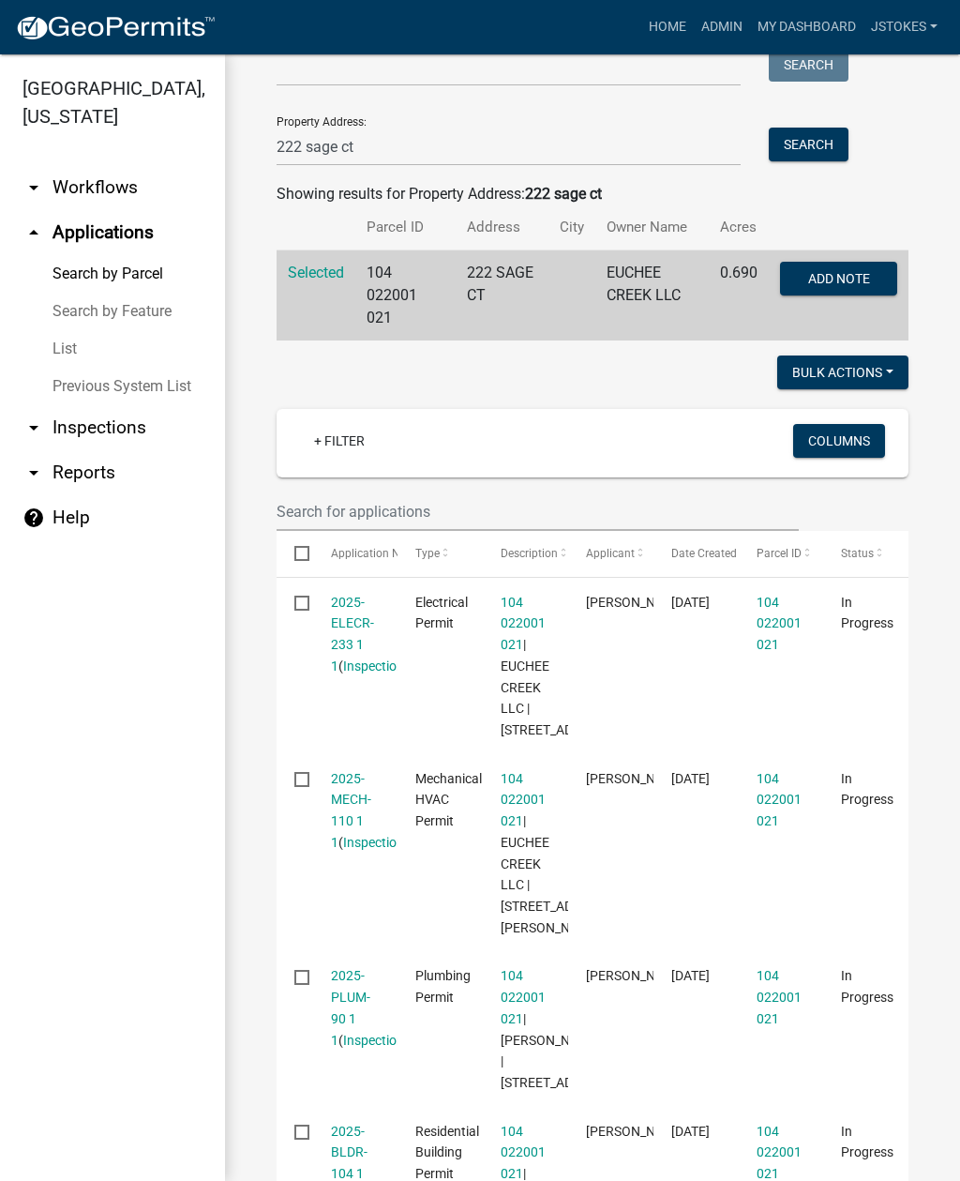
click at [122, 188] on link "arrow_drop_down Workflows" at bounding box center [112, 187] width 225 height 45
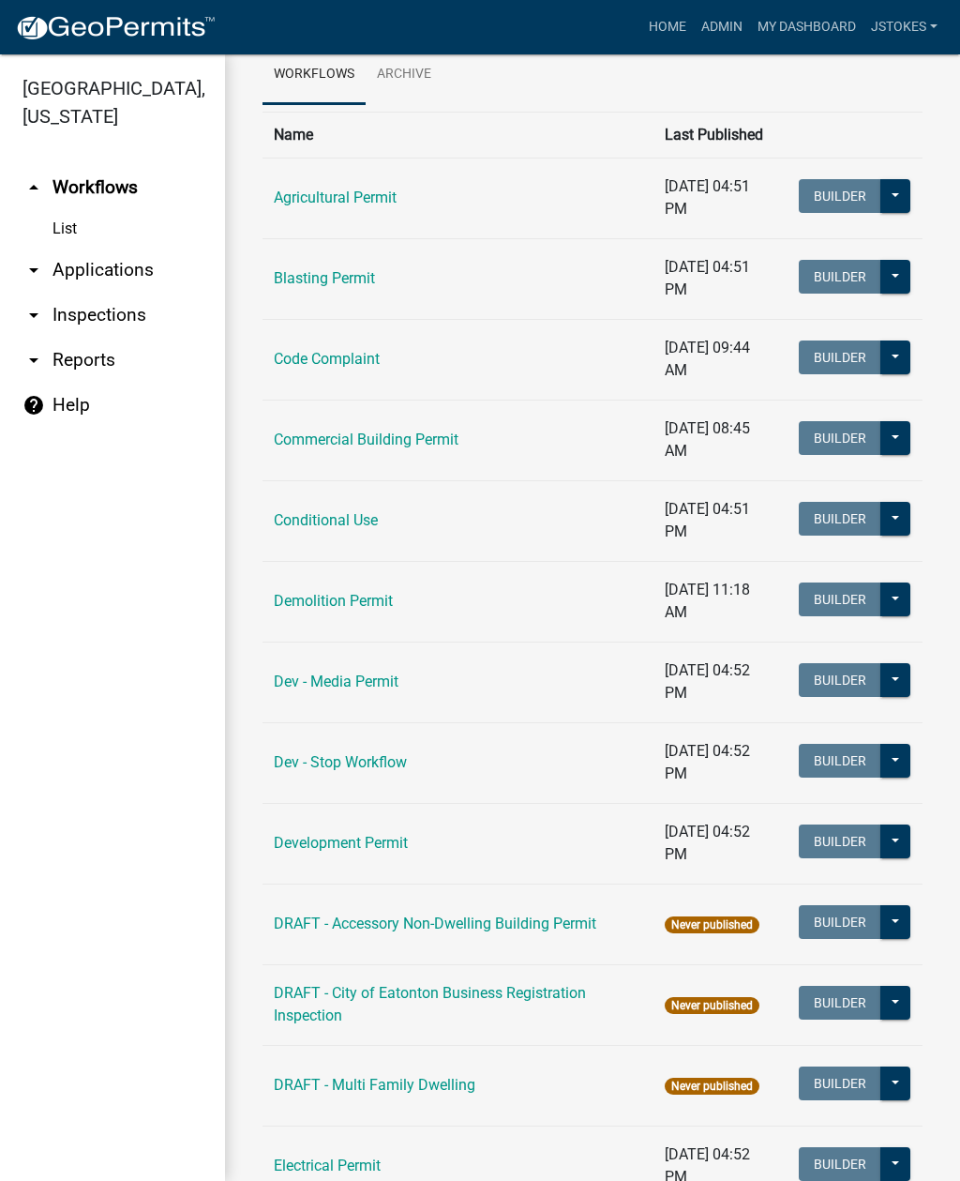
scroll to position [60, 0]
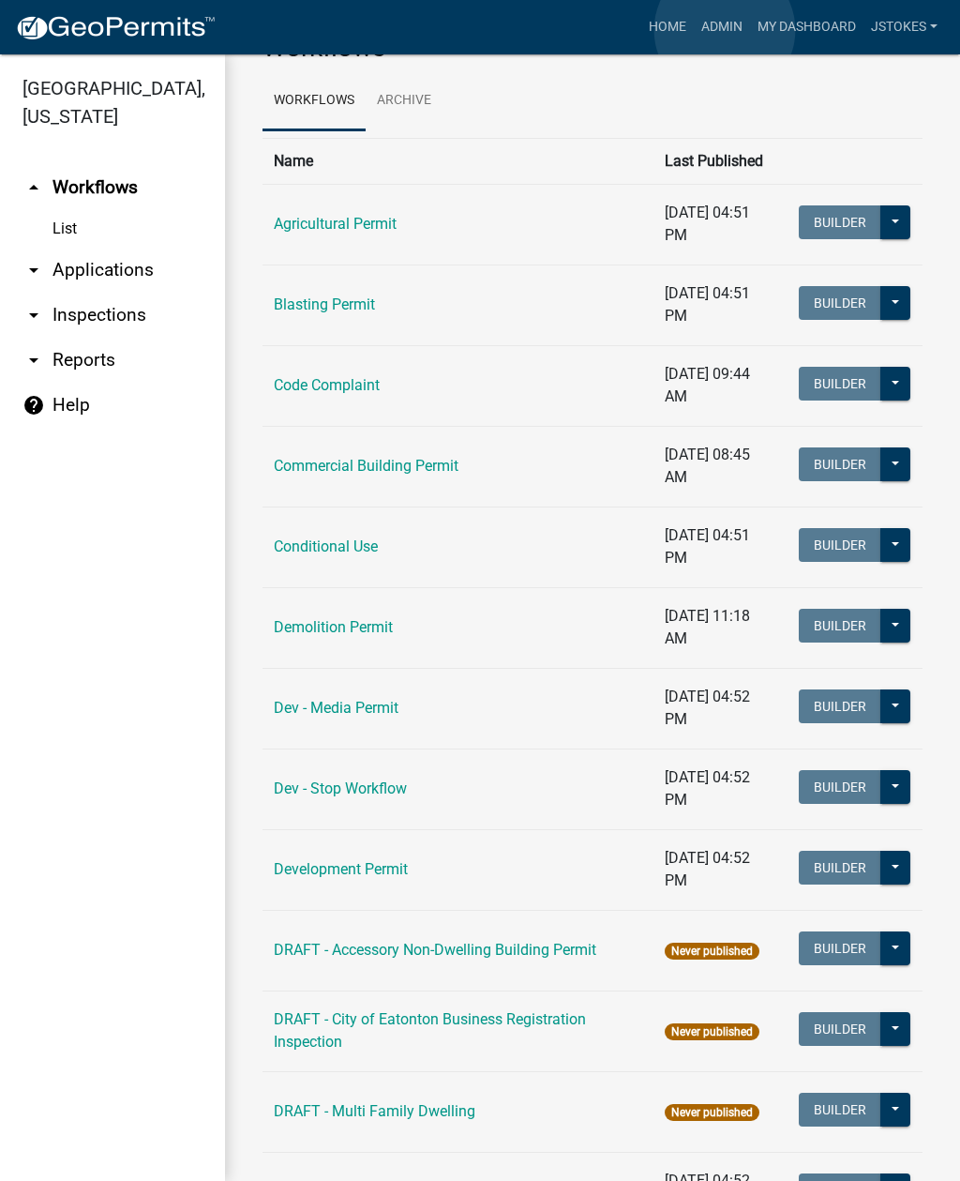
click at [726, 30] on link "Admin" at bounding box center [722, 27] width 56 height 36
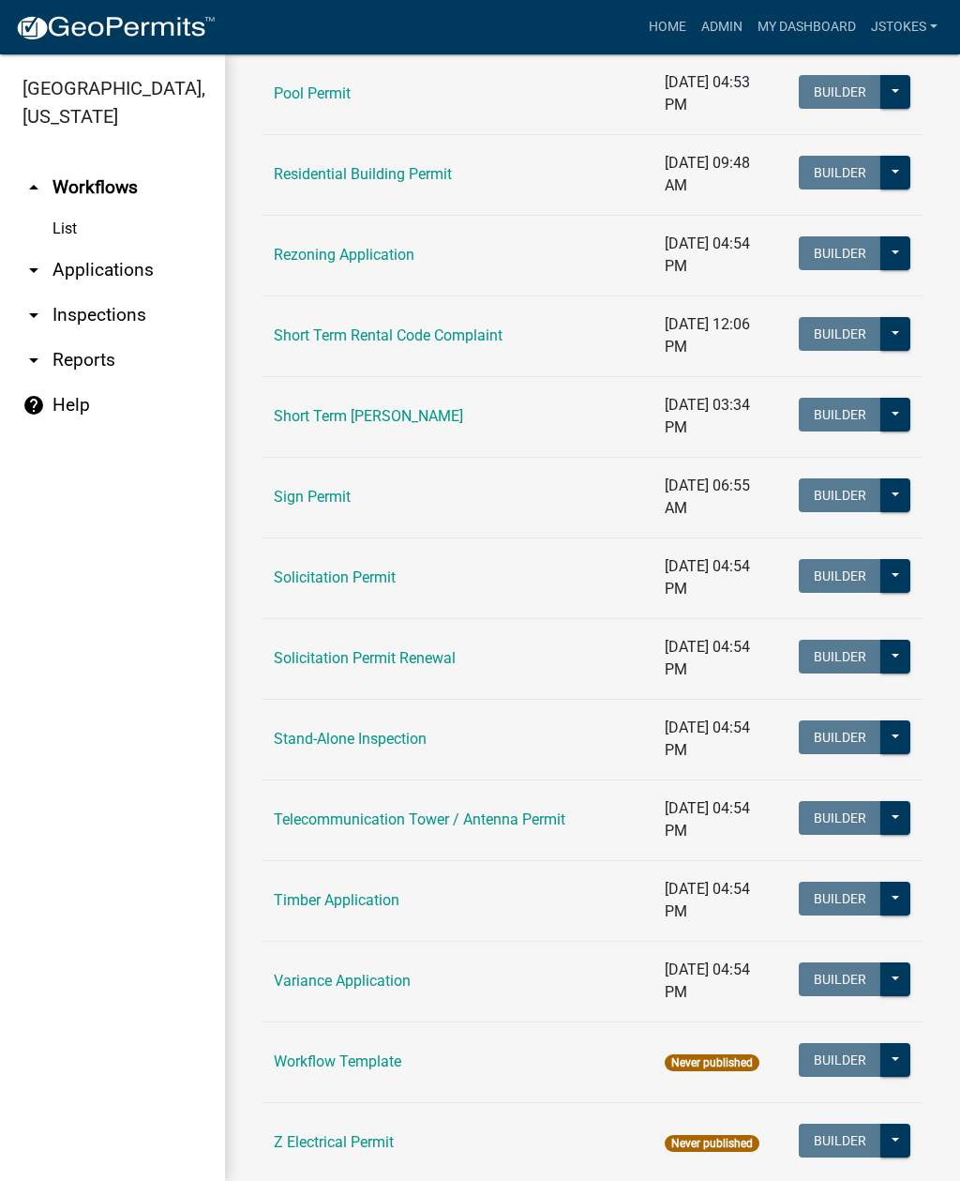
scroll to position [2208, 0]
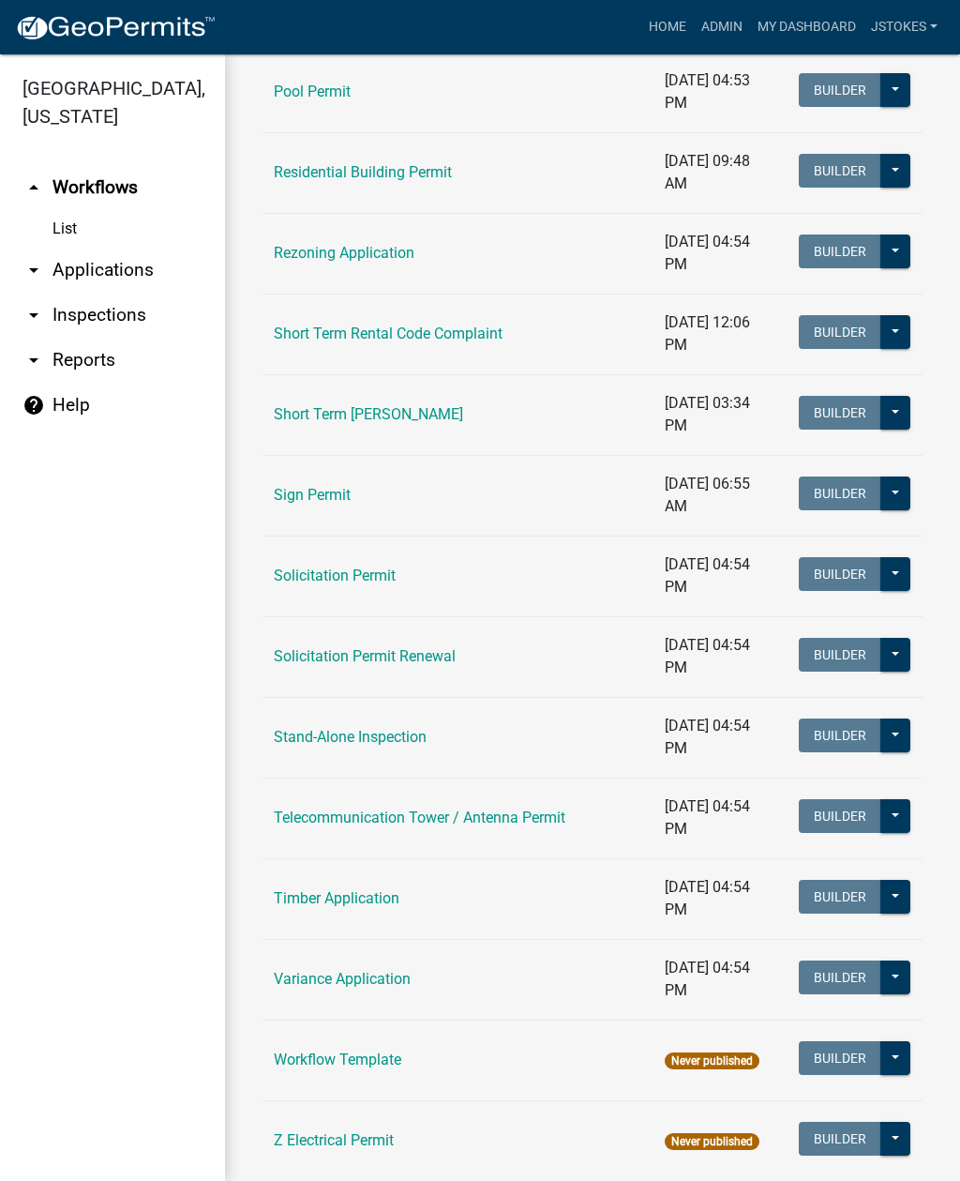
click at [359, 736] on link "Stand-Alone Inspection" at bounding box center [350, 737] width 153 height 18
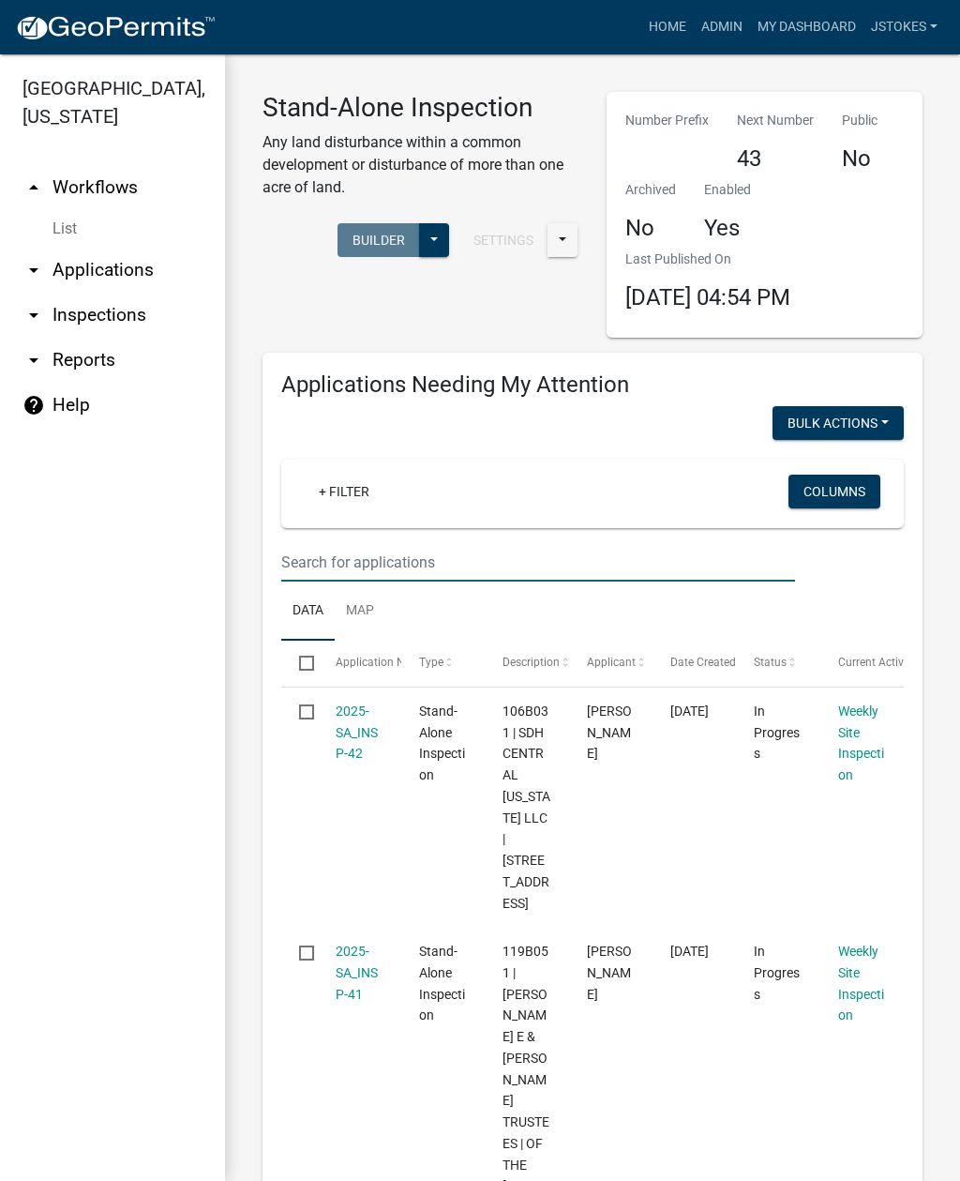
click at [421, 543] on input "text" at bounding box center [538, 562] width 514 height 38
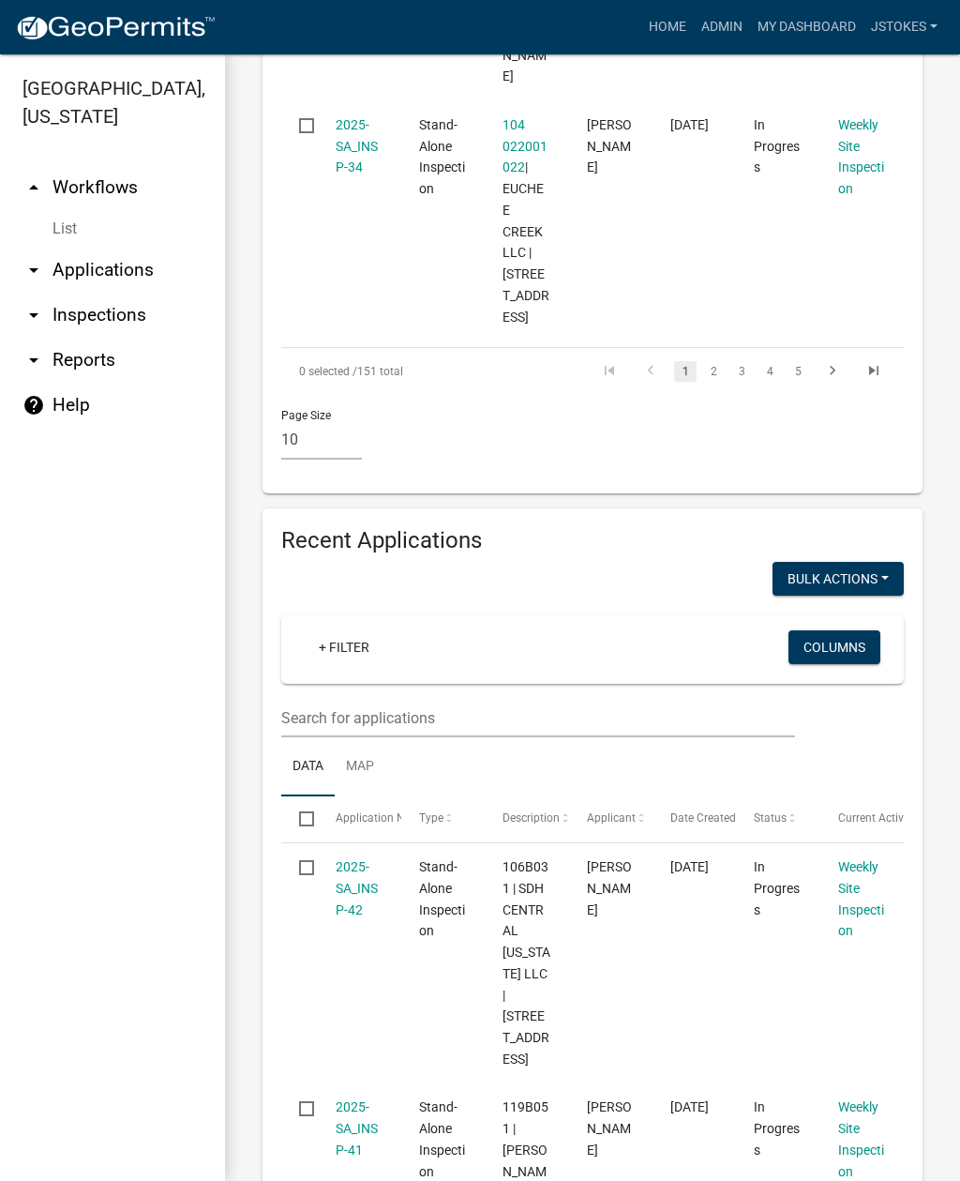
scroll to position [2881, 0]
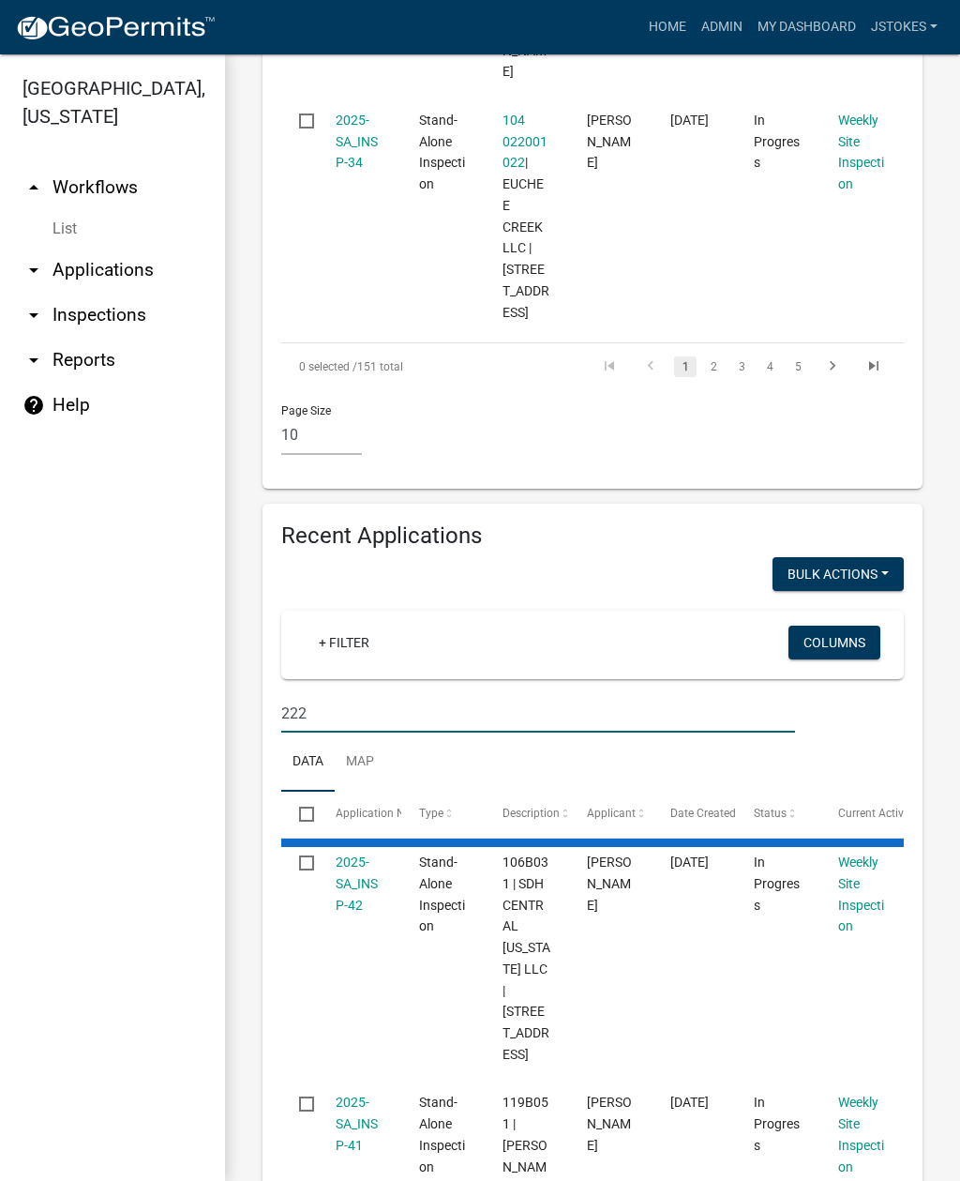
scroll to position [2466, 0]
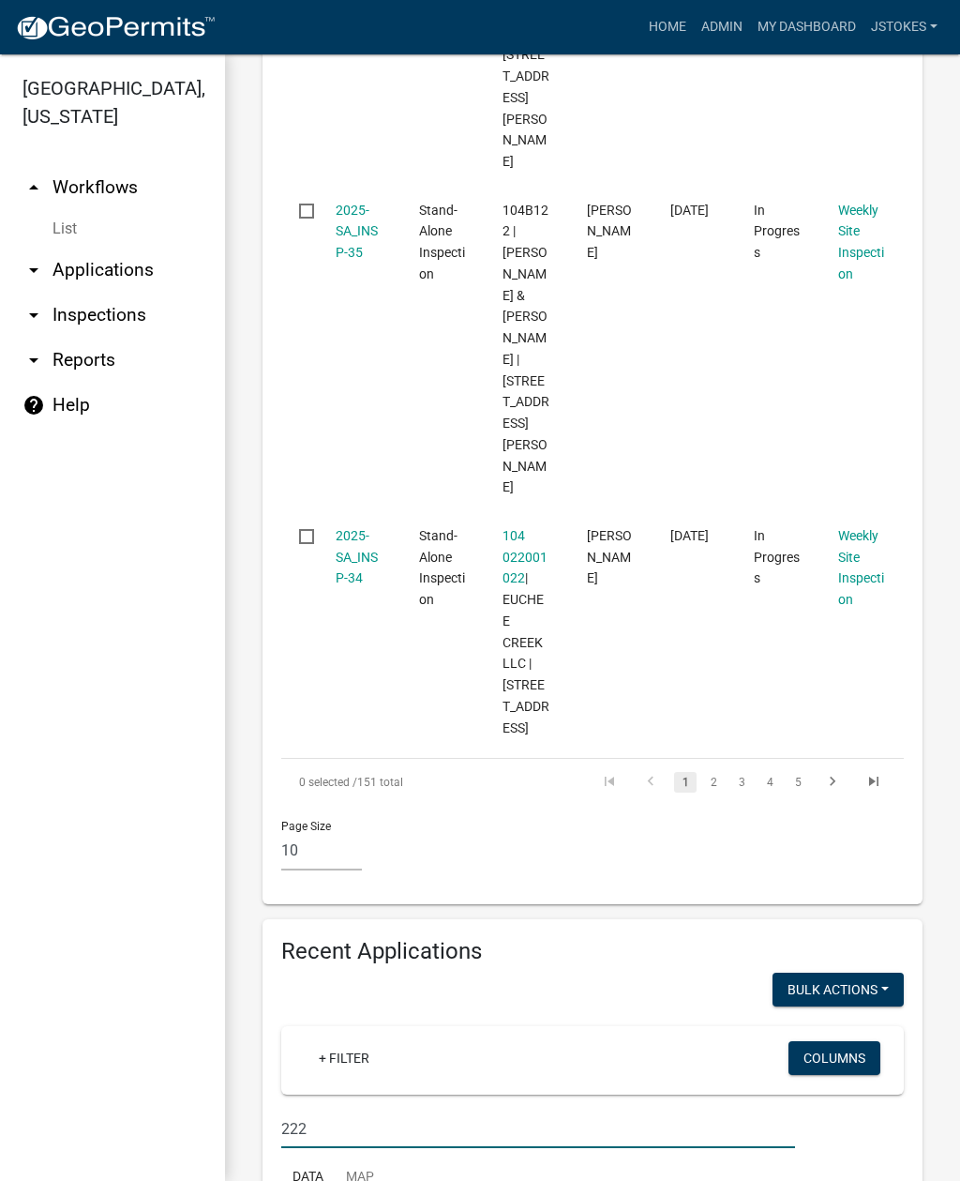
click at [395, 1109] on input "222" at bounding box center [538, 1128] width 514 height 38
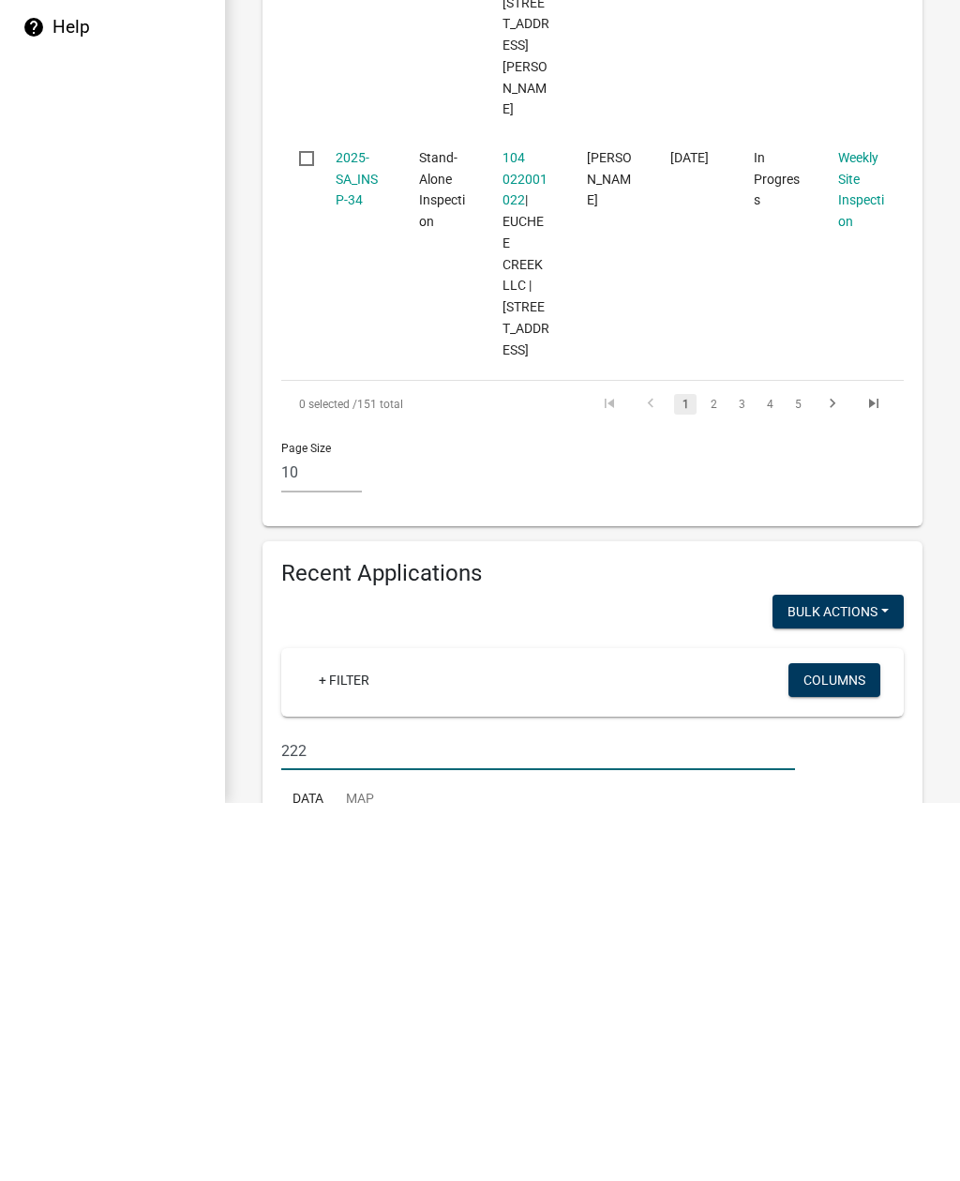
click at [365, 1109] on input "222" at bounding box center [538, 1128] width 514 height 38
type input "2"
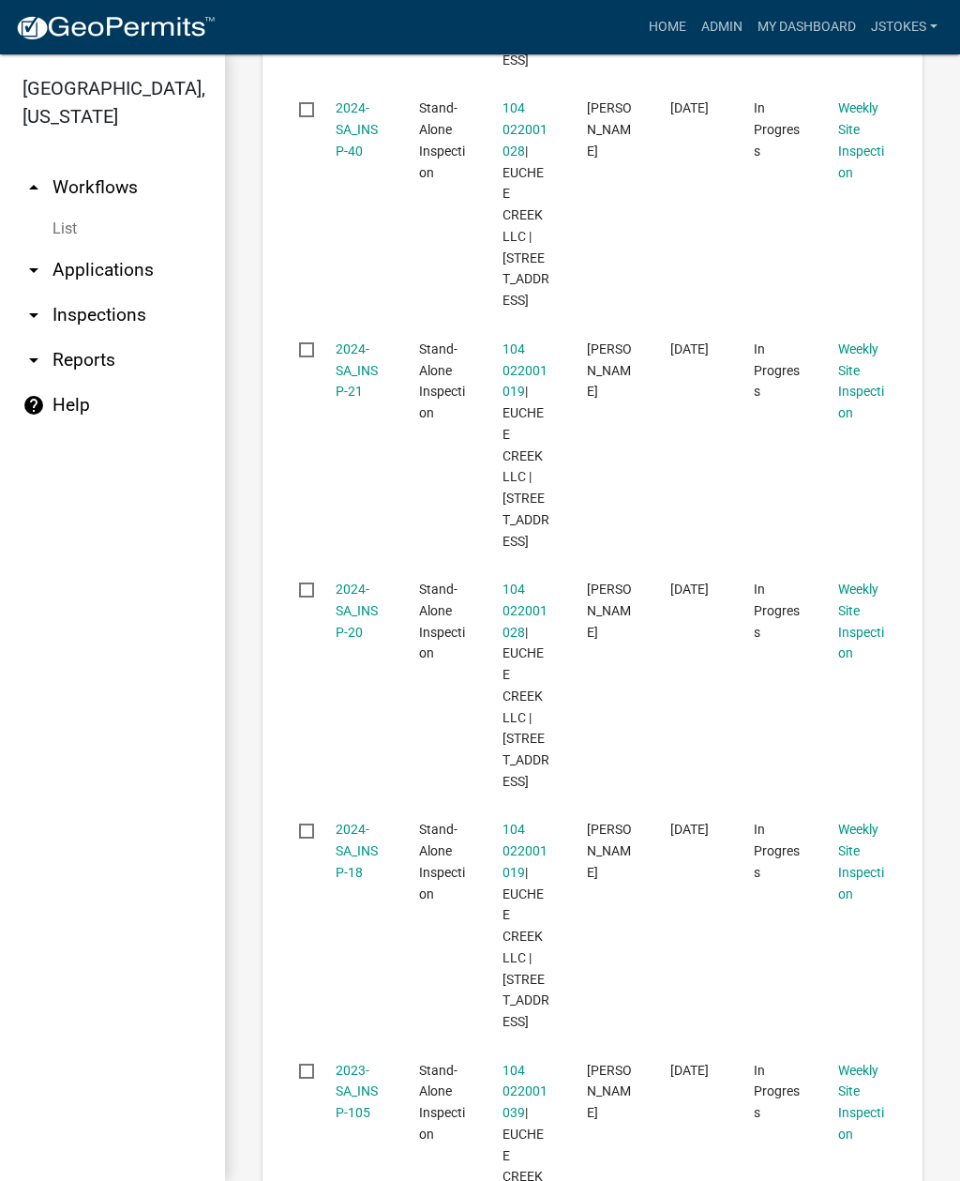
scroll to position [4836, 0]
type input "Sage ct"
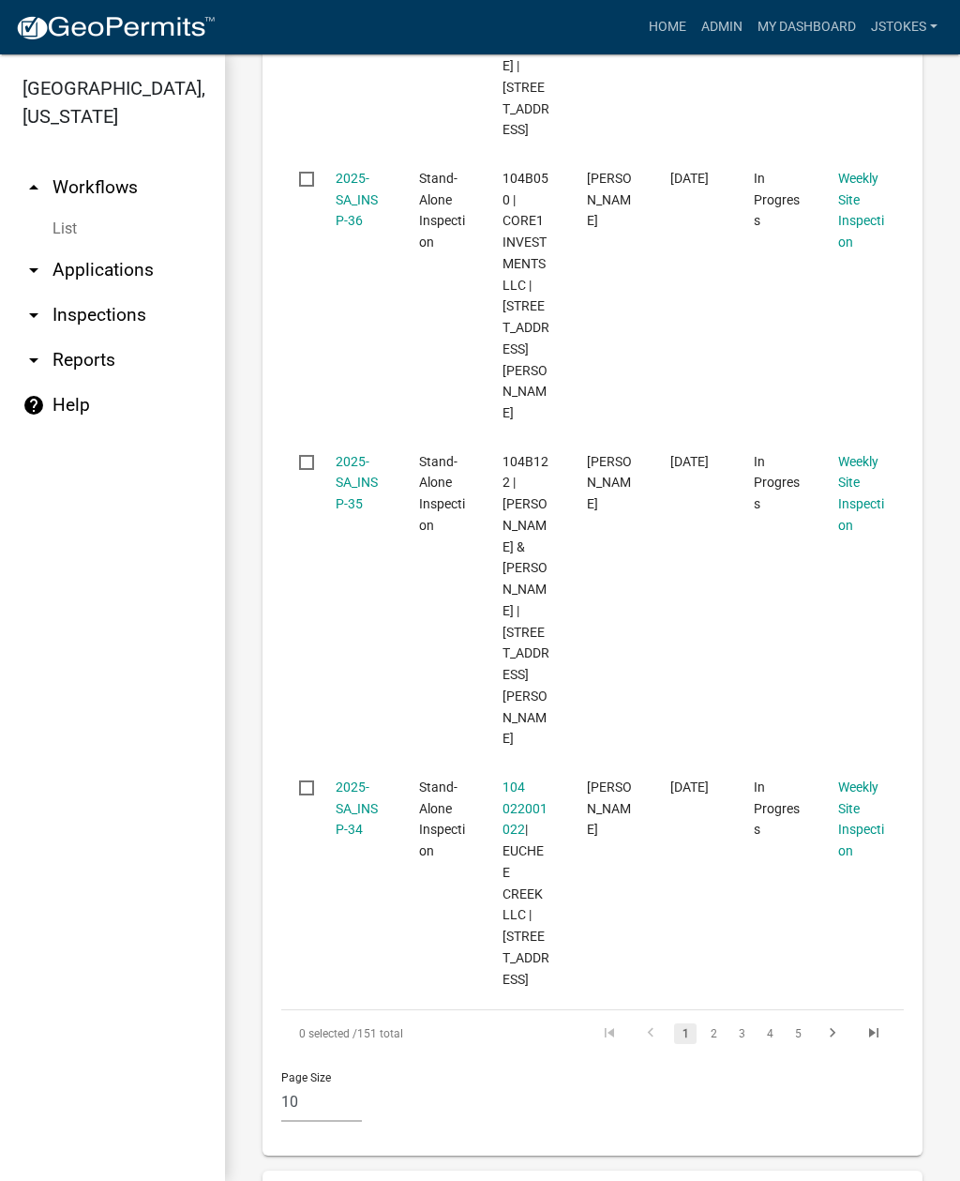
scroll to position [2214, 0]
click at [872, 777] on div "Weekly Site Inspection" at bounding box center [862, 819] width 48 height 85
click at [858, 780] on link "Weekly Site Inspection" at bounding box center [861, 819] width 46 height 79
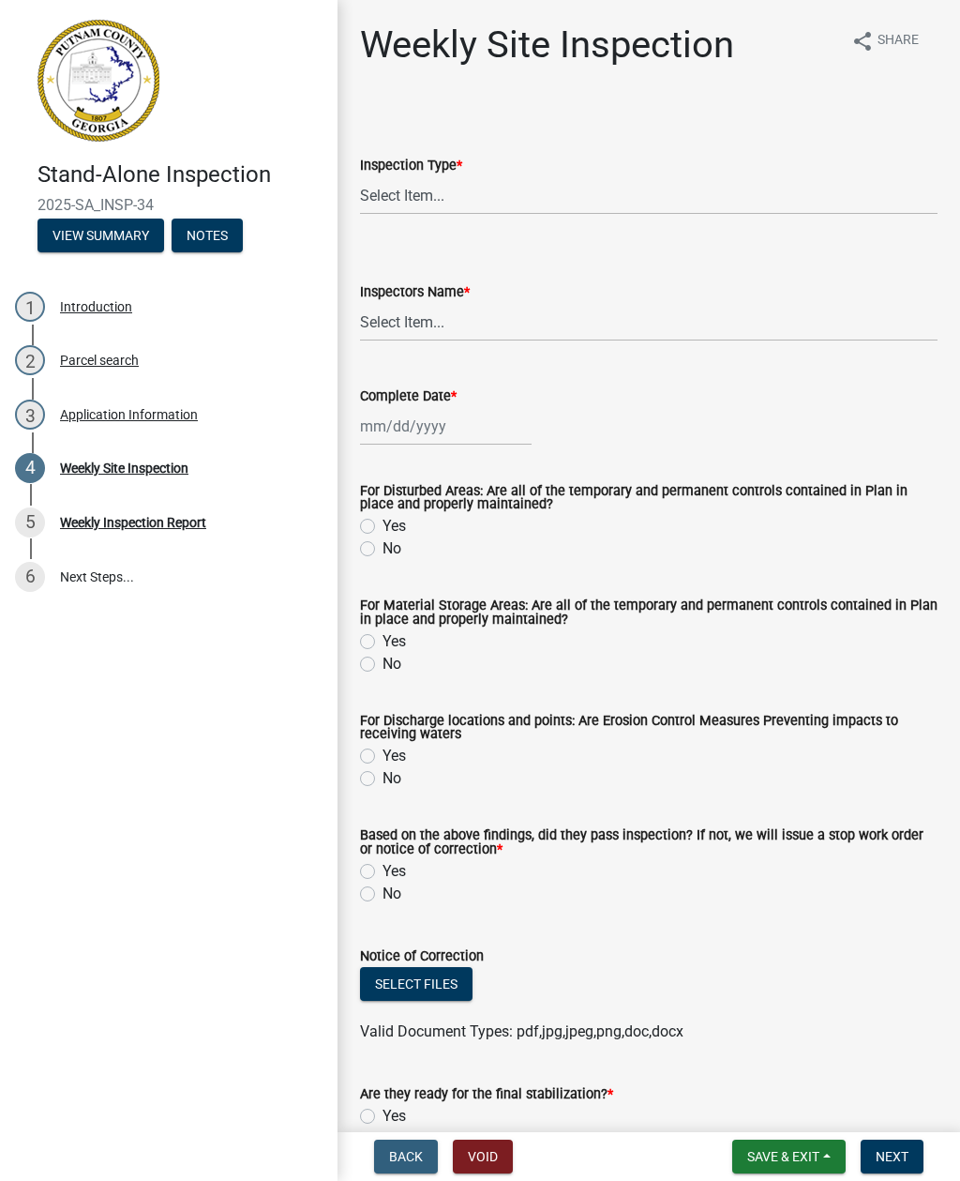
click at [399, 1168] on button "Back" at bounding box center [406, 1156] width 64 height 34
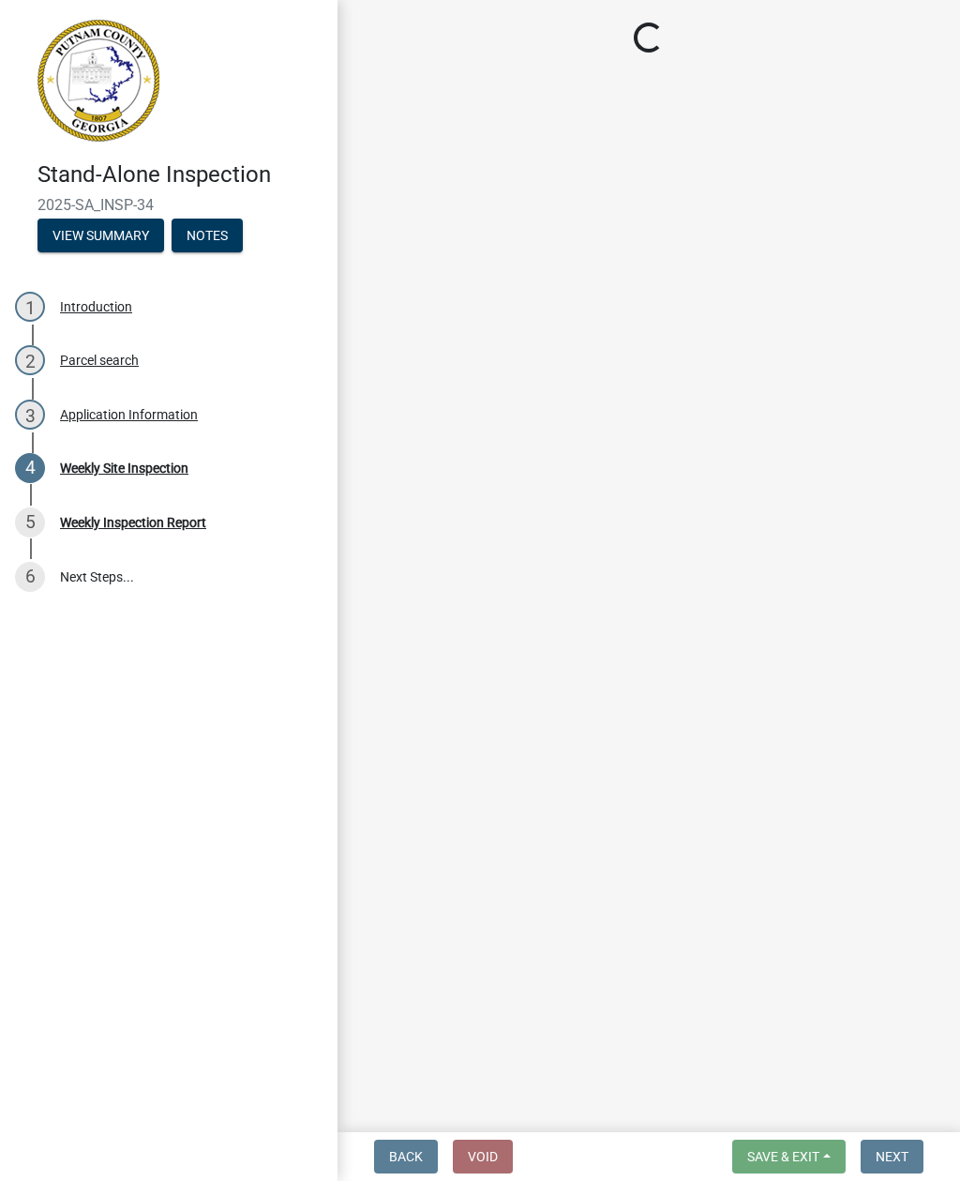
select select "93c72d9c-4ccd-4a4f-9c87-9d2cfc81a2e2"
select select "d7a0faba-e553-4552-95d1-828f2bc82b6a"
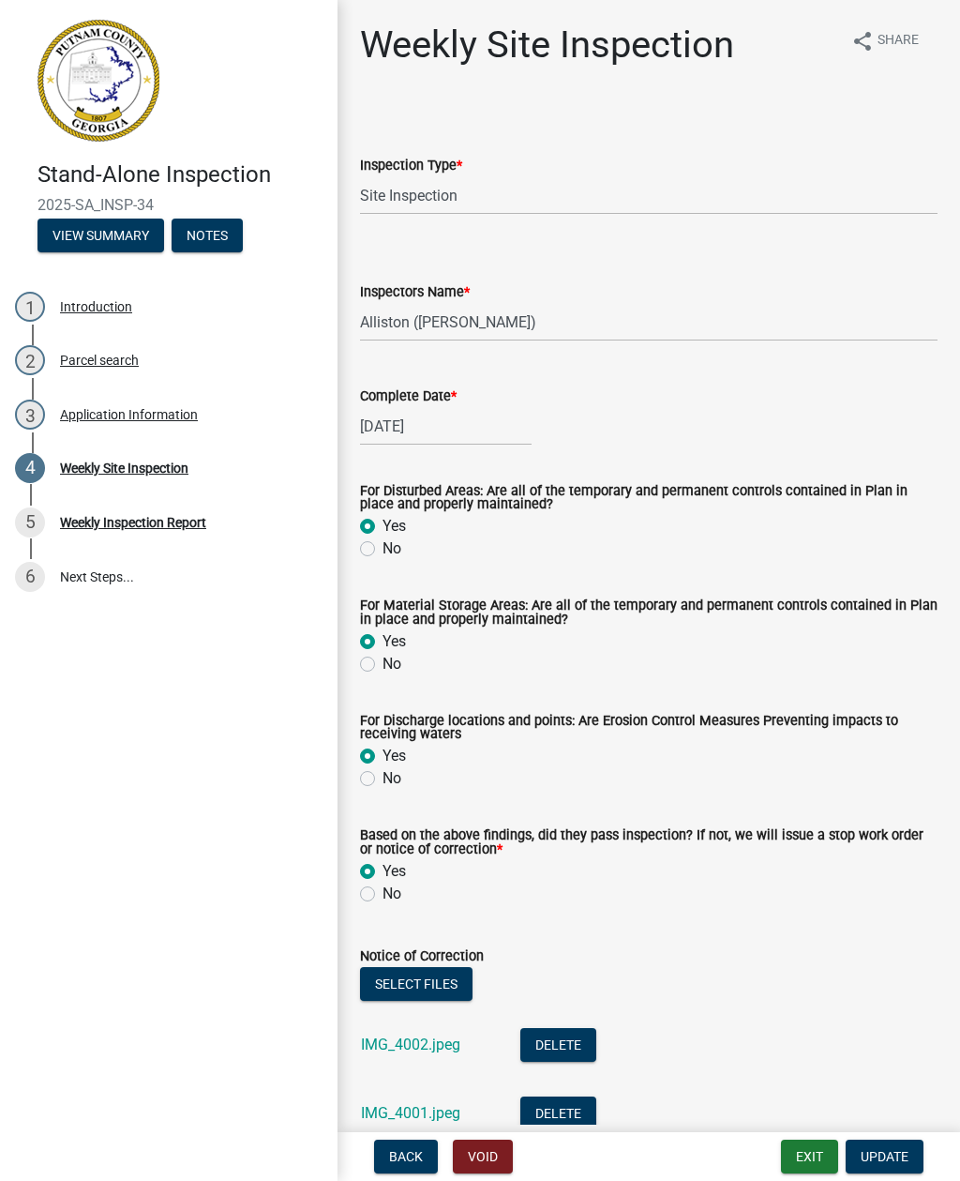
click at [82, 227] on button "View Summary" at bounding box center [101, 235] width 127 height 34
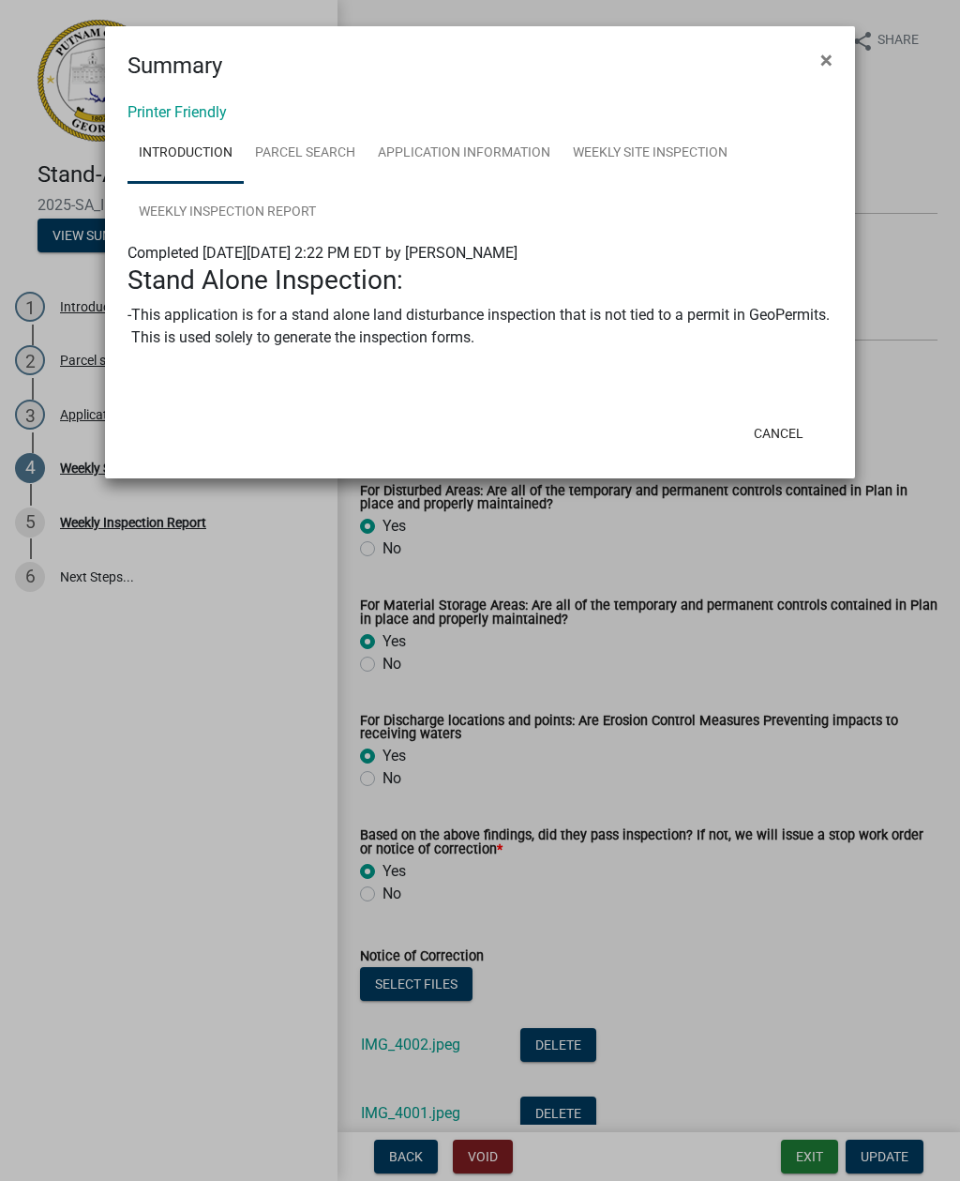
click at [826, 51] on span "×" at bounding box center [826, 60] width 12 height 26
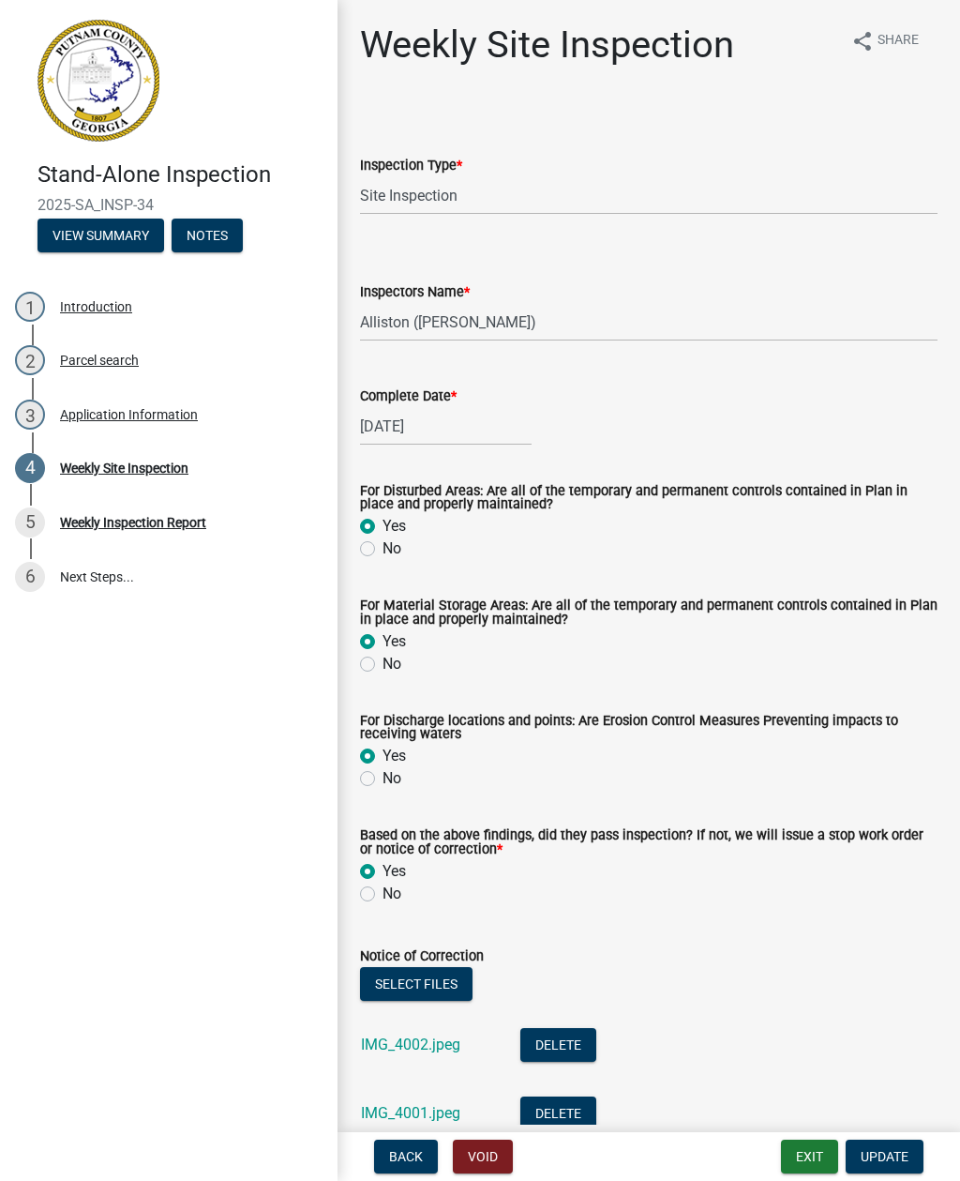
click at [834, 53] on div "share Share" at bounding box center [885, 53] width 105 height 60
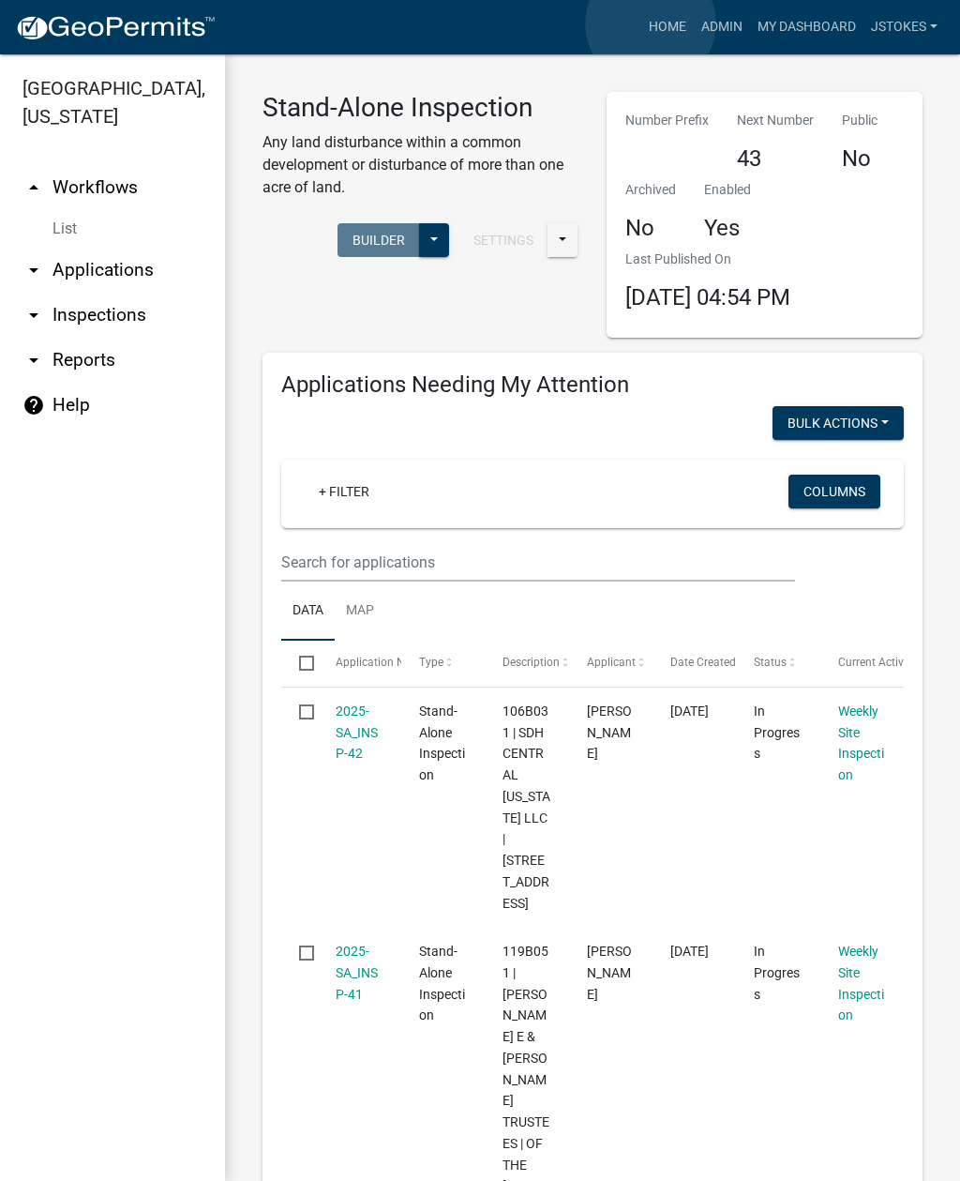
click at [652, 23] on link "Home" at bounding box center [667, 27] width 53 height 36
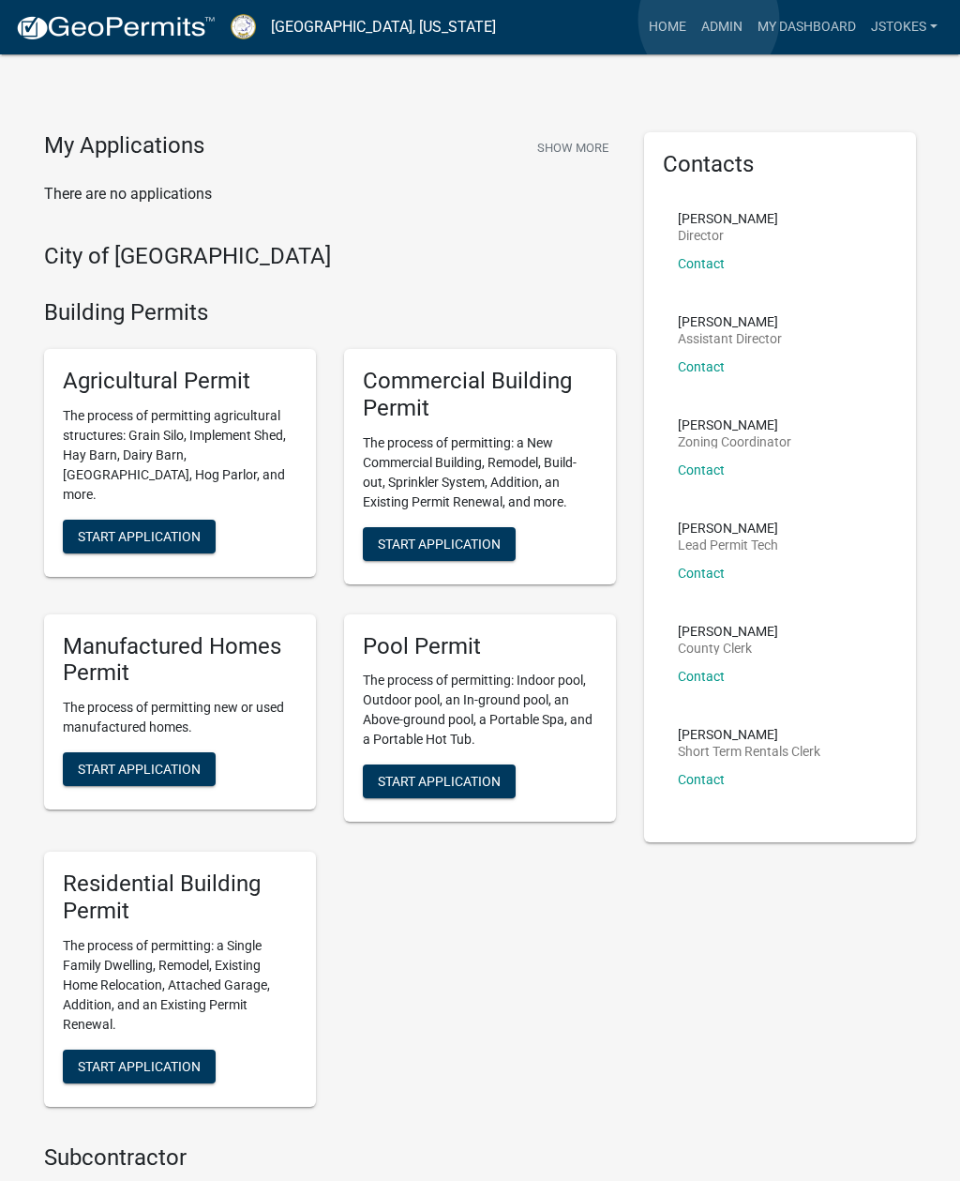
click at [710, 21] on link "Admin" at bounding box center [722, 27] width 56 height 36
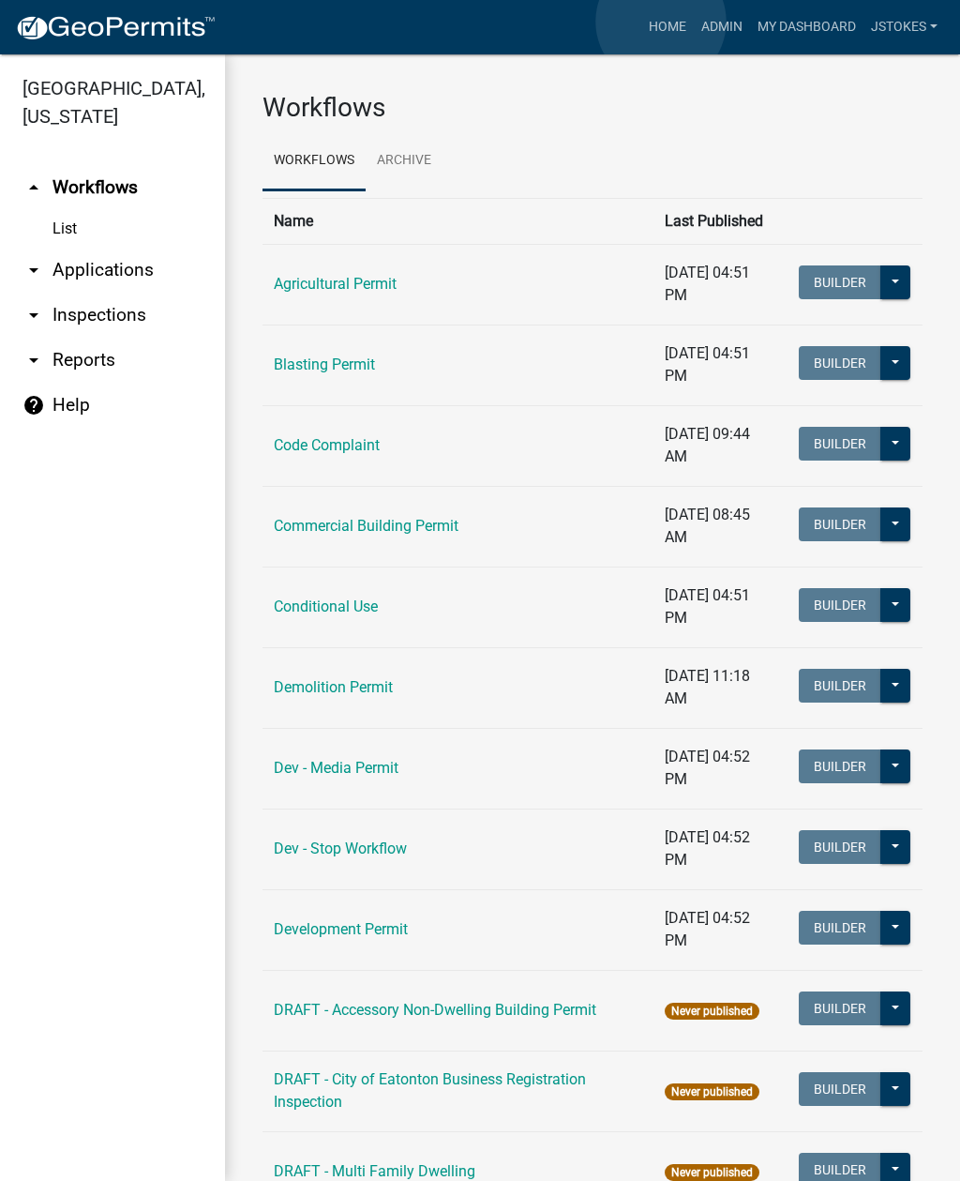
click at [661, 23] on link "Home" at bounding box center [667, 27] width 53 height 36
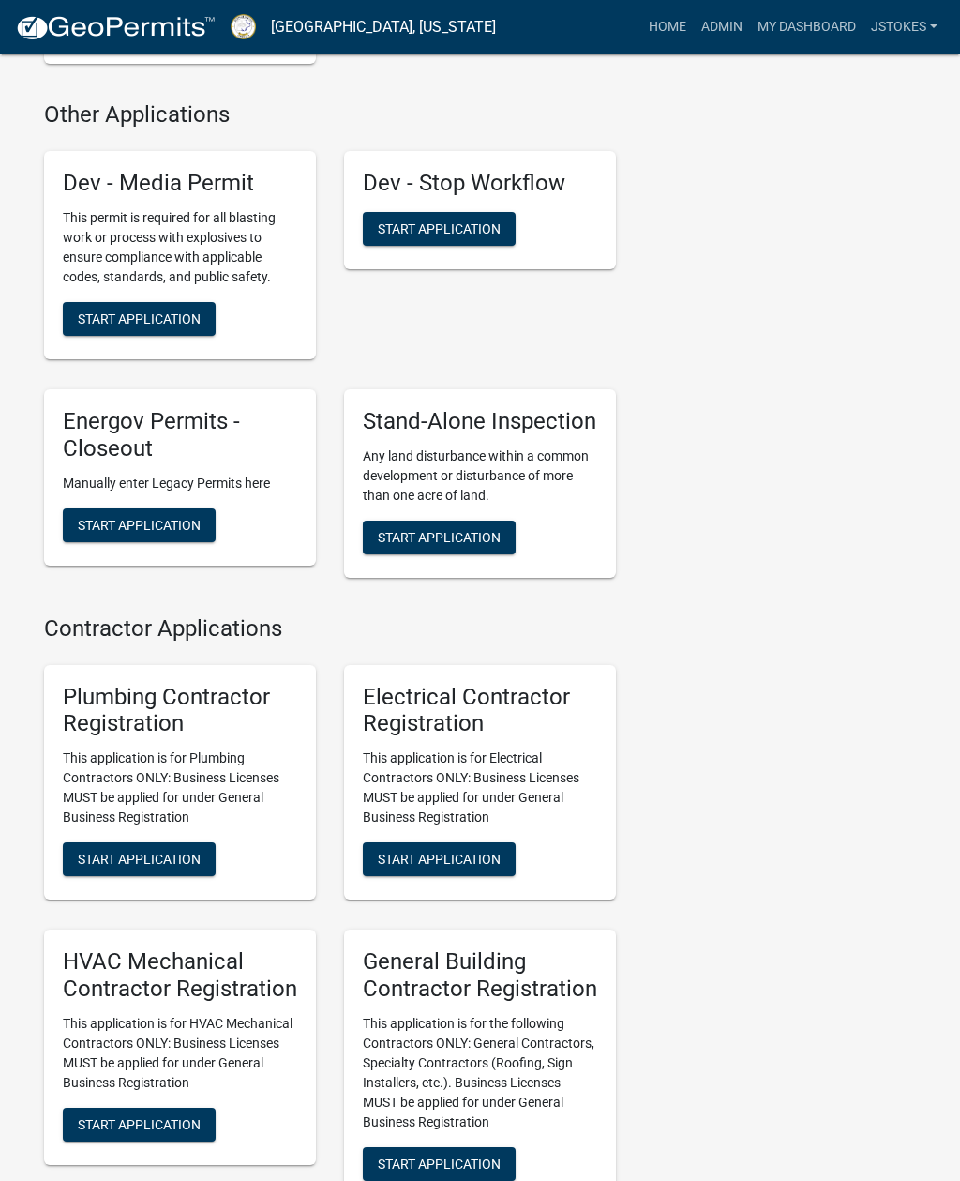
scroll to position [4753, 0]
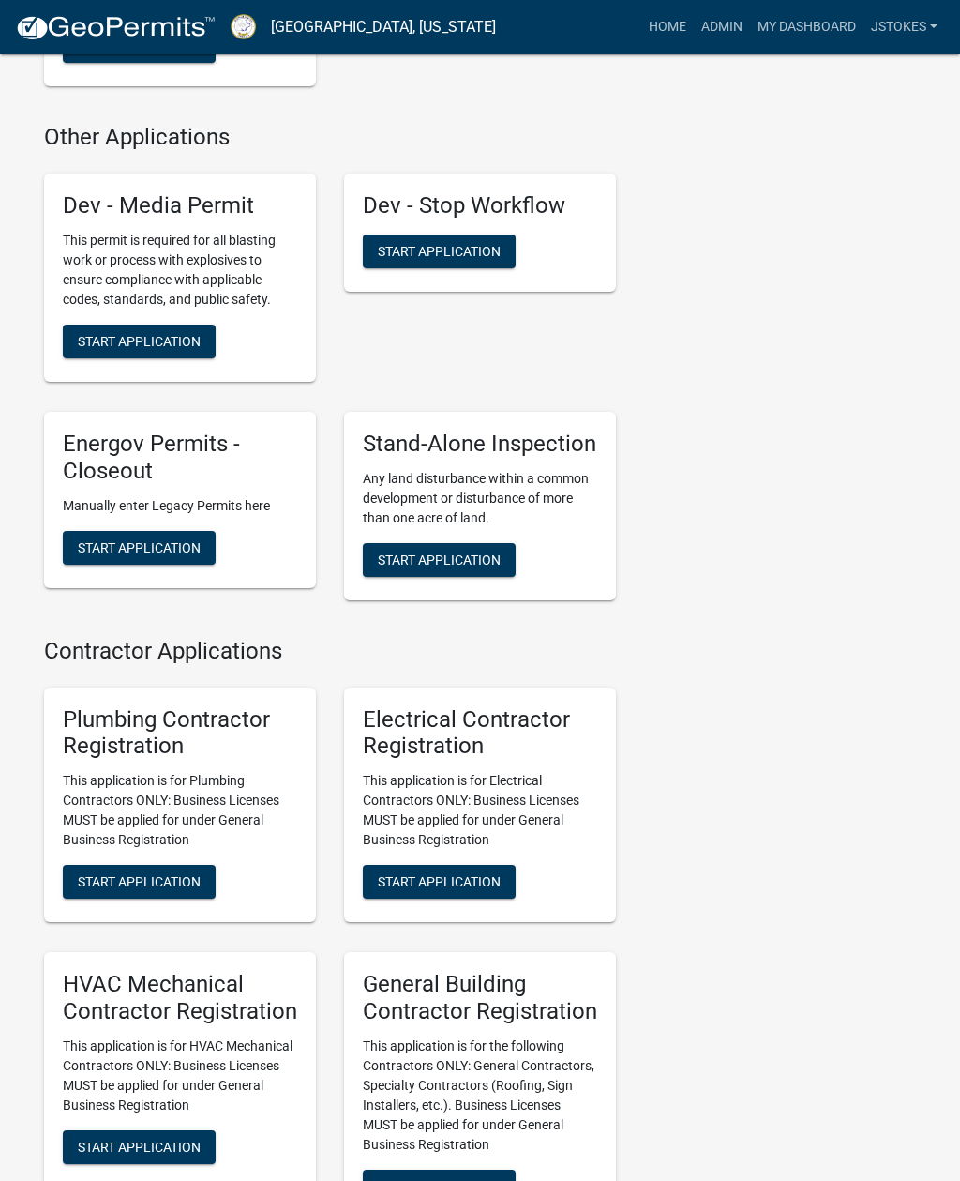
click at [464, 469] on p "Any land disturbance within a common development or disturbance of more than on…" at bounding box center [480, 498] width 234 height 59
click at [451, 553] on span "Start Application" at bounding box center [439, 558] width 123 height 15
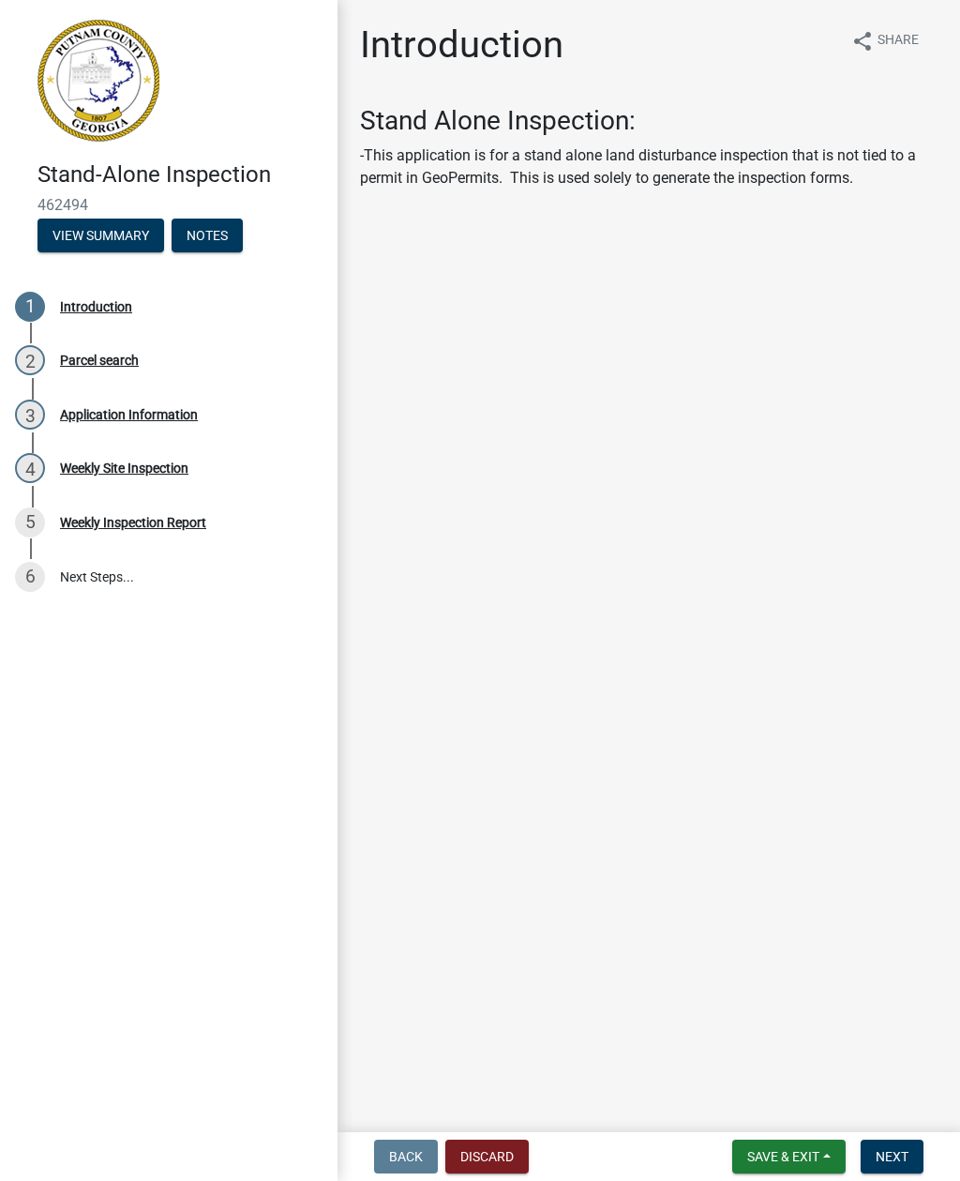
click at [106, 308] on div "Introduction" at bounding box center [96, 306] width 72 height 13
click at [129, 361] on div "Parcel search" at bounding box center [99, 359] width 79 height 13
click at [106, 360] on div "Parcel search" at bounding box center [99, 359] width 79 height 13
click at [900, 1164] on span "Next" at bounding box center [892, 1156] width 33 height 15
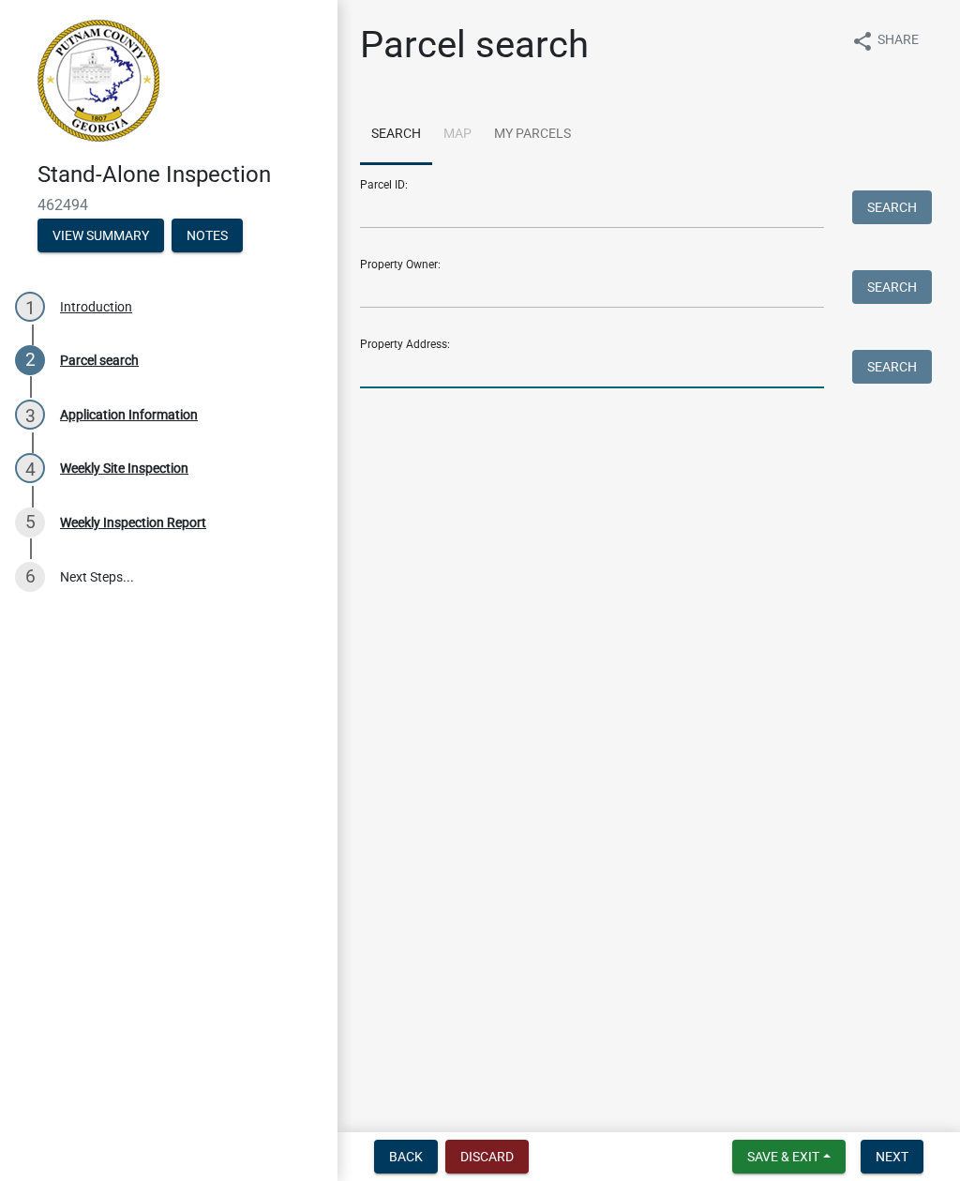
click at [451, 352] on input "Property Address:" at bounding box center [592, 369] width 464 height 38
type input "222 sage ct"
click at [890, 362] on button "Search" at bounding box center [892, 367] width 80 height 34
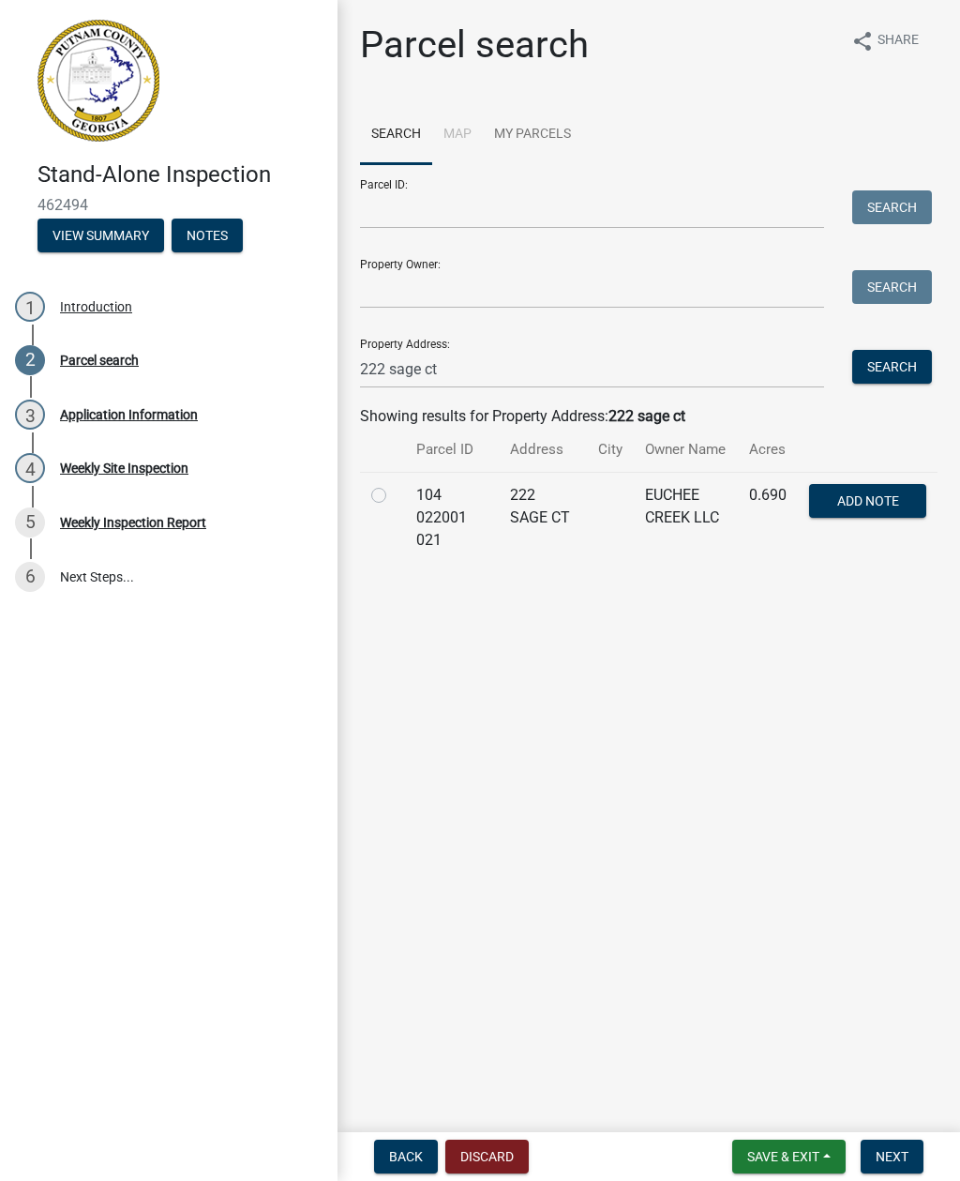
click at [0, 898] on html "Internet Explorer does NOT work with GeoPermits. Get a new browser for more sec…" at bounding box center [480, 590] width 960 height 1181
click at [885, 500] on span "Add Note" at bounding box center [867, 499] width 62 height 15
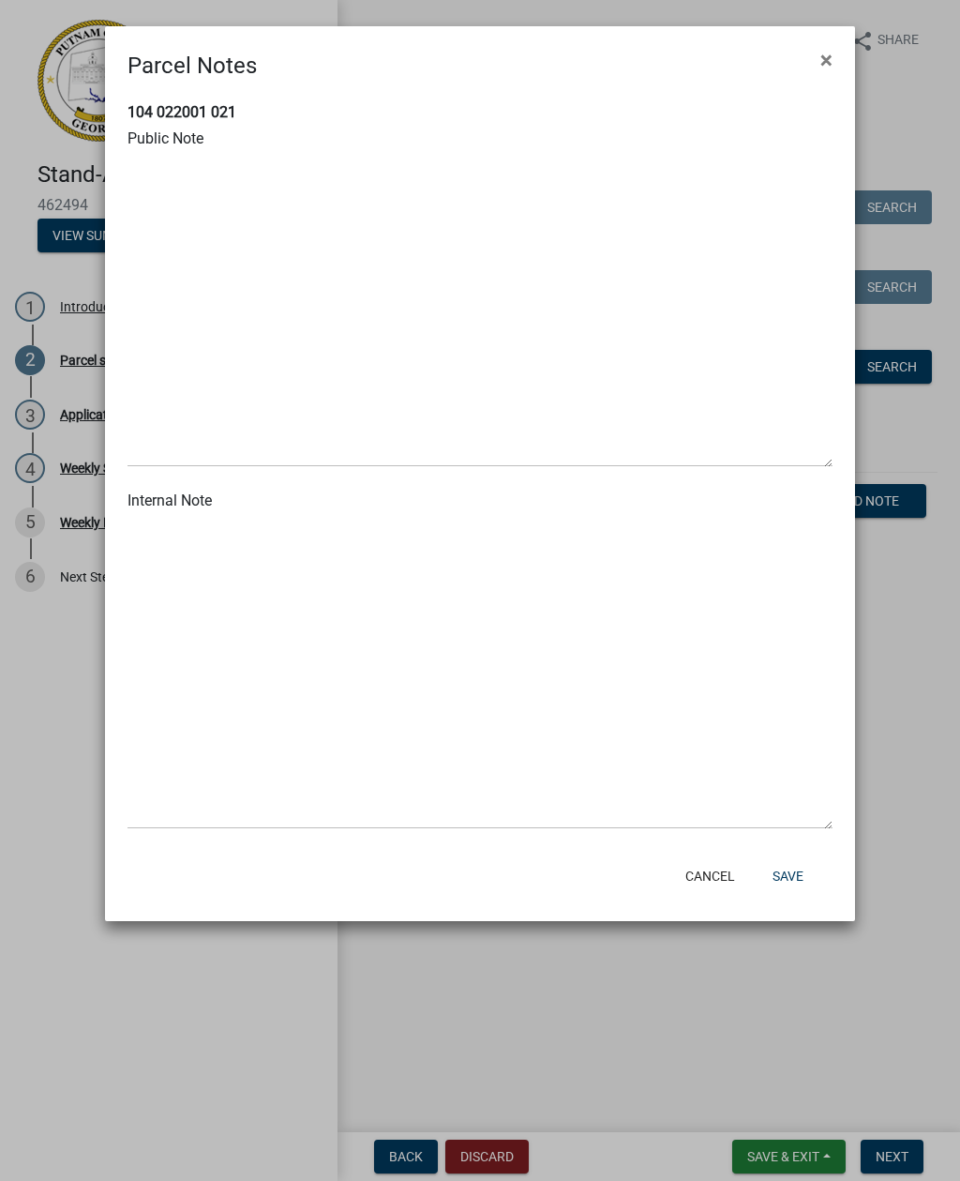
click at [833, 49] on button "×" at bounding box center [826, 60] width 42 height 53
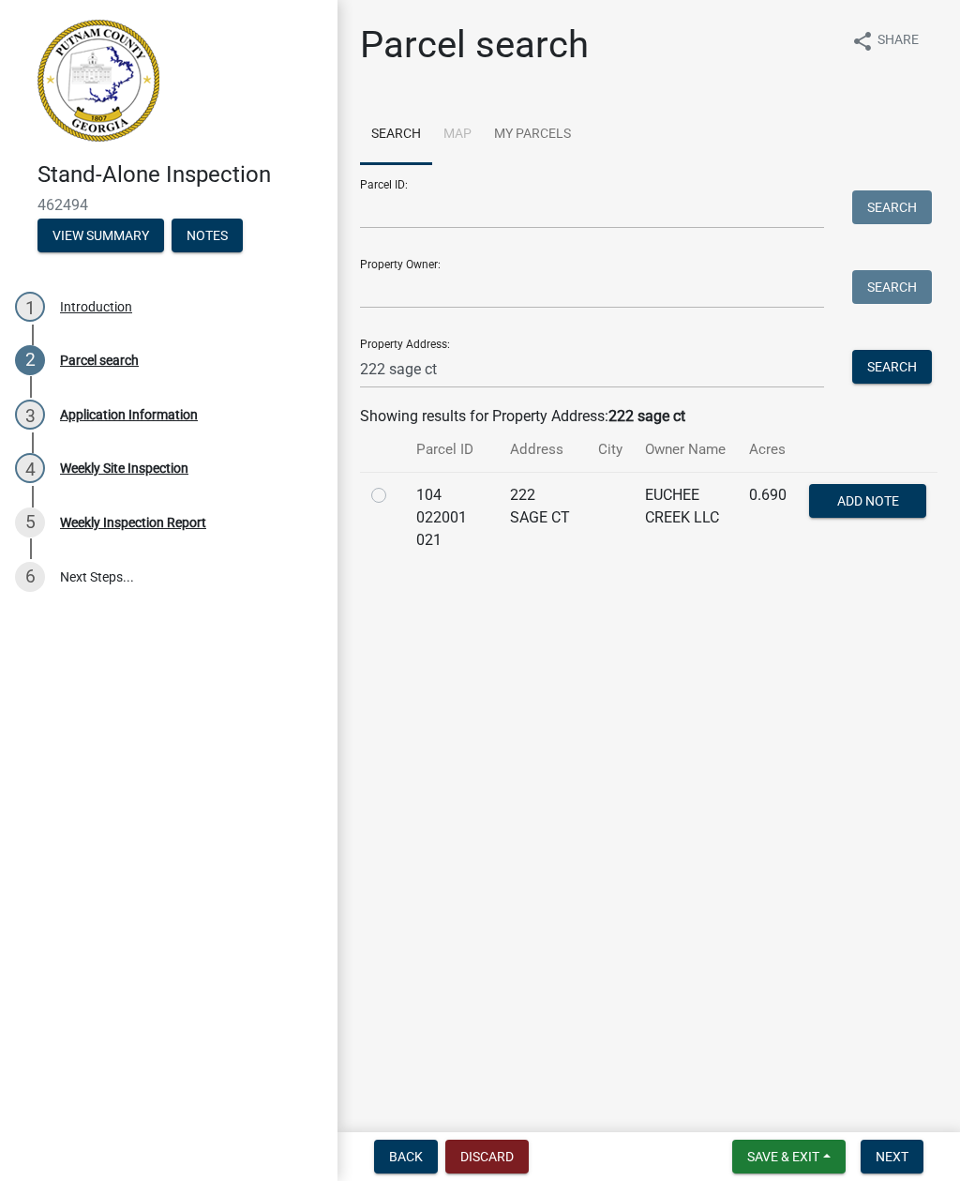
click at [23, 888] on div "Stand-Alone Inspection 462494 View Summary Notes 1 Introduction 2 Parcel search…" at bounding box center [169, 590] width 338 height 1181
click at [394, 484] on label at bounding box center [394, 484] width 0 height 0
click at [394, 494] on 021 "radio" at bounding box center [400, 490] width 12 height 12
radio 021 "true"
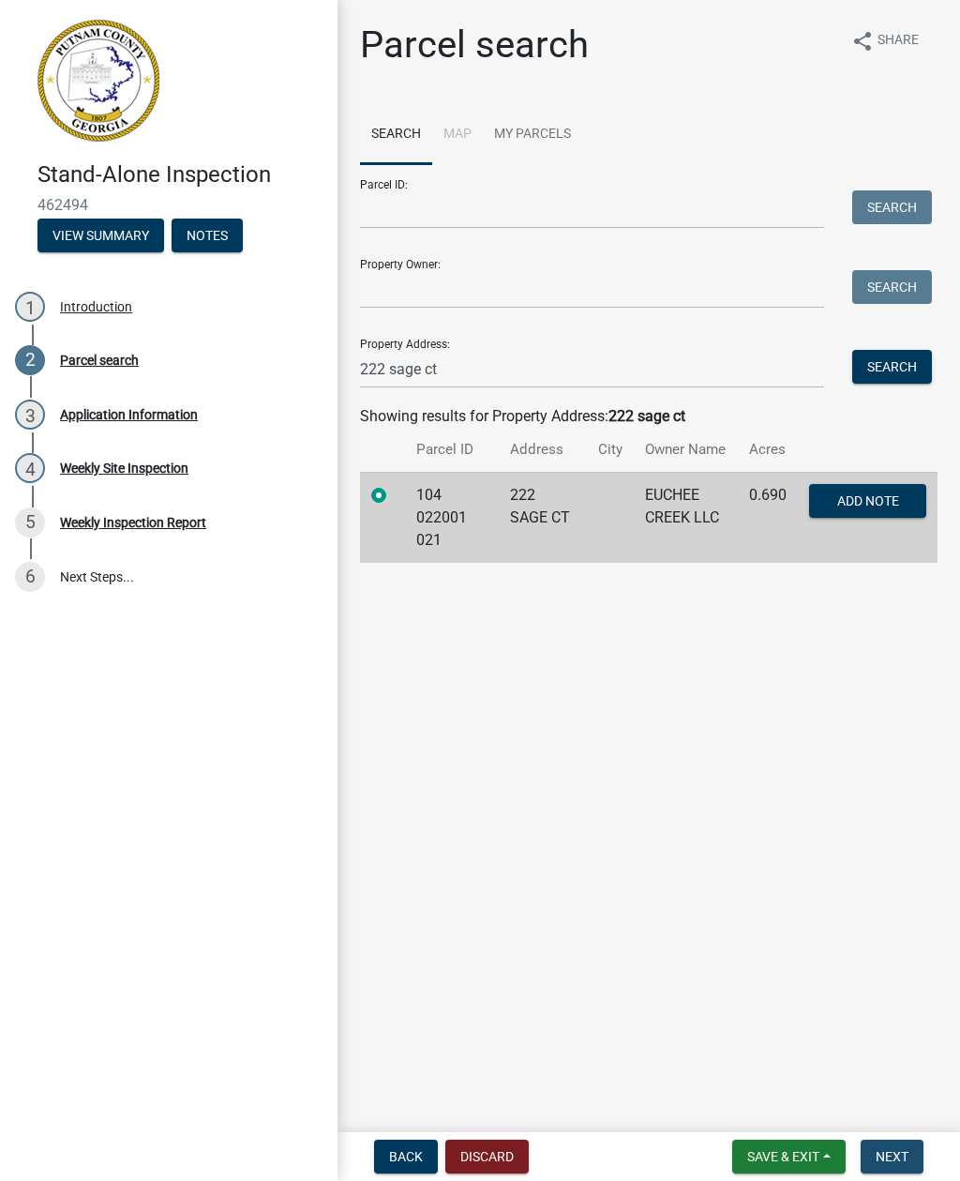
click at [909, 1154] on button "Next" at bounding box center [892, 1156] width 63 height 34
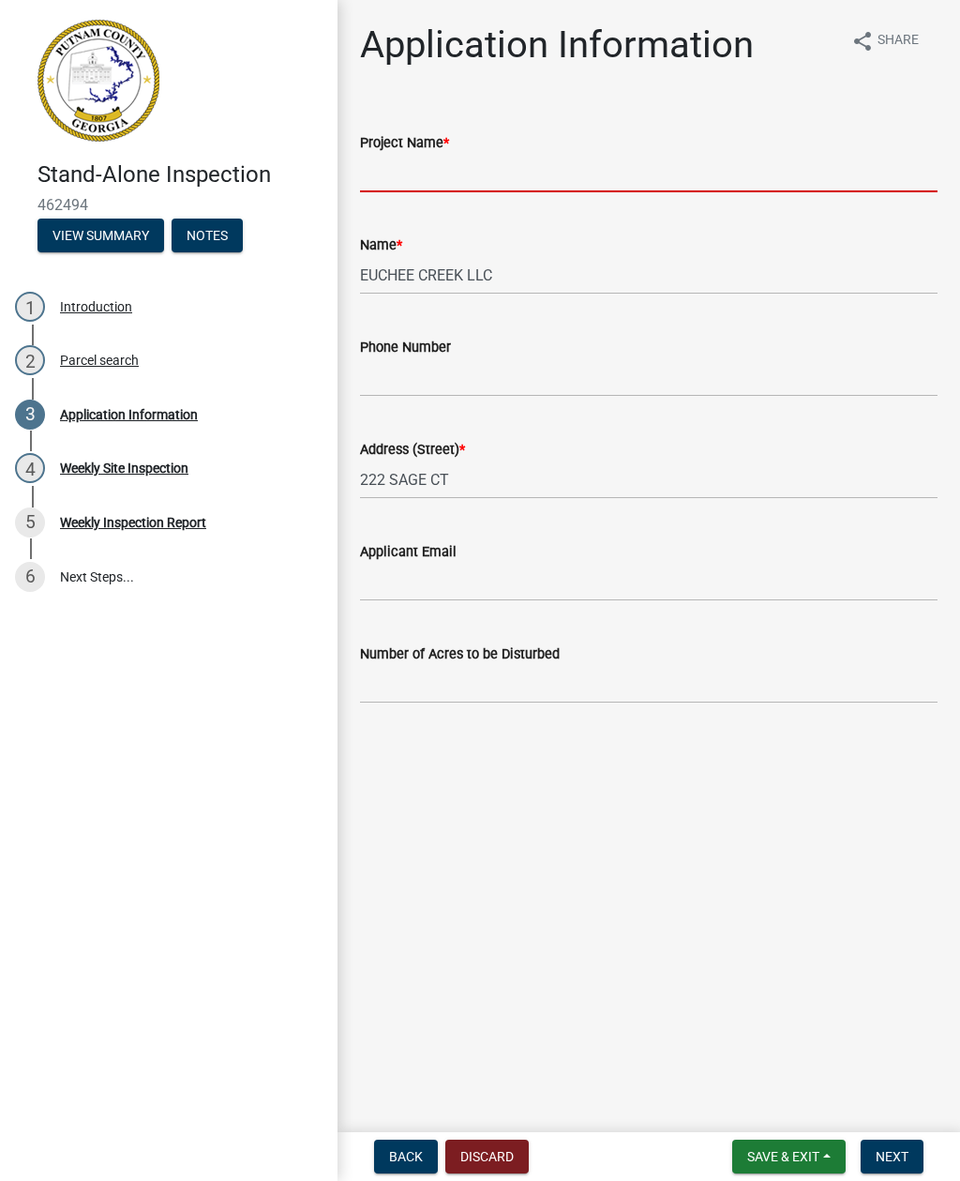
click at [489, 157] on input "Project Name *" at bounding box center [649, 173] width 578 height 38
type input "222 sage"
click at [899, 1143] on button "Next" at bounding box center [892, 1156] width 63 height 34
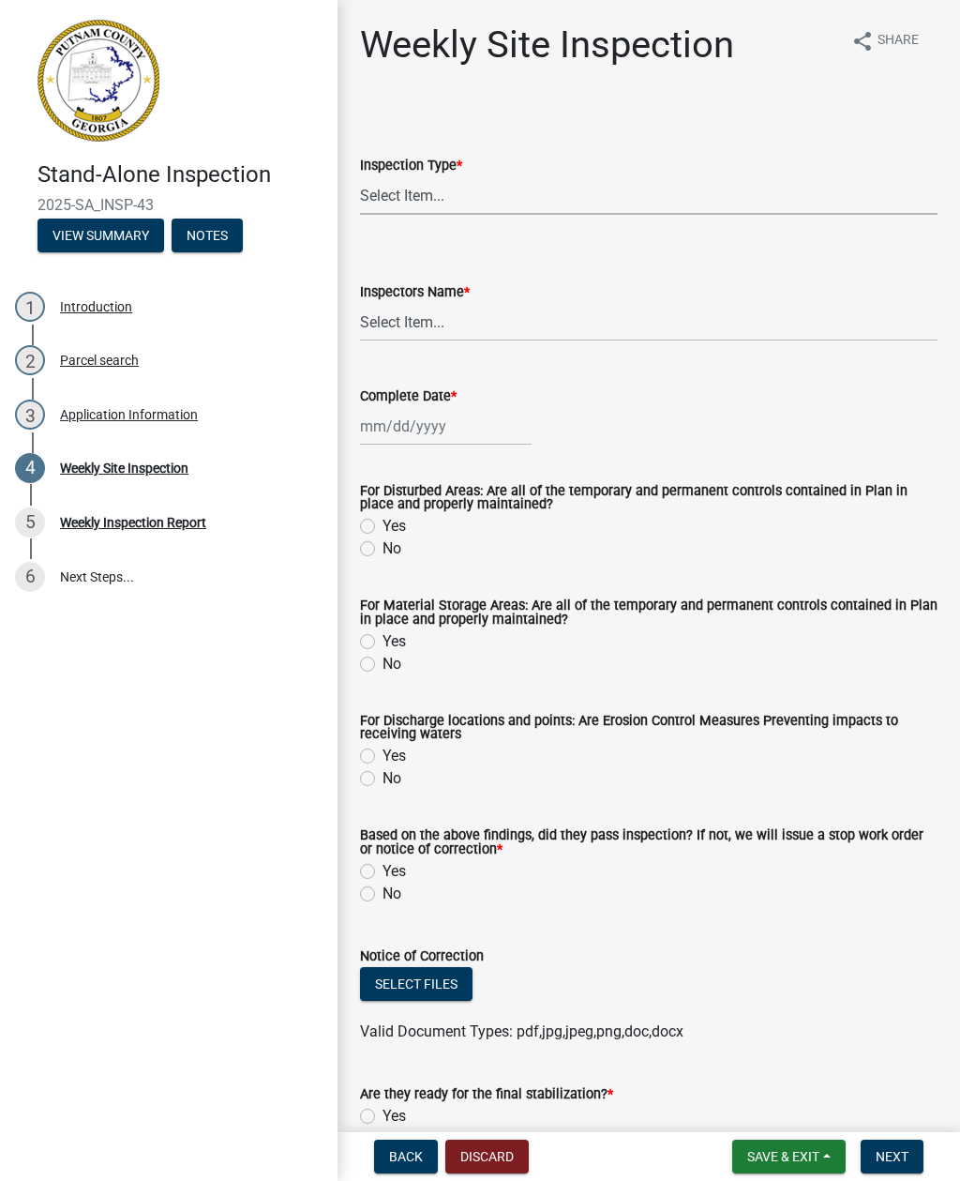
click at [411, 197] on select "Select Item... Site Inspection Initial Inspection Within 24 hours of a 0.5" sto…" at bounding box center [649, 195] width 578 height 38
select select "93c72d9c-4ccd-4a4f-9c87-9d2cfc81a2e2"
click at [404, 329] on select "Select Item... mrivera ([PERSON_NAME]) jstokes ([PERSON_NAME]) asmith105 ([PERS…" at bounding box center [649, 322] width 578 height 38
select select "41005c5c-e1e6-4724-b212-606768993ffb"
click at [408, 426] on div at bounding box center [446, 426] width 172 height 38
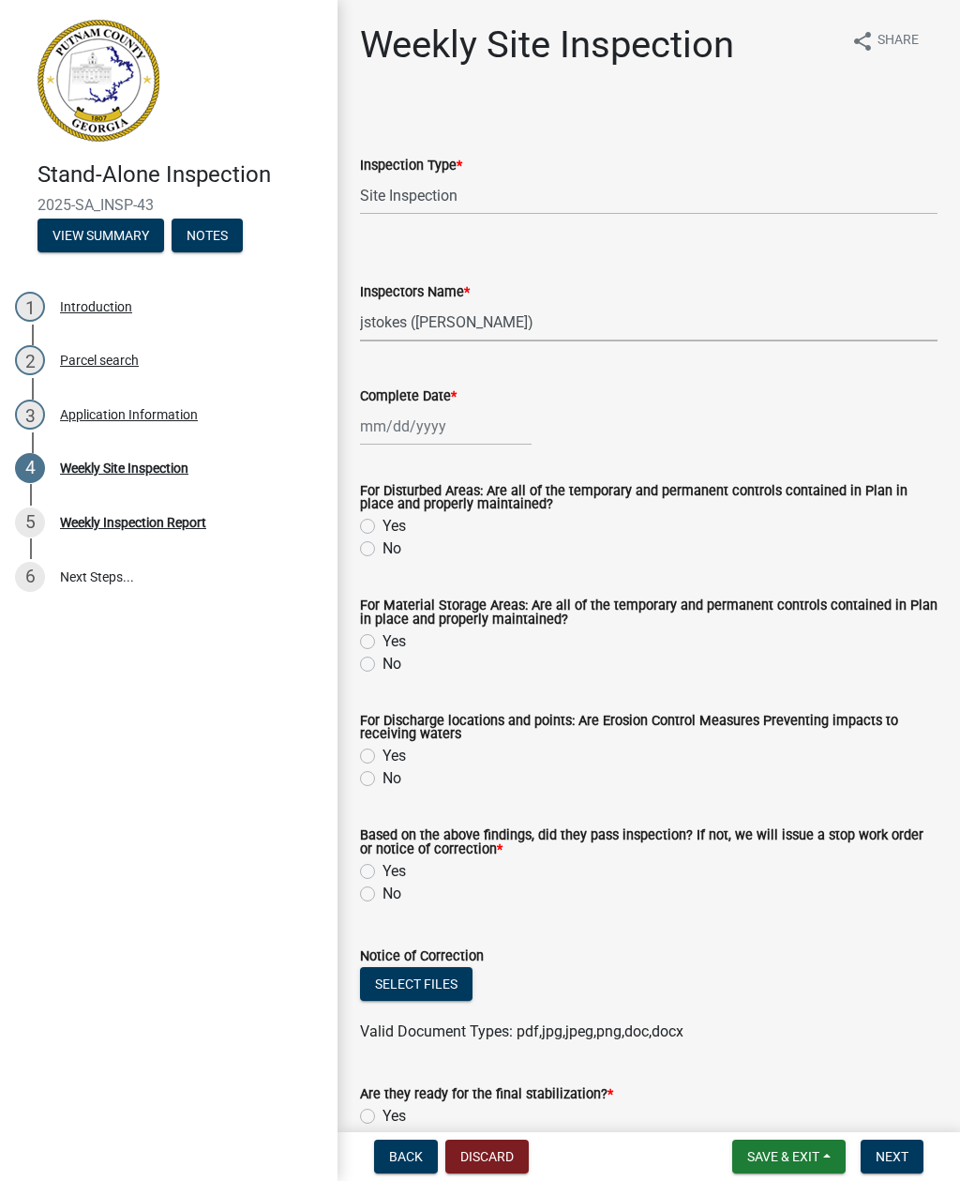
select select "8"
select select "2025"
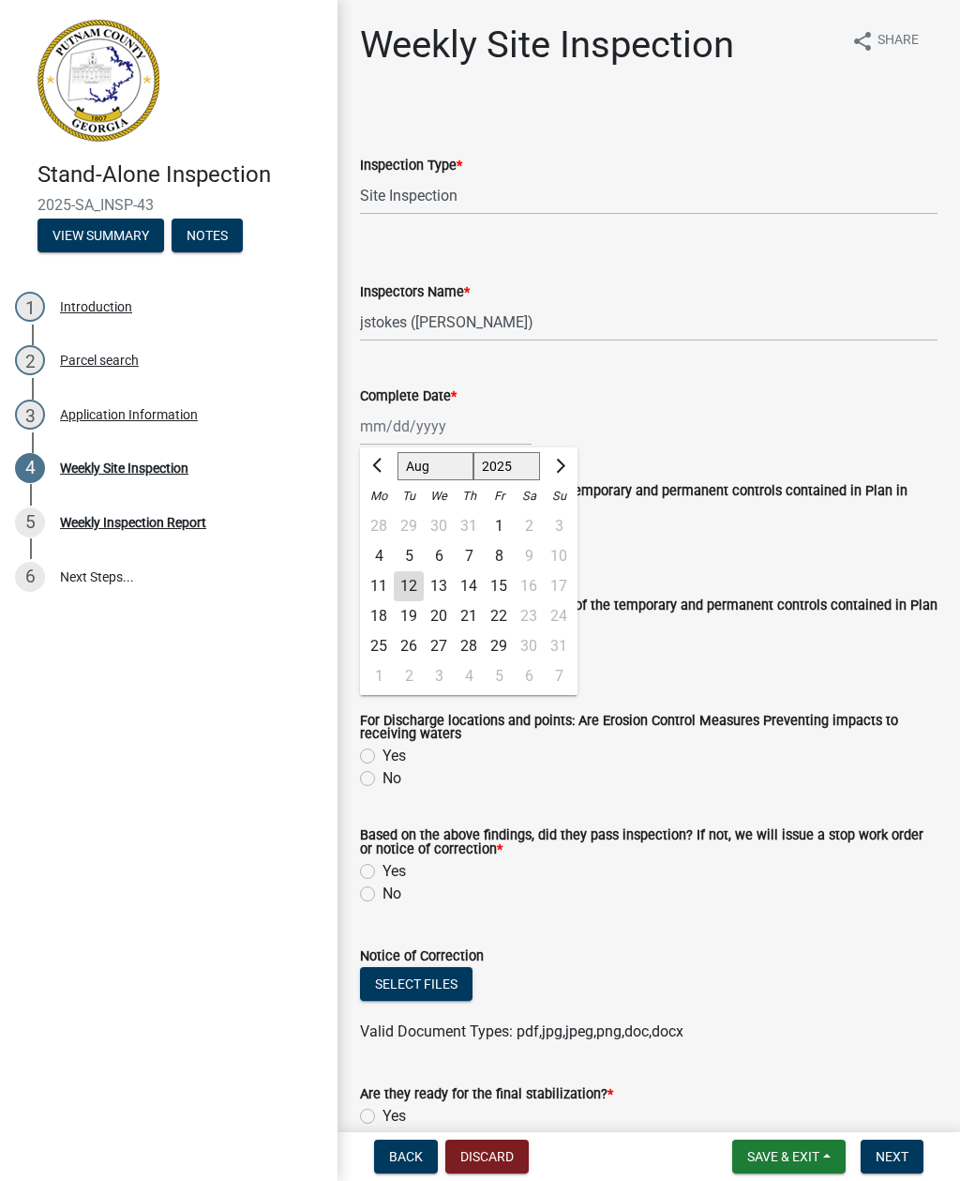
click at [495, 555] on div "8" at bounding box center [499, 556] width 30 height 30
type input "[DATE]"
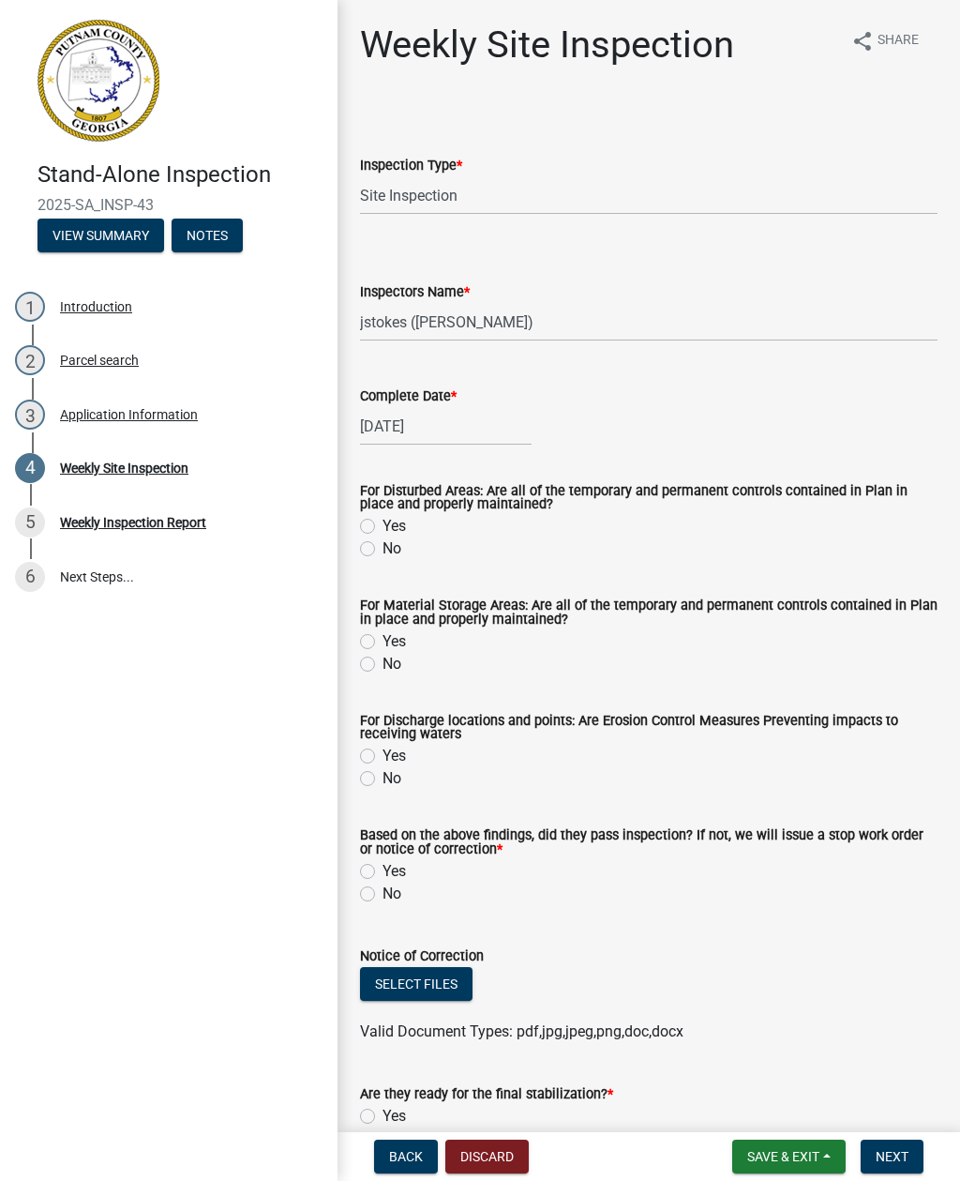
click at [384, 537] on label "Yes" at bounding box center [394, 526] width 23 height 23
click at [384, 527] on input "Yes" at bounding box center [389, 521] width 12 height 12
radio input "true"
click at [383, 647] on label "Yes" at bounding box center [394, 641] width 23 height 23
click at [383, 642] on input "Yes" at bounding box center [389, 636] width 12 height 12
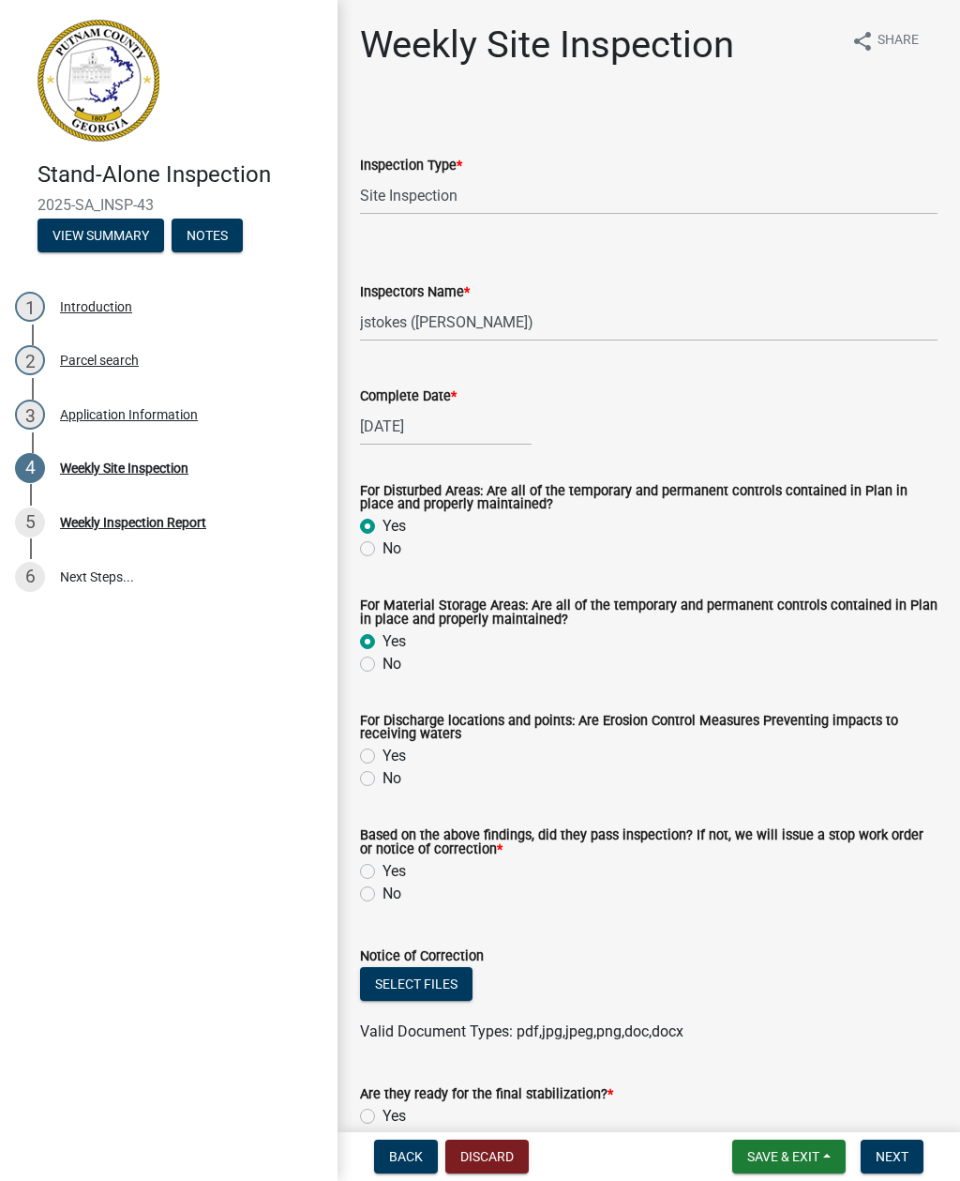
radio input "true"
click at [383, 784] on label "No" at bounding box center [392, 778] width 19 height 23
click at [383, 779] on input "No" at bounding box center [389, 773] width 12 height 12
radio input "true"
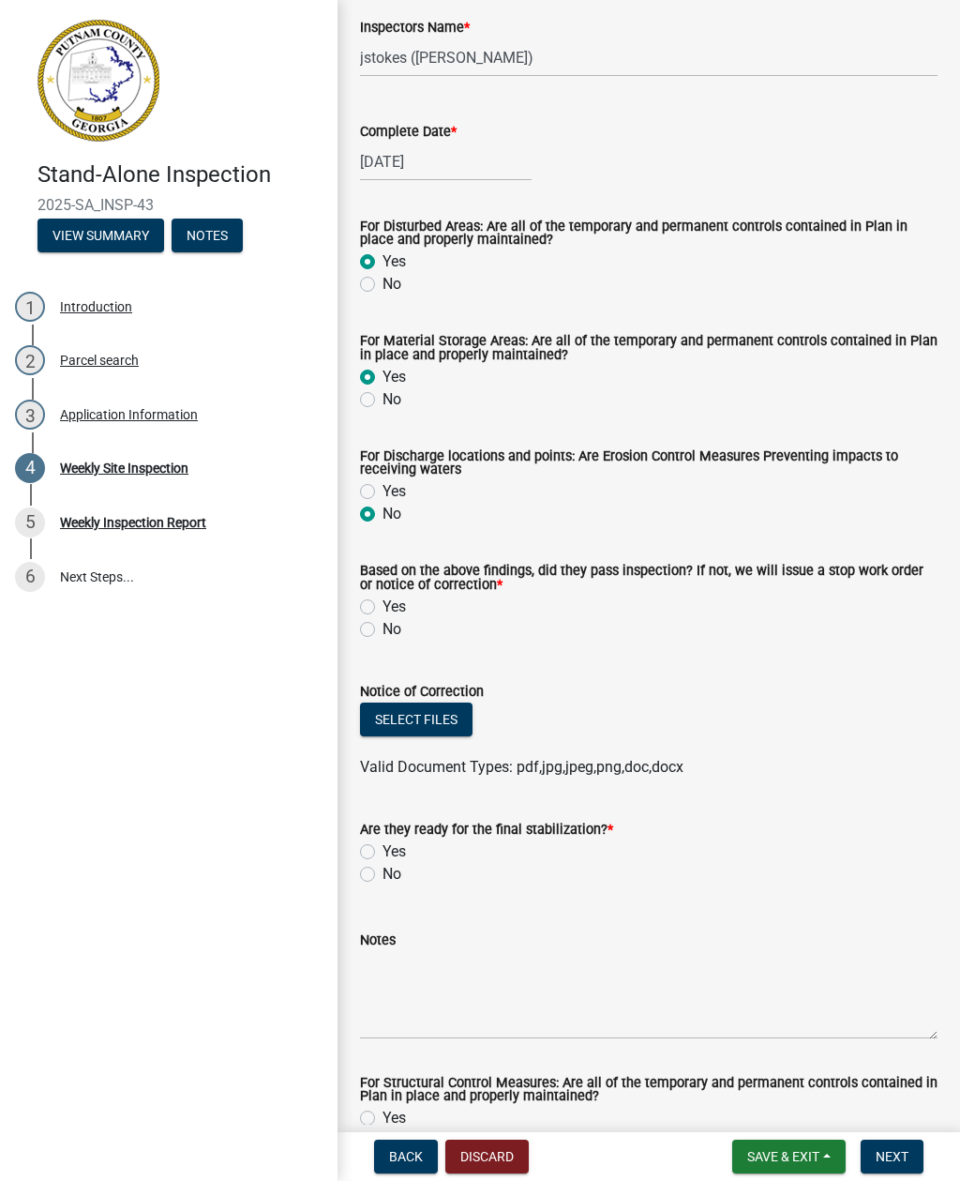
scroll to position [268, 0]
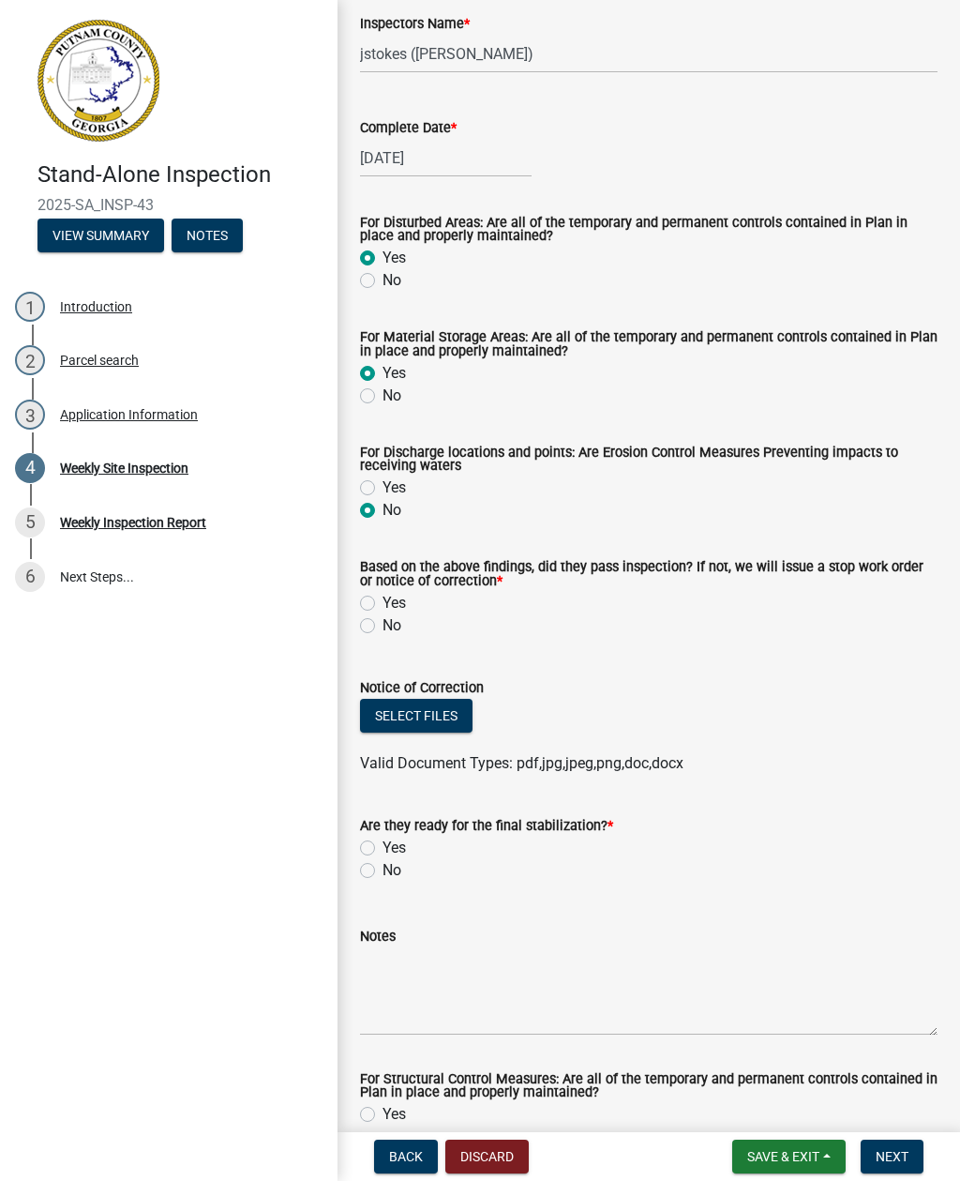
click at [383, 634] on label "No" at bounding box center [392, 625] width 19 height 23
click at [383, 626] on input "No" at bounding box center [389, 620] width 12 height 12
radio input "true"
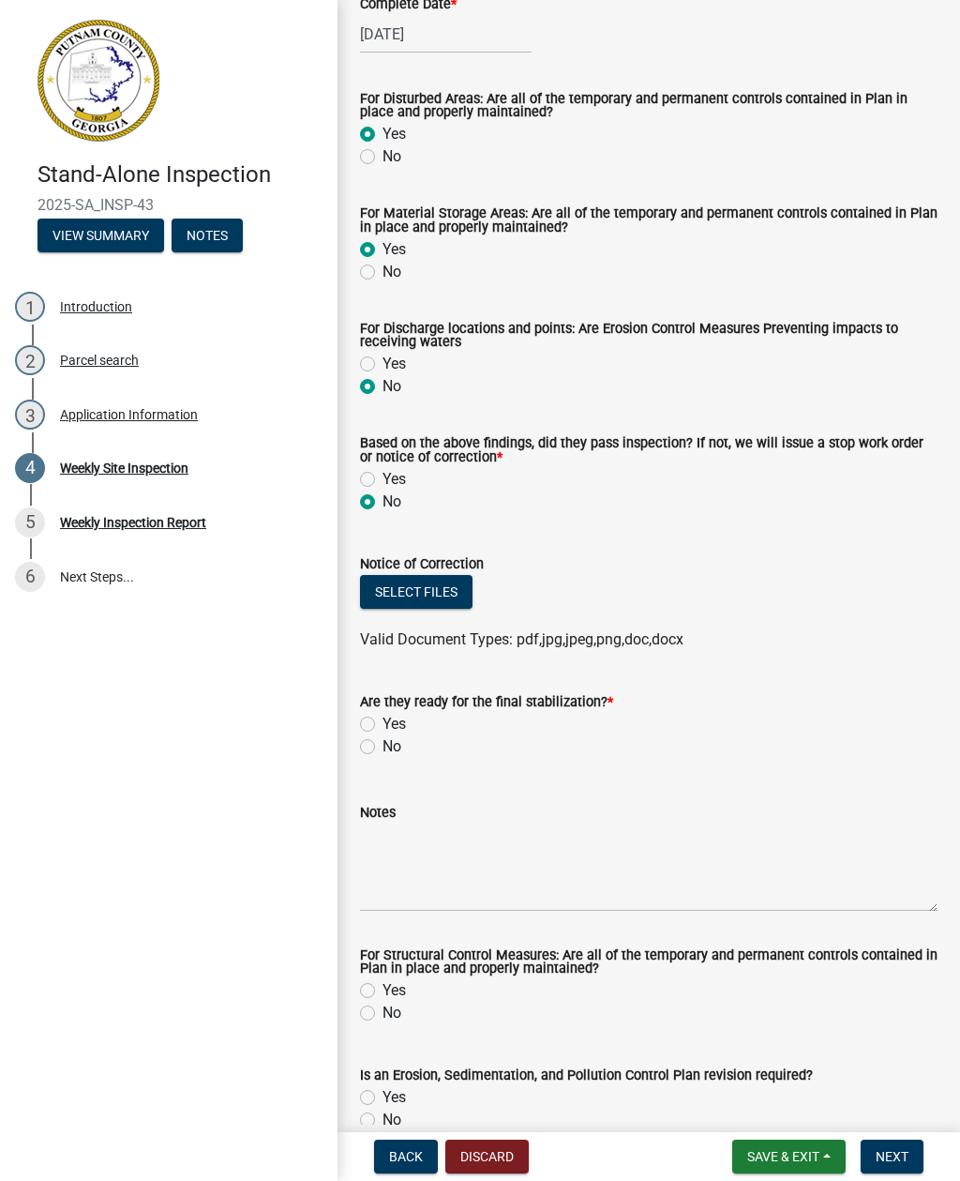
scroll to position [401, 0]
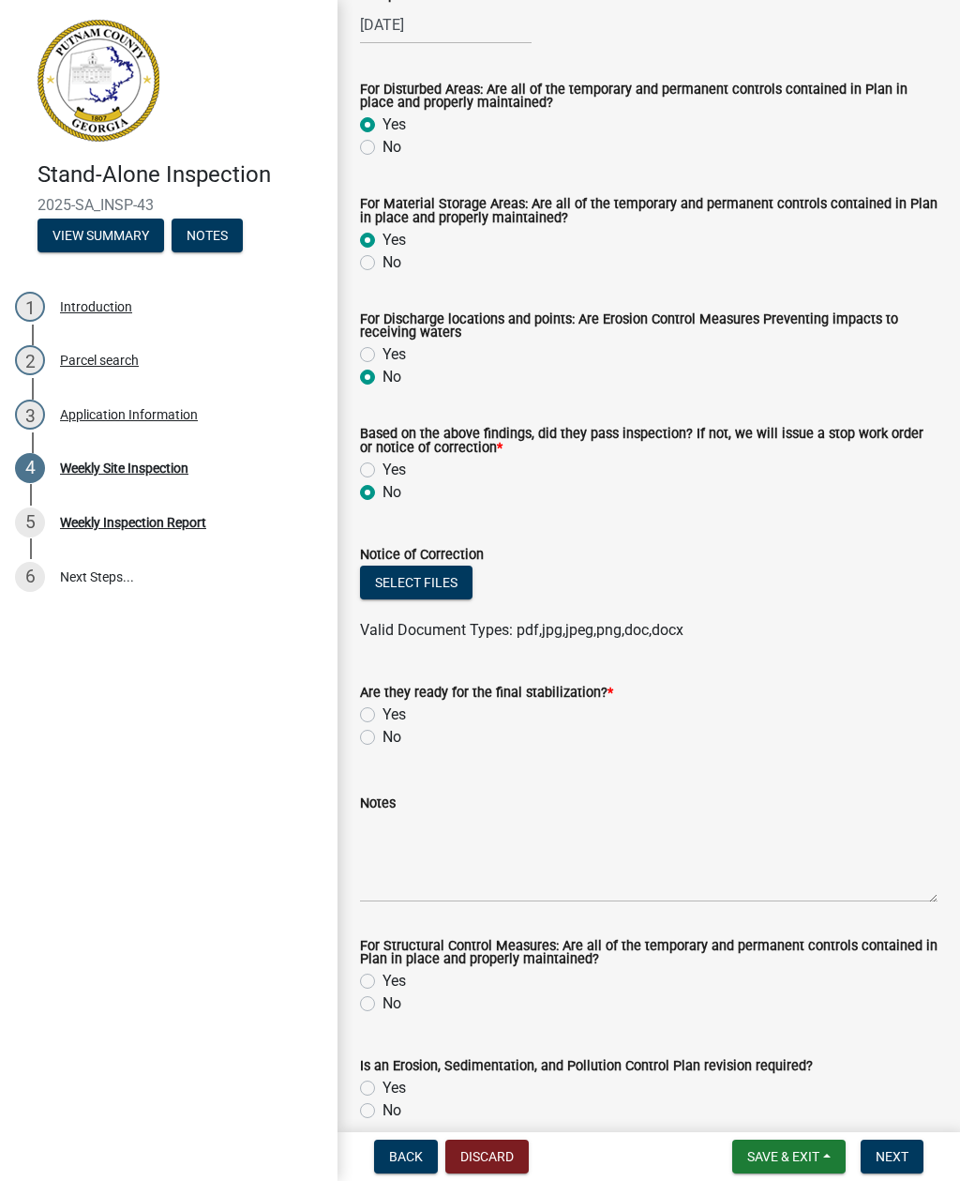
click at [383, 735] on label "No" at bounding box center [392, 737] width 19 height 23
click at [383, 735] on input "No" at bounding box center [389, 732] width 12 height 12
radio input "true"
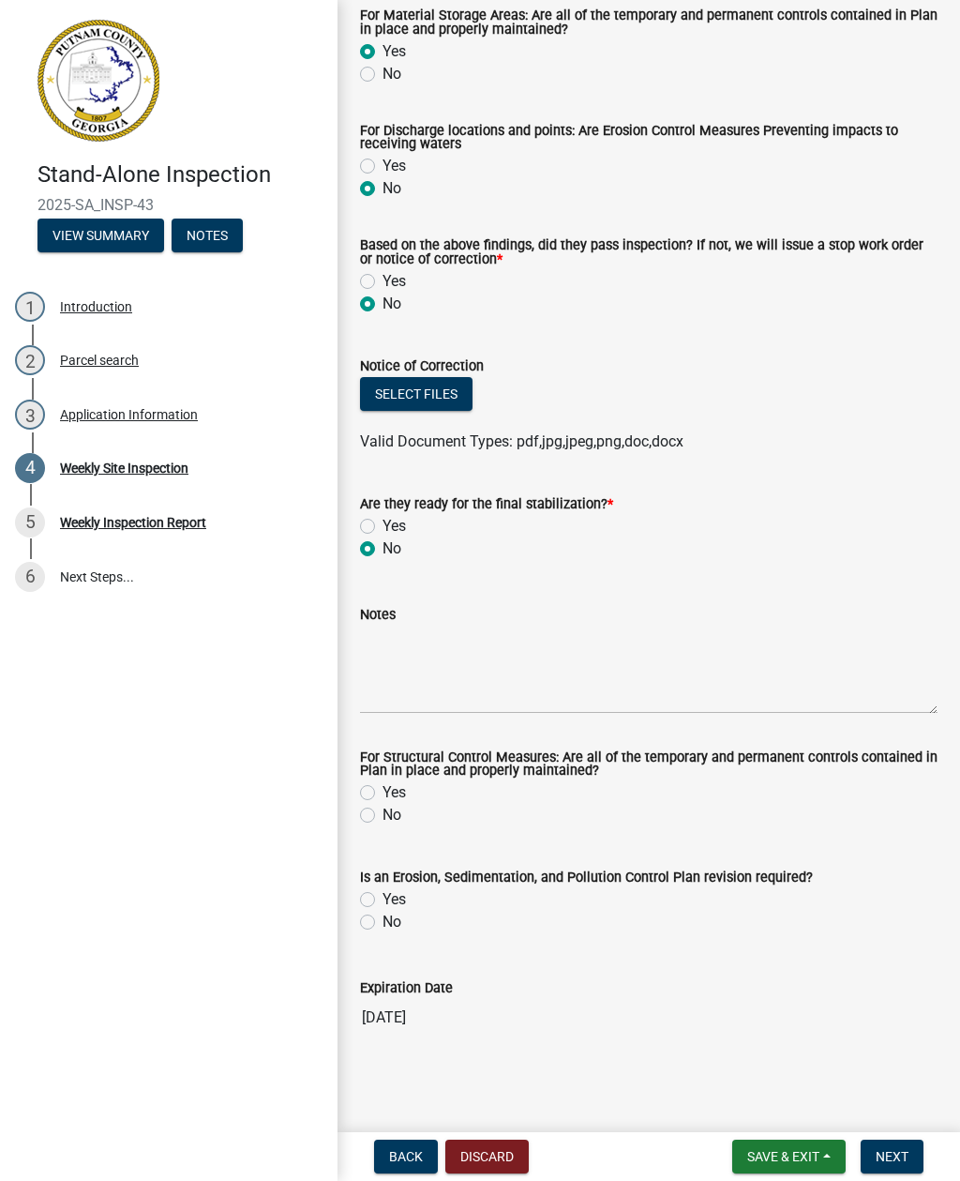
scroll to position [593, 0]
click at [383, 791] on label "Yes" at bounding box center [394, 792] width 23 height 23
click at [383, 791] on input "Yes" at bounding box center [389, 787] width 12 height 12
radio input "true"
click at [383, 919] on label "No" at bounding box center [392, 921] width 19 height 23
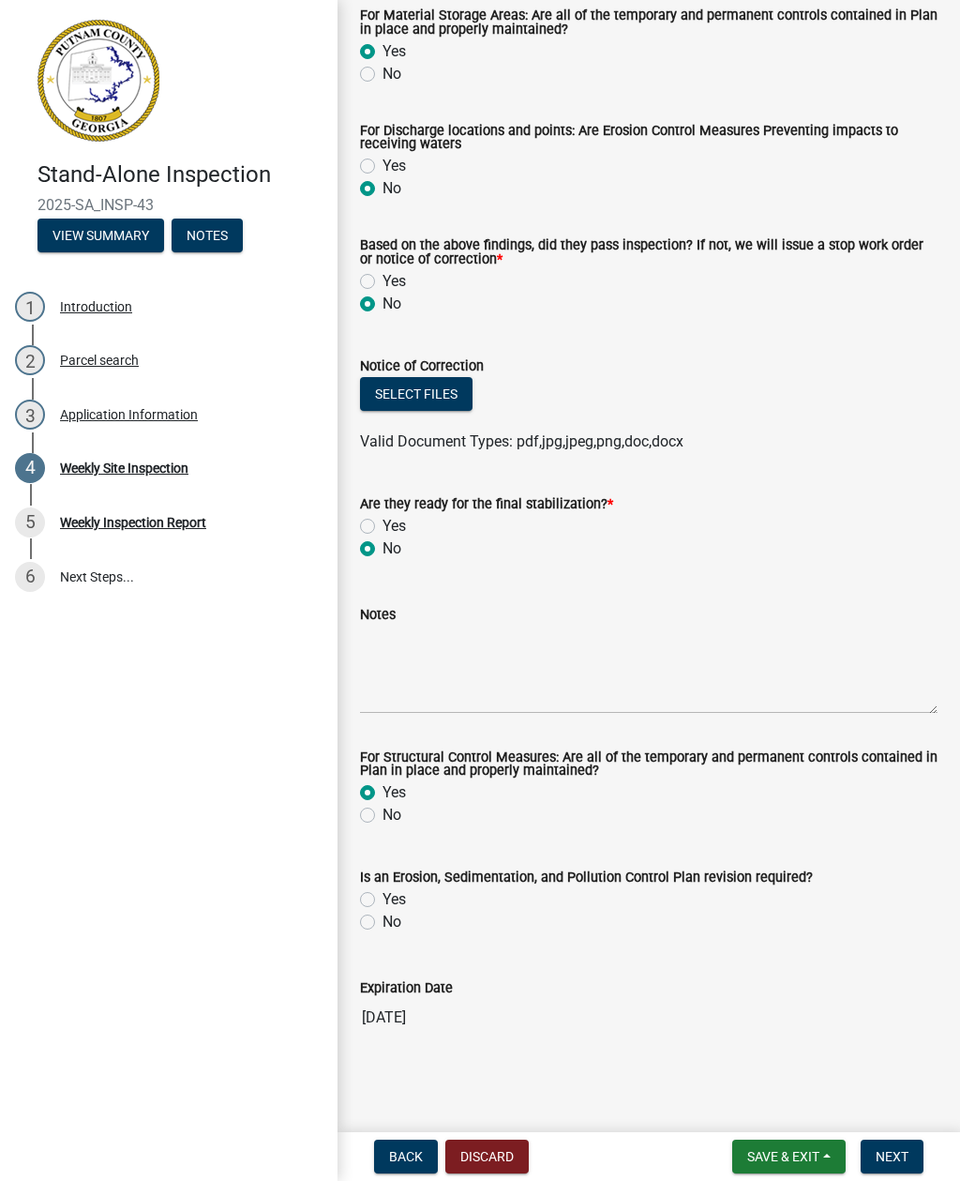
click at [383, 919] on input "No" at bounding box center [389, 916] width 12 height 12
radio input "true"
click at [486, 684] on textarea "Notes" at bounding box center [649, 669] width 578 height 88
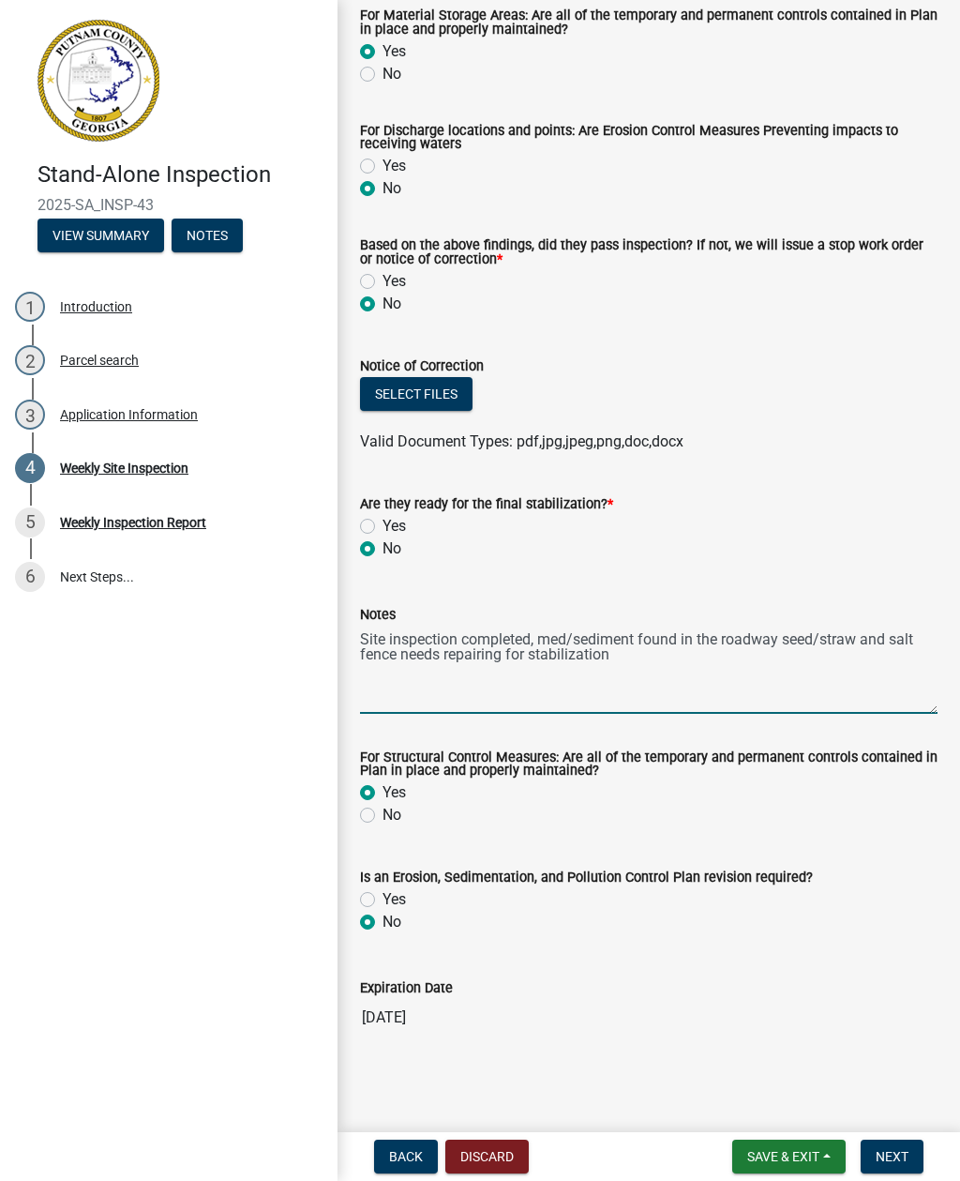
click at [370, 645] on textarea "Site inspection completed, med/sediment found in the roadway seed/straw and sal…" at bounding box center [649, 669] width 578 height 88
click at [373, 638] on textarea "Site inspection completed, med/sediment found in the roadway seed/straw and sal…" at bounding box center [649, 669] width 578 height 88
type textarea "Site inspection completed, med/sediment found in the roadway seed/straw and sal…"
click at [446, 386] on button "Select files" at bounding box center [416, 394] width 113 height 34
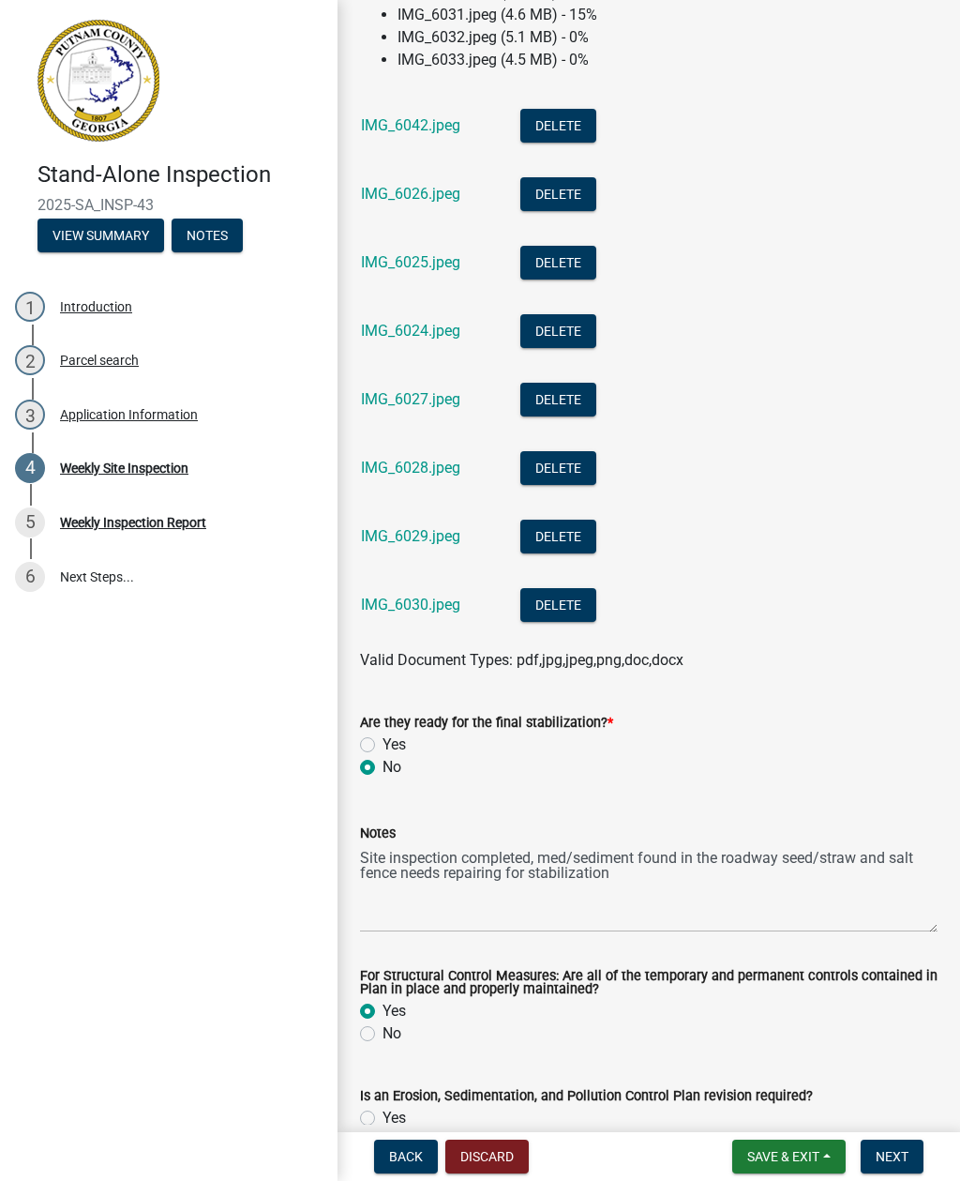
scroll to position [1182, 0]
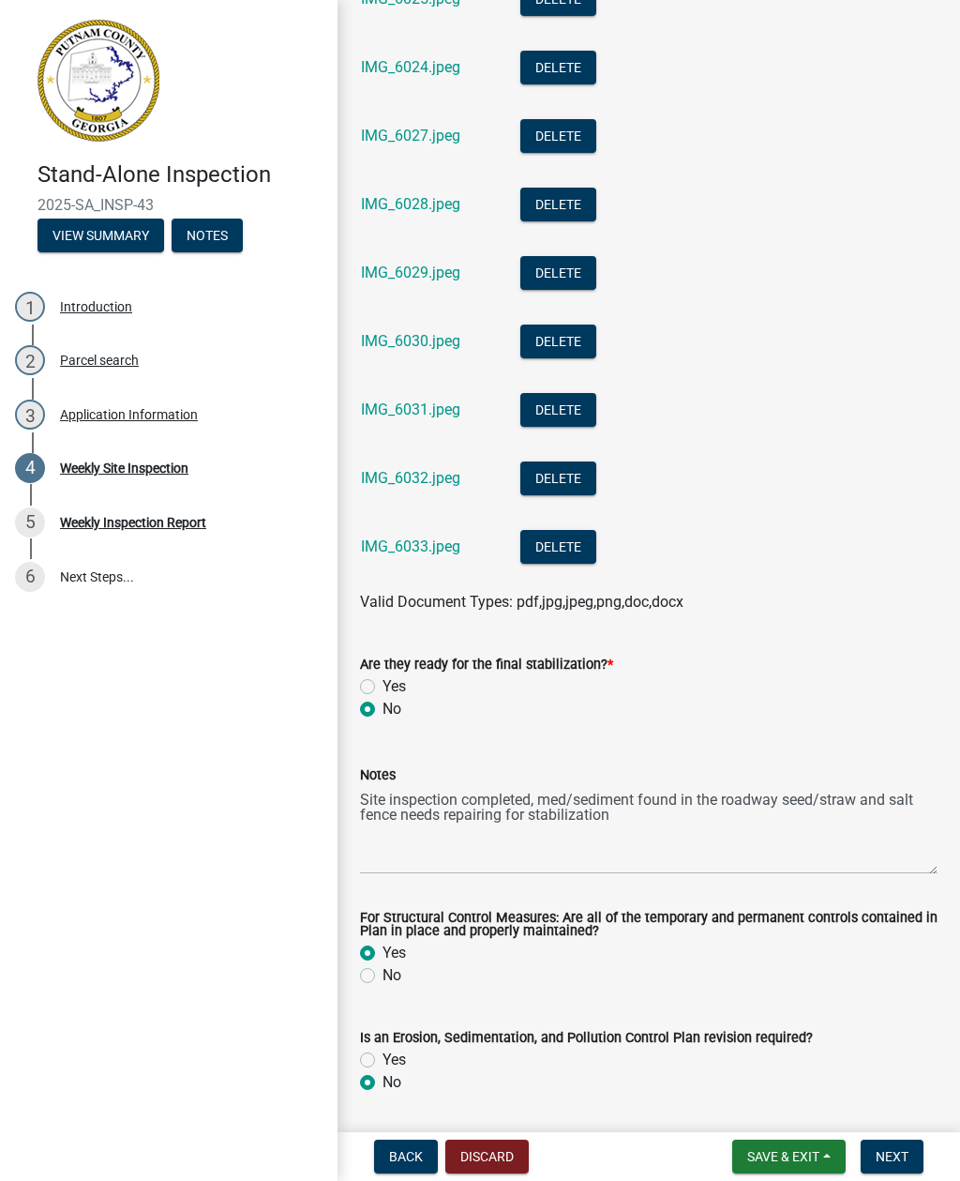
click at [900, 1151] on span "Next" at bounding box center [892, 1156] width 33 height 15
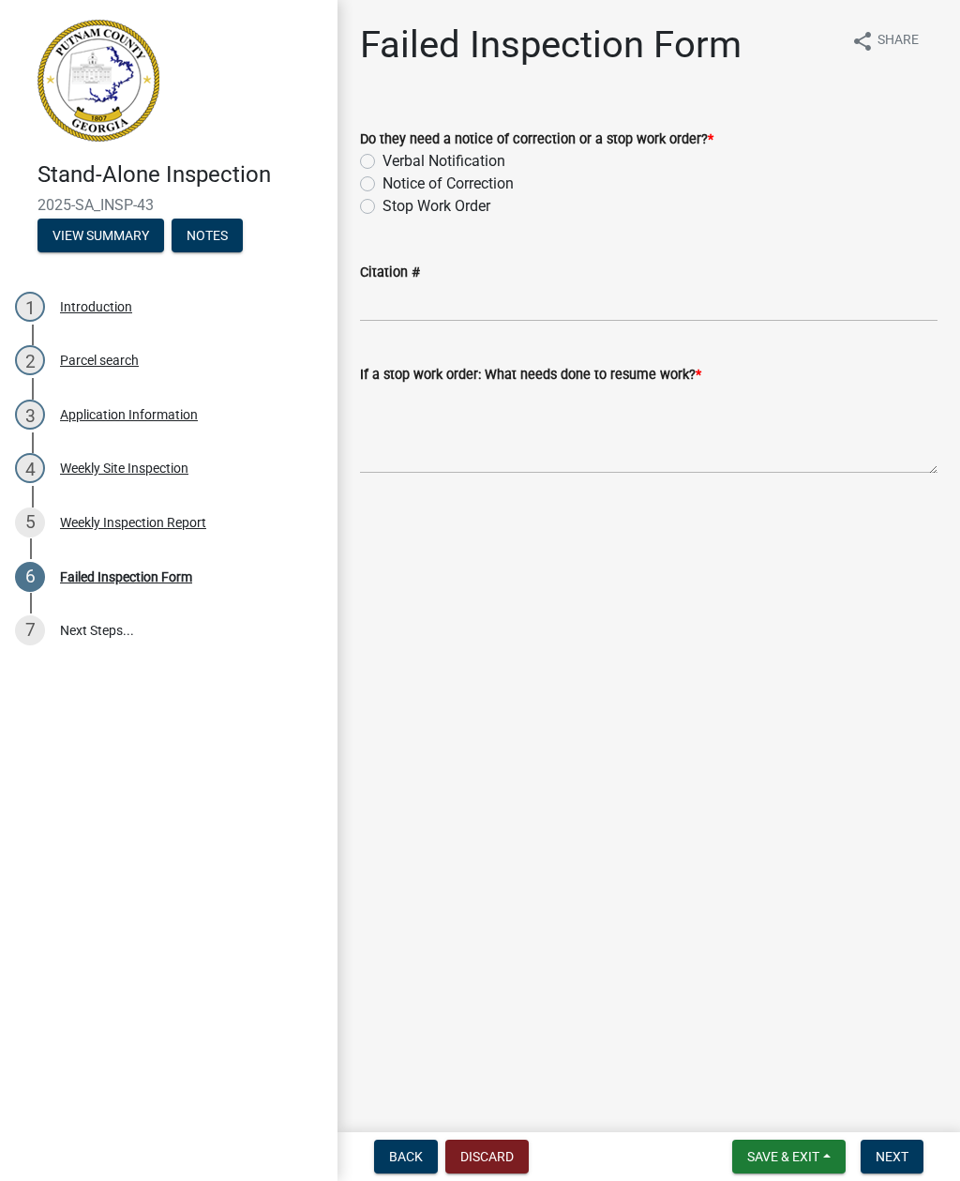
click at [383, 188] on label "Notice of Correction" at bounding box center [448, 184] width 131 height 23
click at [383, 185] on input "Notice of Correction" at bounding box center [389, 179] width 12 height 12
radio input "true"
click at [421, 456] on textarea "If a stop work order: What needs done to resume work? *" at bounding box center [649, 429] width 578 height 88
click at [426, 447] on textarea "If a stop work order: What needs done to resume work? *" at bounding box center [649, 429] width 578 height 88
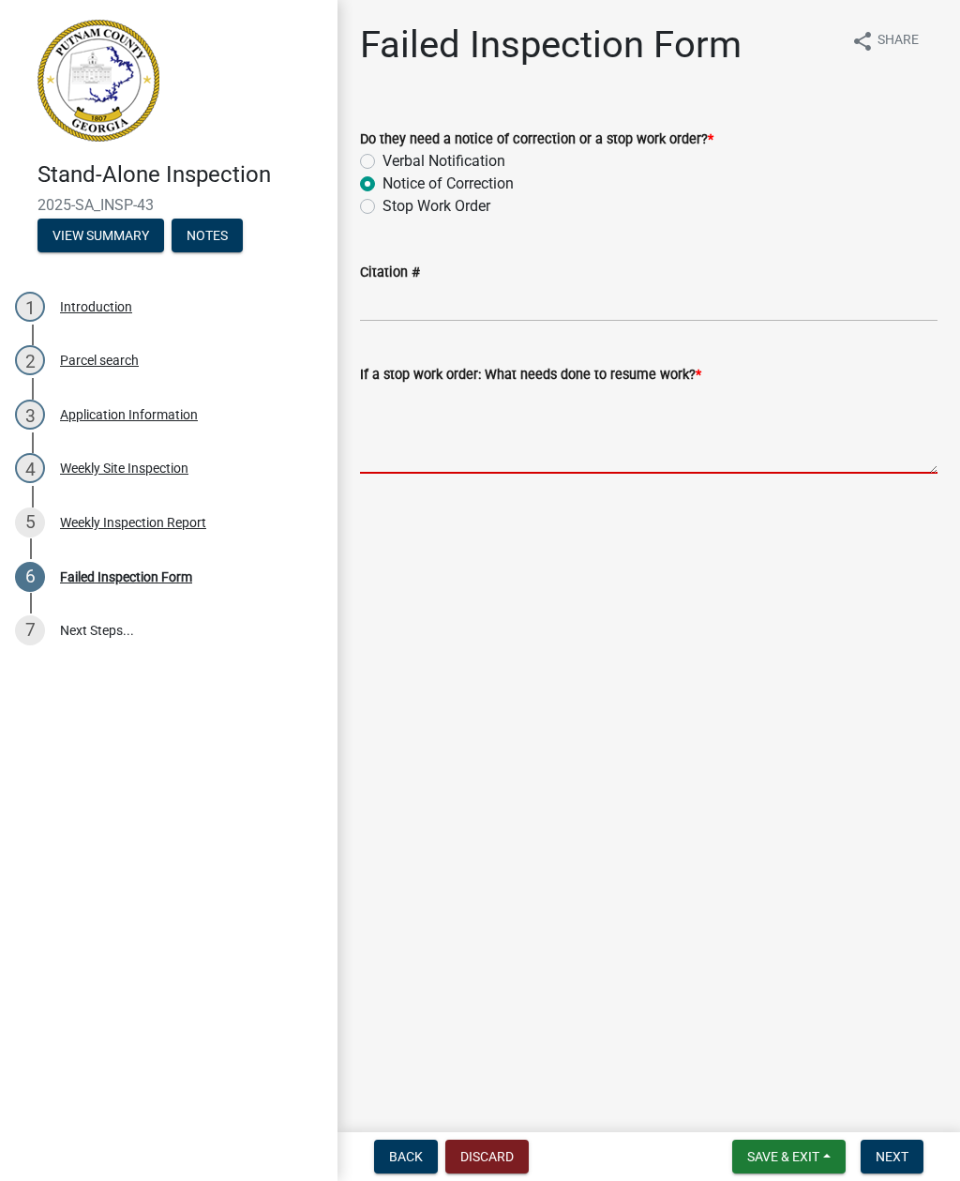
paste textarea "Site inspection completed, med/sediment found in the roadway seed/straw and sal…"
type textarea "Site inspection completed, med/sediment found in the roadway seed/straw and sal…"
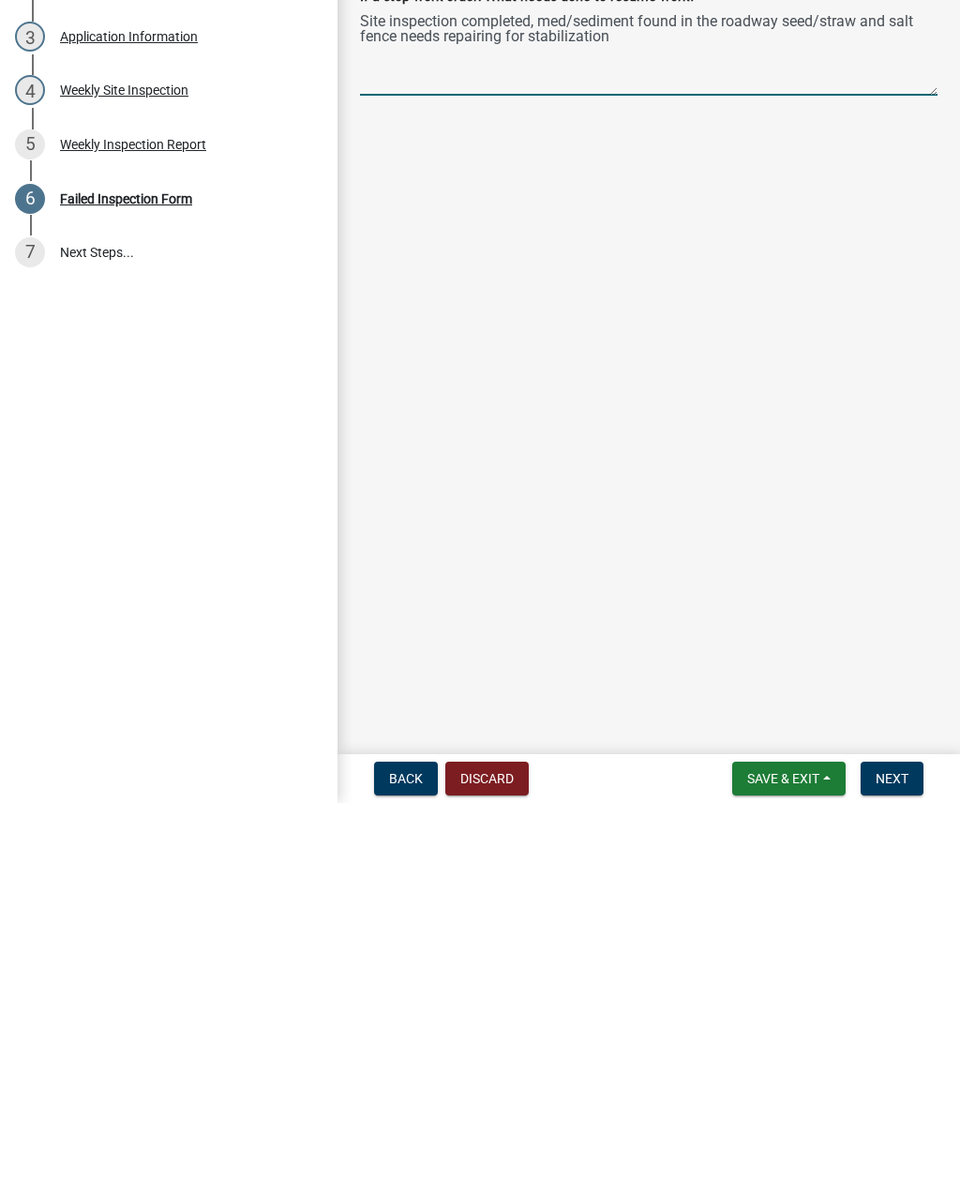
click at [900, 1149] on span "Next" at bounding box center [892, 1156] width 33 height 15
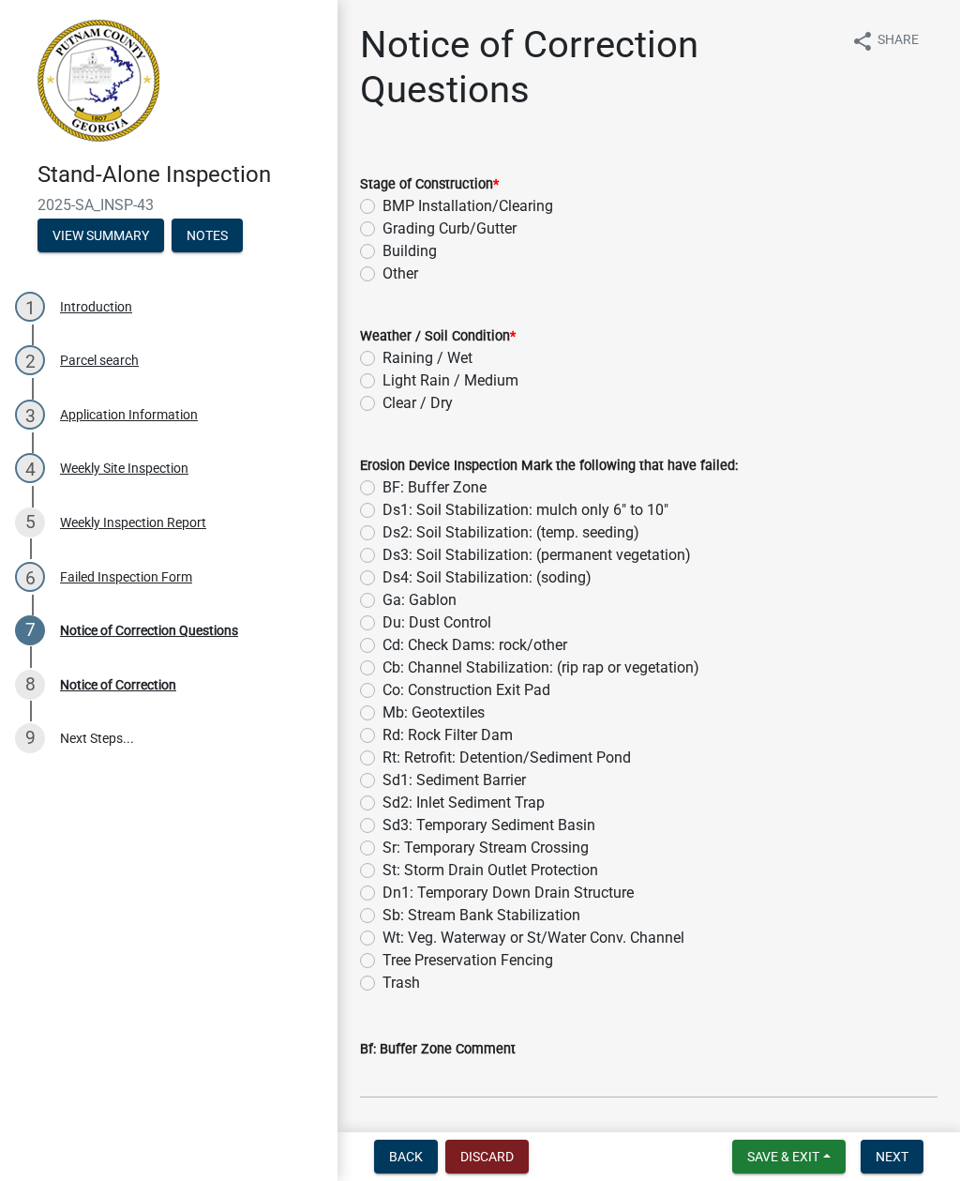
click at [383, 405] on label "Clear / Dry" at bounding box center [418, 403] width 70 height 23
click at [383, 404] on input "Clear / Dry" at bounding box center [389, 398] width 12 height 12
radio input "true"
click at [383, 208] on label "BMP Installation/Clearing" at bounding box center [468, 206] width 171 height 23
click at [383, 207] on input "BMP Installation/Clearing" at bounding box center [389, 201] width 12 height 12
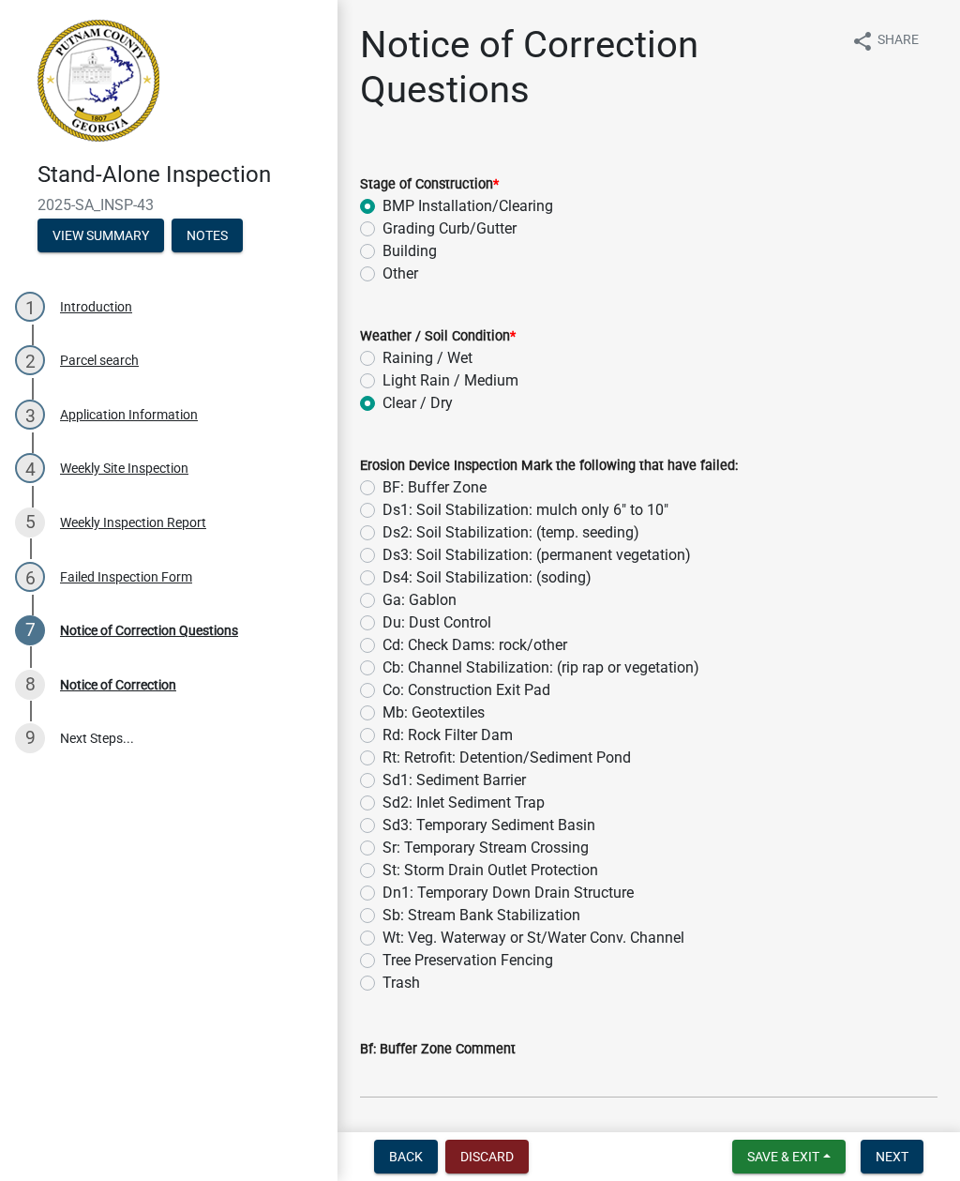
radio input "true"
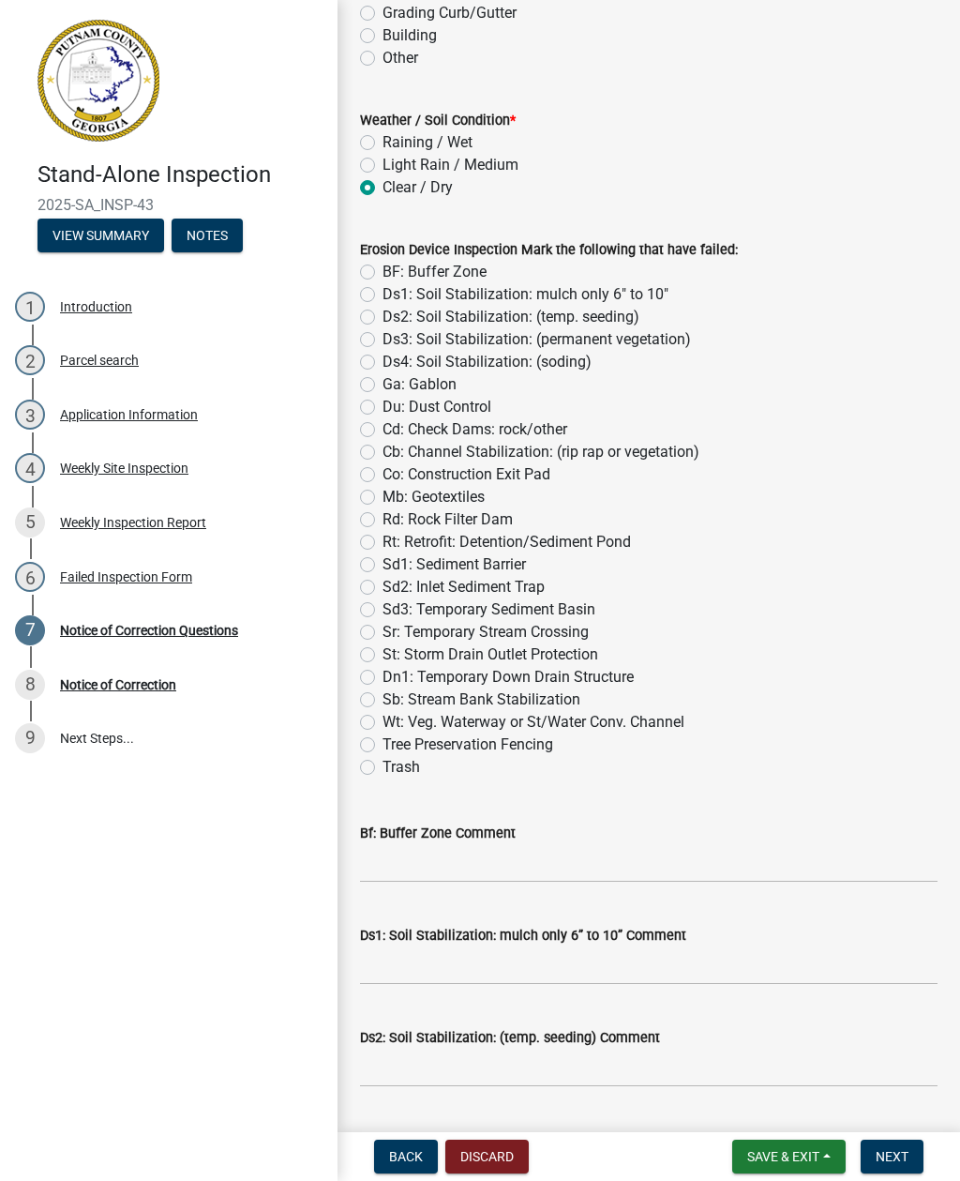
scroll to position [220, 0]
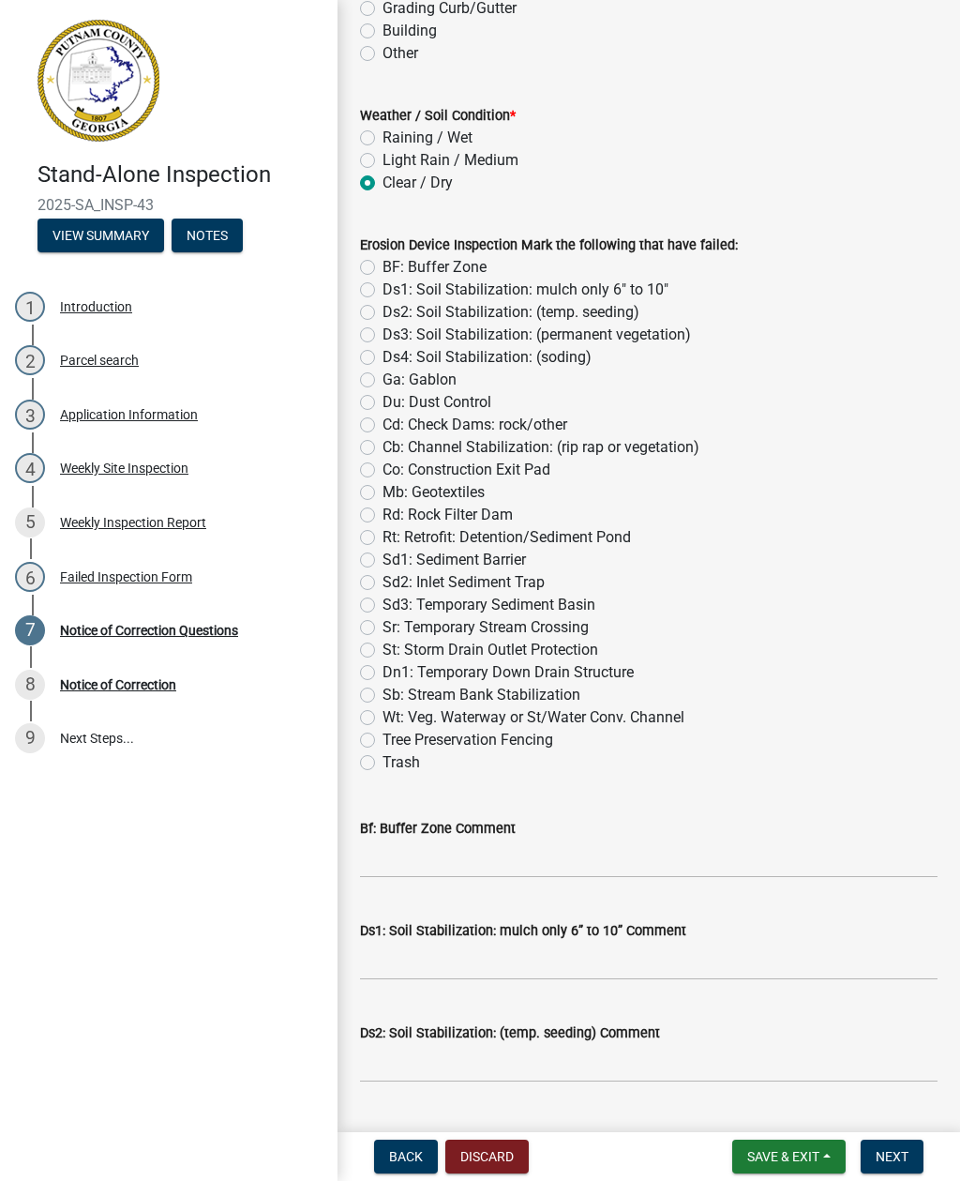
click at [383, 552] on label "Sd1: Sediment Barrier" at bounding box center [454, 560] width 143 height 23
click at [383, 552] on input "Sd1: Sediment Barrier" at bounding box center [389, 555] width 12 height 12
radio input "true"
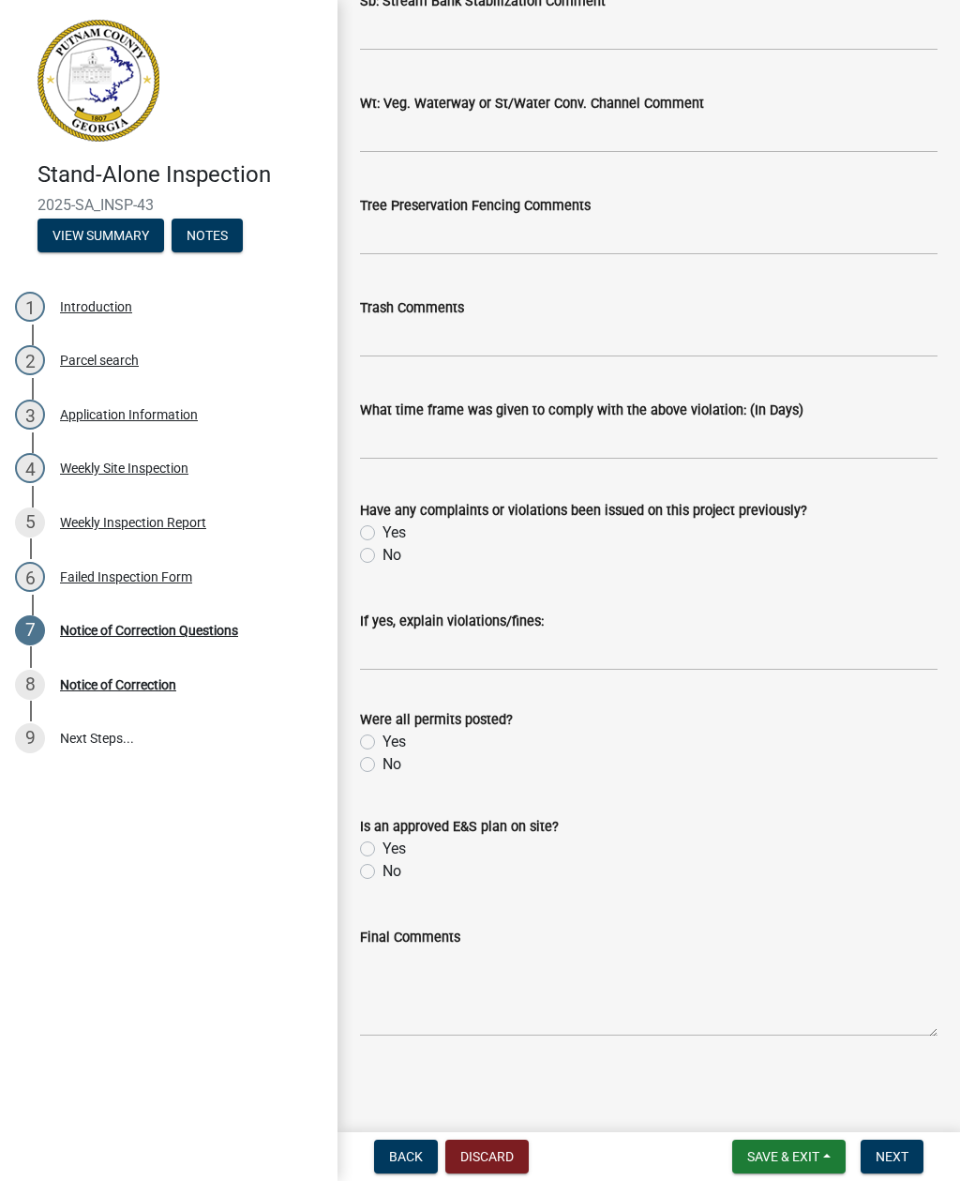
scroll to position [2989, 0]
click at [414, 439] on input "text" at bounding box center [649, 440] width 578 height 38
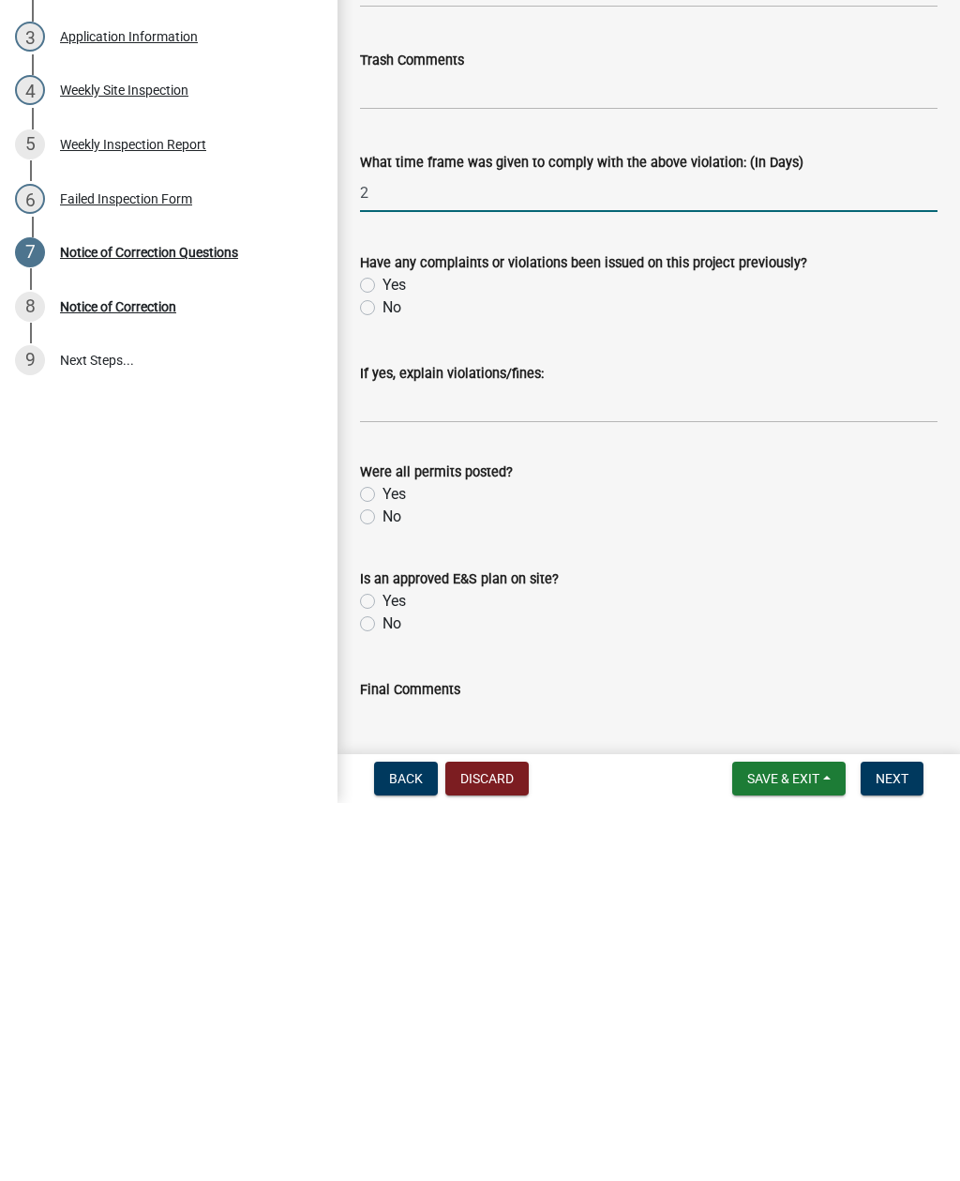
scroll to position [2849, 0]
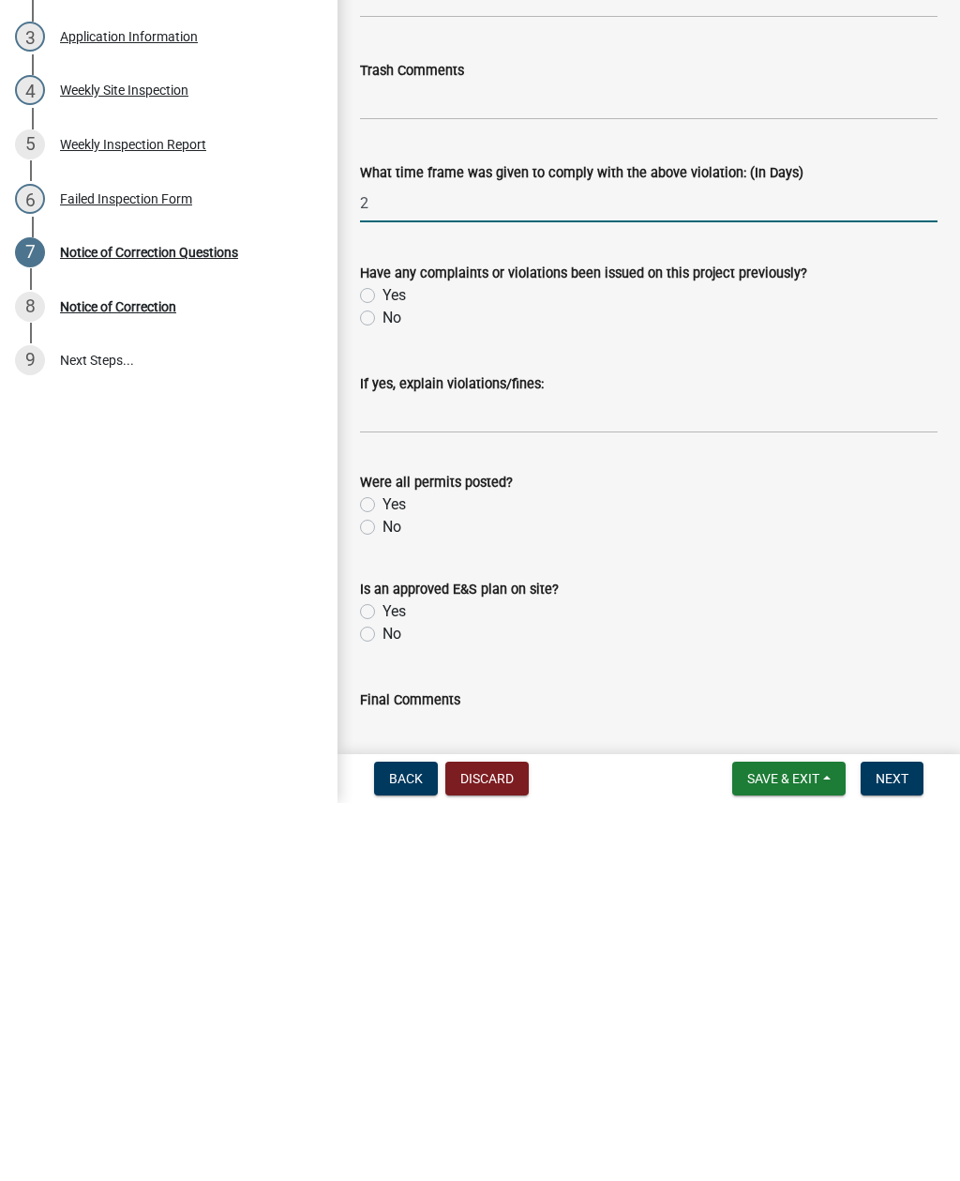
type input "2"
click at [383, 684] on label "No" at bounding box center [392, 695] width 19 height 23
click at [383, 684] on input "No" at bounding box center [389, 690] width 12 height 12
radio input "true"
type input "2"
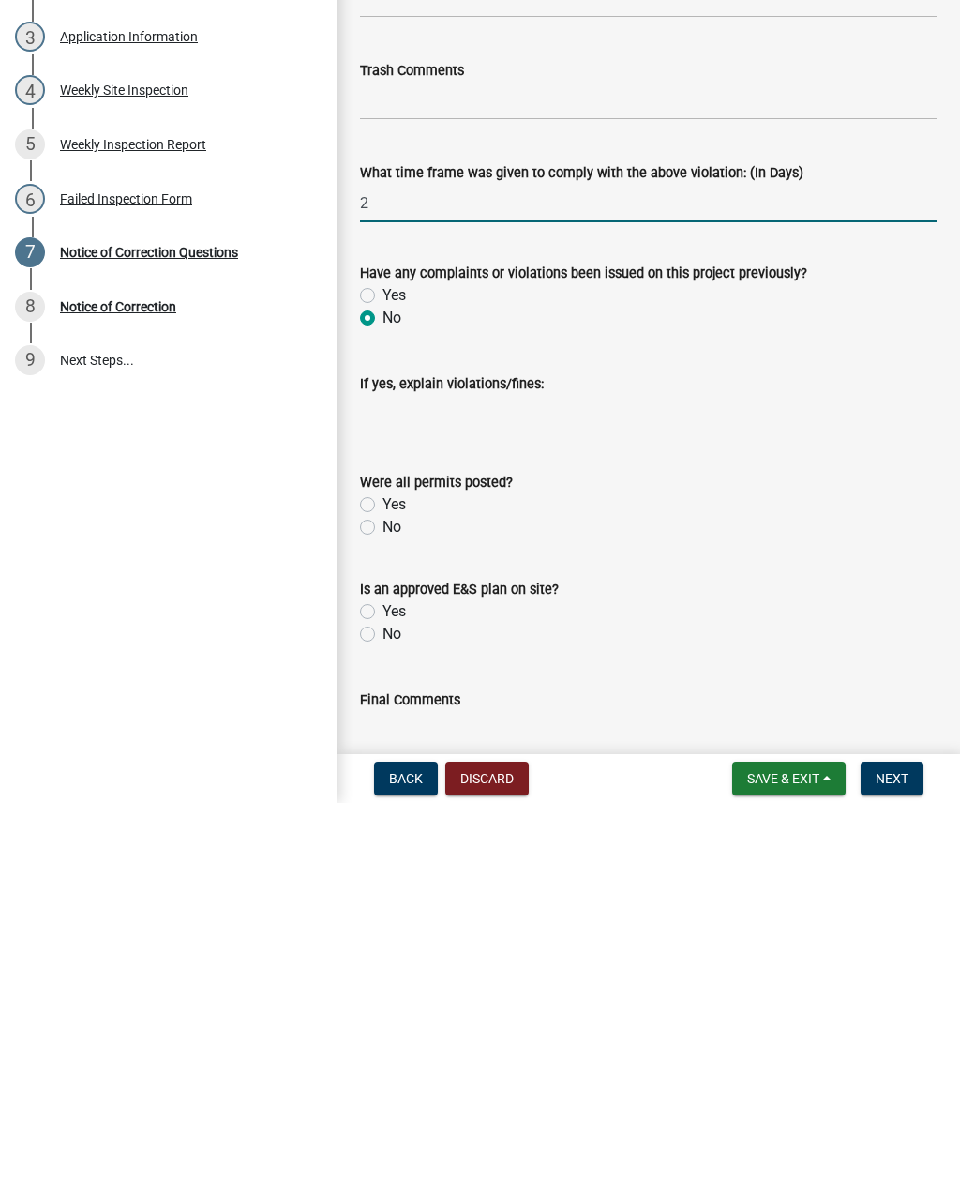
radio input "true"
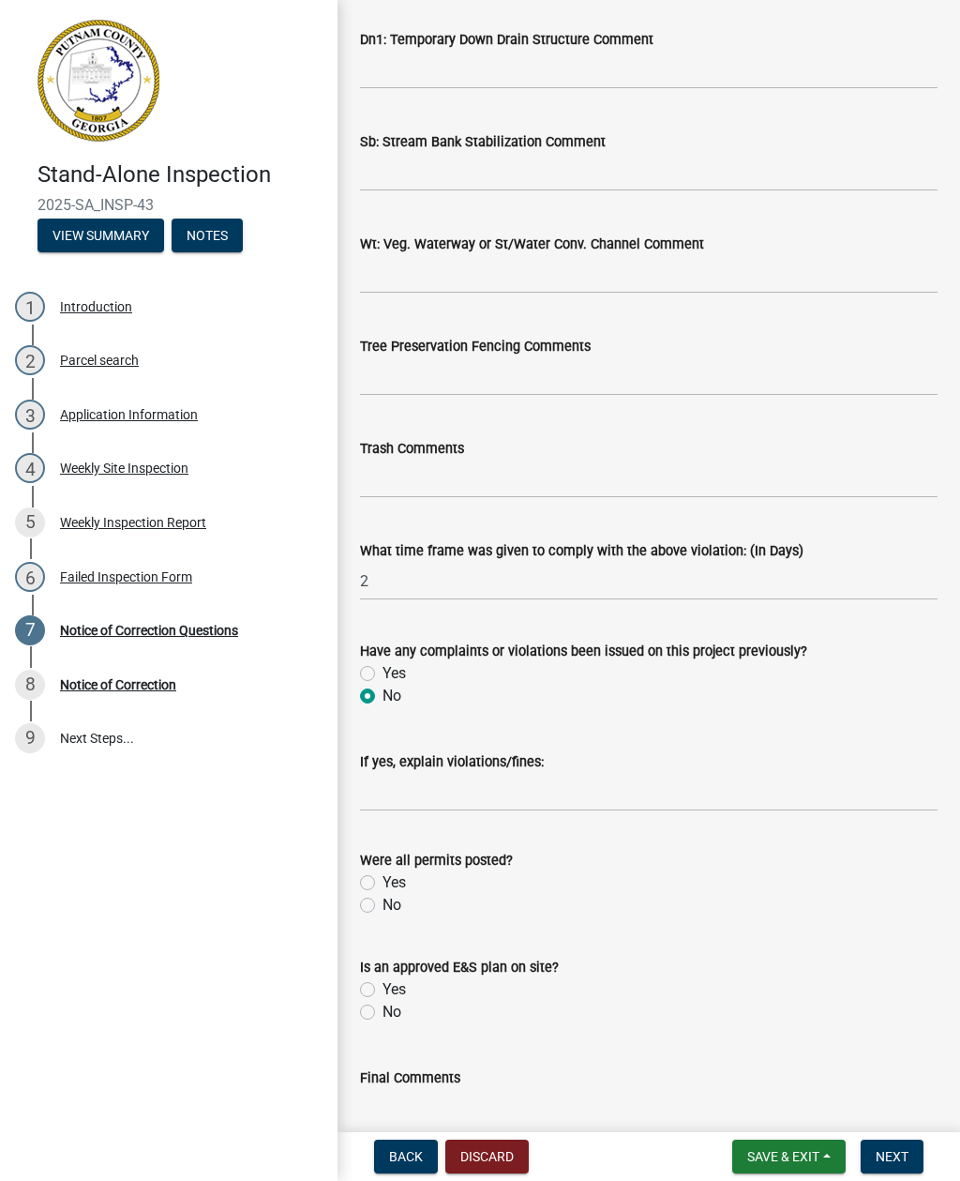
click at [383, 888] on label "Yes" at bounding box center [394, 882] width 23 height 23
click at [383, 883] on input "Yes" at bounding box center [389, 877] width 12 height 12
radio input "true"
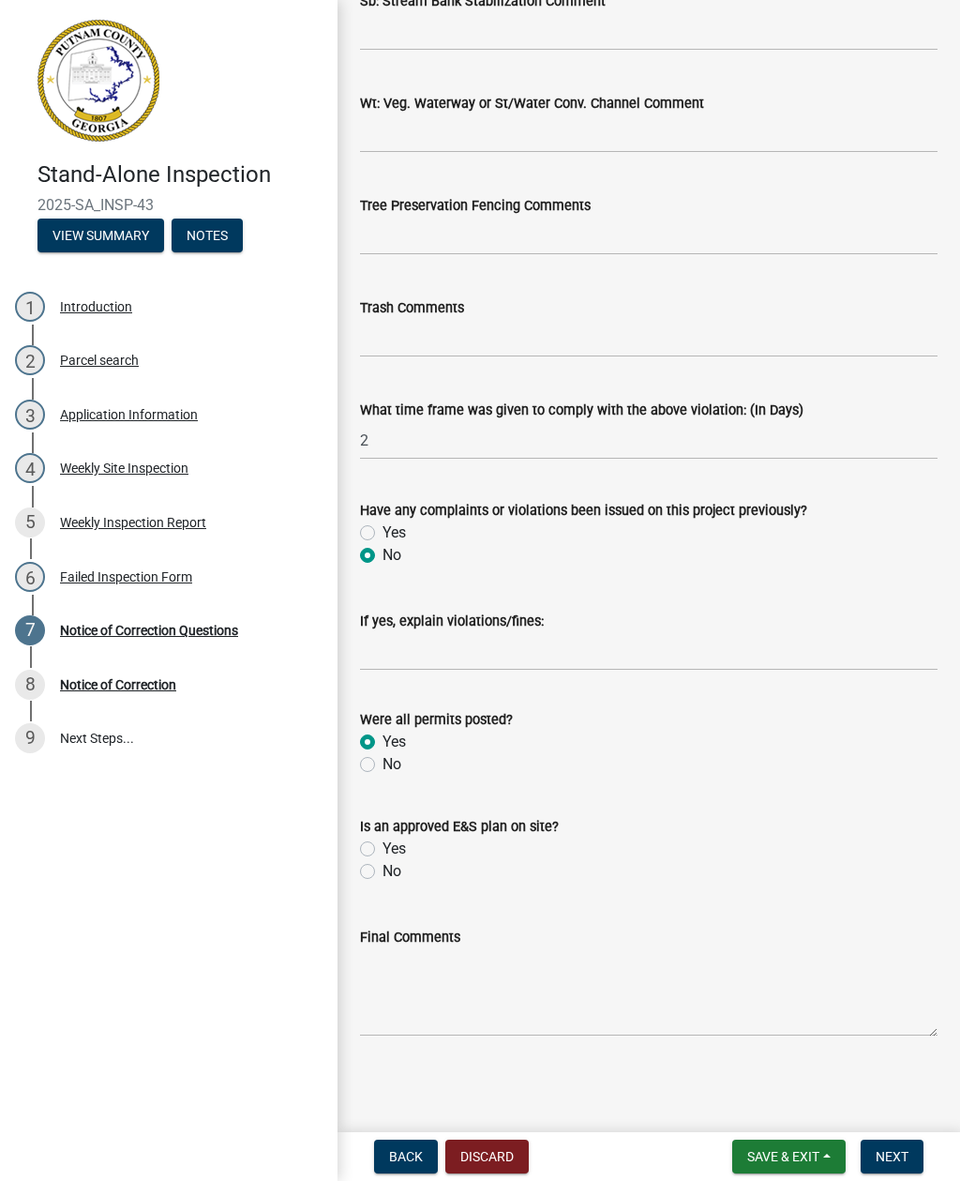
scroll to position [2989, 0]
click at [366, 859] on div "Yes" at bounding box center [649, 848] width 578 height 23
click at [383, 854] on label "Yes" at bounding box center [394, 848] width 23 height 23
click at [383, 850] on input "Yes" at bounding box center [389, 843] width 12 height 12
radio input "true"
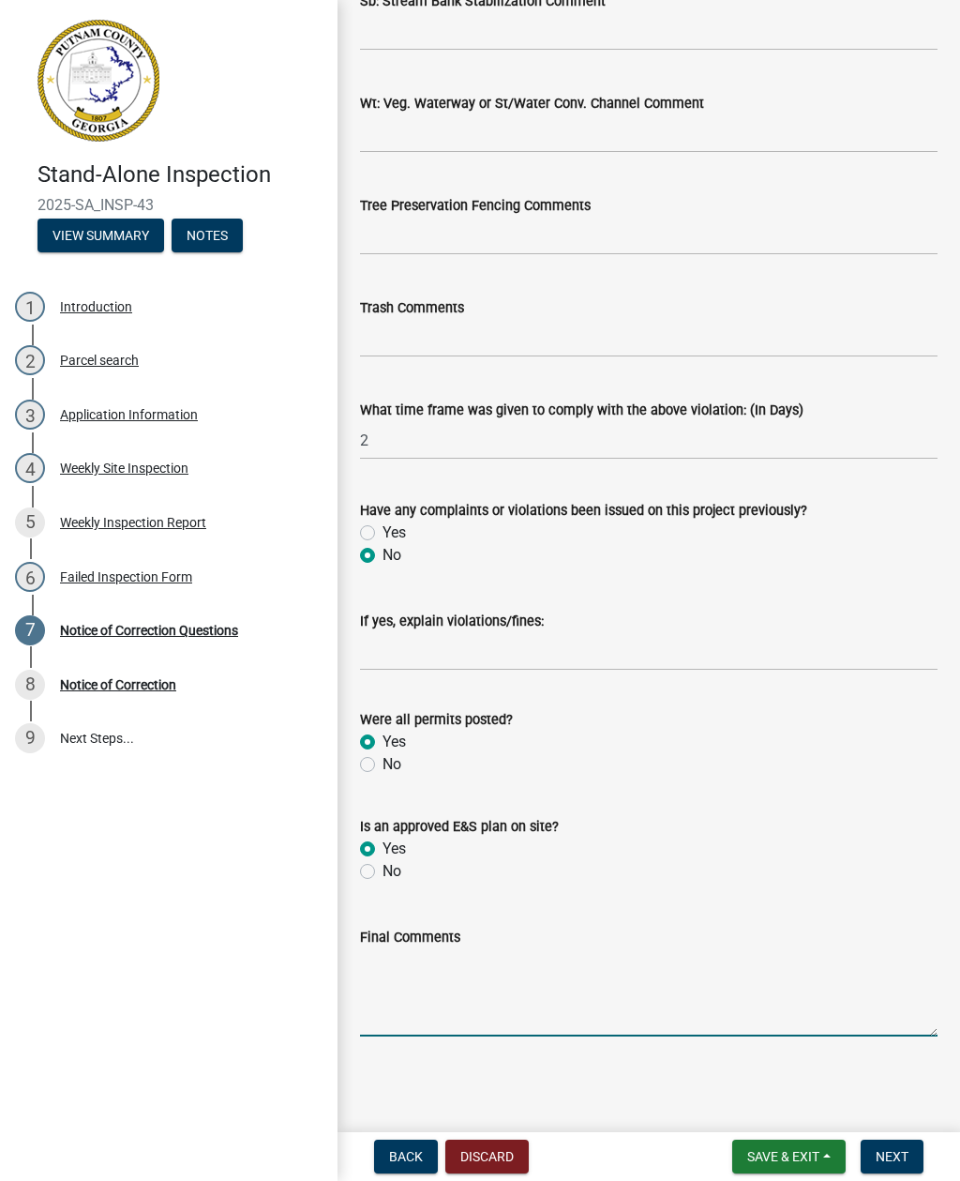
click at [429, 1014] on textarea "Final Comments" at bounding box center [649, 992] width 578 height 88
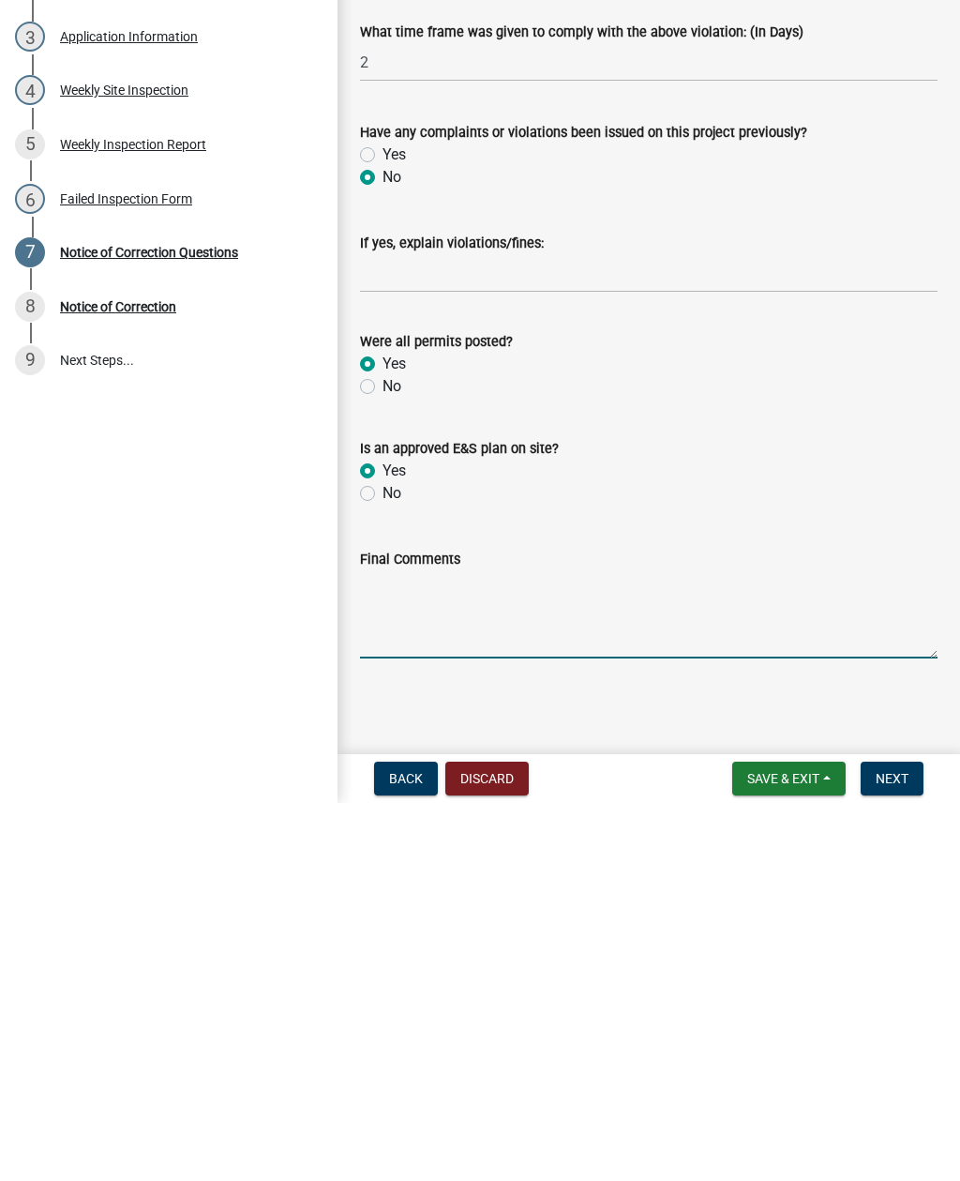
click at [399, 948] on textarea "Final Comments" at bounding box center [649, 992] width 578 height 88
paste textarea "Site inspection completed, med/sediment found in the roadway seed/straw and sal…"
type textarea "Site inspection completed, med/sediment found in the roadway seed/straw and sal…"
click at [901, 1149] on span "Next" at bounding box center [892, 1156] width 33 height 15
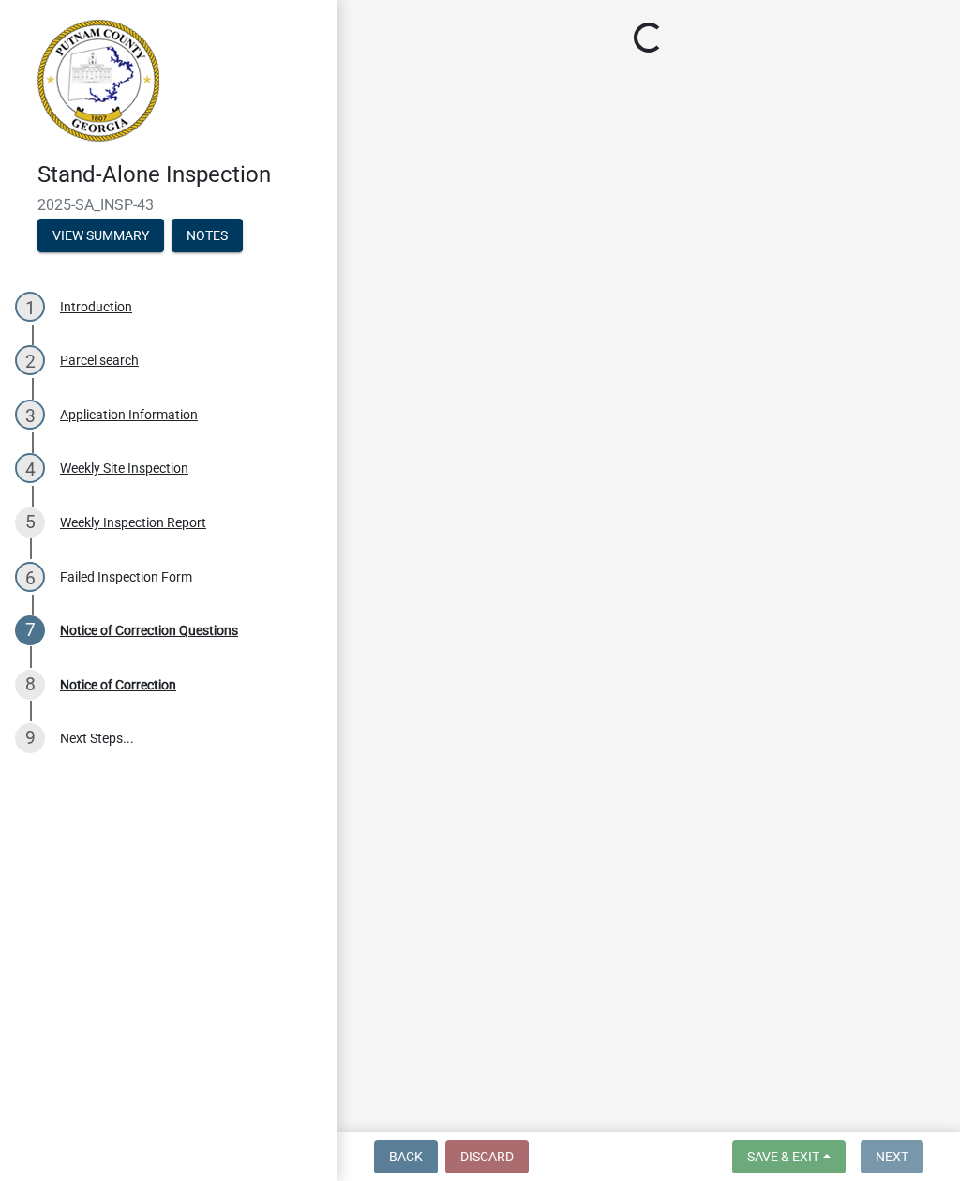
scroll to position [0, 0]
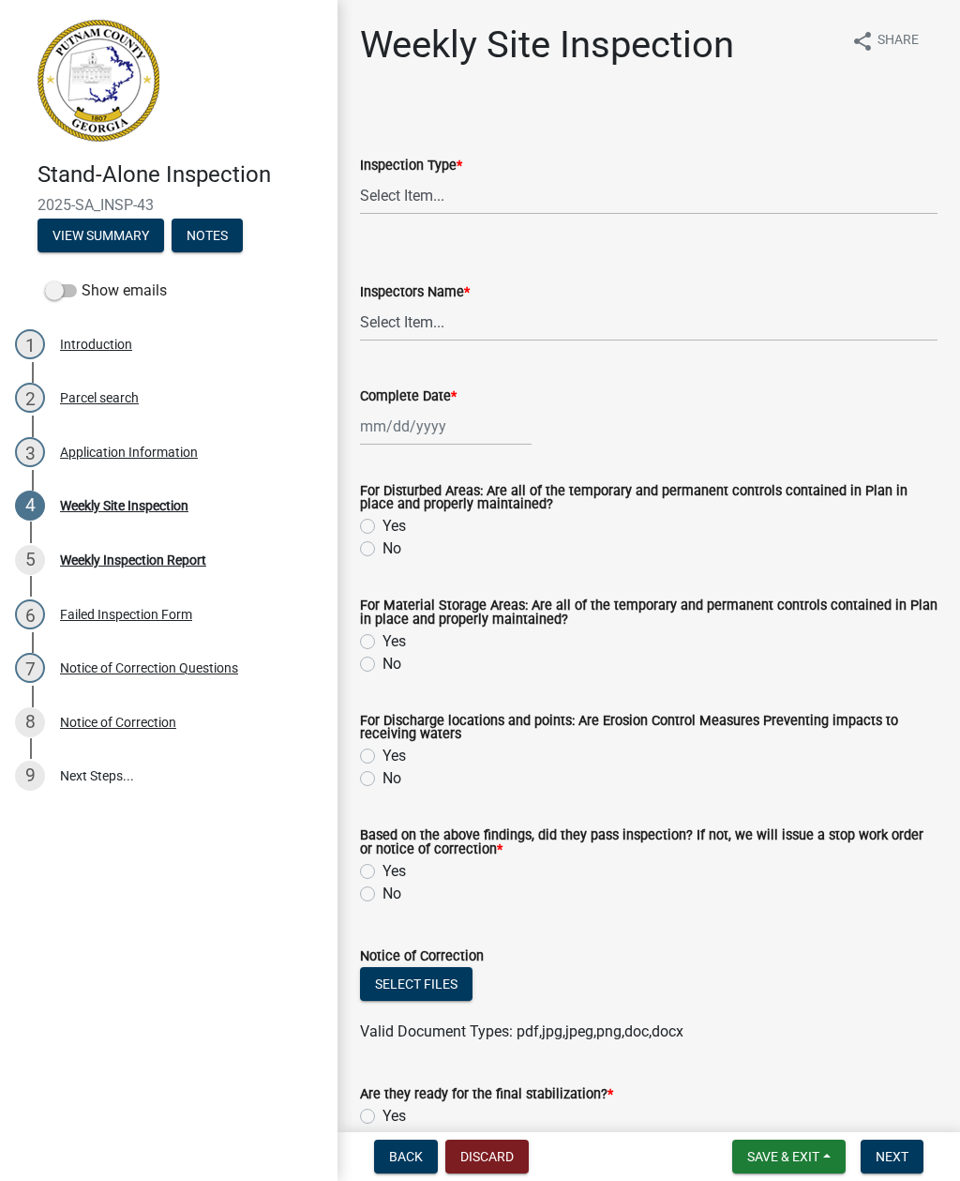
click at [127, 95] on img at bounding box center [99, 81] width 122 height 122
click at [123, 225] on button "View Summary" at bounding box center [101, 235] width 127 height 34
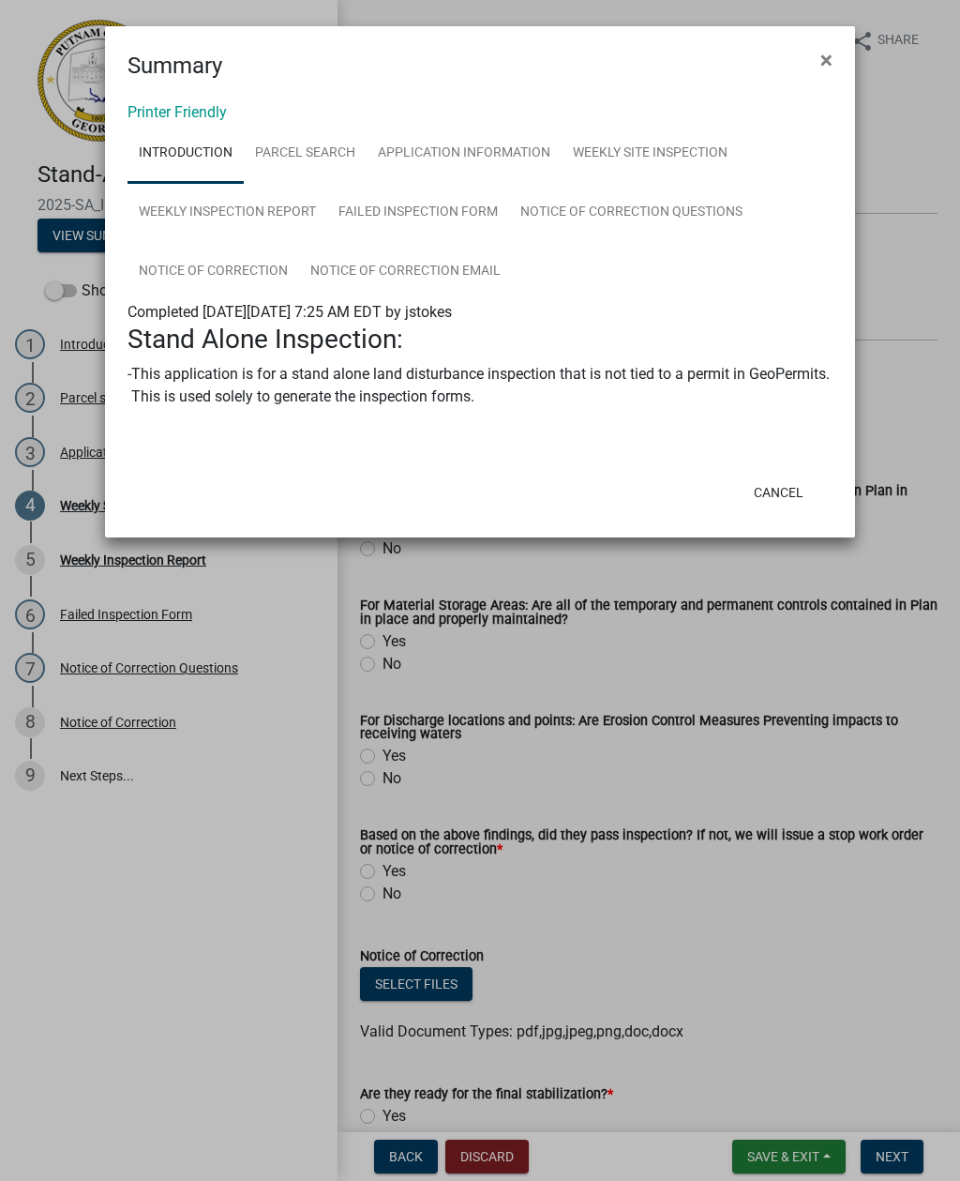
click at [824, 61] on span "×" at bounding box center [826, 60] width 12 height 26
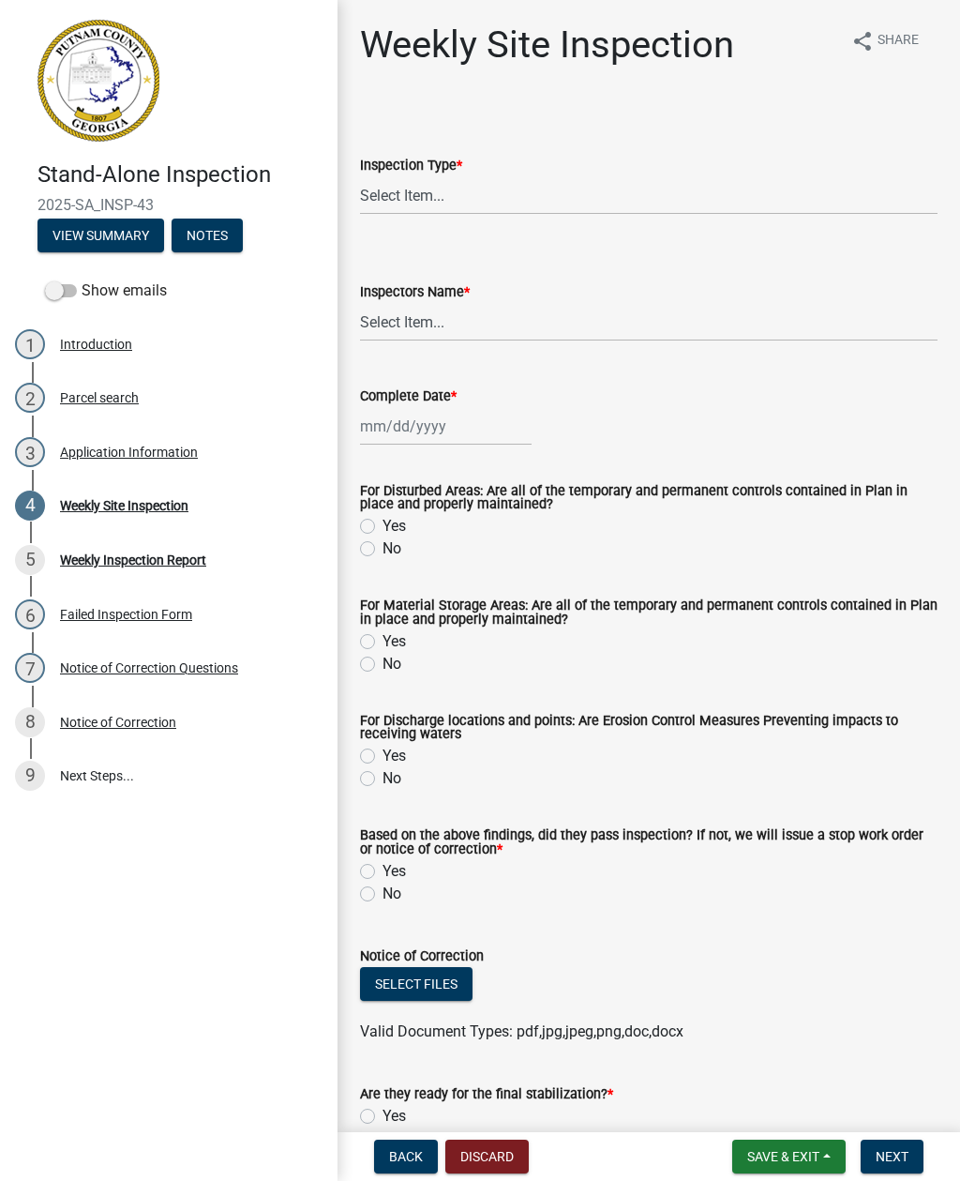
click at [411, 1150] on span "Back" at bounding box center [406, 1156] width 34 height 15
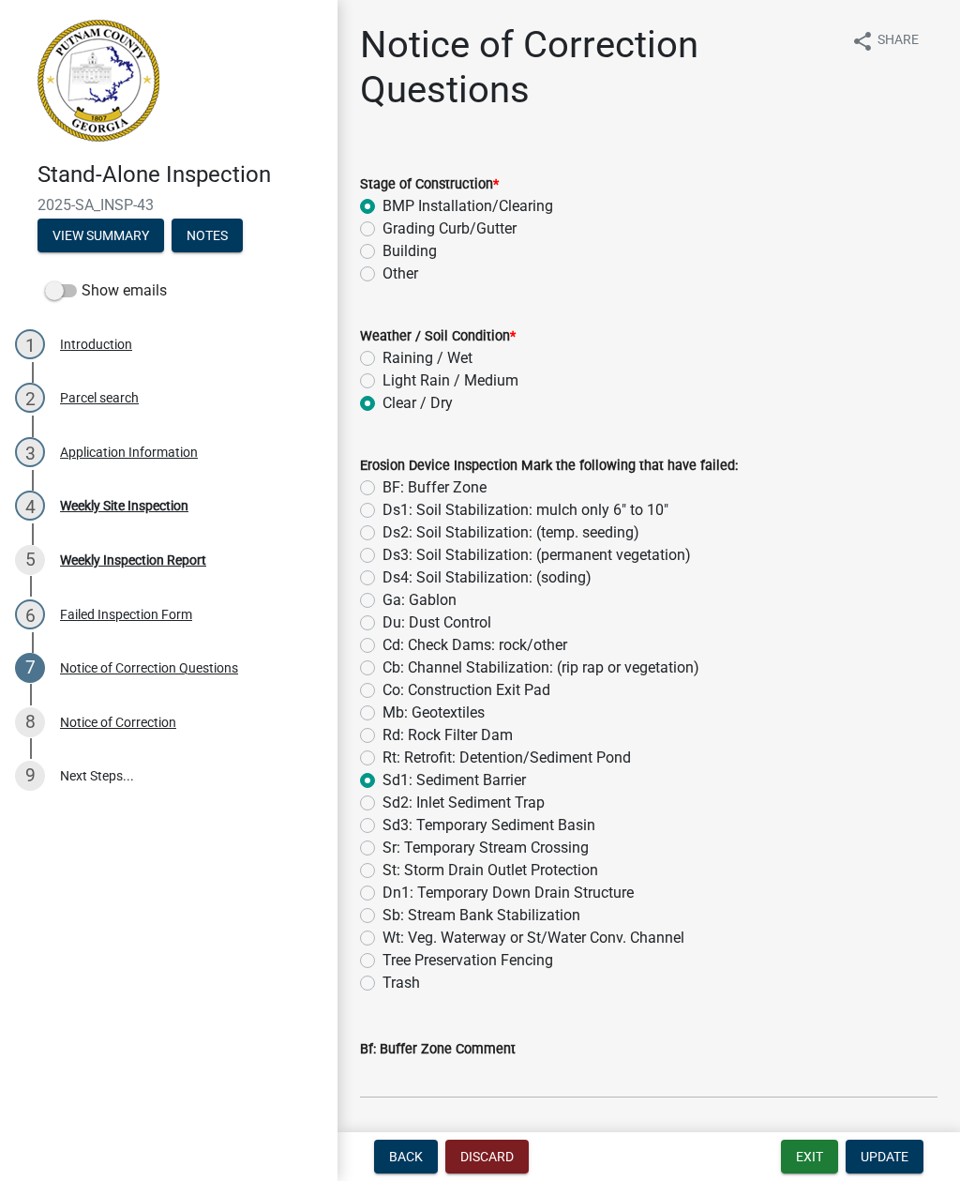
click at [131, 75] on img at bounding box center [99, 81] width 122 height 122
click at [117, 229] on button "View Summary" at bounding box center [101, 235] width 127 height 34
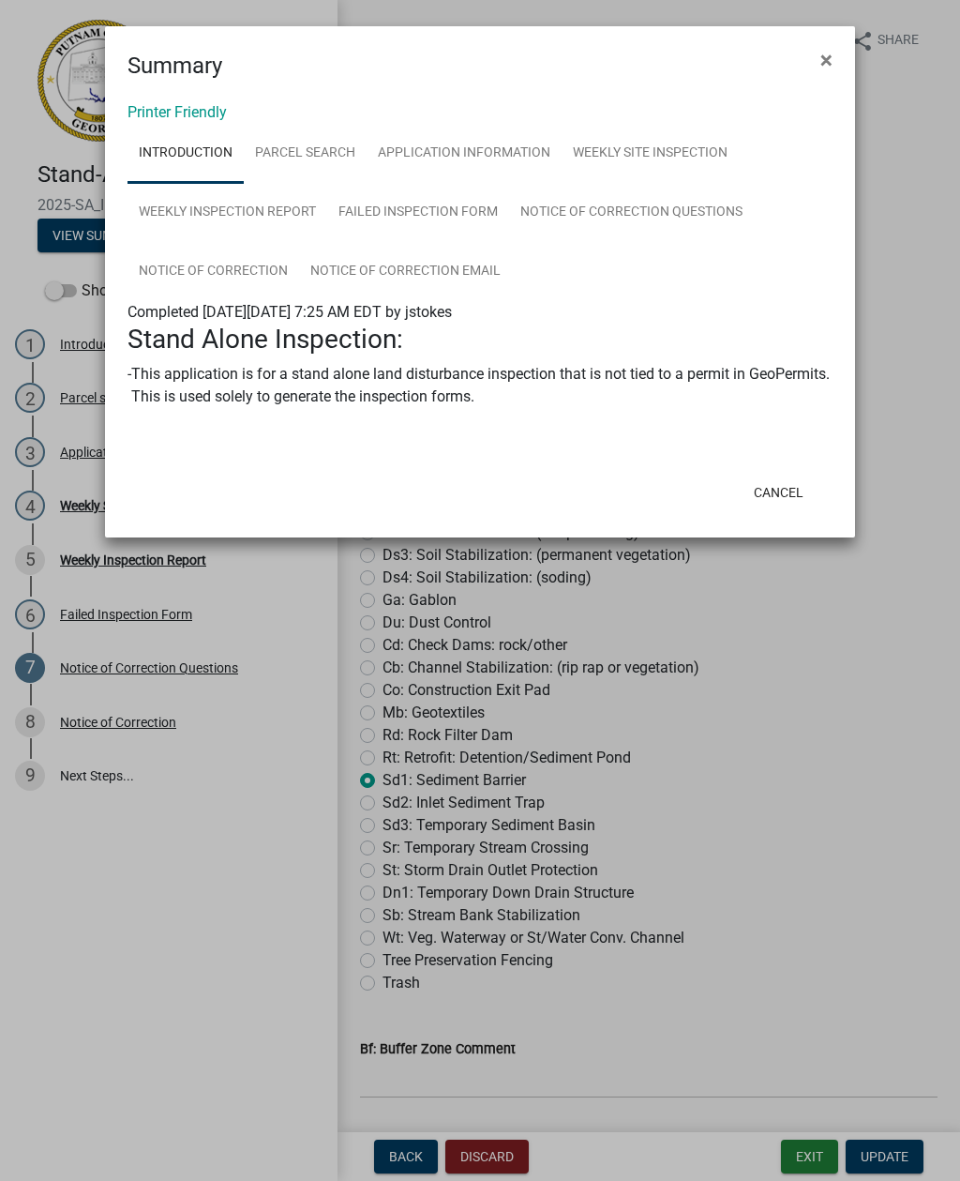
click at [831, 57] on span "×" at bounding box center [826, 60] width 12 height 26
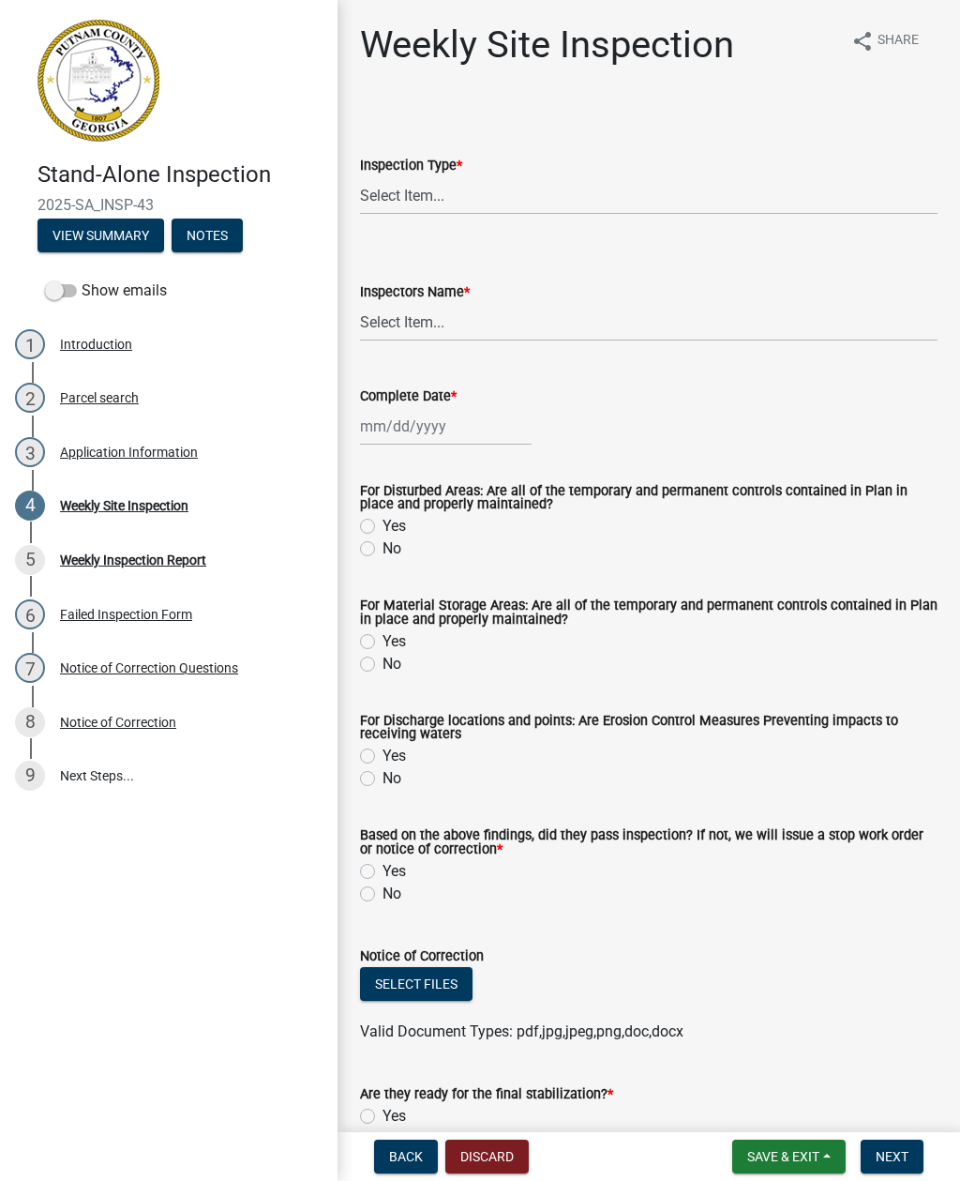
click at [116, 169] on h4 "Stand-Alone Inspection" at bounding box center [180, 174] width 285 height 27
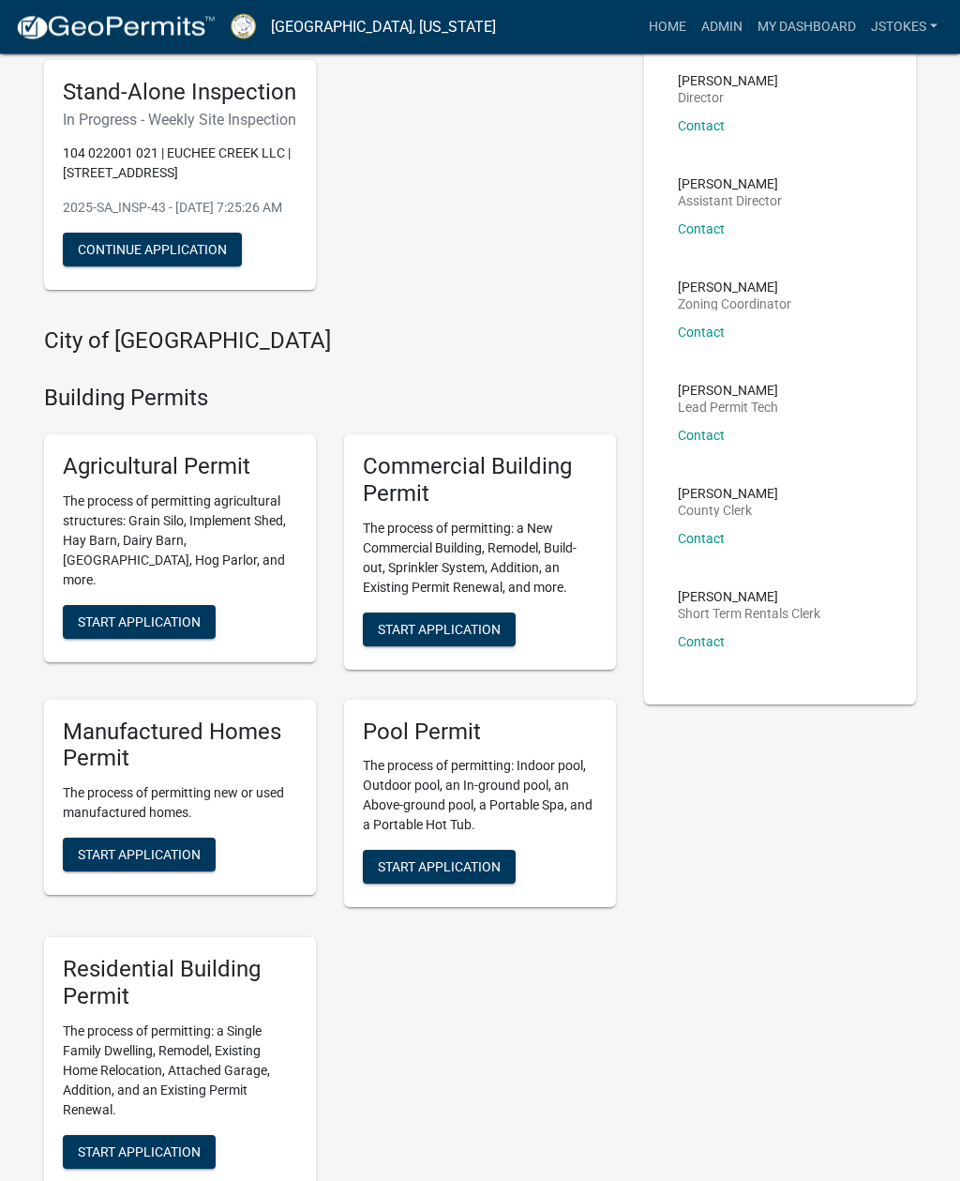
scroll to position [145, 0]
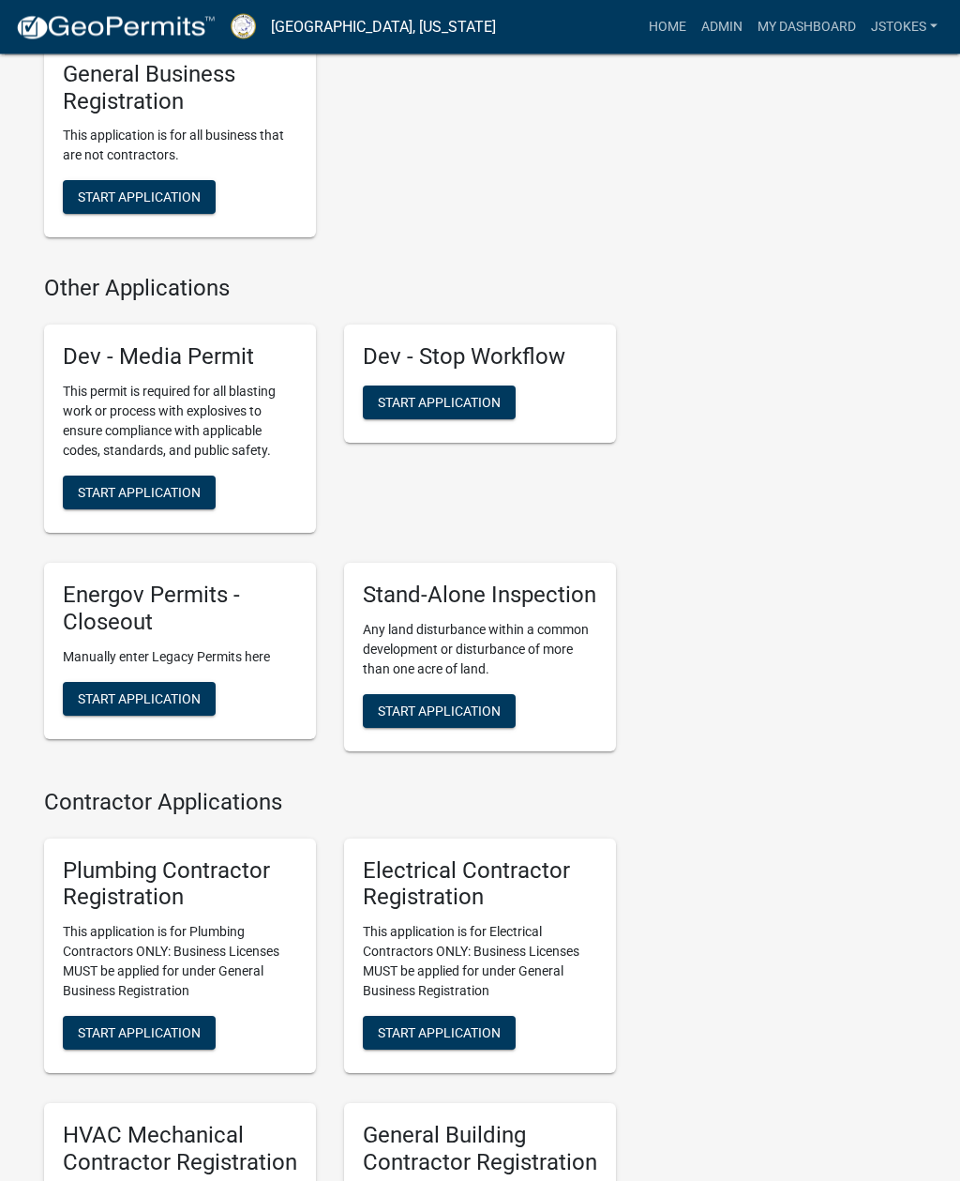
click at [420, 718] on span "Start Application" at bounding box center [439, 710] width 123 height 15
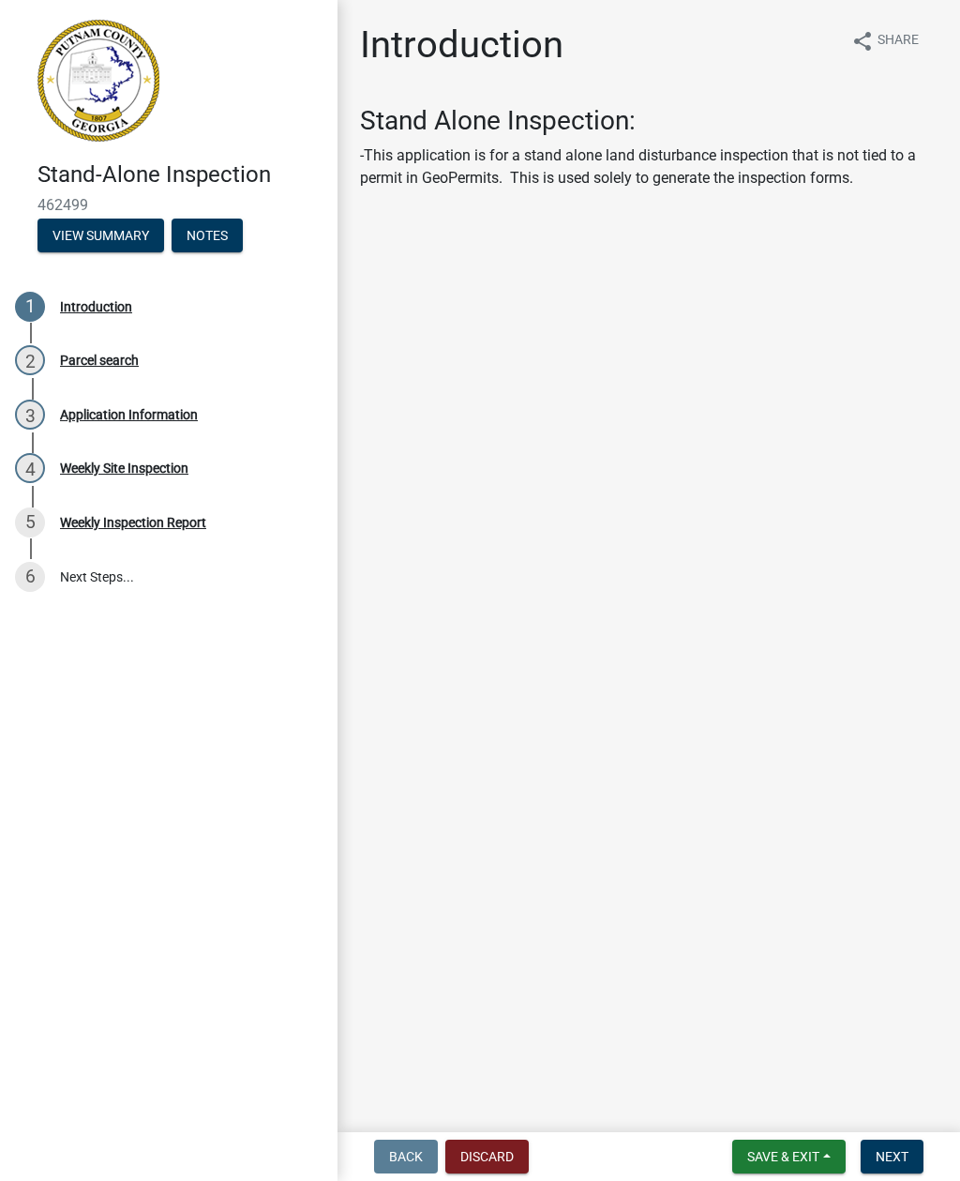
click at [101, 361] on div "Parcel search" at bounding box center [99, 359] width 79 height 13
click at [123, 381] on link "2 Parcel search" at bounding box center [169, 360] width 338 height 54
click at [125, 375] on link "2 Parcel search" at bounding box center [169, 360] width 338 height 54
click at [98, 361] on div "Parcel search" at bounding box center [99, 359] width 79 height 13
click at [77, 368] on div "2 Parcel search" at bounding box center [161, 360] width 293 height 30
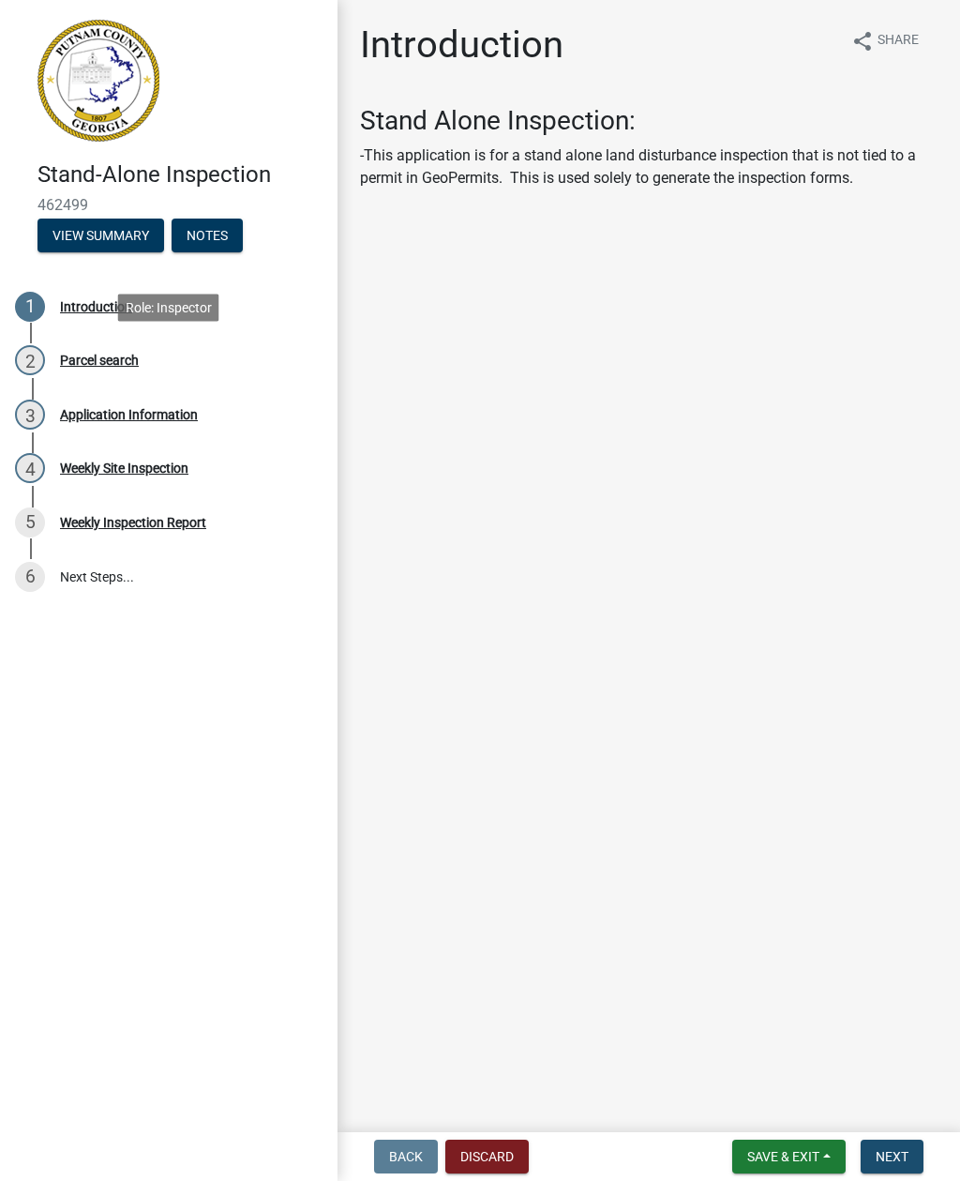
click at [896, 1155] on span "Next" at bounding box center [892, 1156] width 33 height 15
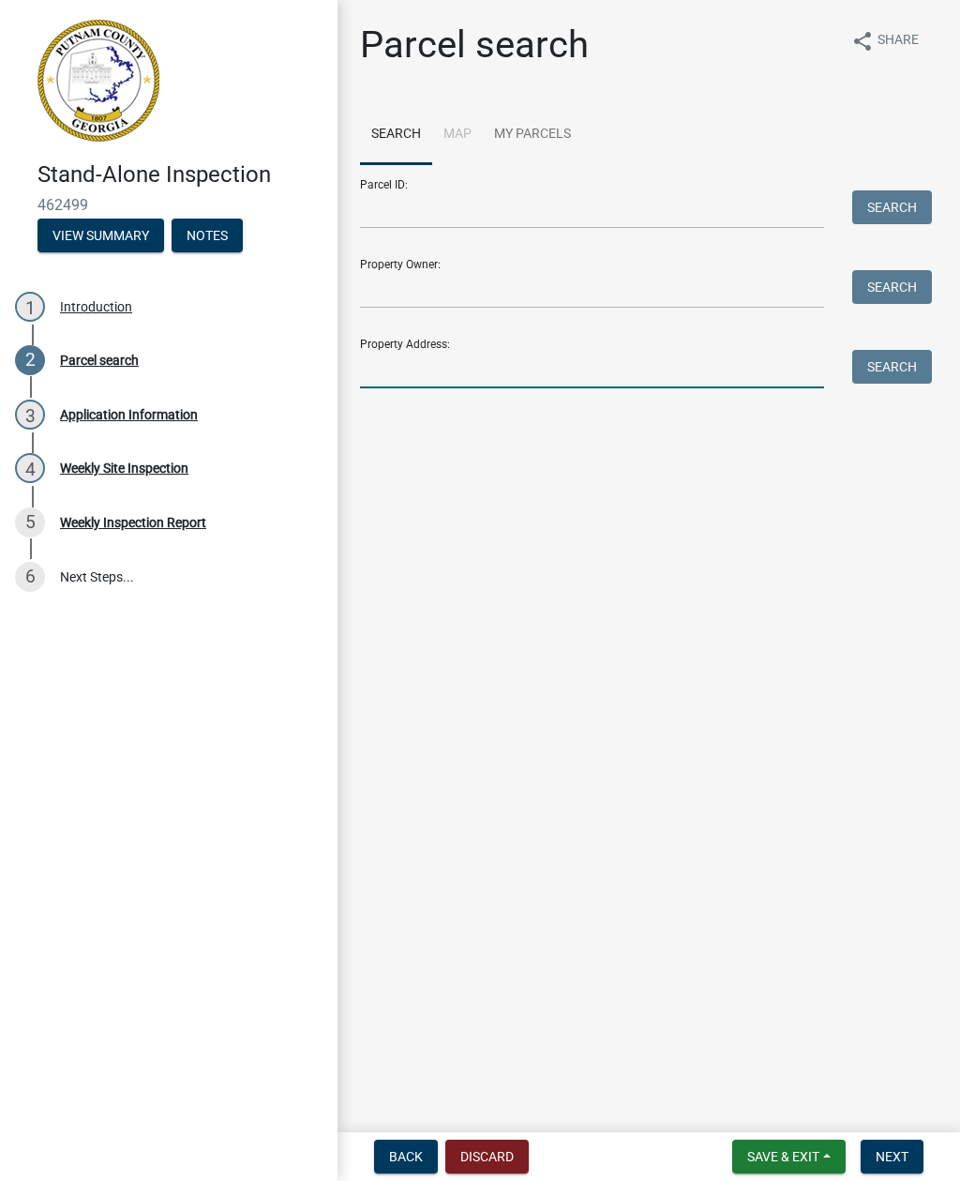
click at [399, 370] on input "Property Address:" at bounding box center [592, 369] width 464 height 38
type input "224 sage ct"
click at [885, 368] on button "Search" at bounding box center [892, 367] width 80 height 34
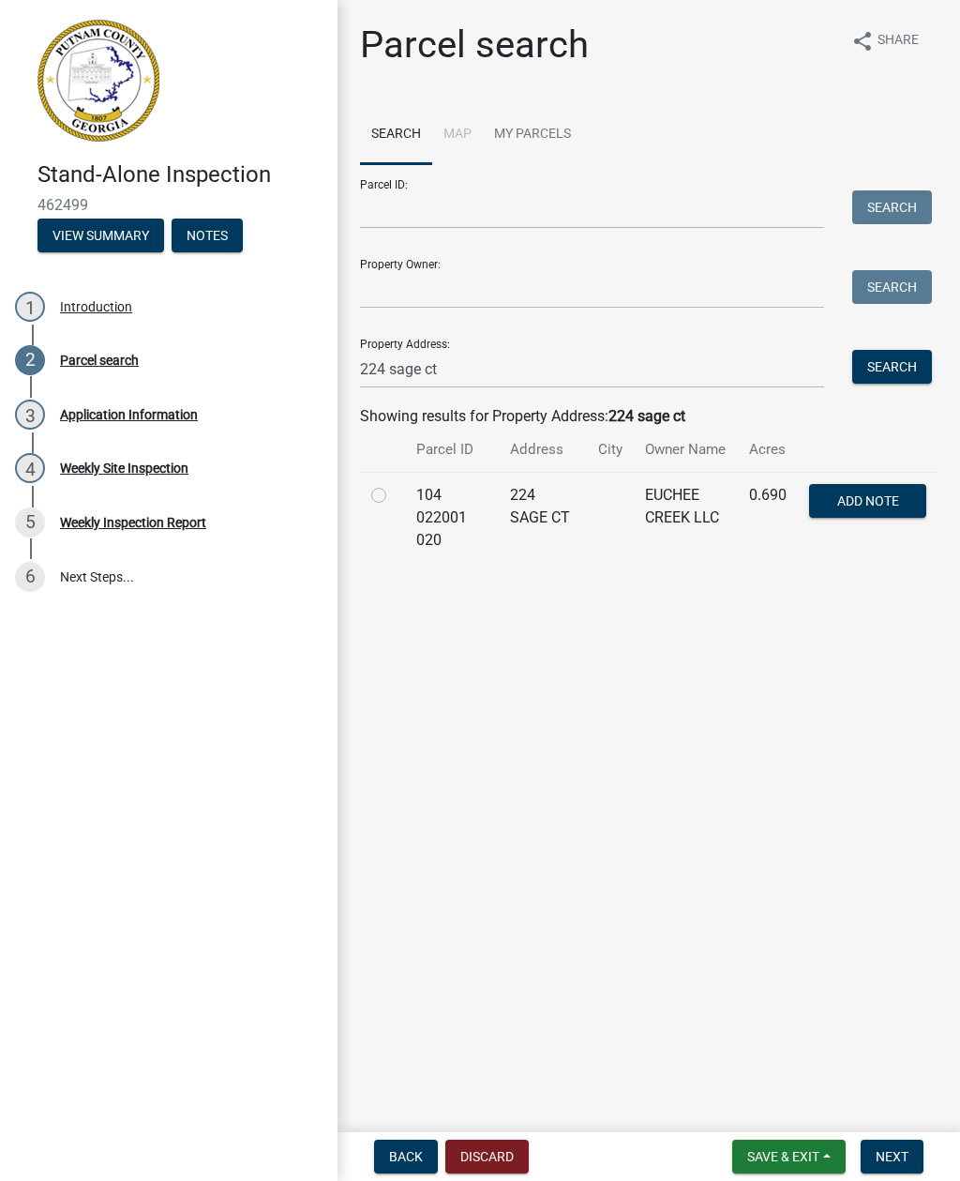
click at [394, 484] on label at bounding box center [394, 484] width 0 height 0
click at [394, 496] on 020 "radio" at bounding box center [400, 490] width 12 height 12
radio 020 "true"
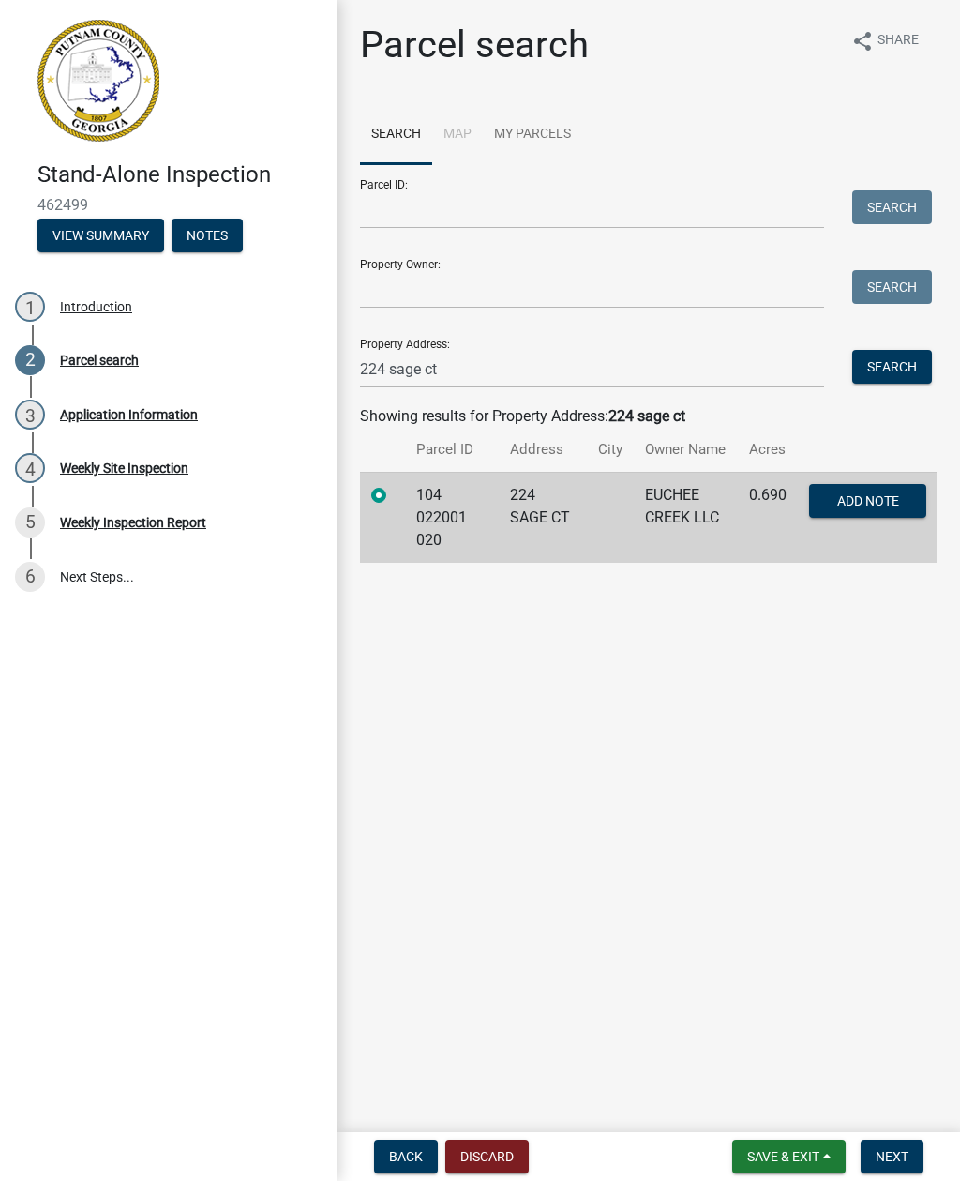
click at [895, 1154] on span "Next" at bounding box center [892, 1156] width 33 height 15
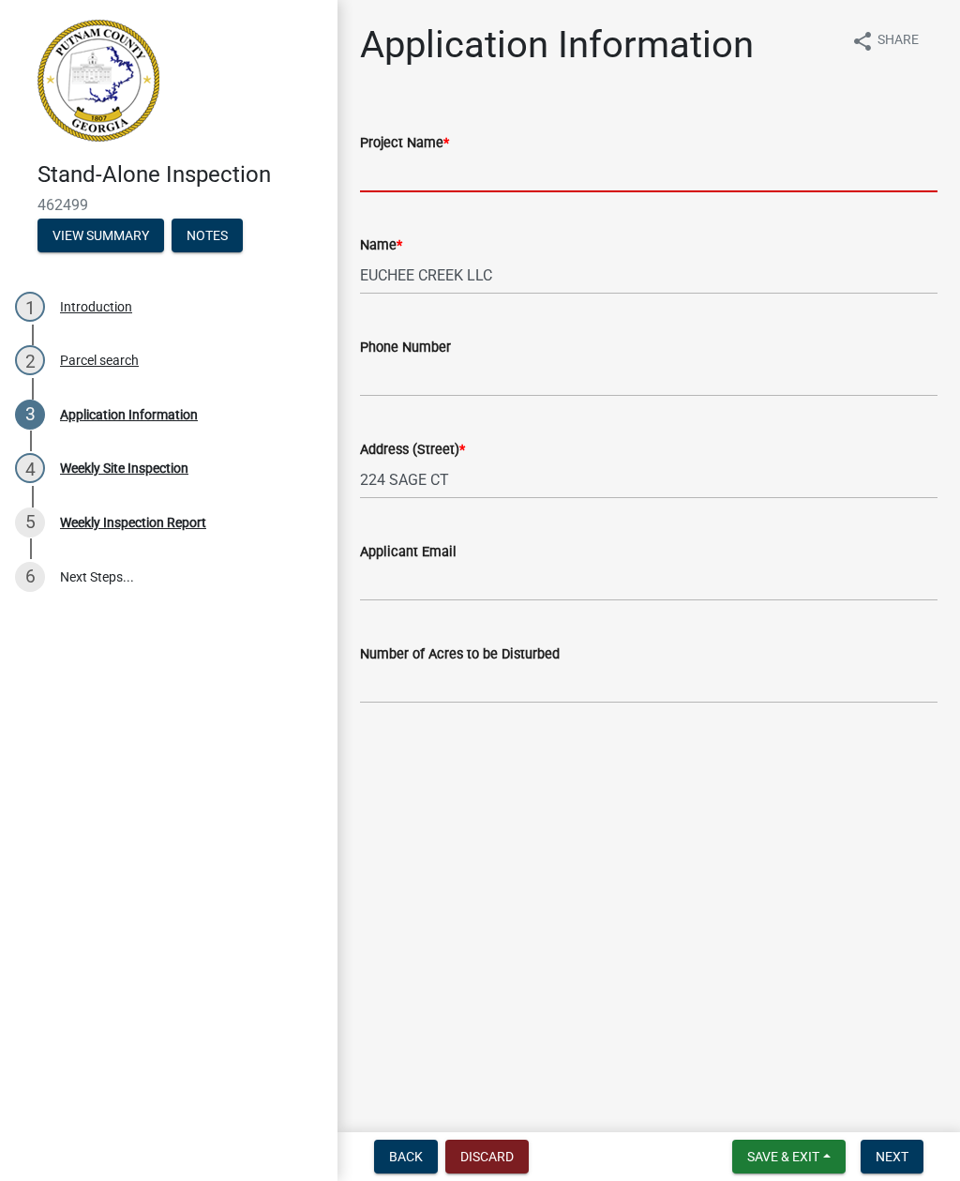
click at [420, 190] on input "Project Name *" at bounding box center [649, 173] width 578 height 38
type input "224 sage ct"
click at [898, 1155] on span "Next" at bounding box center [892, 1156] width 33 height 15
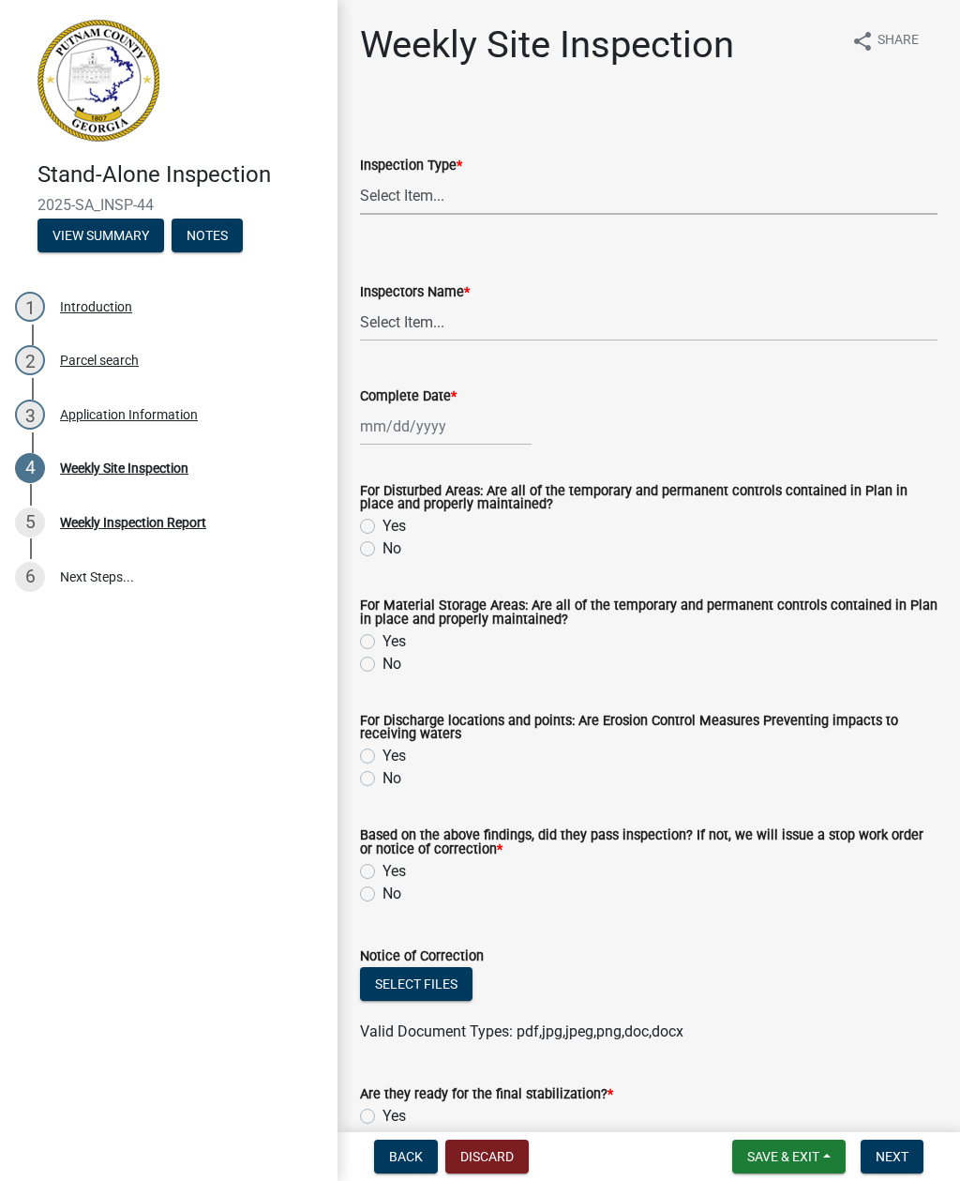
click at [436, 199] on select "Select Item... Site Inspection Initial Inspection Within 24 hours of a 0.5" sto…" at bounding box center [649, 195] width 578 height 38
select select "93c72d9c-4ccd-4a4f-9c87-9d2cfc81a2e2"
click at [412, 312] on select "Select Item... mrivera ([PERSON_NAME]) jstokes ([PERSON_NAME]) asmith105 ([PERS…" at bounding box center [649, 322] width 578 height 38
select select "41005c5c-e1e6-4724-b212-606768993ffb"
click at [405, 432] on div at bounding box center [446, 426] width 172 height 38
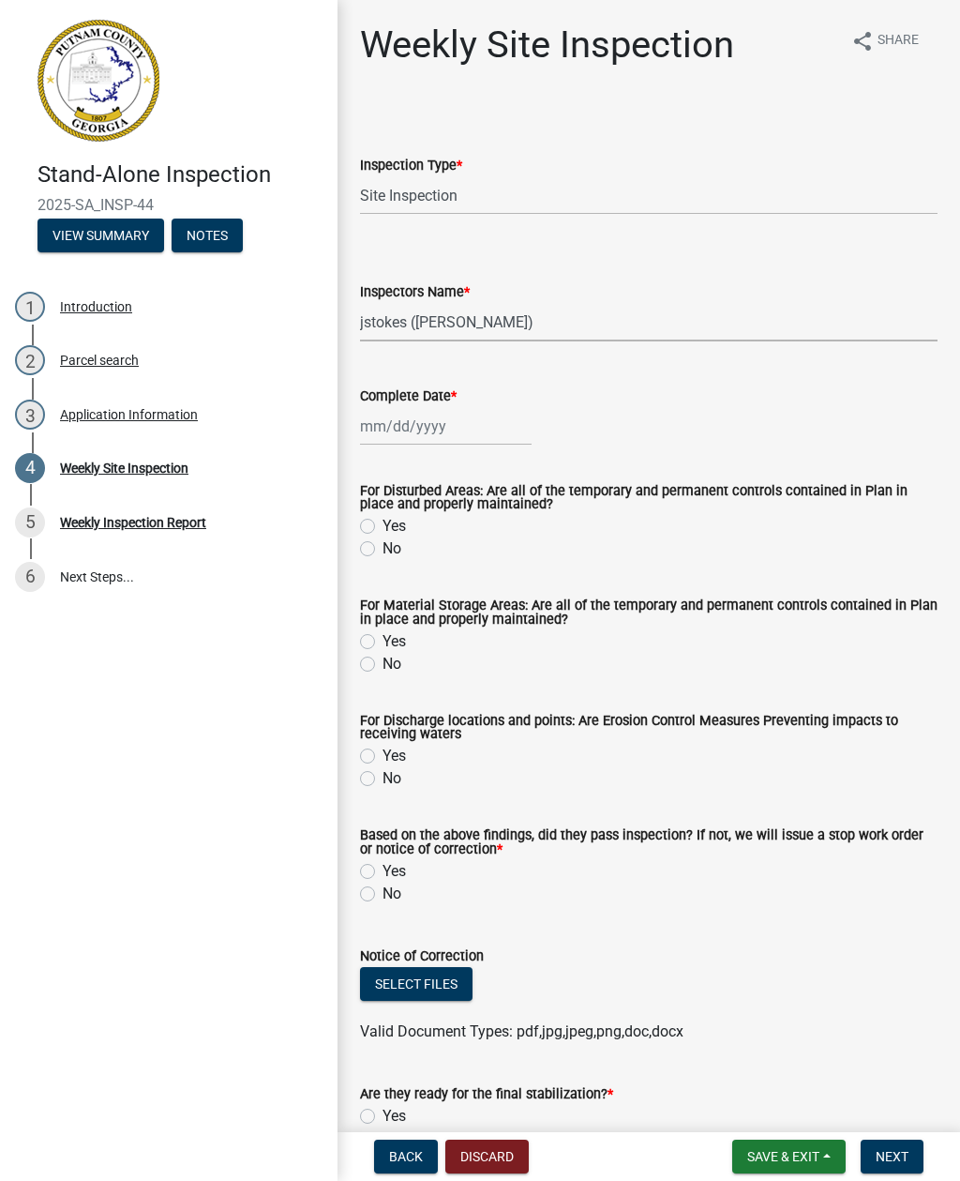
select select "8"
select select "2025"
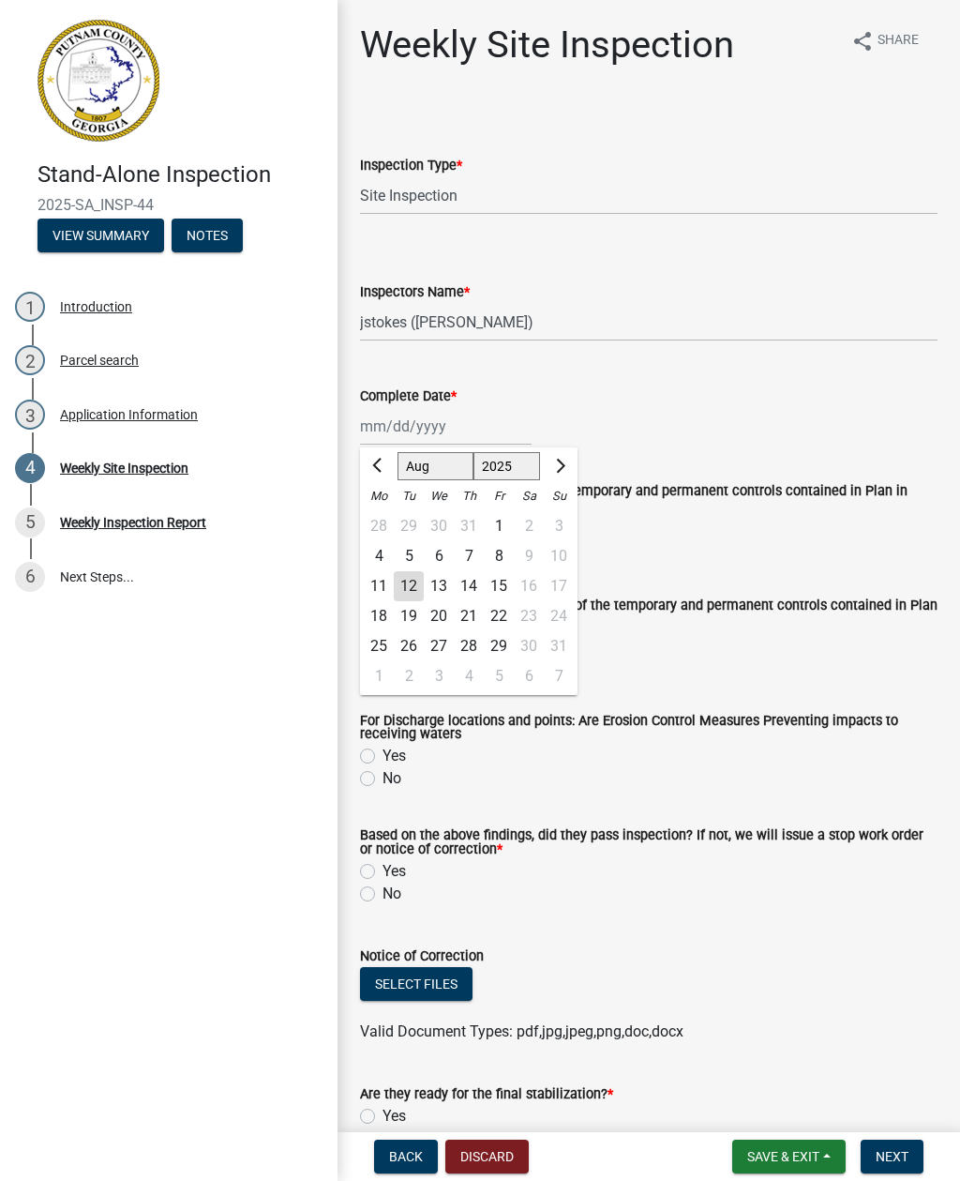
click at [499, 551] on div "8" at bounding box center [499, 556] width 30 height 30
type input "[DATE]"
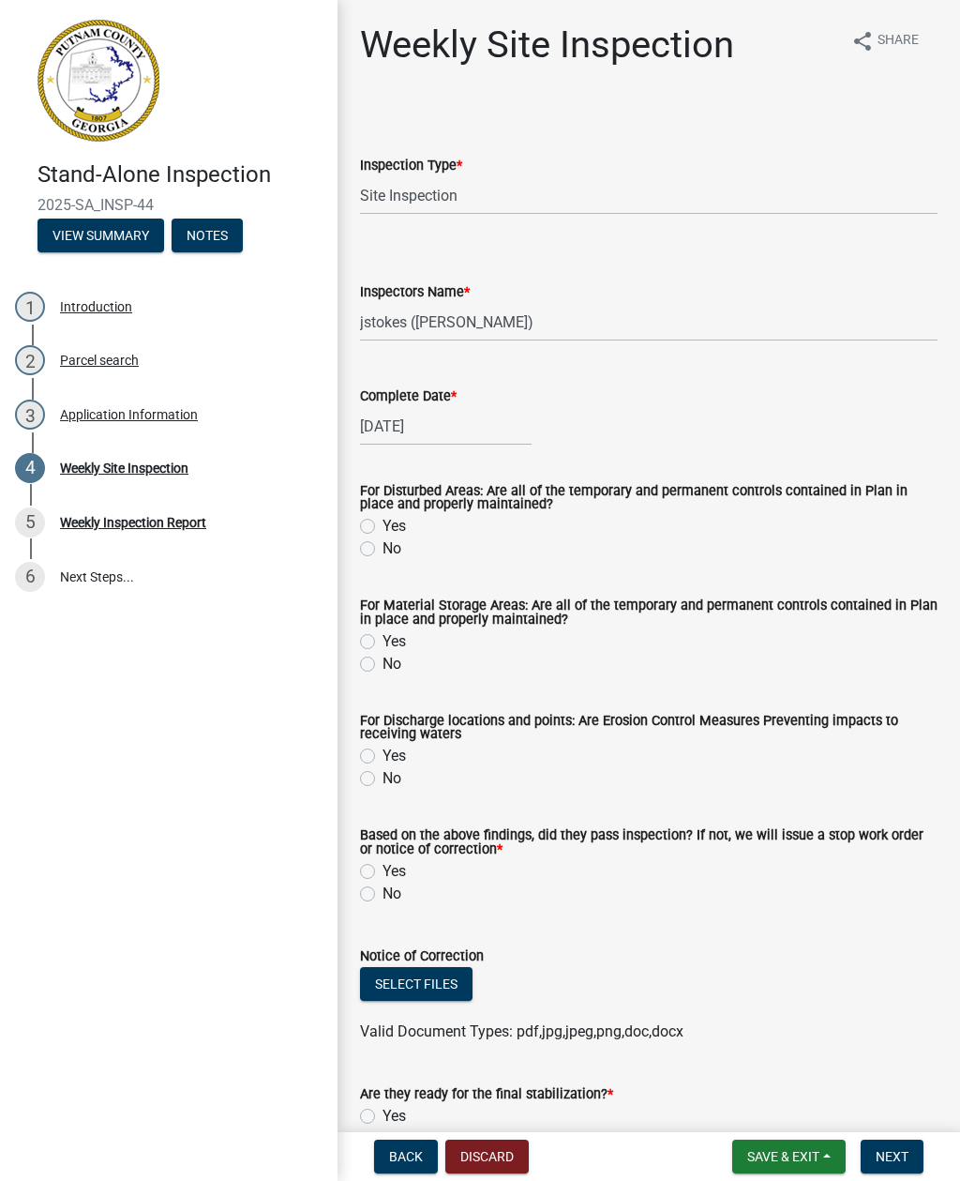
click at [358, 556] on div "For Disturbed Areas: Are all of the temporary and permanent controls contained …" at bounding box center [649, 511] width 606 height 98
click at [383, 553] on label "No" at bounding box center [392, 548] width 19 height 23
click at [383, 549] on input "No" at bounding box center [389, 543] width 12 height 12
radio input "true"
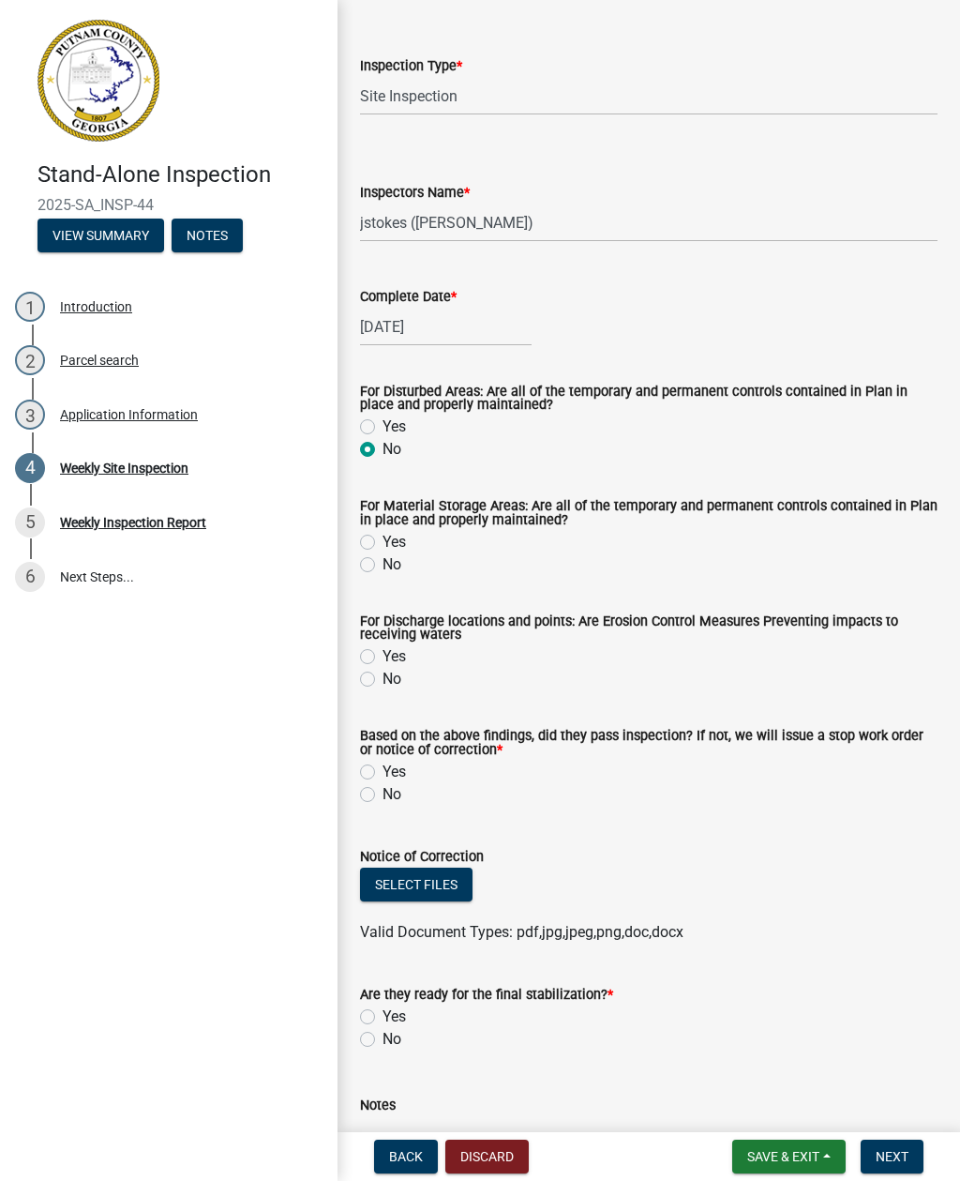
scroll to position [102, 0]
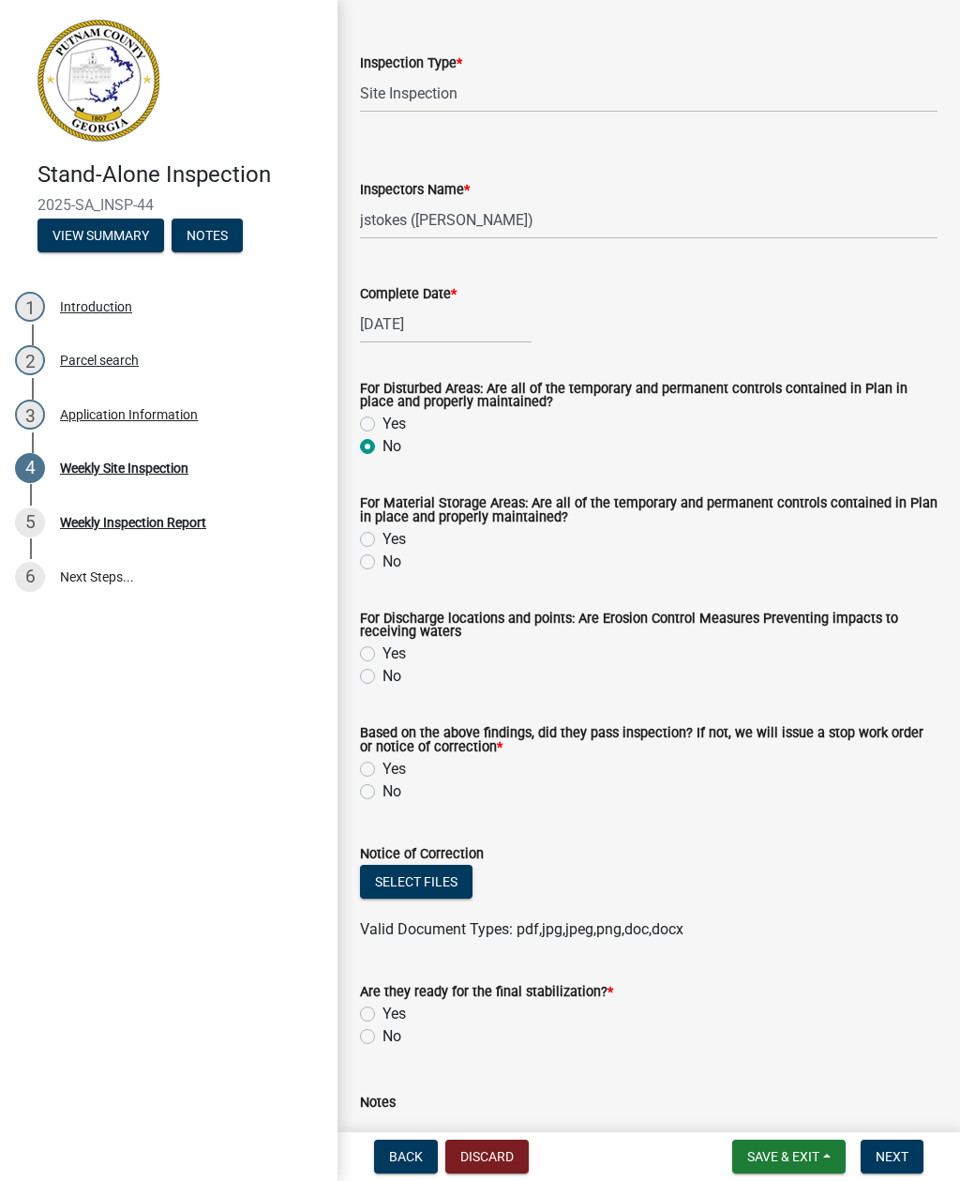
click at [383, 561] on label "No" at bounding box center [392, 561] width 19 height 23
click at [383, 561] on input "No" at bounding box center [389, 556] width 12 height 12
radio input "true"
click at [379, 650] on div "Yes" at bounding box center [649, 653] width 578 height 23
click at [377, 648] on div "Yes" at bounding box center [649, 653] width 578 height 23
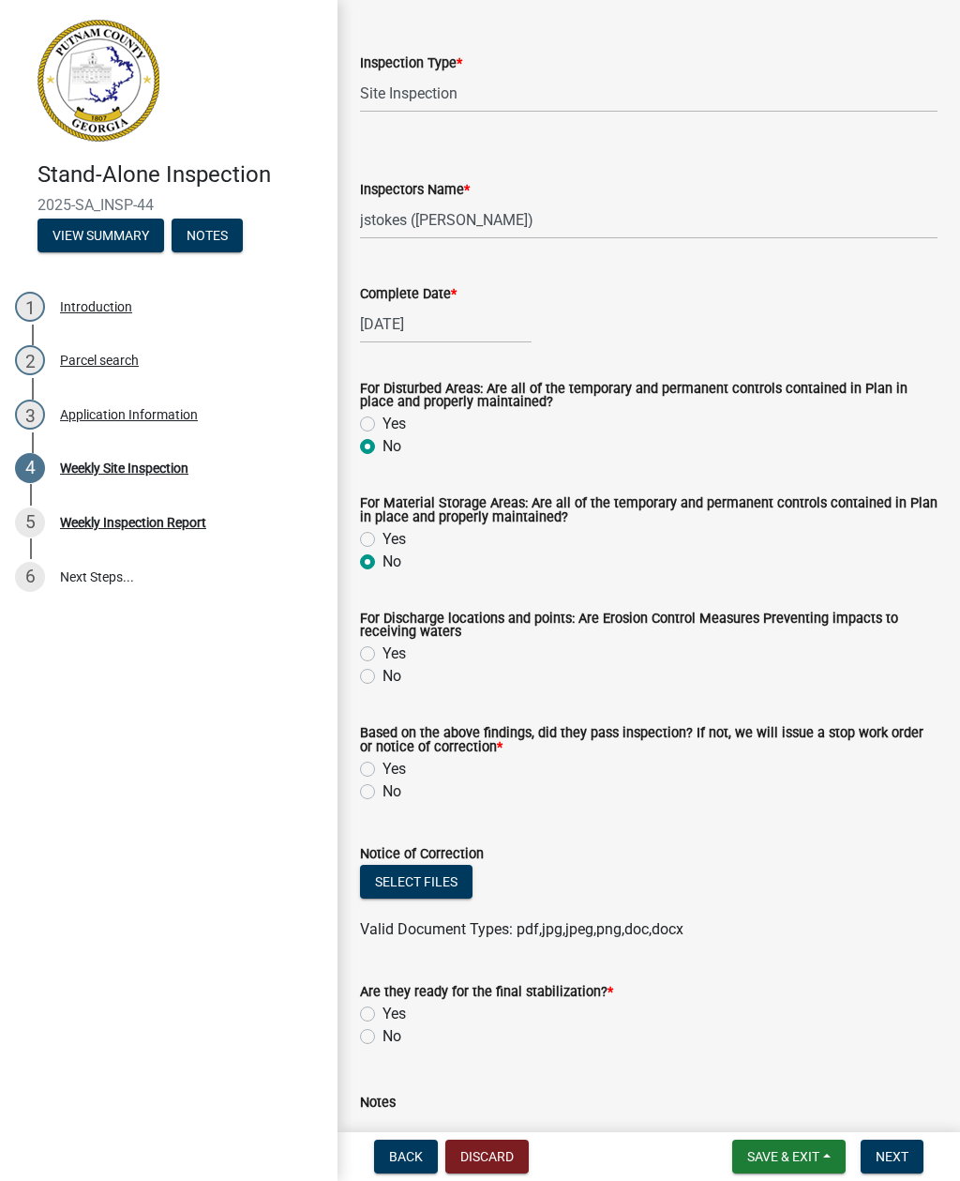
click at [383, 662] on label "Yes" at bounding box center [394, 653] width 23 height 23
click at [383, 654] on input "Yes" at bounding box center [389, 648] width 12 height 12
radio input "true"
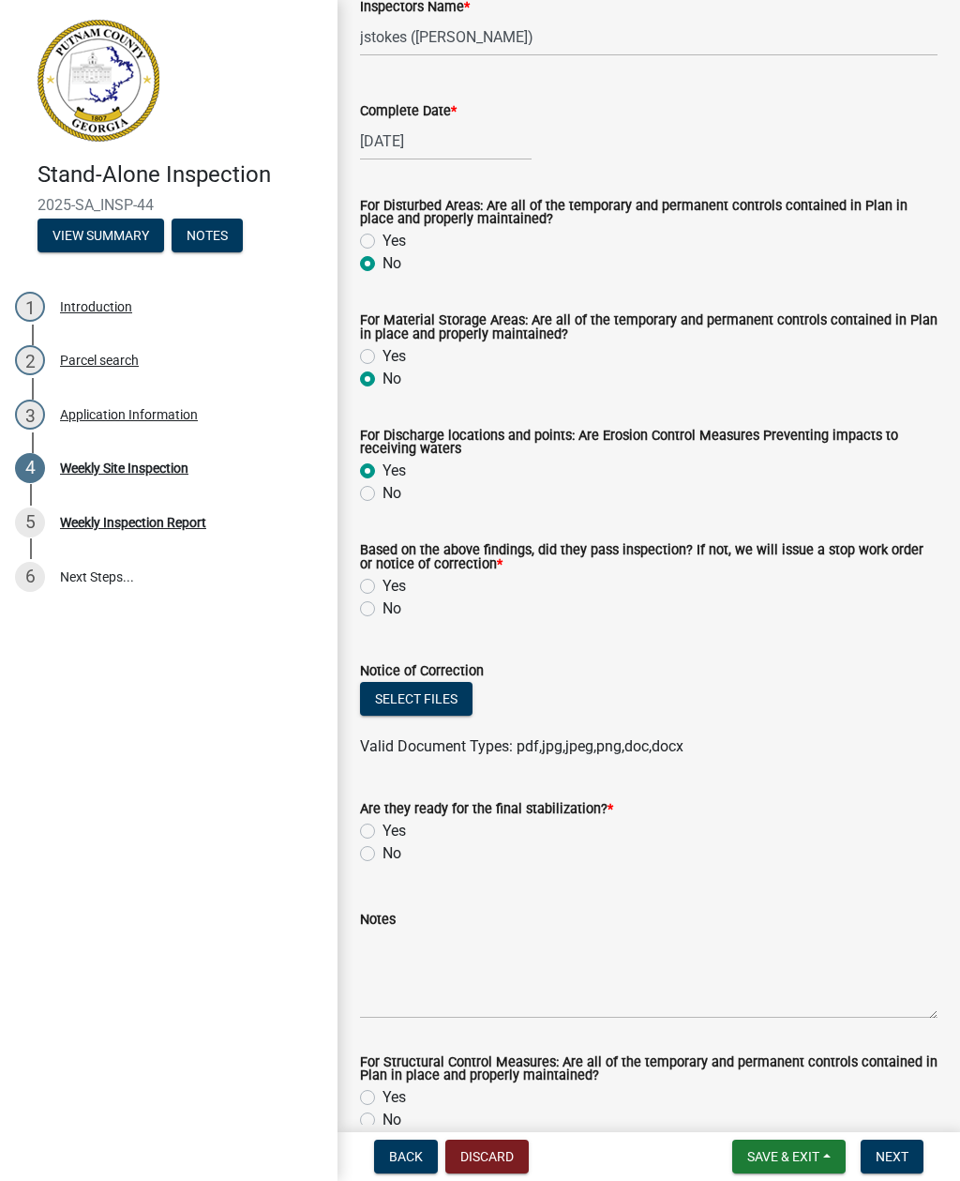
scroll to position [287, 0]
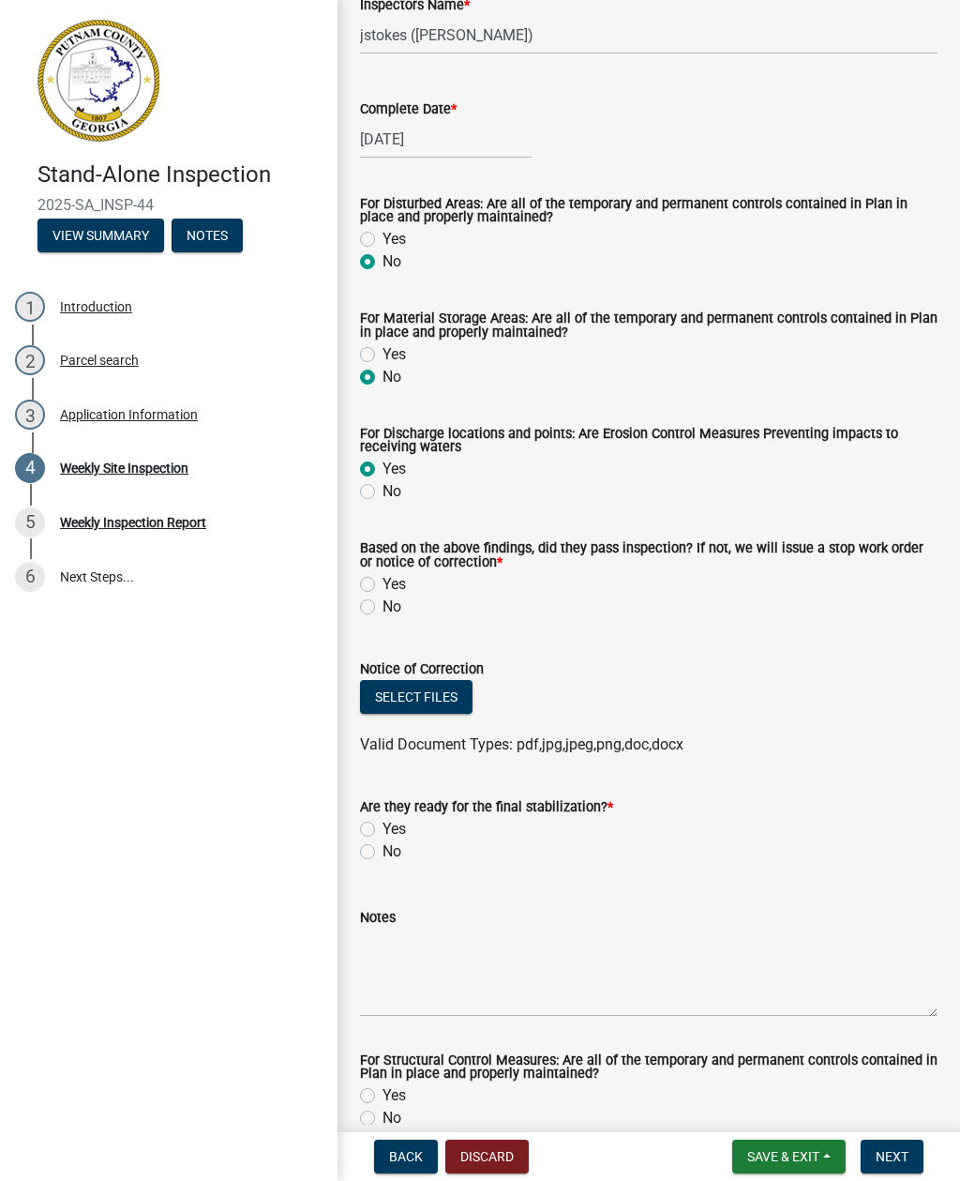
click at [383, 613] on label "No" at bounding box center [392, 606] width 19 height 23
click at [383, 608] on input "No" at bounding box center [389, 601] width 12 height 12
radio input "true"
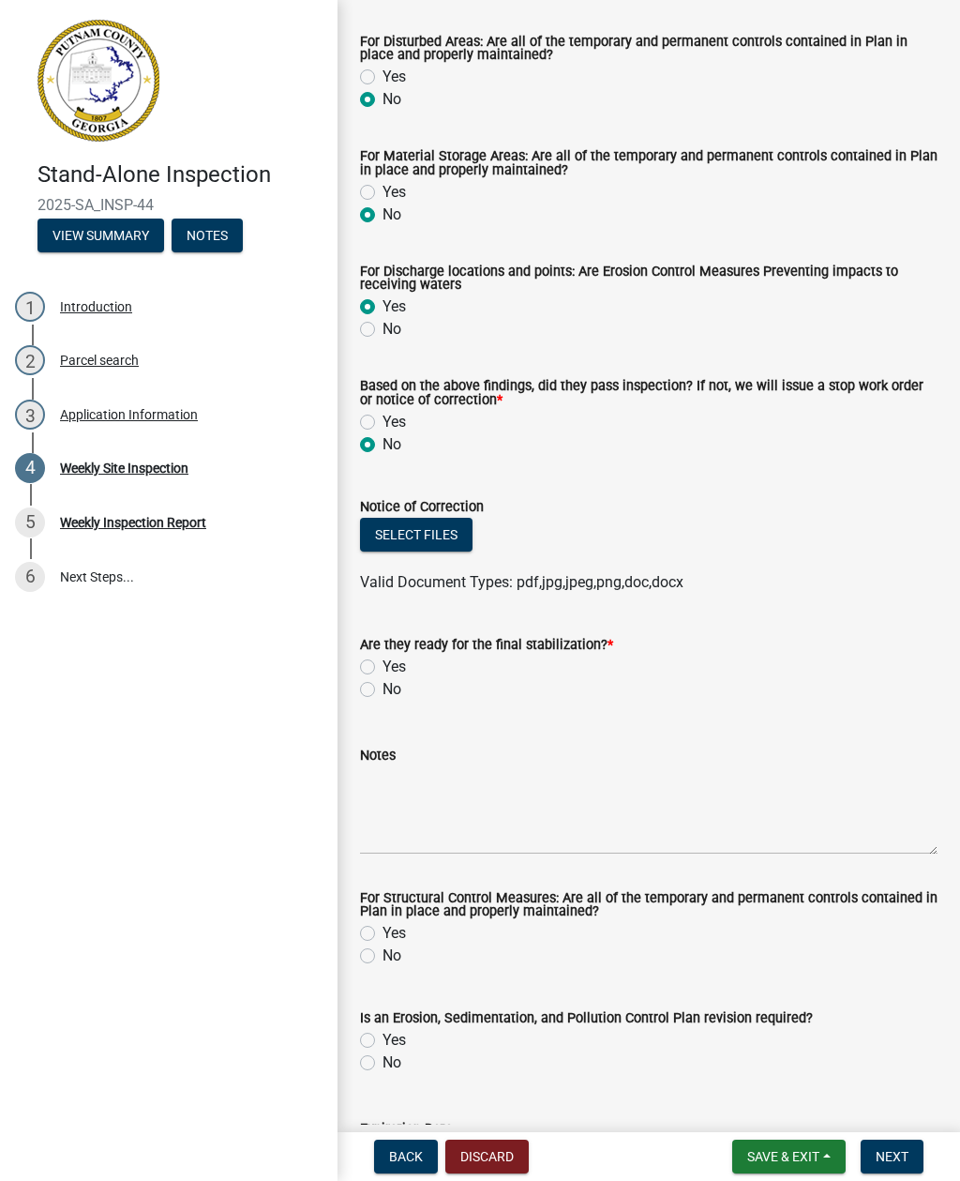
scroll to position [452, 0]
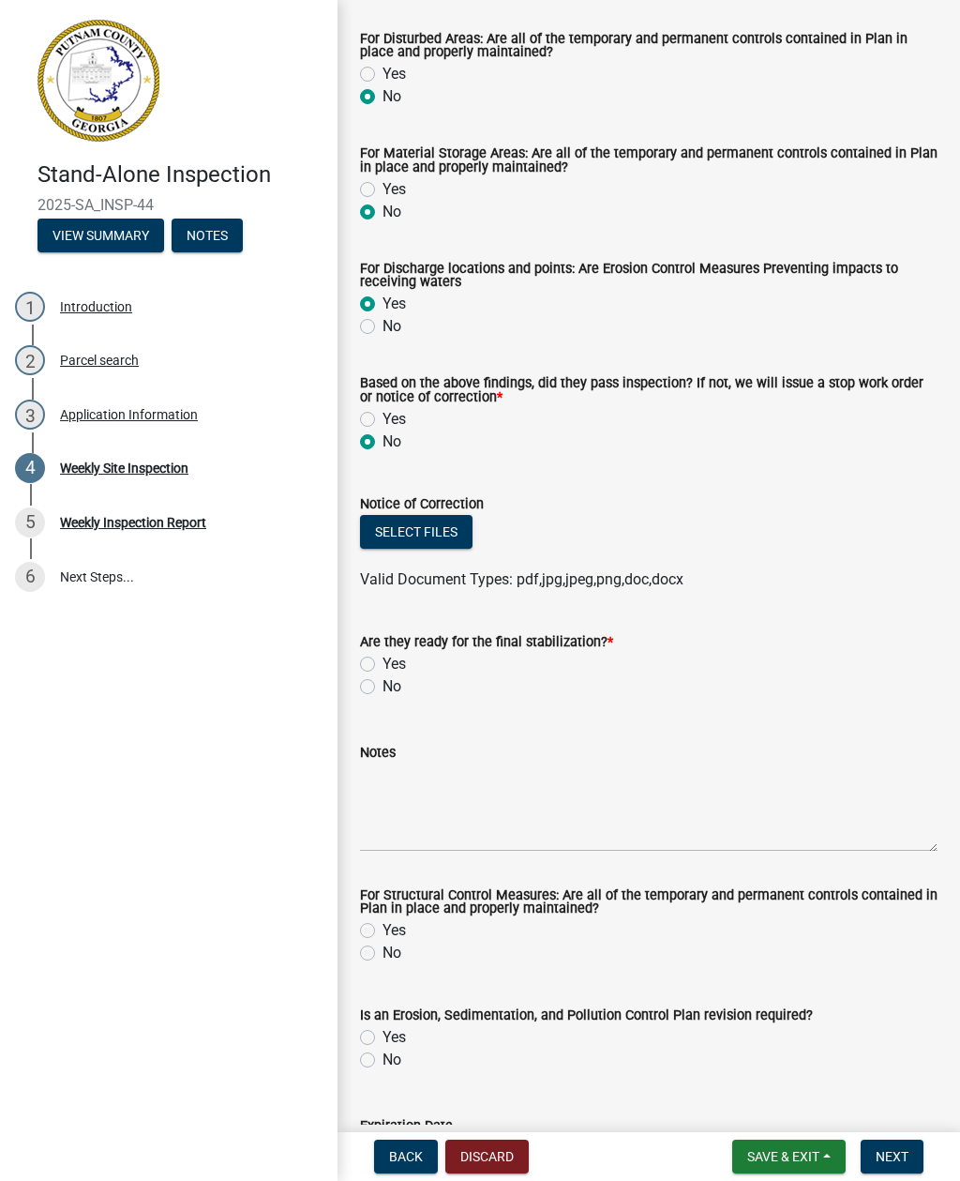
click at [383, 691] on label "No" at bounding box center [392, 686] width 19 height 23
click at [383, 687] on input "No" at bounding box center [389, 681] width 12 height 12
radio input "true"
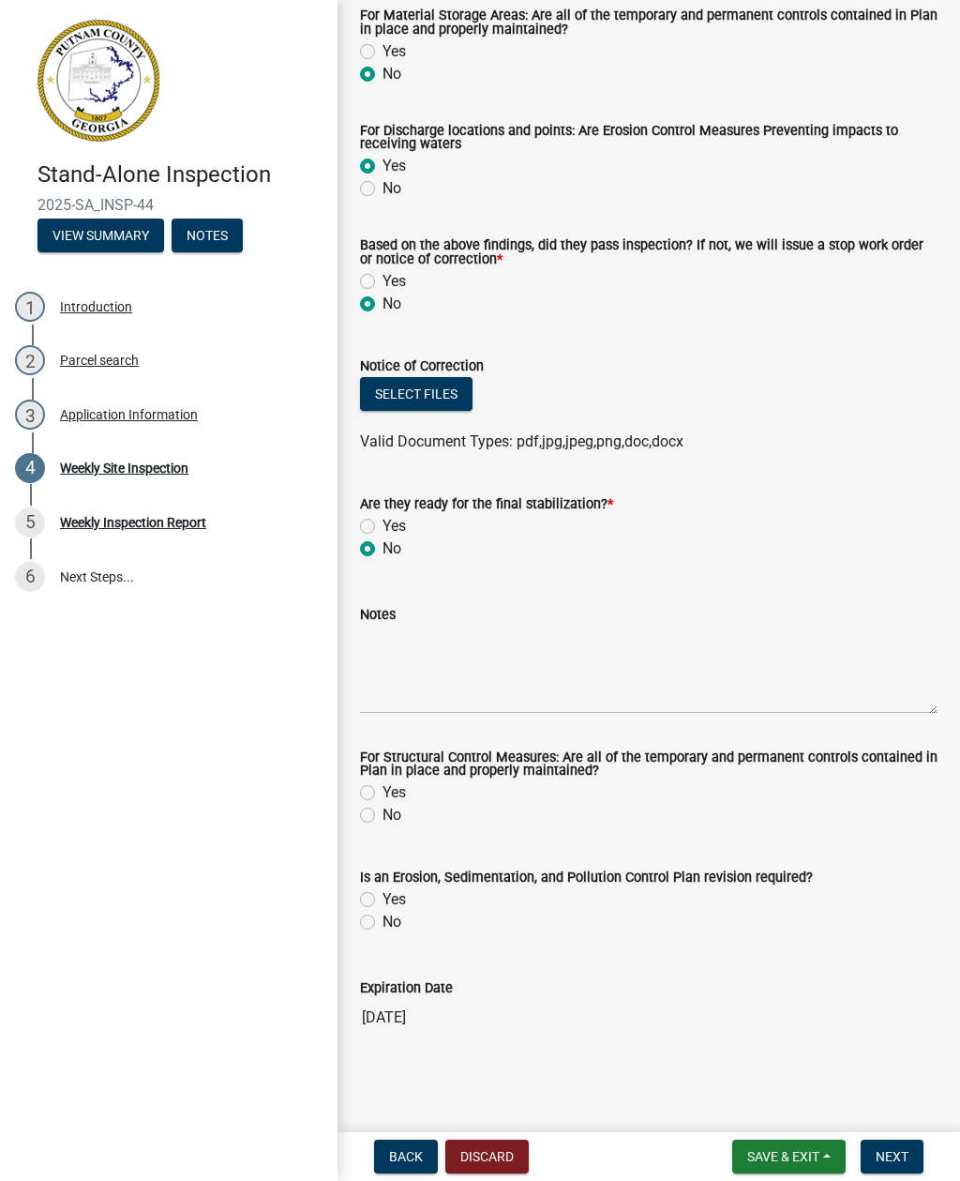
scroll to position [593, 0]
click at [386, 791] on label "Yes" at bounding box center [394, 792] width 23 height 23
click at [386, 791] on input "Yes" at bounding box center [389, 787] width 12 height 12
radio input "true"
click at [383, 903] on label "Yes" at bounding box center [394, 899] width 23 height 23
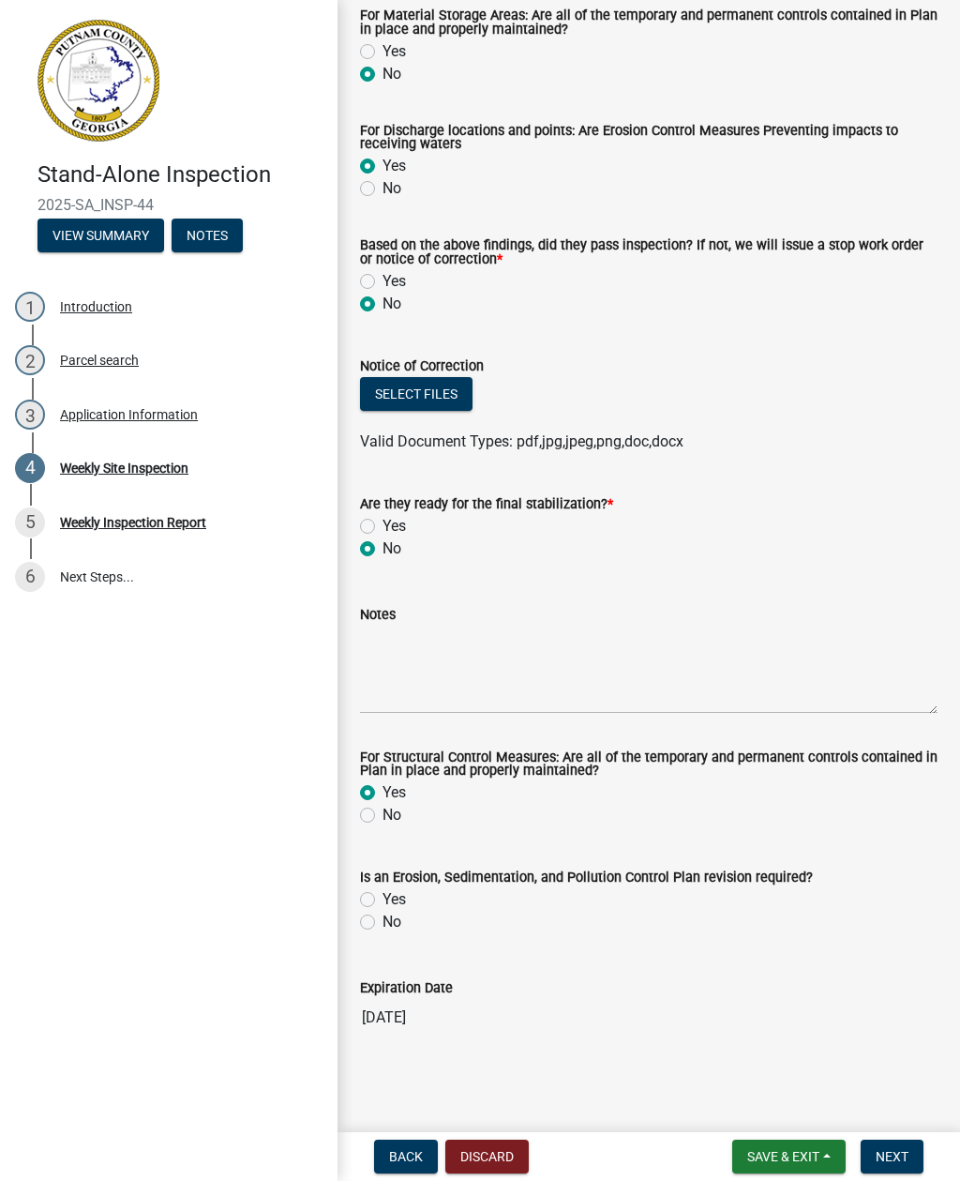
click at [383, 900] on input "Yes" at bounding box center [389, 894] width 12 height 12
radio input "true"
click at [410, 710] on textarea "Notes" at bounding box center [649, 669] width 578 height 88
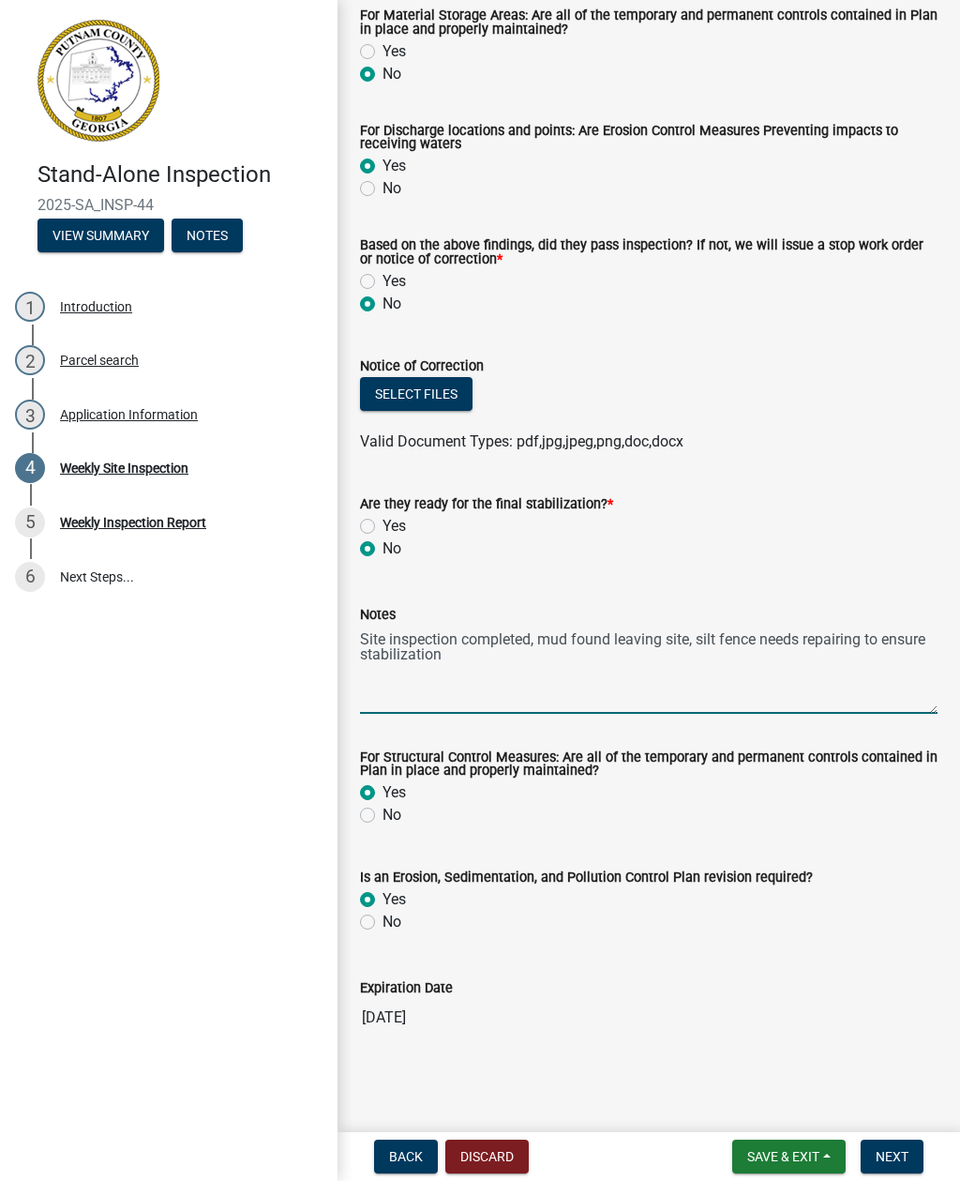
type textarea "Site inspection completed, mud found leaving site, silt fence needs repairing t…"
click at [457, 405] on button "Select files" at bounding box center [416, 394] width 113 height 34
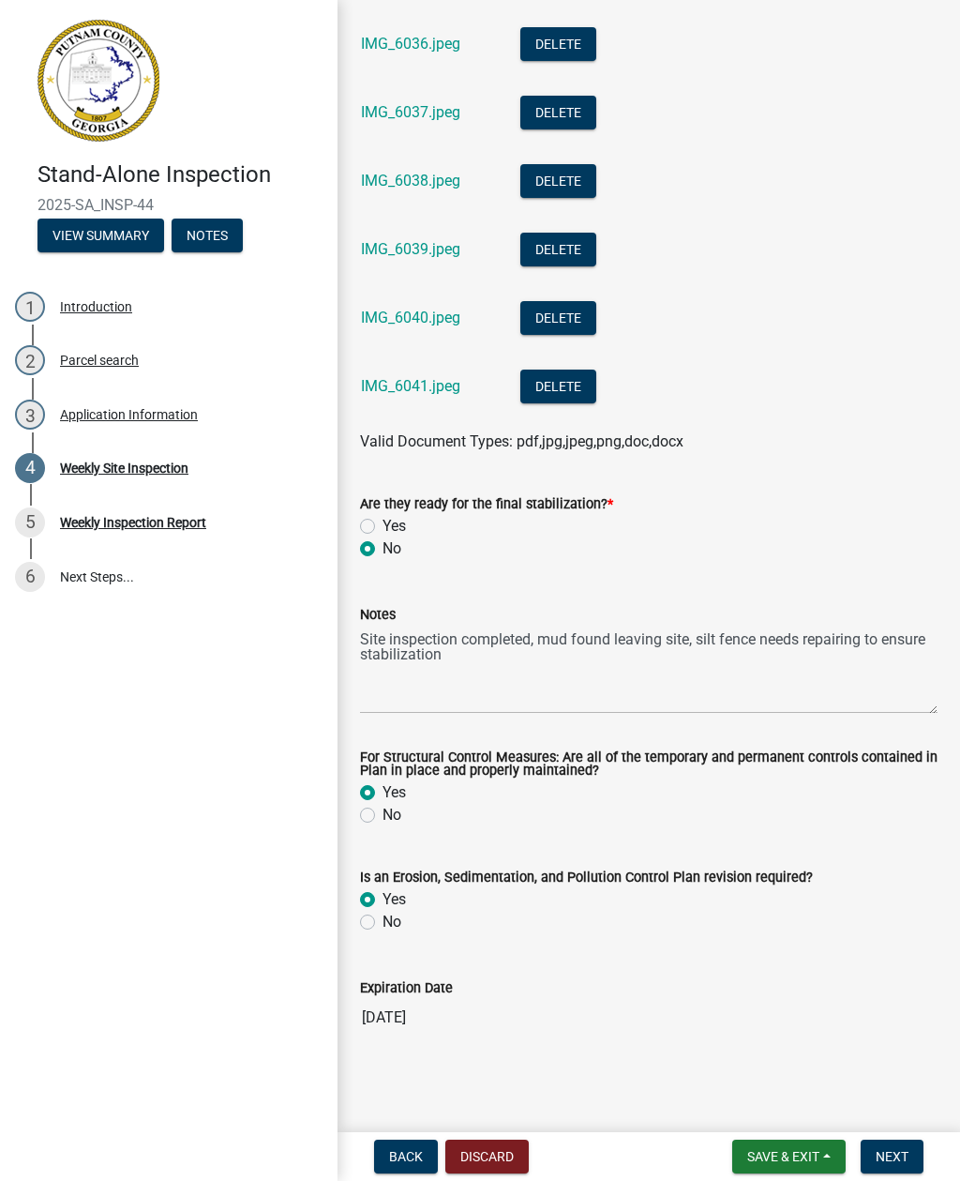
scroll to position [1277, 0]
click at [898, 1165] on button "Next" at bounding box center [892, 1156] width 63 height 34
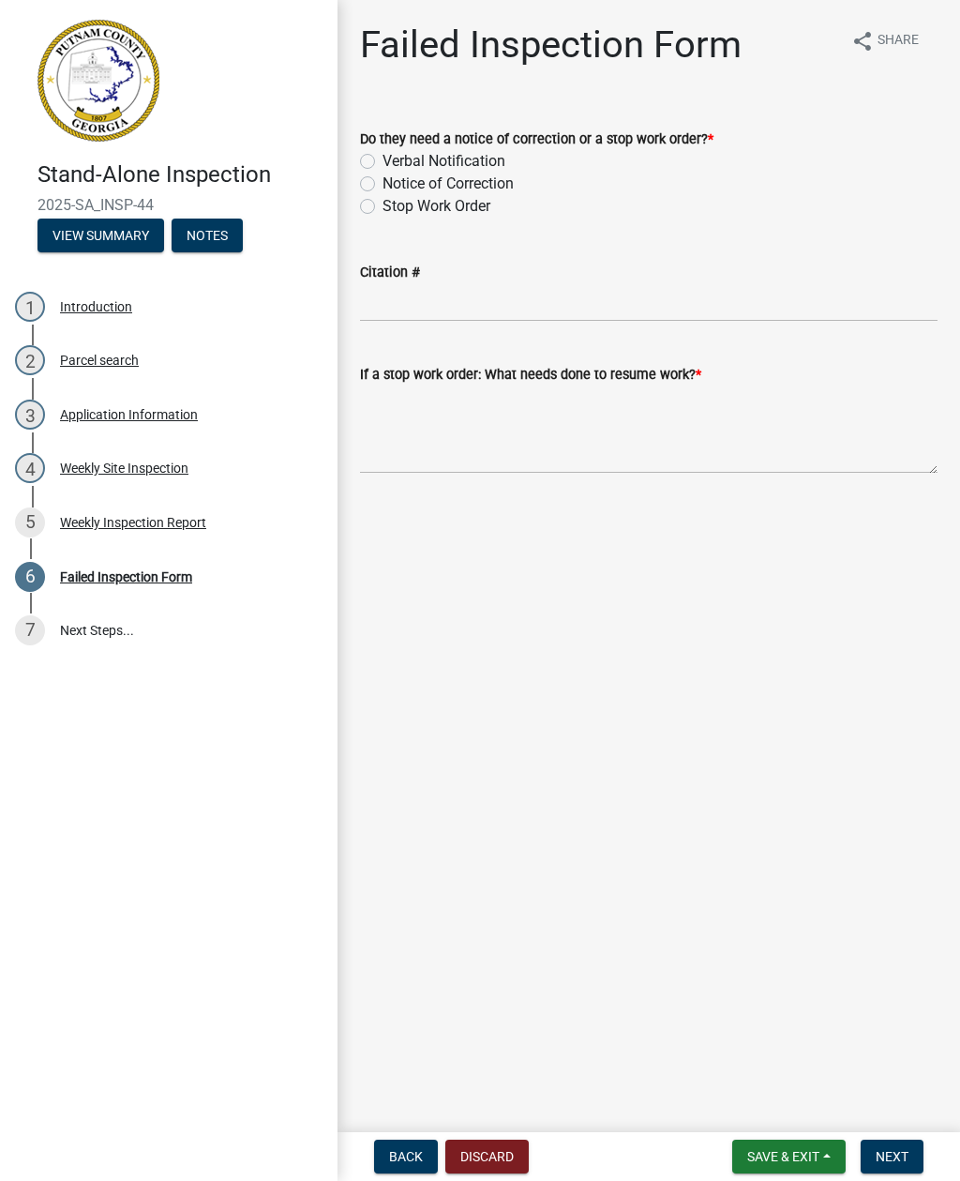
click at [383, 188] on label "Notice of Correction" at bounding box center [448, 184] width 131 height 23
click at [383, 185] on input "Notice of Correction" at bounding box center [389, 179] width 12 height 12
radio input "true"
click at [400, 467] on textarea "If a stop work order: What needs done to resume work? *" at bounding box center [649, 429] width 578 height 88
click at [371, 412] on textarea "If a stop work order: What needs done to resume work? *" at bounding box center [649, 429] width 578 height 88
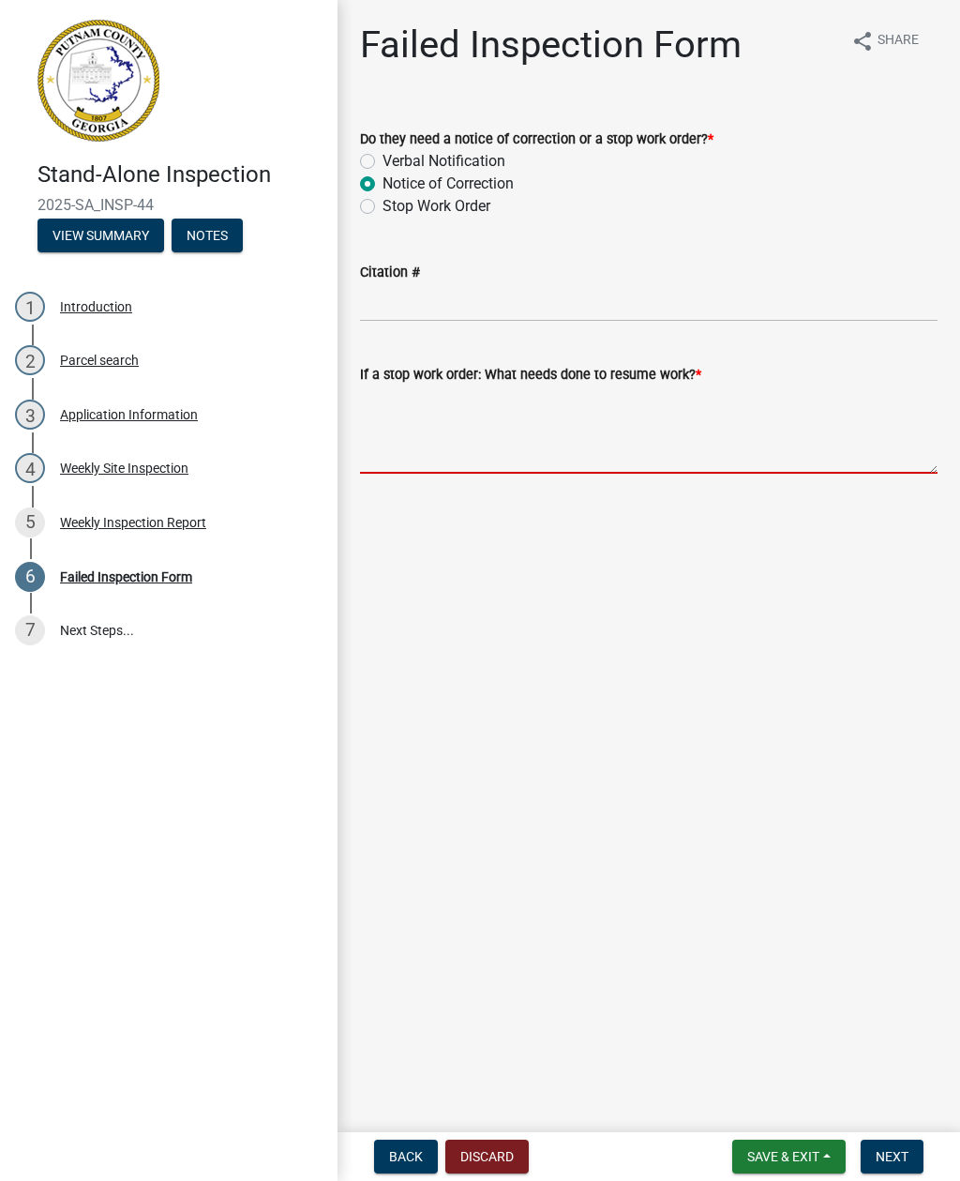
paste textarea "Site inspection completed, med/sediment found in the roadway seed/straw and sal…"
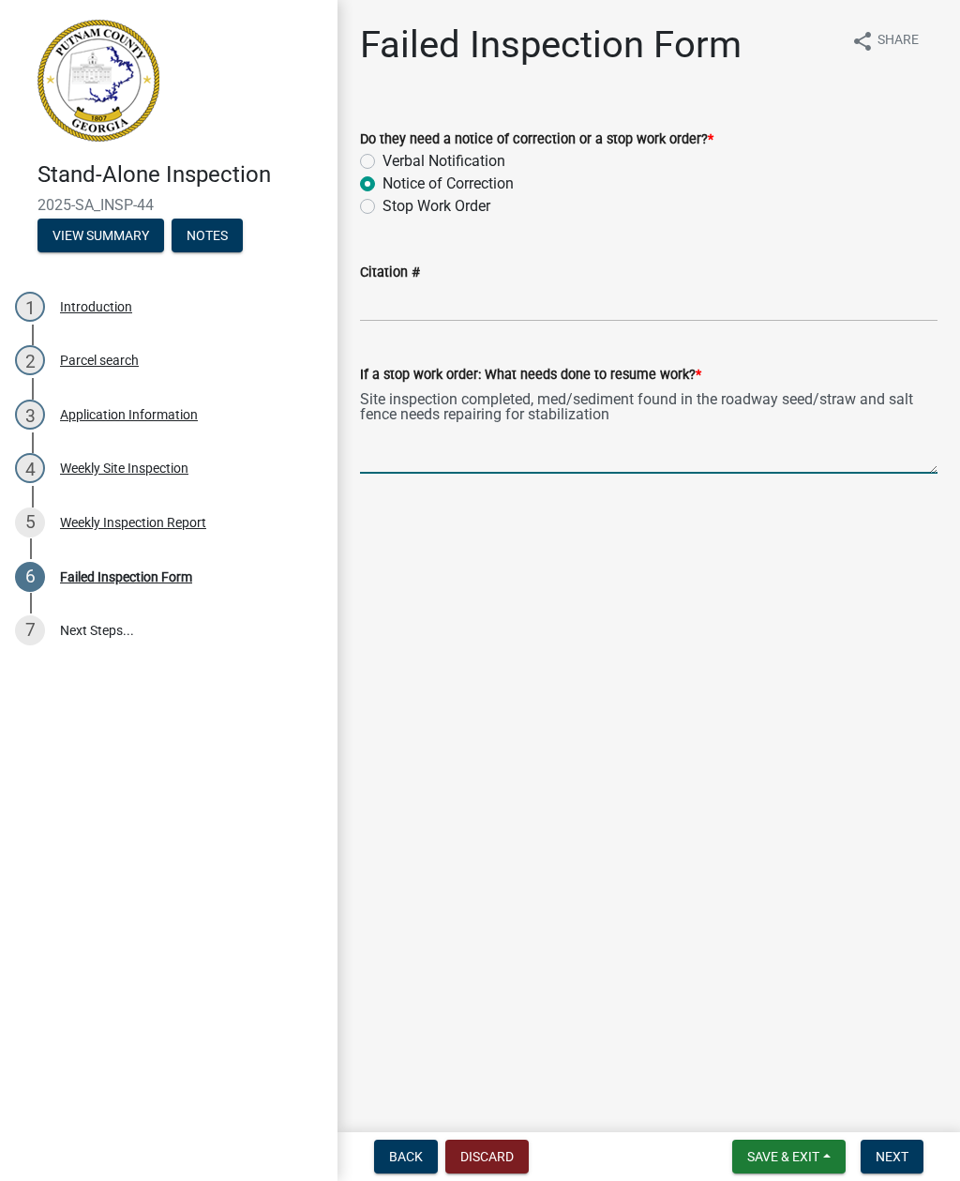
type textarea "Site inspection completed, med/sediment found in the roadway seed/straw and sal…"
click at [865, 659] on main "Failed Inspection Form share Share Do they need a notice of correction or a sto…" at bounding box center [649, 562] width 623 height 1124
click at [891, 1156] on span "Next" at bounding box center [892, 1156] width 33 height 15
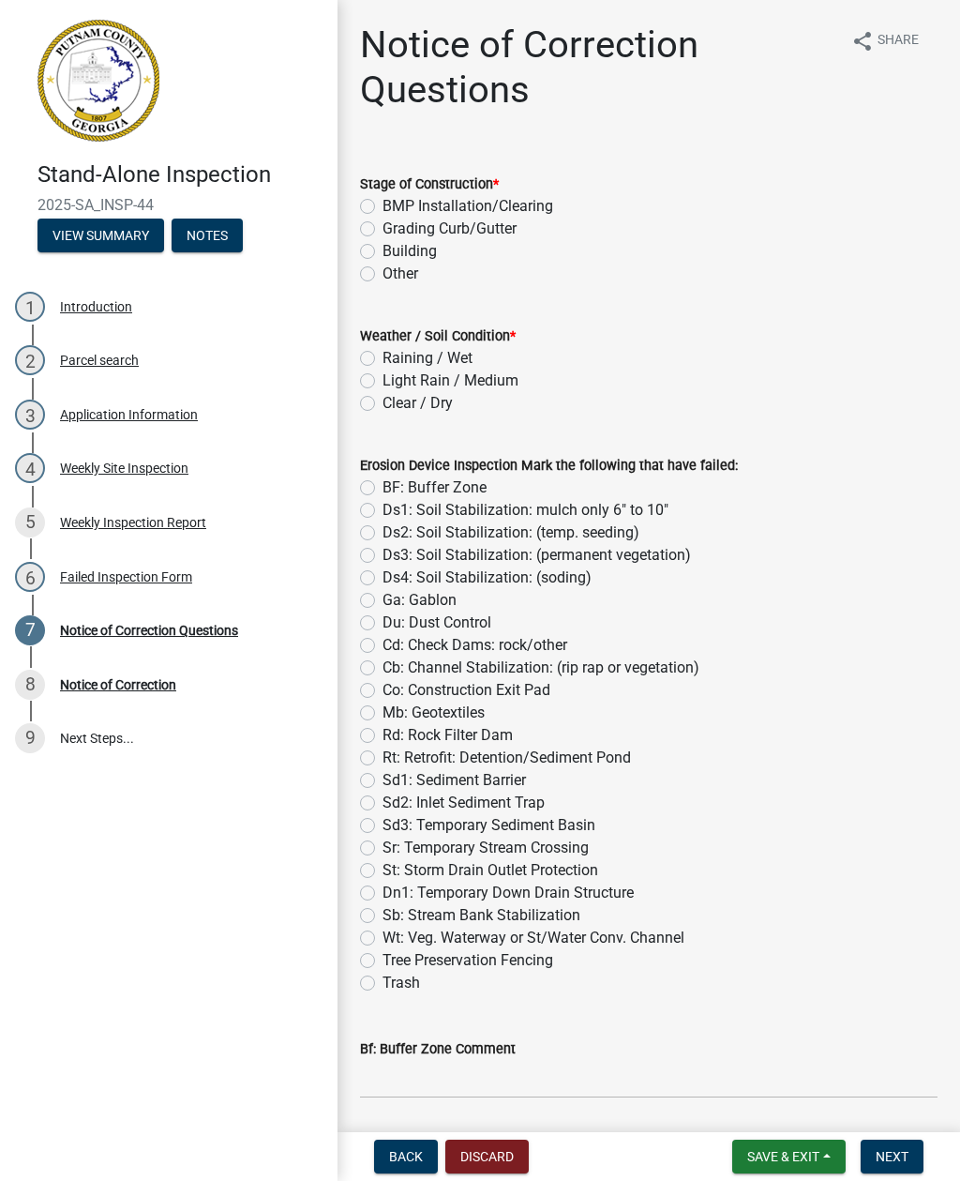
click at [383, 205] on label "BMP Installation/Clearing" at bounding box center [468, 206] width 171 height 23
click at [383, 205] on input "BMP Installation/Clearing" at bounding box center [389, 201] width 12 height 12
radio input "true"
click at [383, 410] on label "Clear / Dry" at bounding box center [418, 403] width 70 height 23
click at [383, 404] on input "Clear / Dry" at bounding box center [389, 398] width 12 height 12
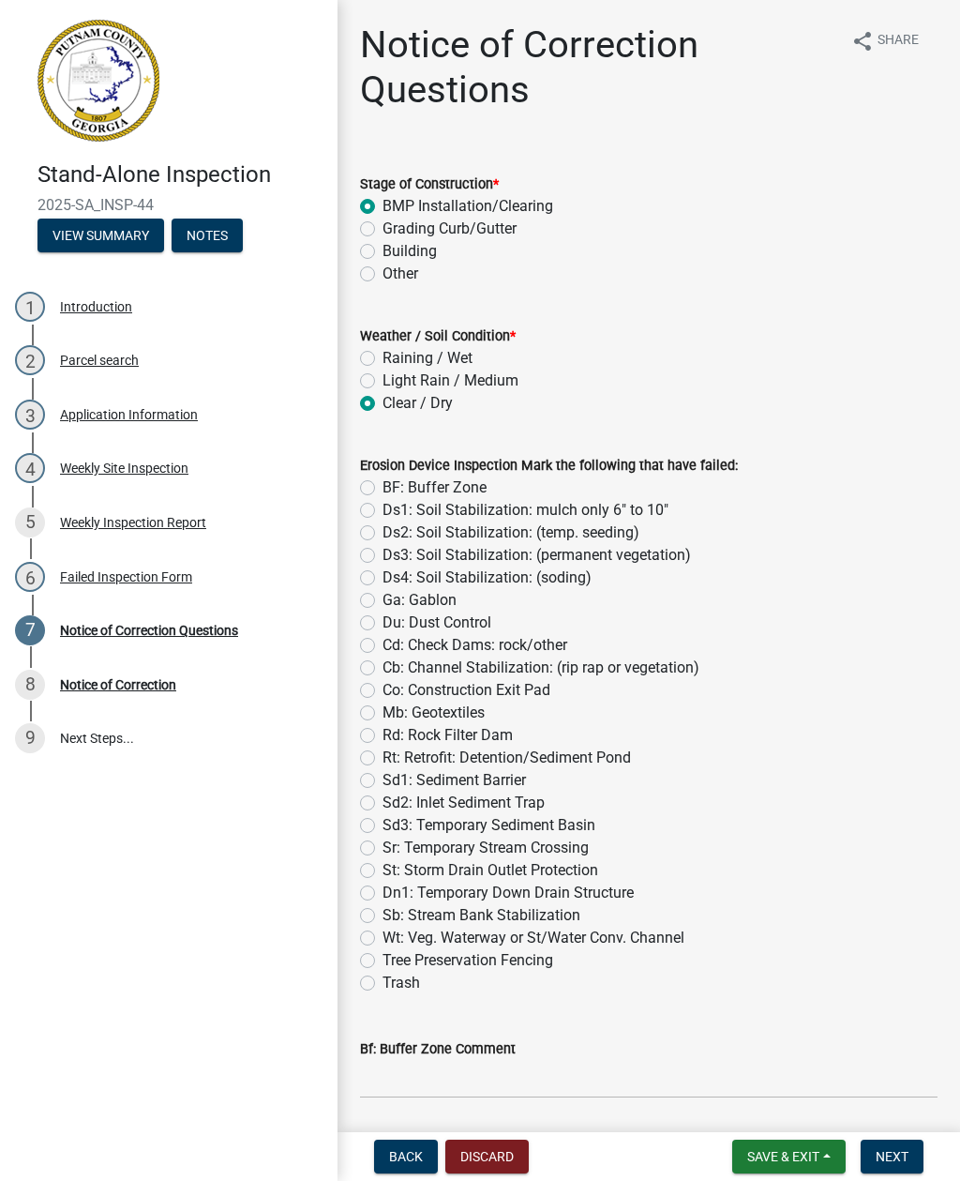
radio input "true"
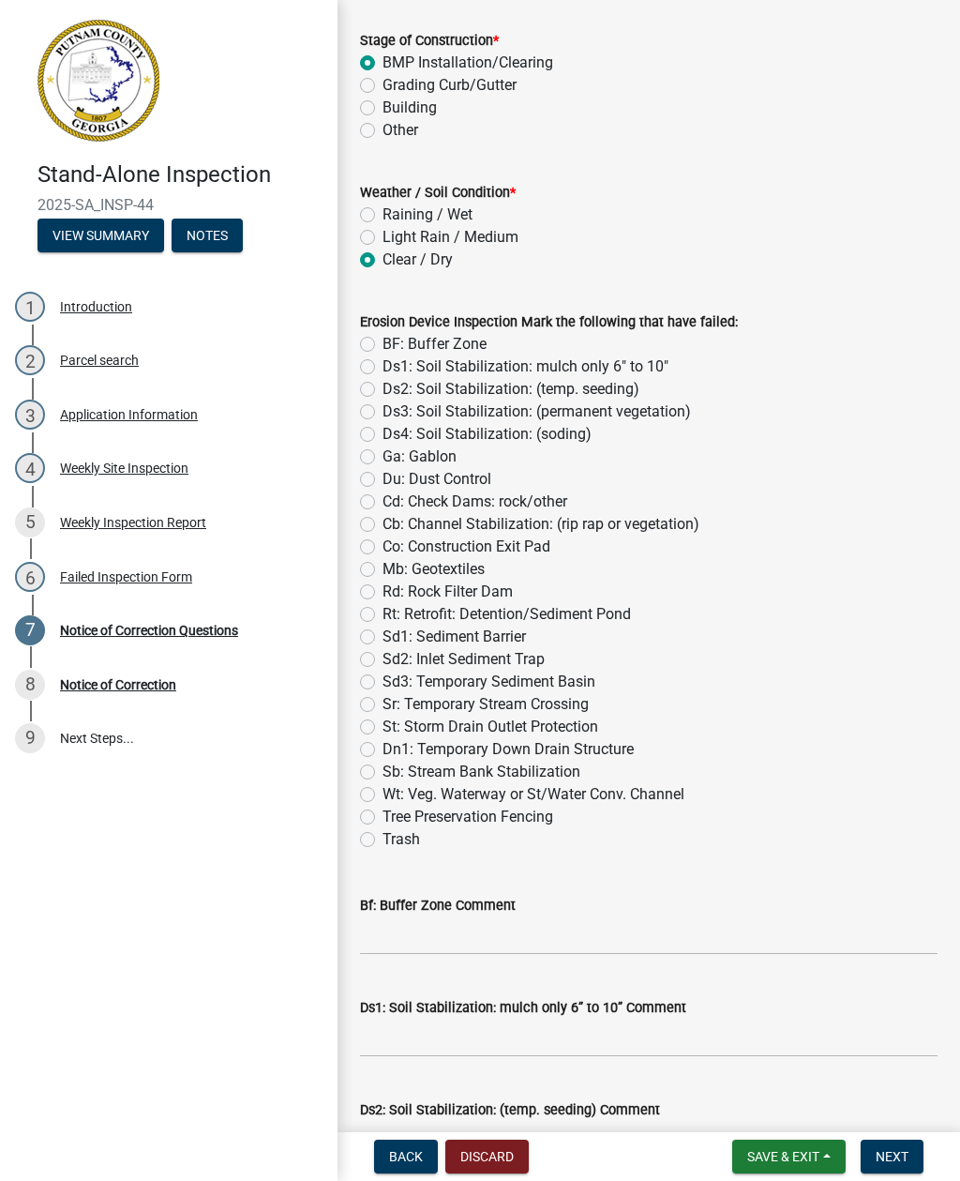
scroll to position [145, 0]
click at [383, 639] on label "Sd1: Sediment Barrier" at bounding box center [454, 635] width 143 height 23
click at [383, 636] on input "Sd1: Sediment Barrier" at bounding box center [389, 630] width 12 height 12
radio input "true"
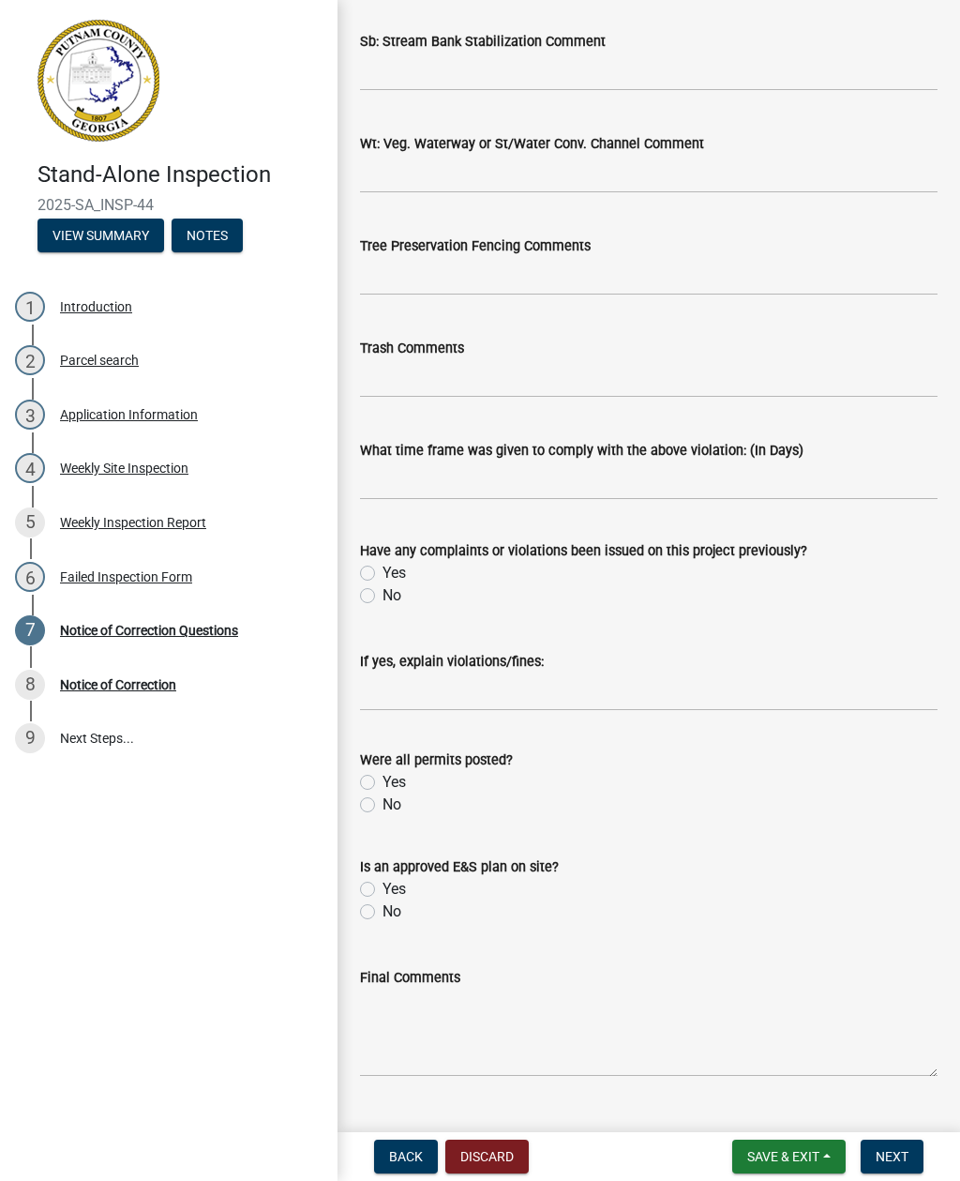
scroll to position [2951, 0]
click at [358, 598] on div "Have any complaints or violations been issued on this project previously? Yes No" at bounding box center [649, 560] width 606 height 90
click at [360, 604] on div "No" at bounding box center [649, 593] width 578 height 23
click at [383, 593] on label "No" at bounding box center [392, 593] width 19 height 23
click at [383, 593] on input "No" at bounding box center [389, 588] width 12 height 12
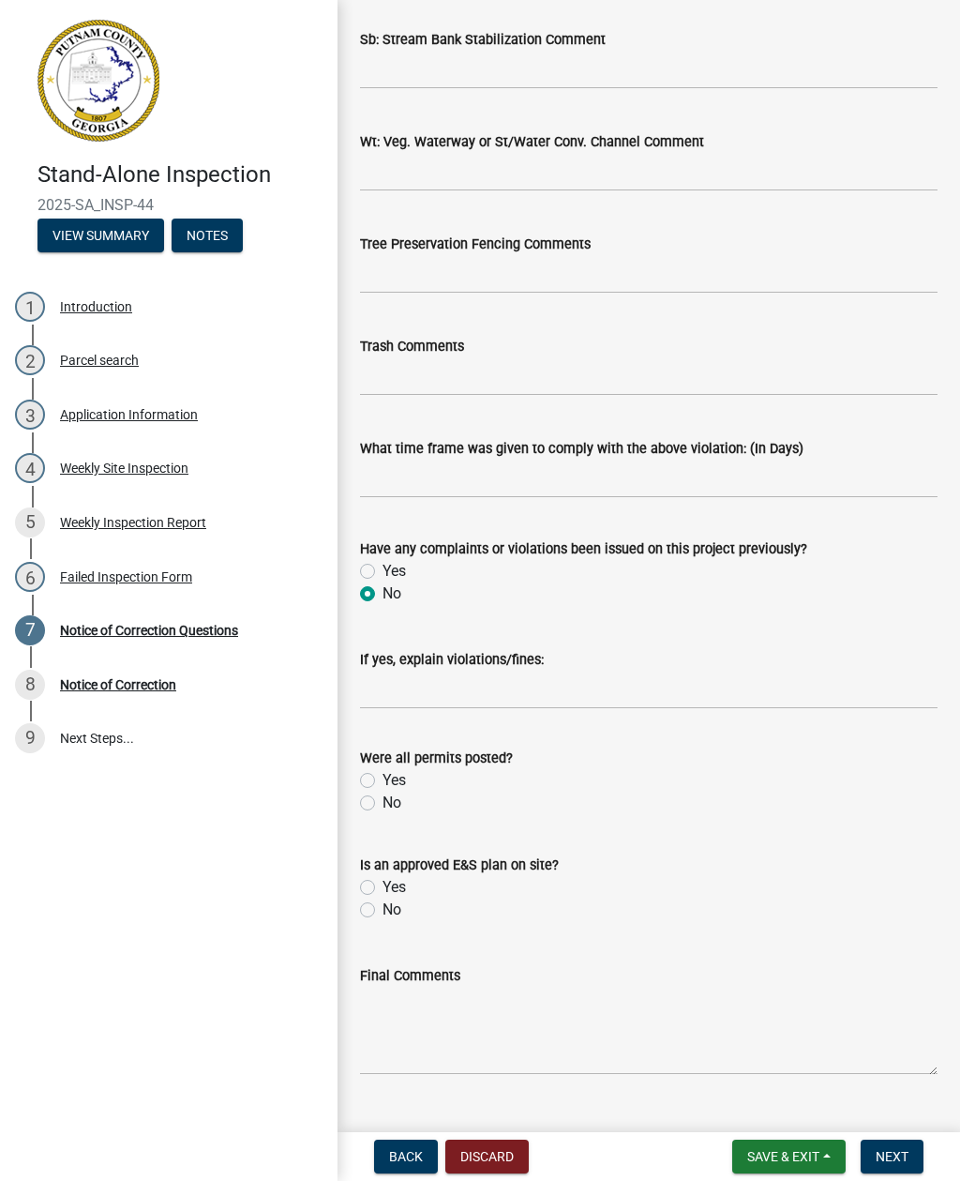
radio input "true"
click at [383, 776] on label "Yes" at bounding box center [394, 780] width 23 height 23
click at [383, 776] on input "Yes" at bounding box center [389, 775] width 12 height 12
radio input "true"
click at [383, 894] on label "Yes" at bounding box center [394, 887] width 23 height 23
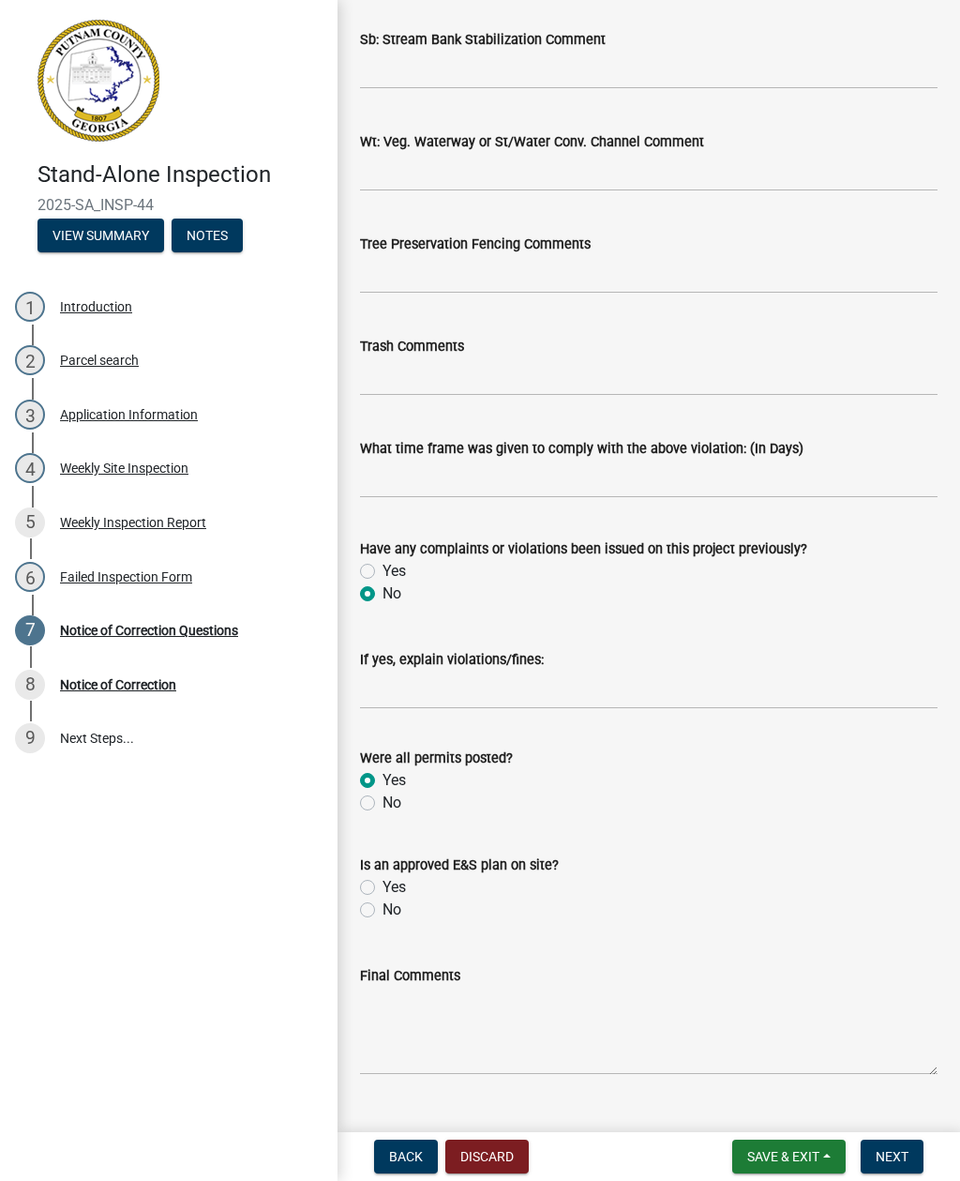
click at [383, 888] on input "Yes" at bounding box center [389, 882] width 12 height 12
radio input "true"
click at [412, 1045] on textarea "Final Comments" at bounding box center [649, 1030] width 578 height 88
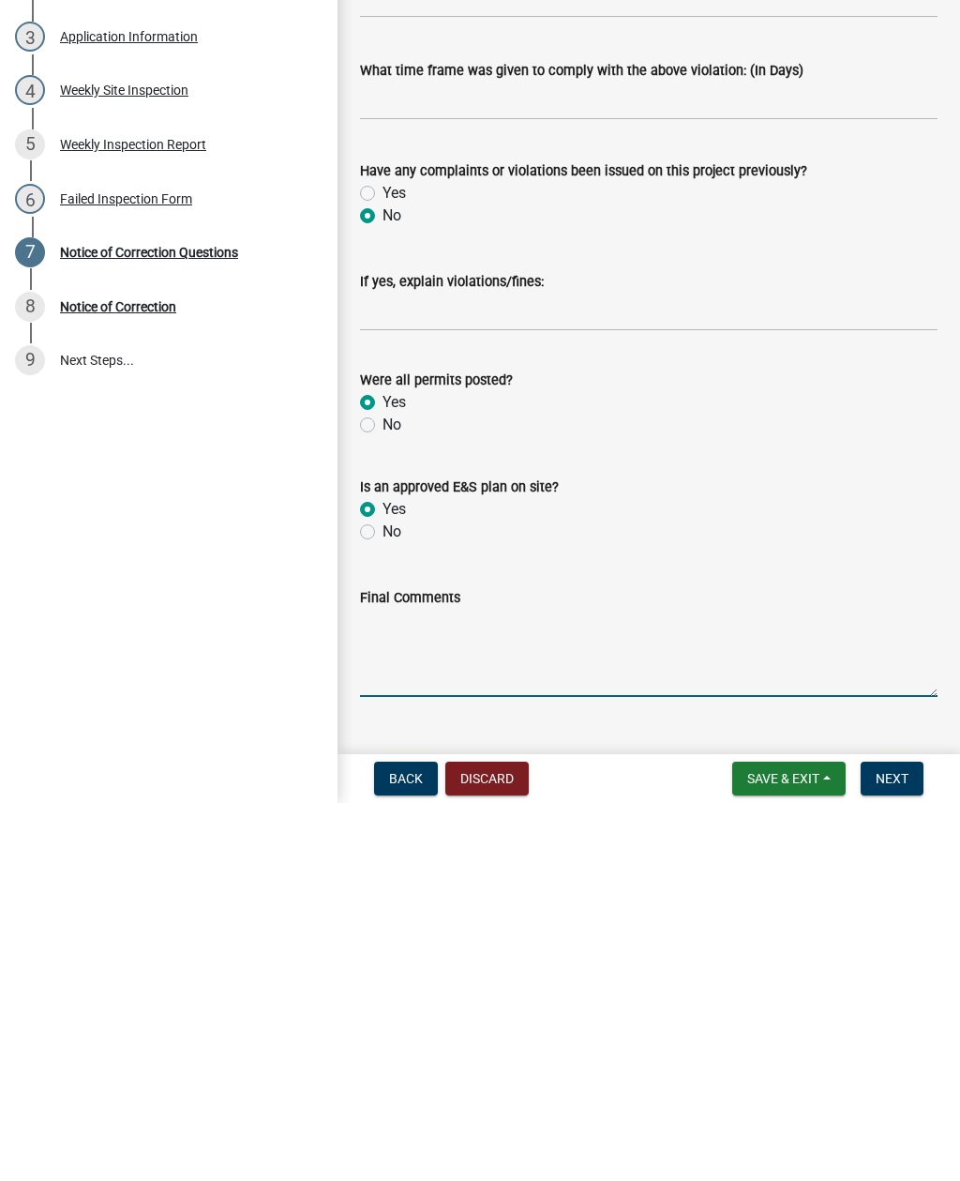
click at [399, 986] on textarea "Final Comments" at bounding box center [649, 1030] width 578 height 88
paste textarea "Site inspection completed, med/sediment found in the roadway seed/straw and sal…"
type textarea "Site inspection completed, med/sediment found in the roadway seed/straw and sal…"
click at [889, 1149] on span "Next" at bounding box center [892, 1156] width 33 height 15
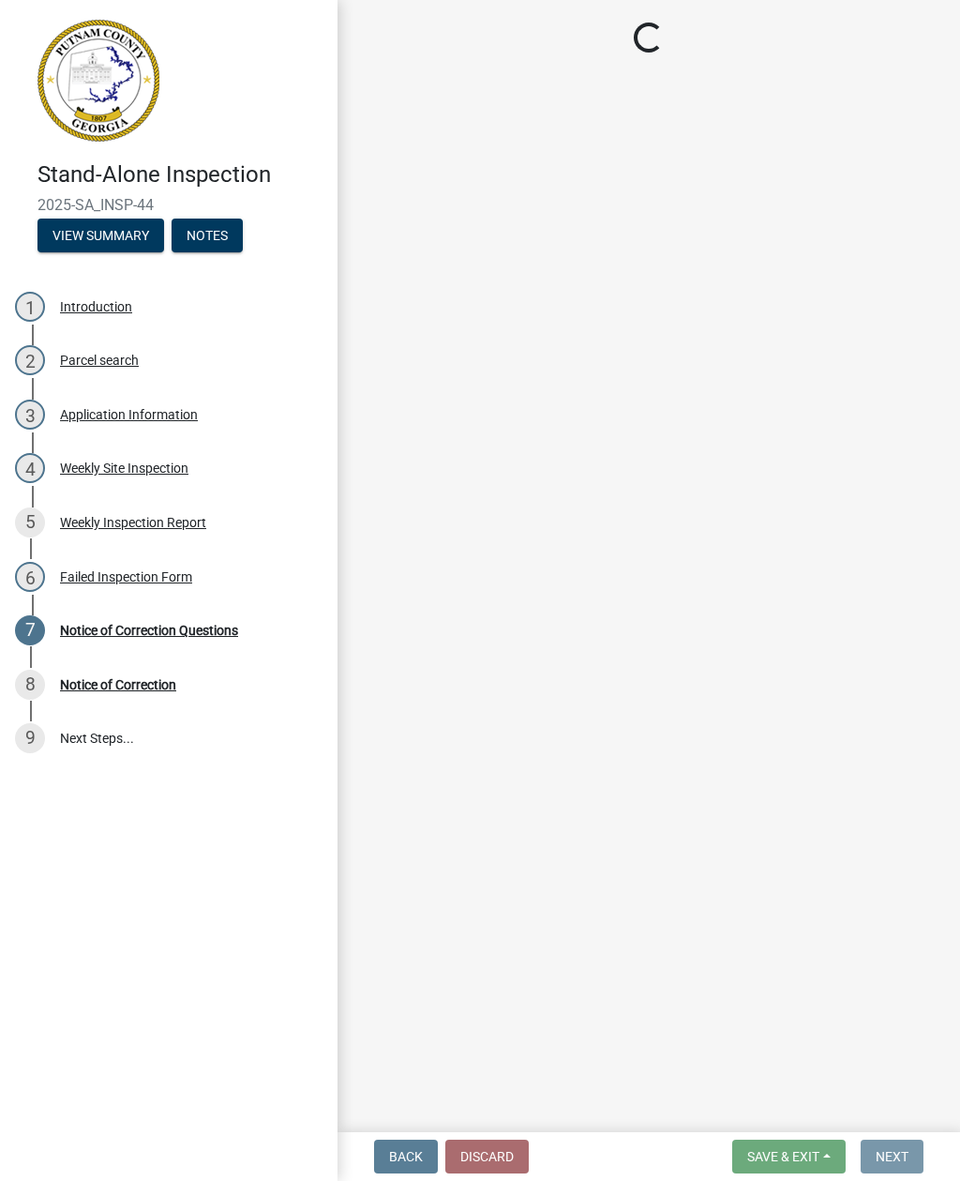
scroll to position [0, 0]
